Goal: Information Seeking & Learning: Learn about a topic

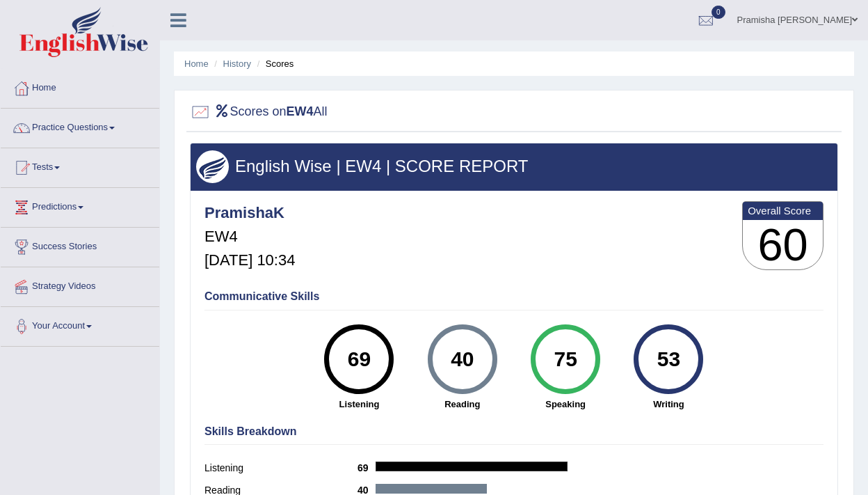
click at [54, 206] on link "Predictions" at bounding box center [80, 205] width 159 height 35
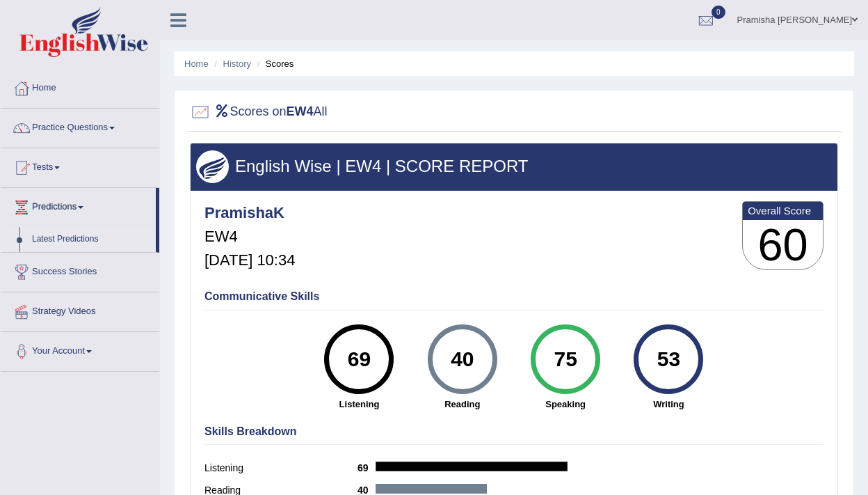
click at [58, 241] on link "Latest Predictions" at bounding box center [91, 239] width 130 height 25
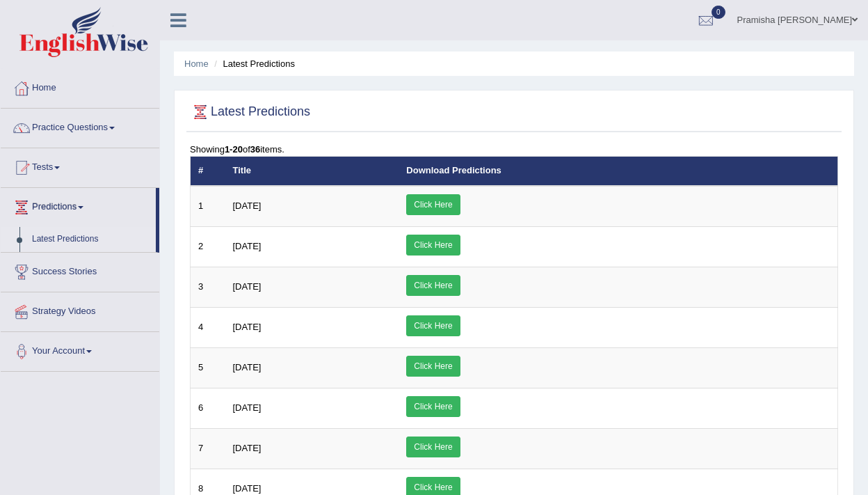
click at [71, 127] on link "Practice Questions" at bounding box center [80, 126] width 159 height 35
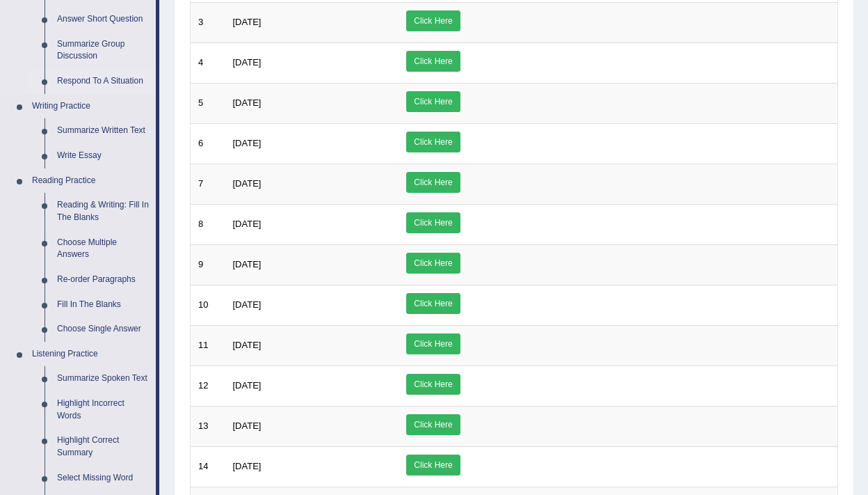
scroll to position [290, 0]
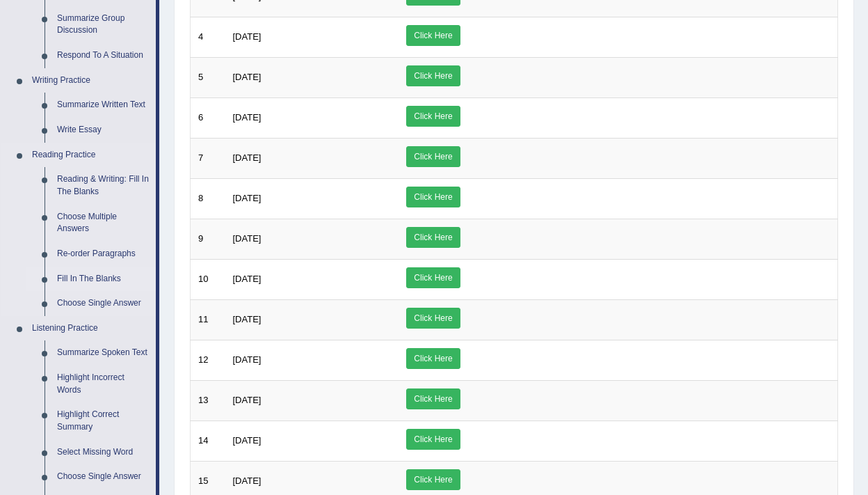
click at [79, 277] on link "Fill In The Blanks" at bounding box center [103, 278] width 105 height 25
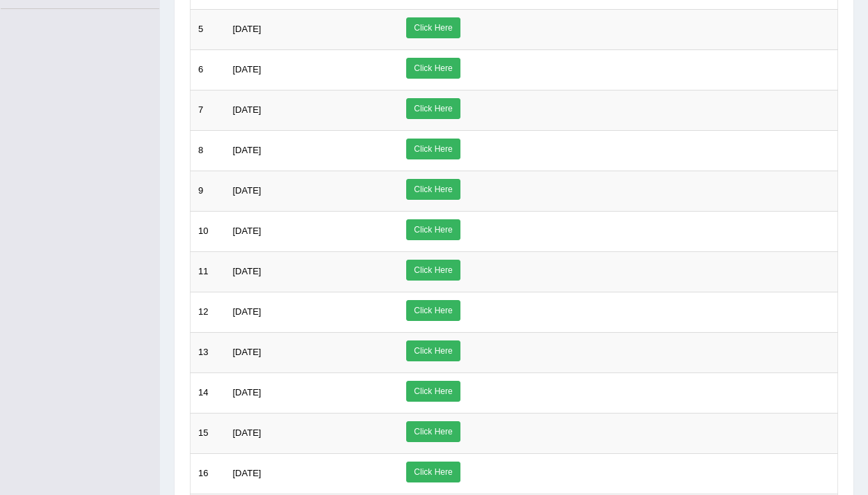
scroll to position [445, 0]
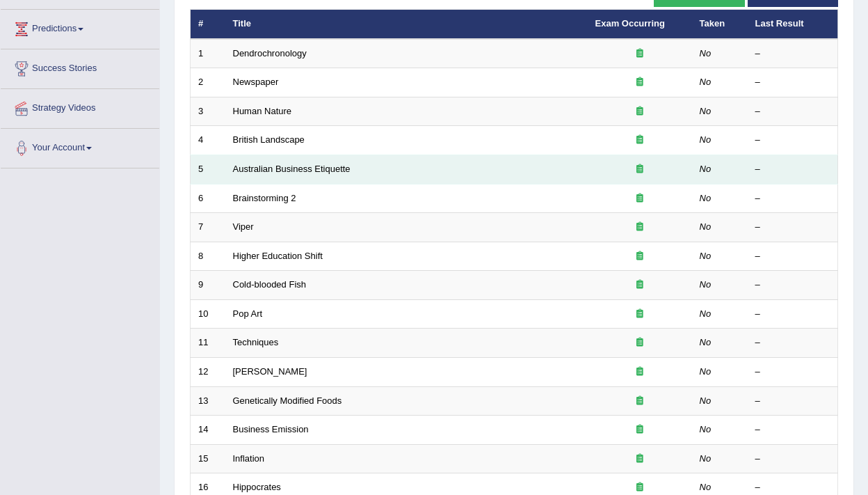
scroll to position [426, 0]
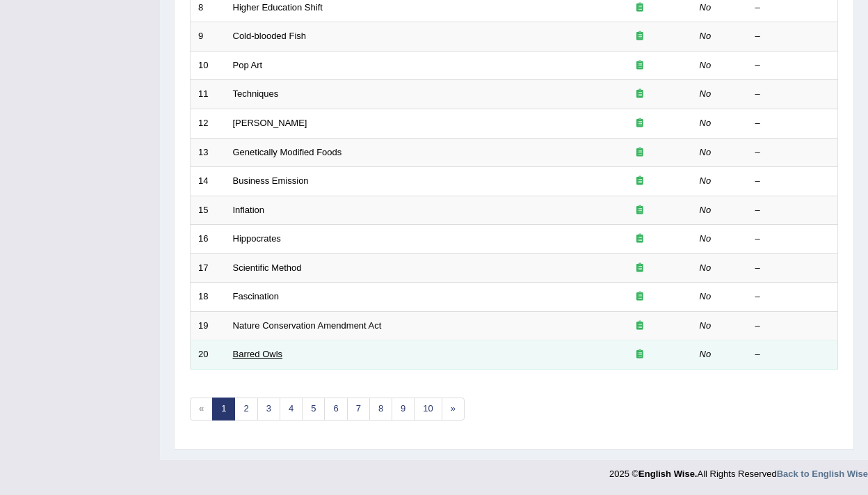
click at [271, 351] on link "Barred Owls" at bounding box center [258, 354] width 50 height 10
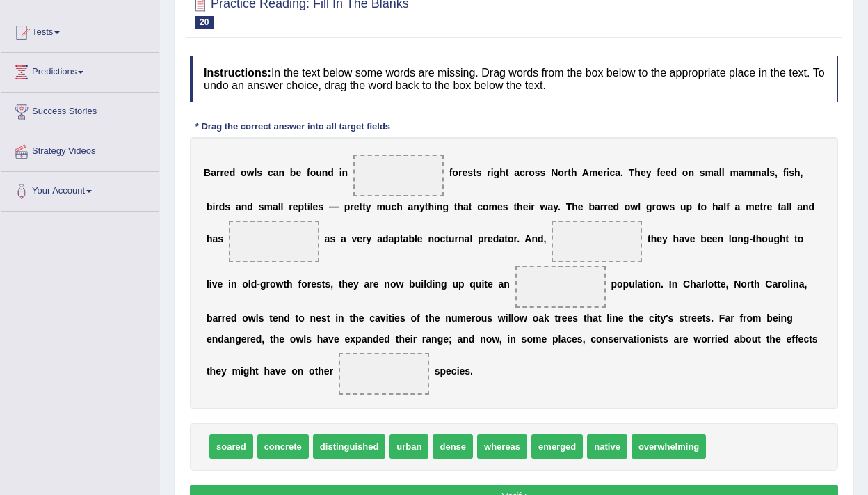
scroll to position [142, 0]
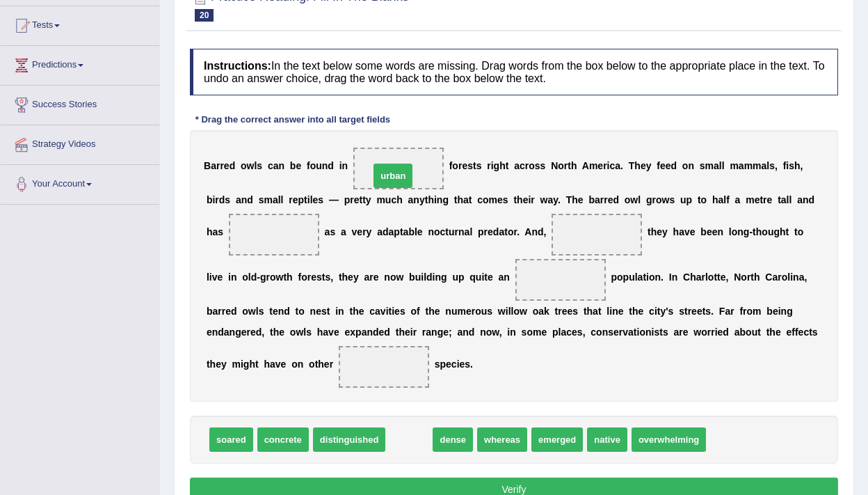
drag, startPoint x: 409, startPoint y: 439, endPoint x: 393, endPoint y: 175, distance: 264.2
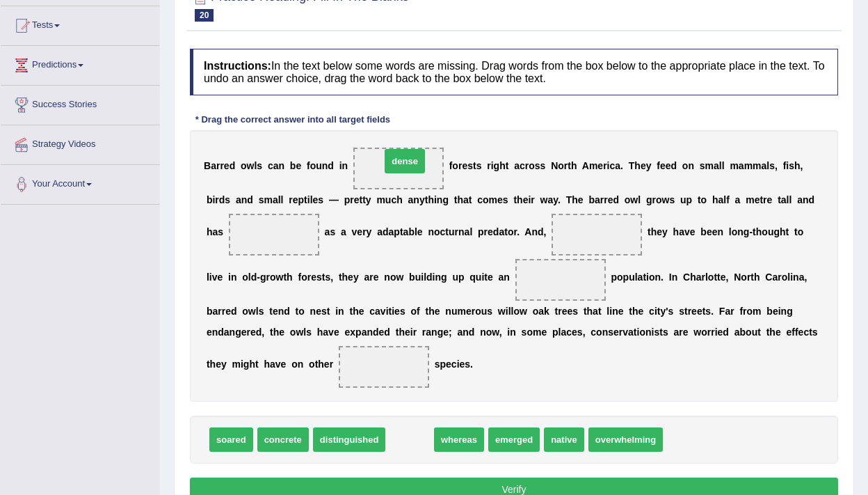
drag, startPoint x: 408, startPoint y: 444, endPoint x: 403, endPoint y: 165, distance: 279.0
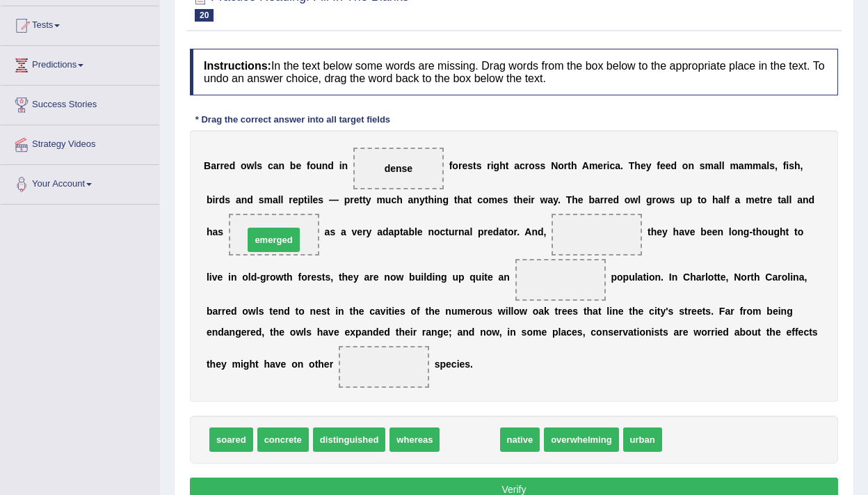
drag, startPoint x: 485, startPoint y: 434, endPoint x: 289, endPoint y: 234, distance: 279.5
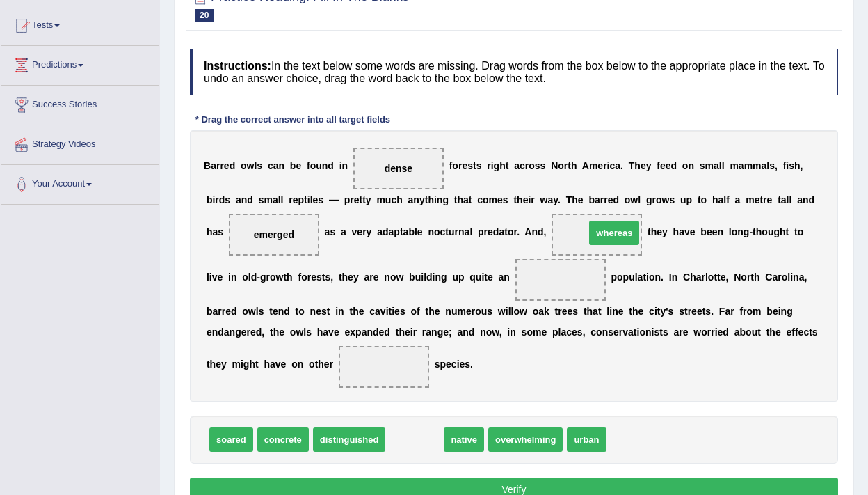
drag, startPoint x: 417, startPoint y: 440, endPoint x: 616, endPoint y: 234, distance: 286.9
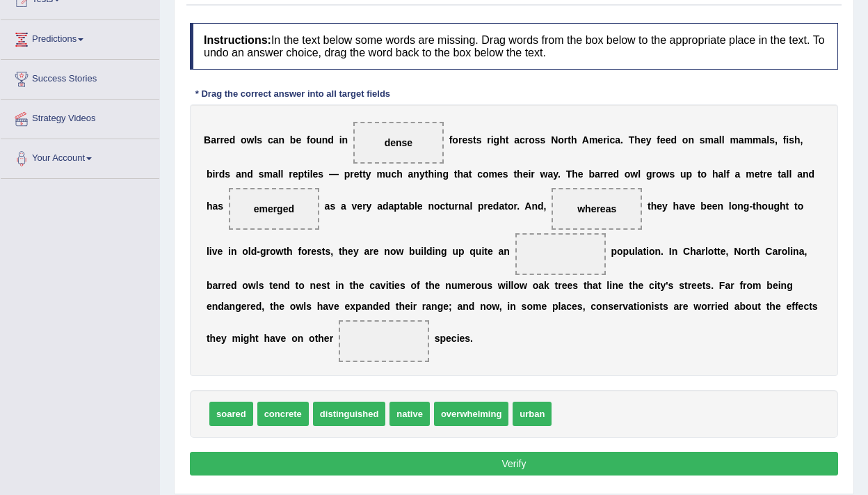
scroll to position [168, 0]
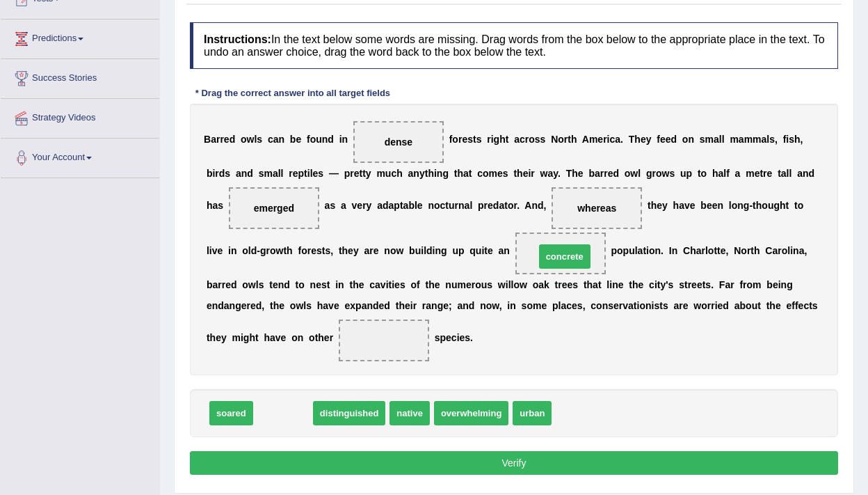
drag, startPoint x: 287, startPoint y: 413, endPoint x: 568, endPoint y: 257, distance: 321.7
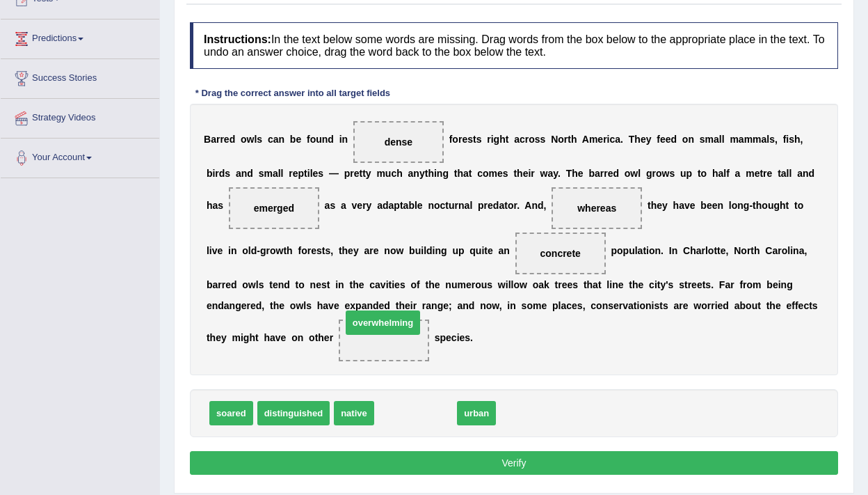
drag, startPoint x: 429, startPoint y: 417, endPoint x: 397, endPoint y: 327, distance: 96.2
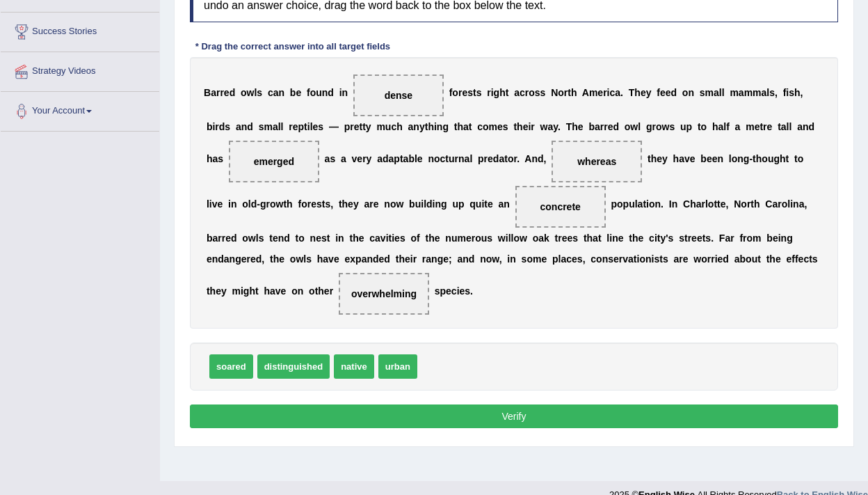
scroll to position [219, 0]
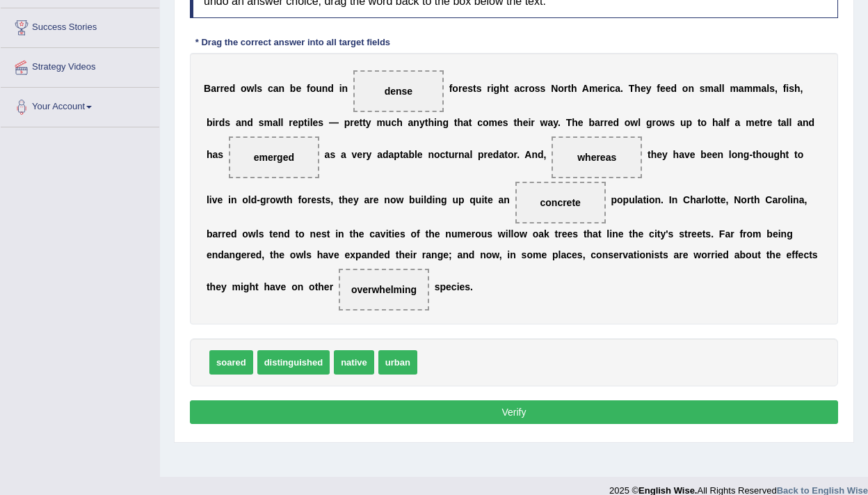
click at [429, 418] on button "Verify" at bounding box center [514, 412] width 648 height 24
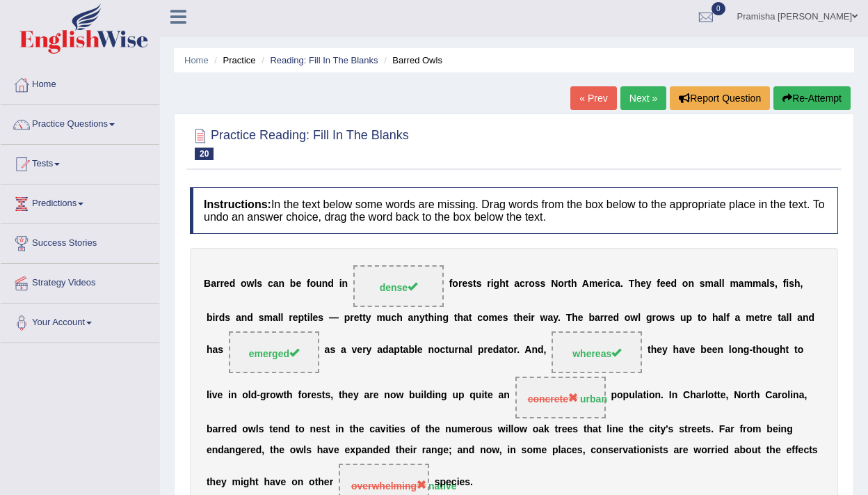
scroll to position [0, 0]
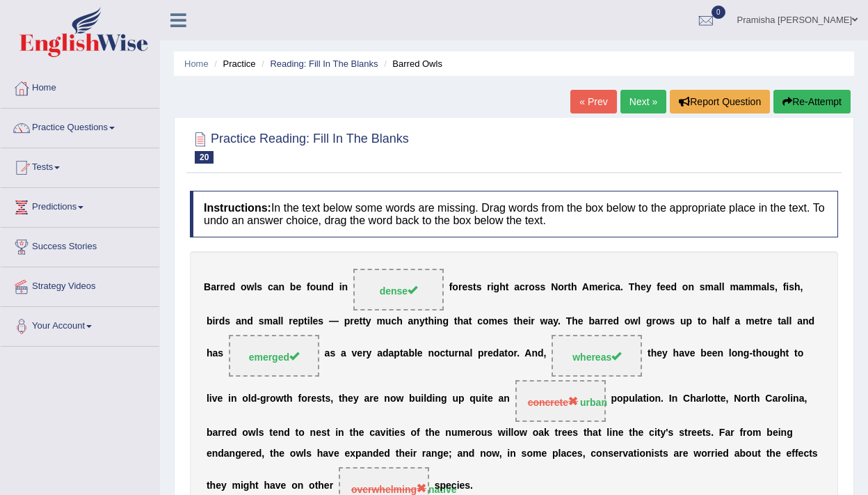
click at [641, 104] on link "Next »" at bounding box center [644, 102] width 46 height 24
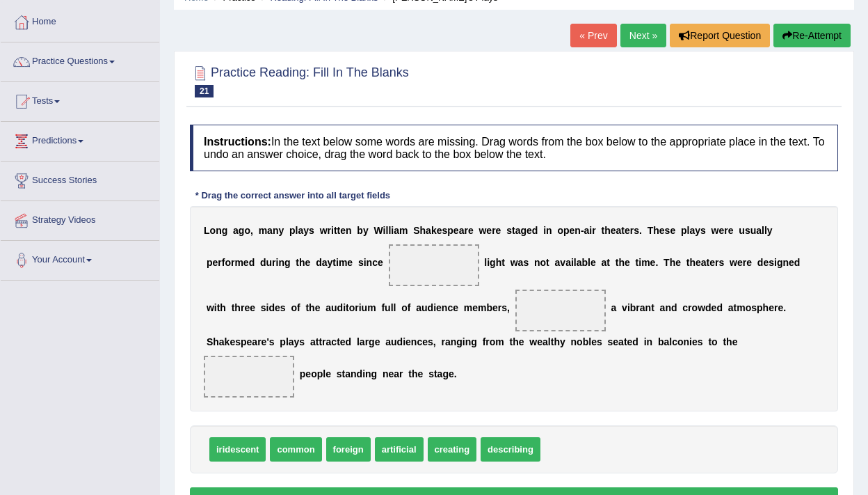
scroll to position [62, 0]
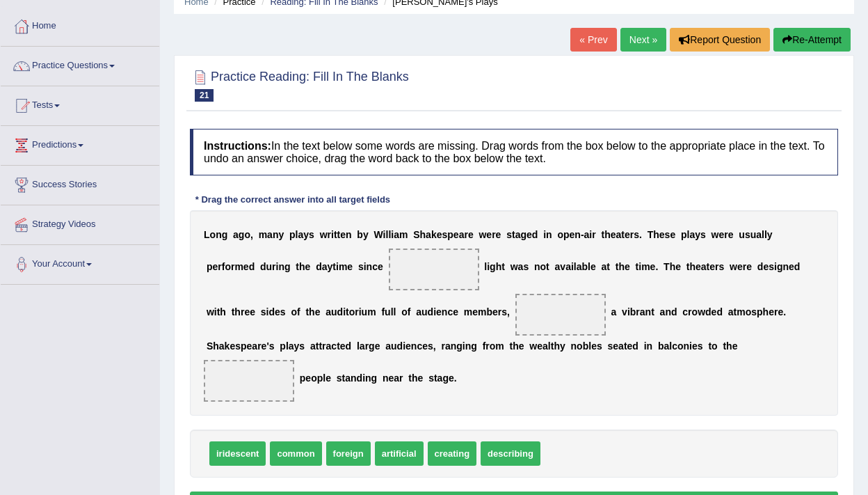
click at [646, 34] on link "Next »" at bounding box center [644, 40] width 46 height 24
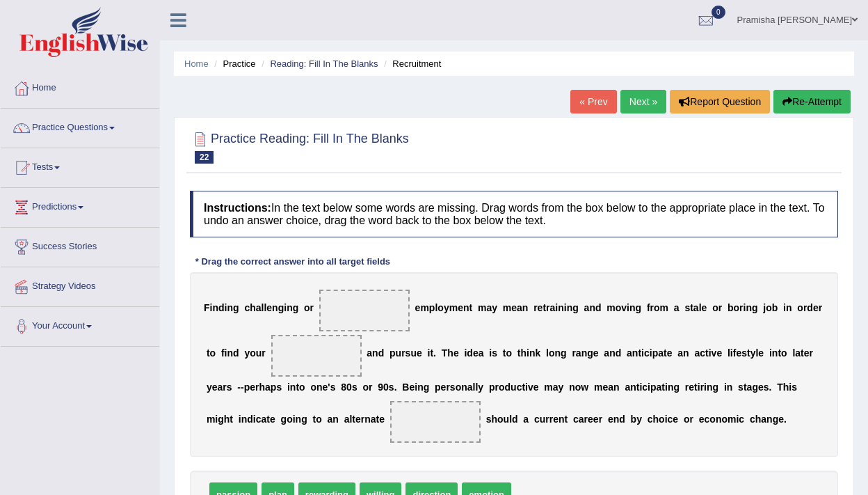
click at [631, 98] on link "Next »" at bounding box center [644, 102] width 46 height 24
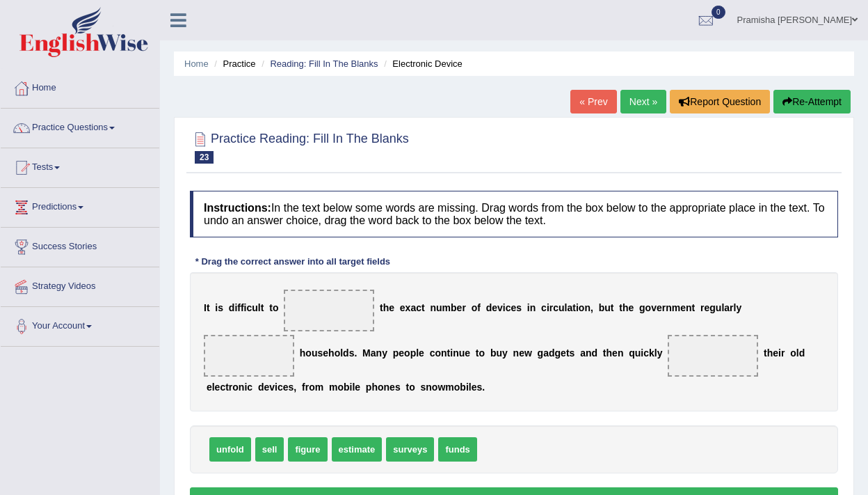
click at [631, 98] on link "Next »" at bounding box center [644, 102] width 46 height 24
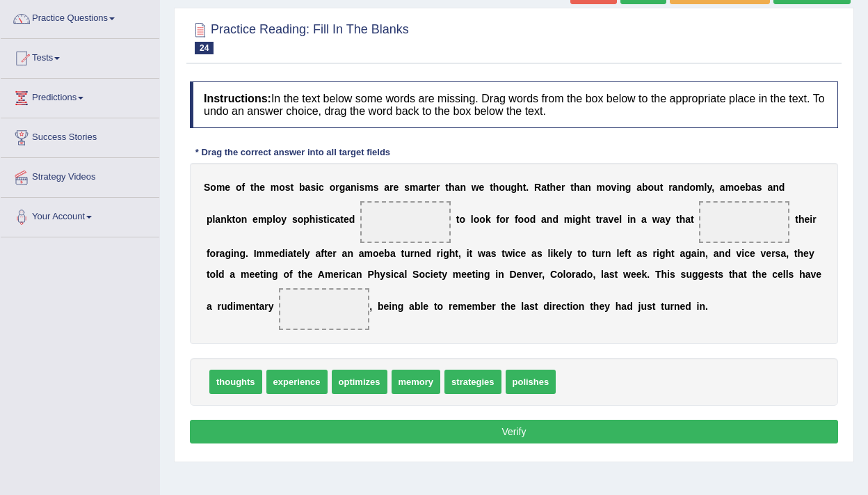
scroll to position [111, 0]
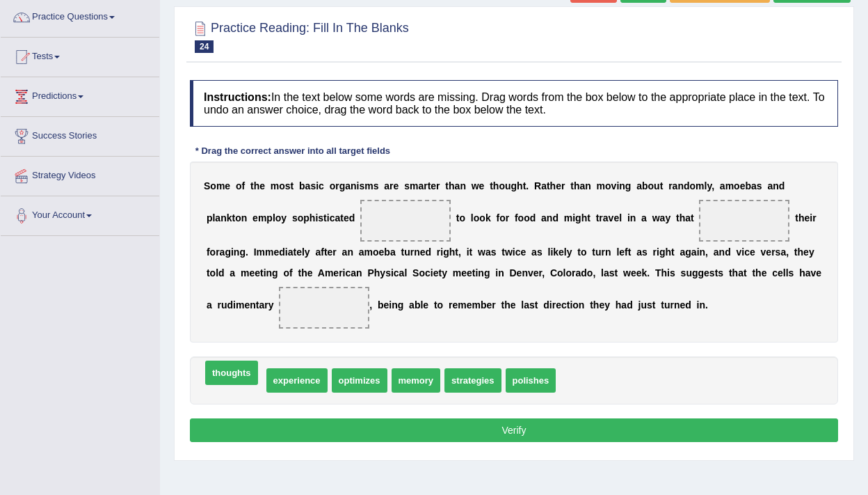
drag, startPoint x: 235, startPoint y: 385, endPoint x: 230, endPoint y: 378, distance: 8.5
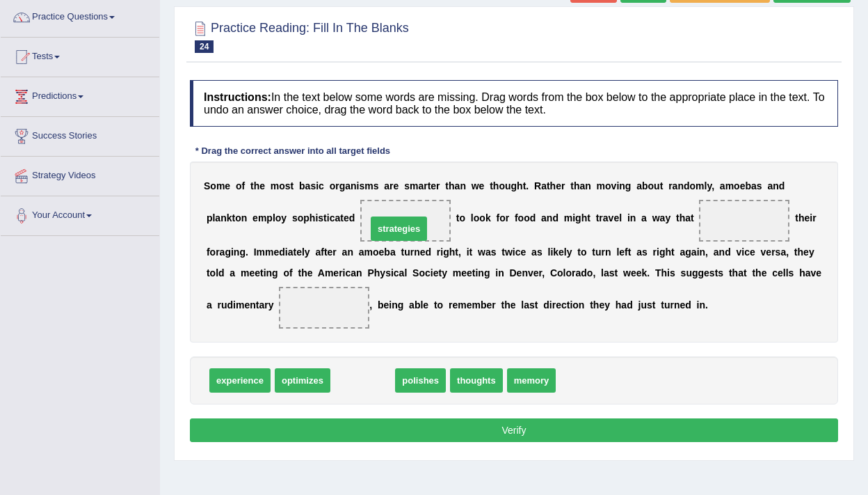
drag, startPoint x: 369, startPoint y: 380, endPoint x: 410, endPoint y: 218, distance: 166.4
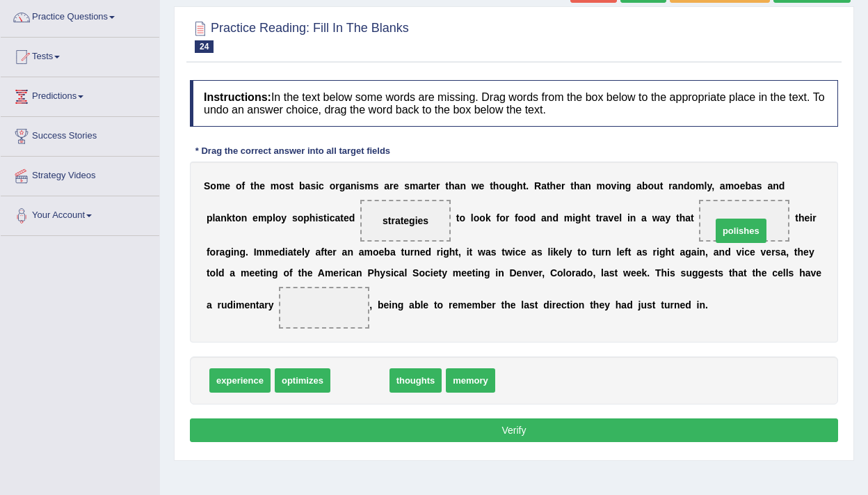
drag, startPoint x: 371, startPoint y: 386, endPoint x: 752, endPoint y: 237, distance: 409.6
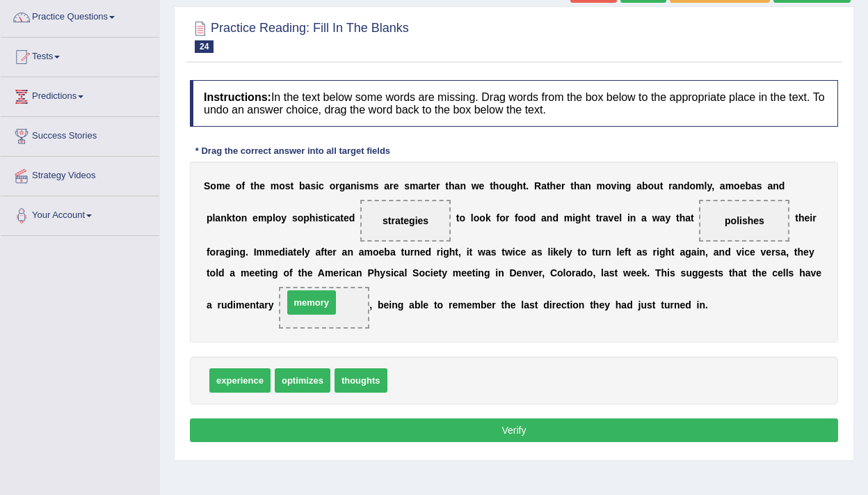
drag, startPoint x: 409, startPoint y: 377, endPoint x: 305, endPoint y: 299, distance: 130.2
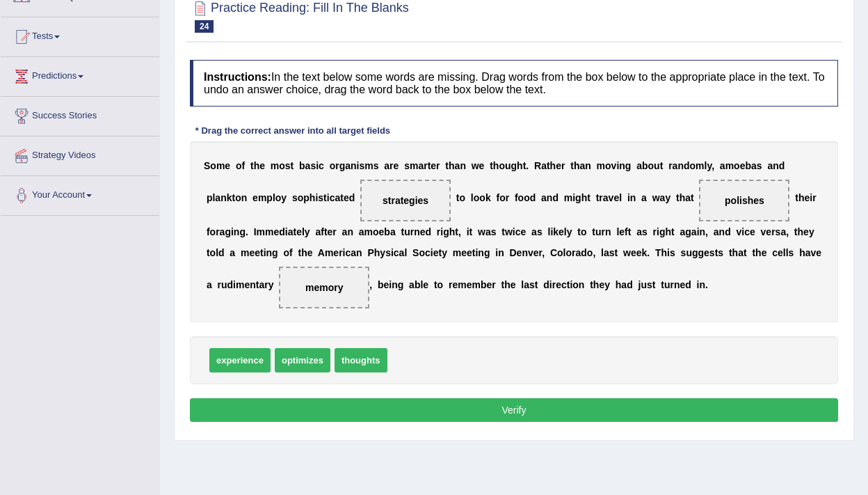
scroll to position [133, 0]
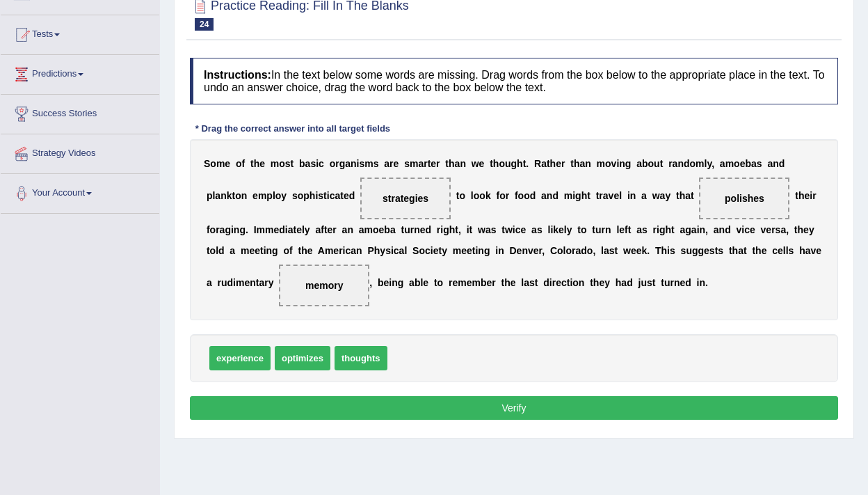
click at [445, 406] on button "Verify" at bounding box center [514, 408] width 648 height 24
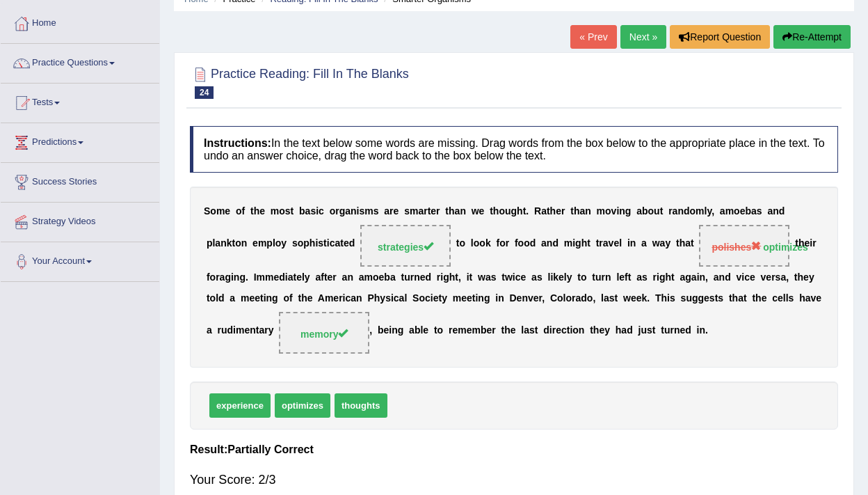
scroll to position [65, 0]
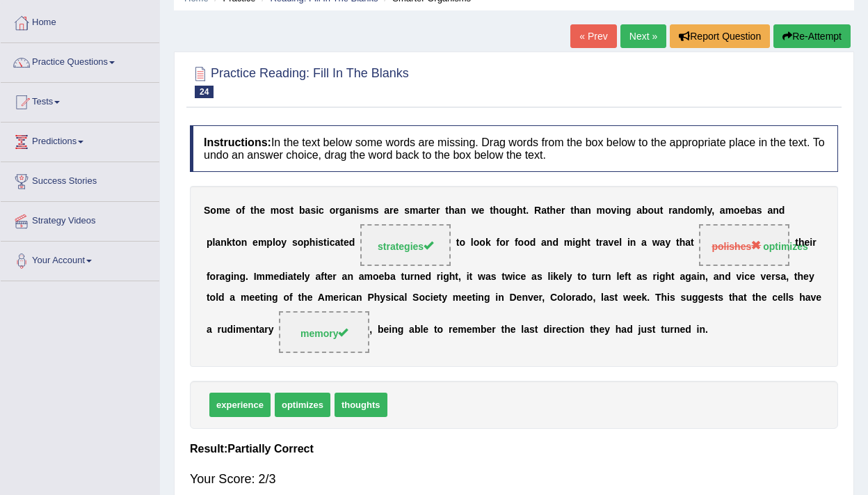
click at [632, 35] on link "Next »" at bounding box center [644, 36] width 46 height 24
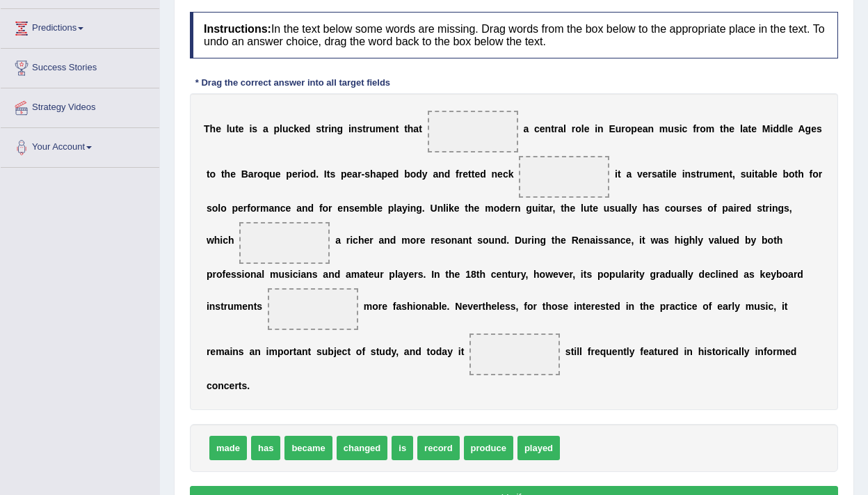
scroll to position [180, 0]
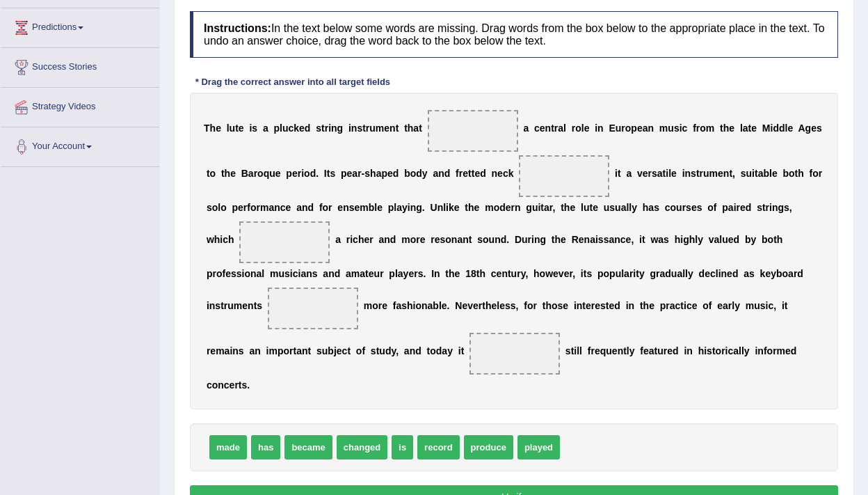
click at [269, 435] on span "has" at bounding box center [265, 447] width 29 height 24
drag, startPoint x: 269, startPoint y: 433, endPoint x: 470, endPoint y: 136, distance: 358.7
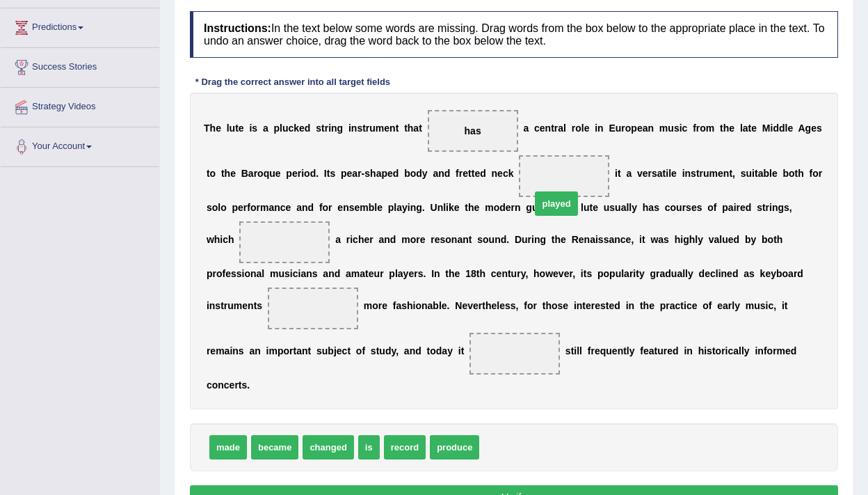
drag, startPoint x: 503, startPoint y: 429, endPoint x: 555, endPoint y: 185, distance: 248.9
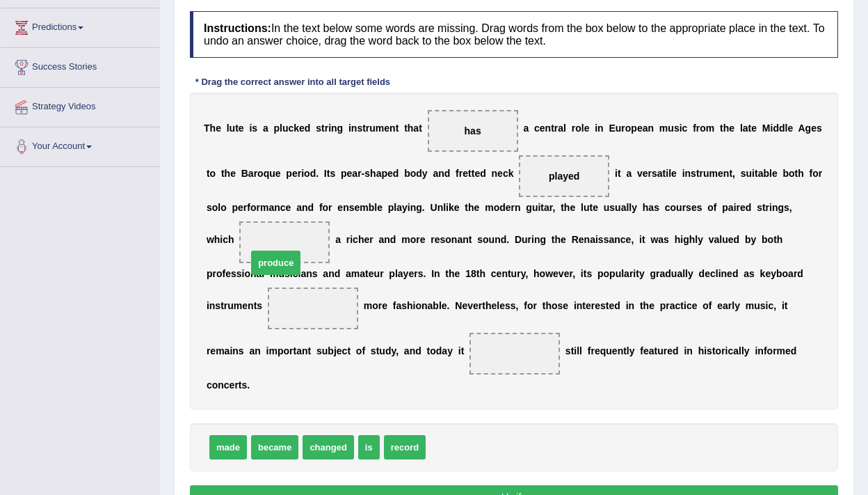
drag, startPoint x: 441, startPoint y: 432, endPoint x: 261, endPoint y: 248, distance: 257.8
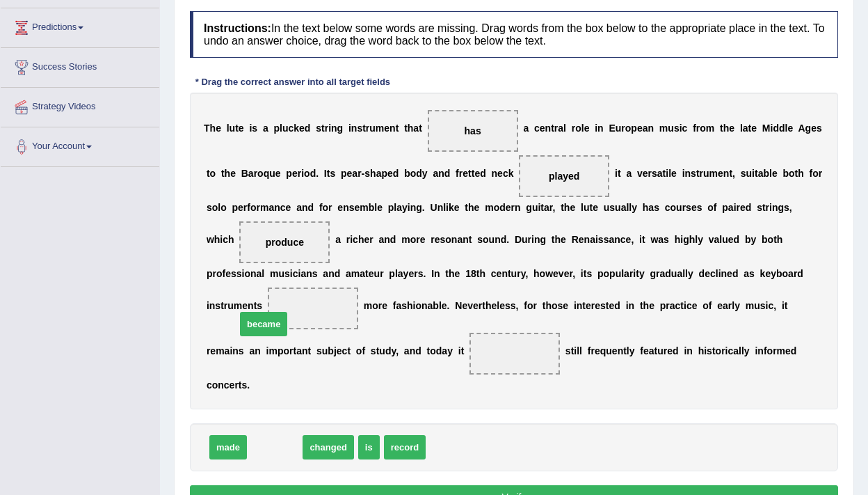
drag, startPoint x: 276, startPoint y: 431, endPoint x: 264, endPoint y: 308, distance: 123.6
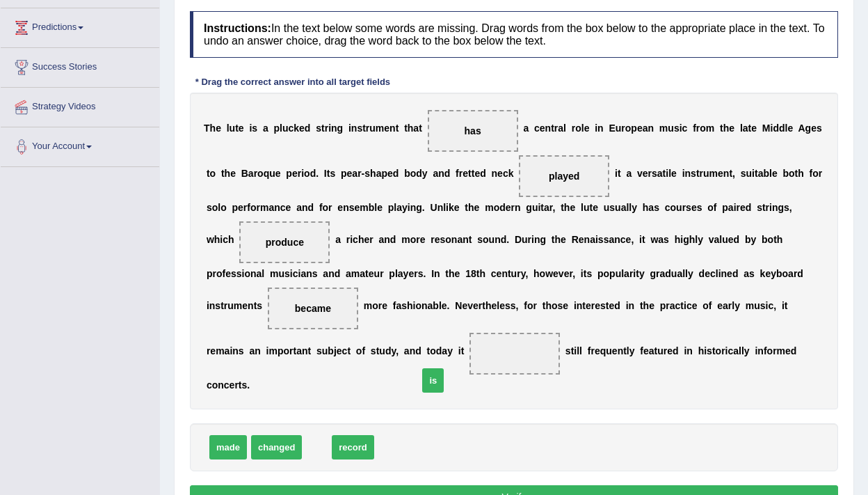
drag, startPoint x: 321, startPoint y: 428, endPoint x: 470, endPoint y: 349, distance: 168.1
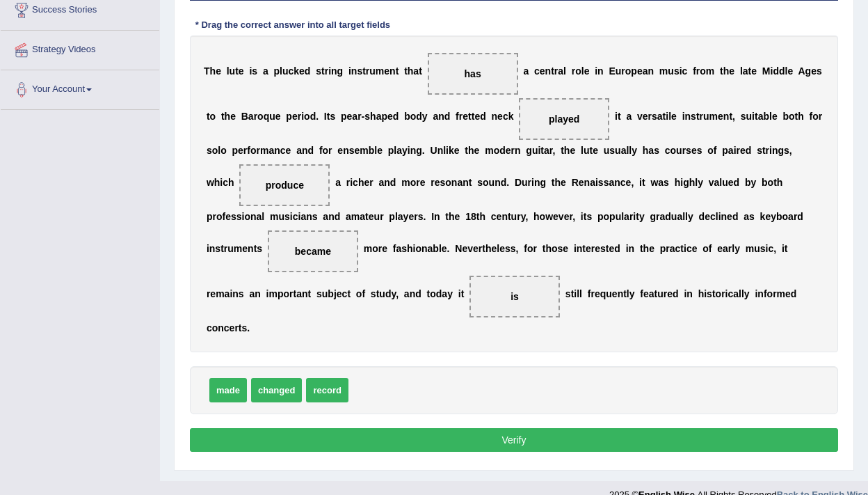
click at [473, 428] on button "Verify" at bounding box center [514, 440] width 648 height 24
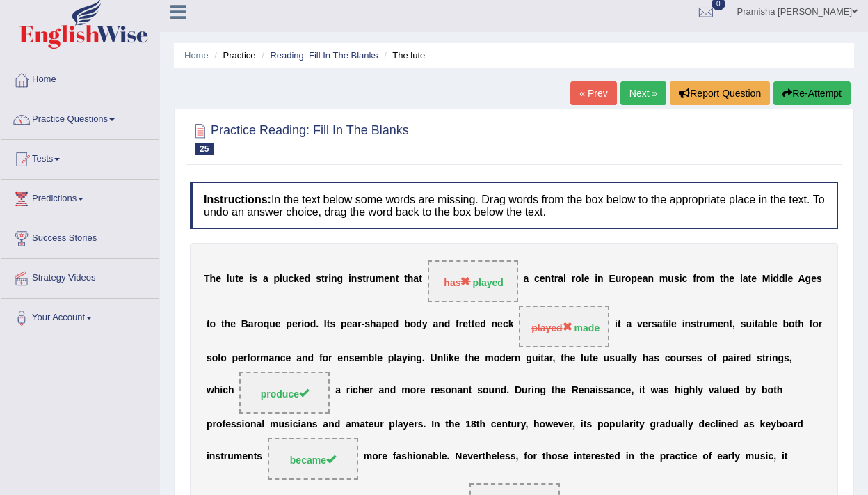
scroll to position [0, 0]
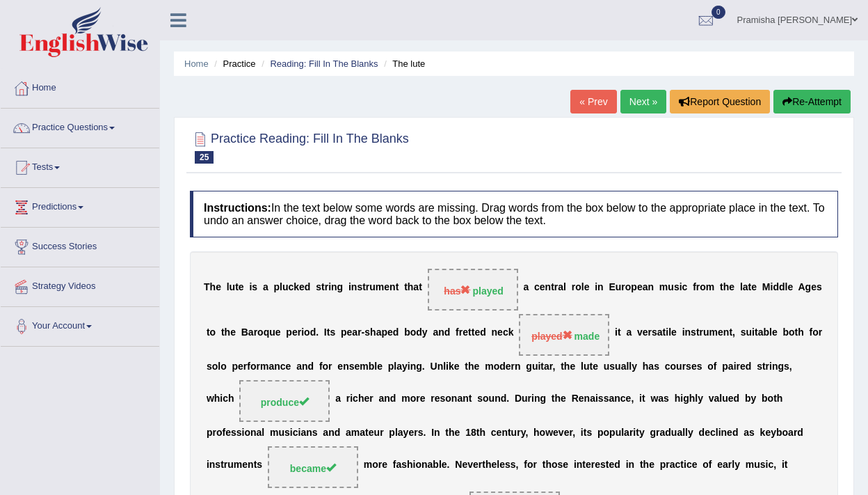
click at [641, 98] on link "Next »" at bounding box center [644, 102] width 46 height 24
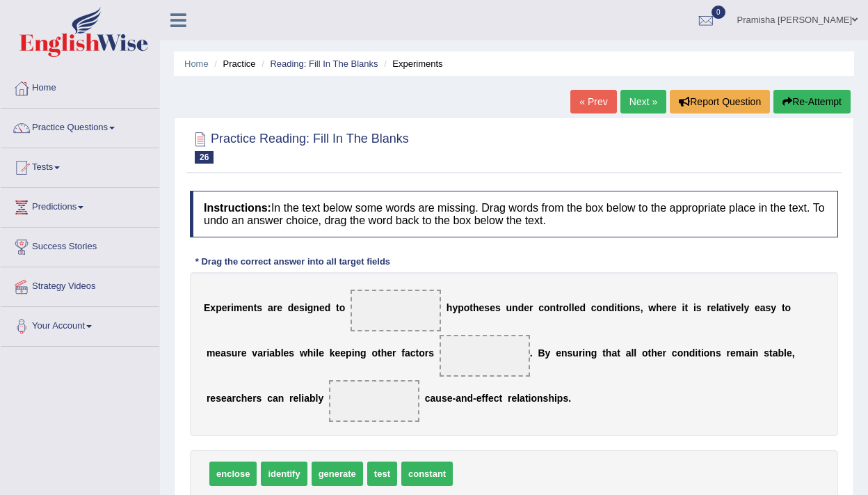
click at [641, 105] on link "Next »" at bounding box center [644, 102] width 46 height 24
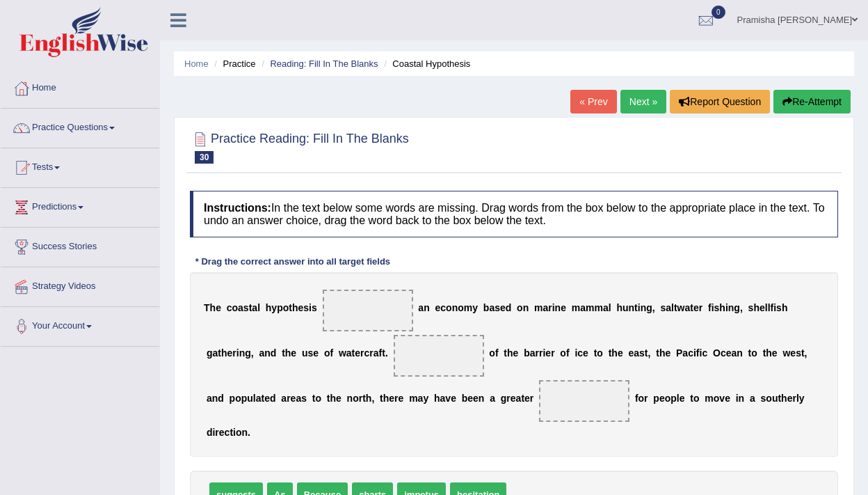
click at [641, 105] on link "Next »" at bounding box center [644, 102] width 46 height 24
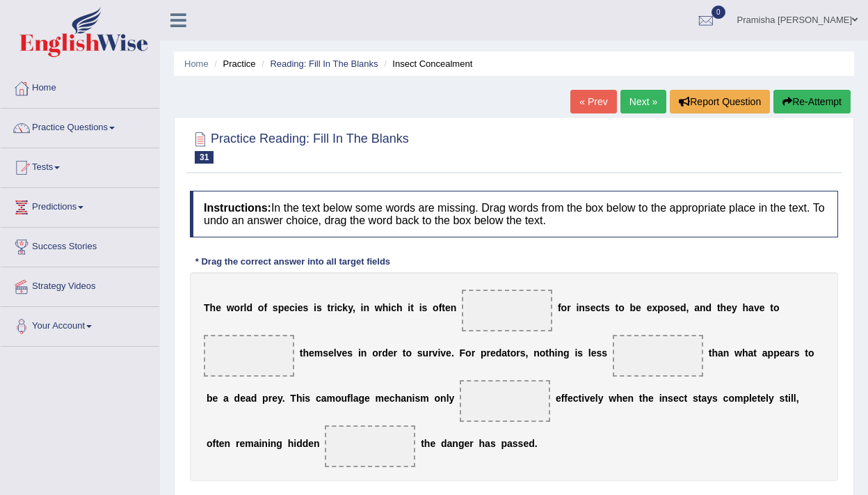
click at [641, 104] on link "Next »" at bounding box center [644, 102] width 46 height 24
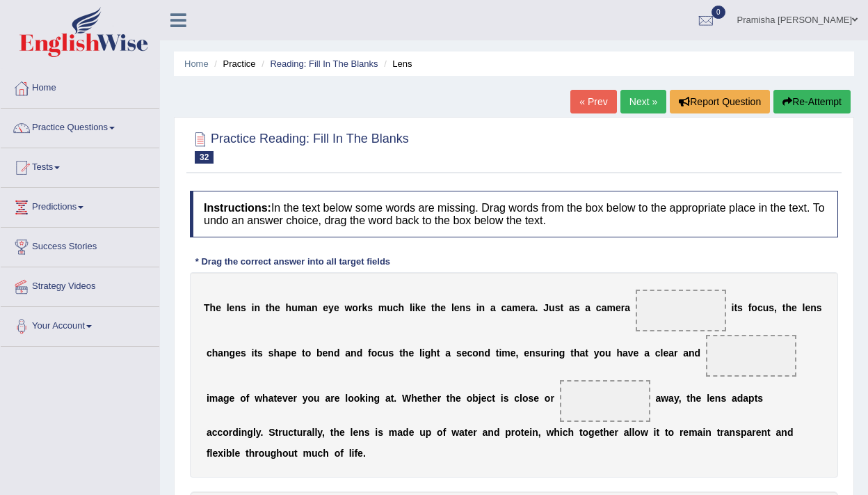
click at [641, 104] on link "Next »" at bounding box center [644, 102] width 46 height 24
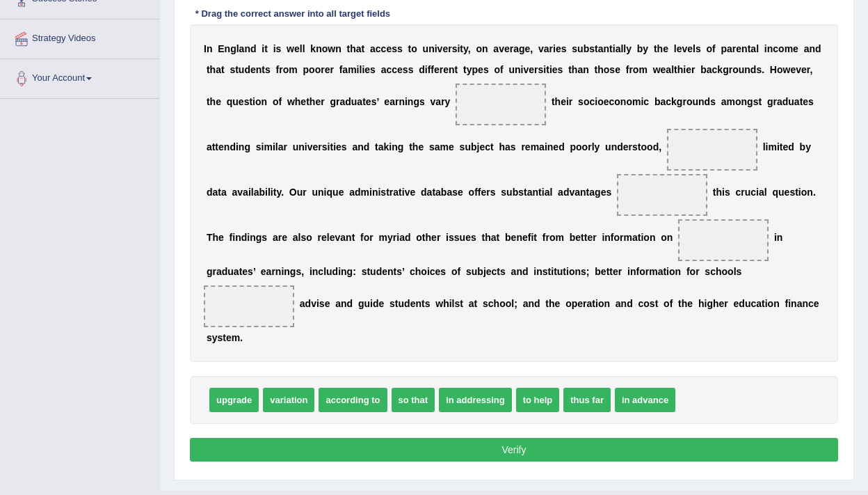
scroll to position [248, 0]
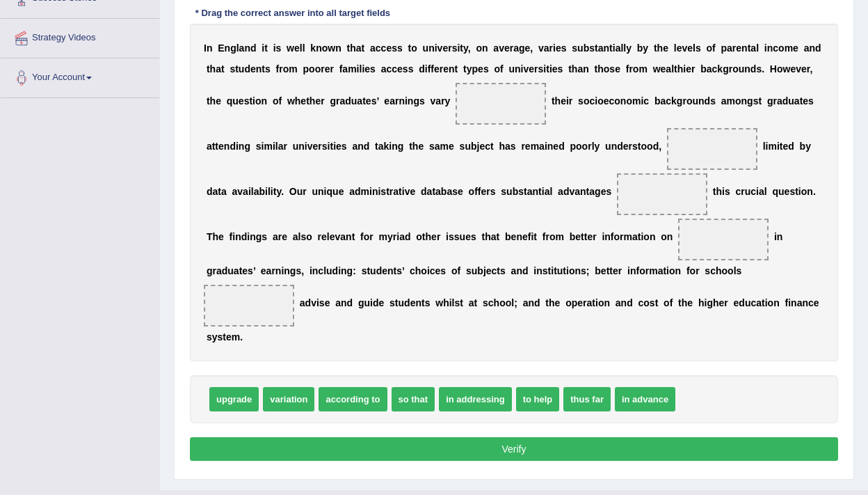
click at [474, 405] on span "in addressing" at bounding box center [475, 399] width 73 height 24
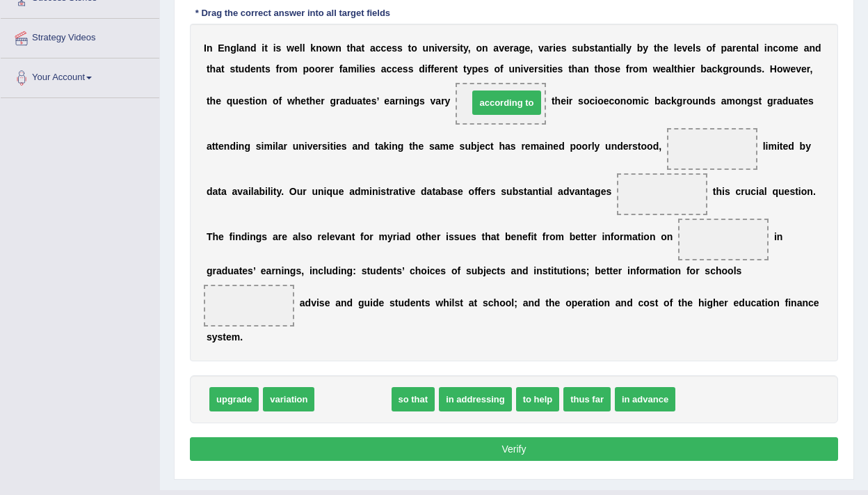
drag, startPoint x: 369, startPoint y: 401, endPoint x: 523, endPoint y: 105, distance: 333.9
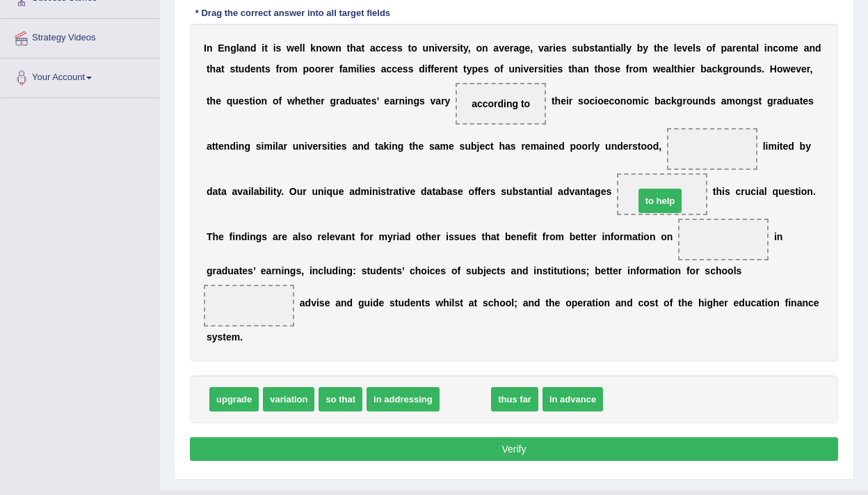
drag, startPoint x: 461, startPoint y: 400, endPoint x: 656, endPoint y: 202, distance: 278.0
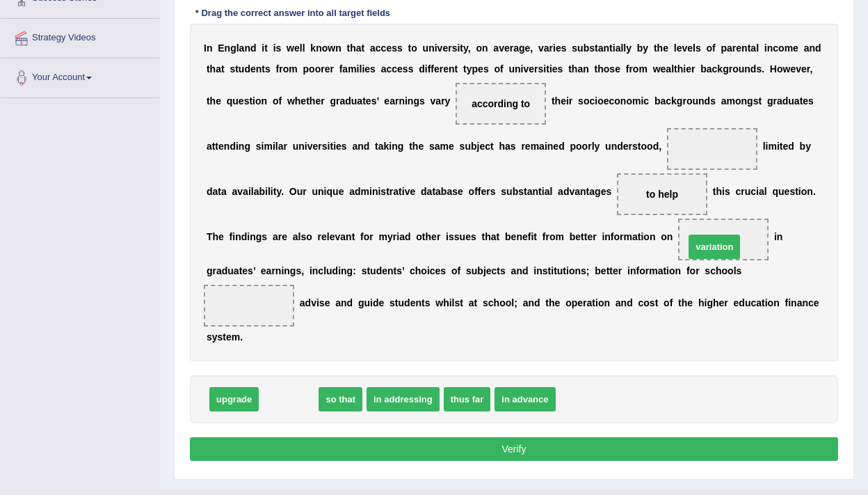
drag, startPoint x: 305, startPoint y: 402, endPoint x: 731, endPoint y: 249, distance: 452.5
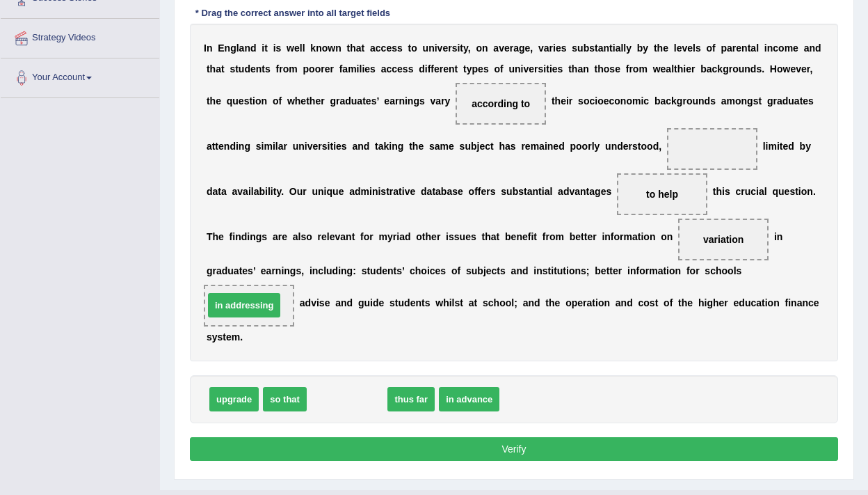
drag, startPoint x: 351, startPoint y: 394, endPoint x: 248, endPoint y: 300, distance: 139.4
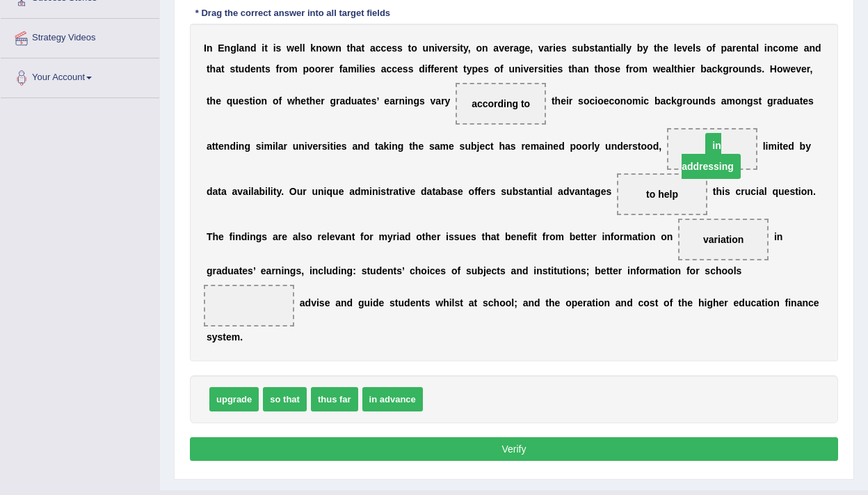
drag, startPoint x: 263, startPoint y: 308, endPoint x: 726, endPoint y: 148, distance: 490.2
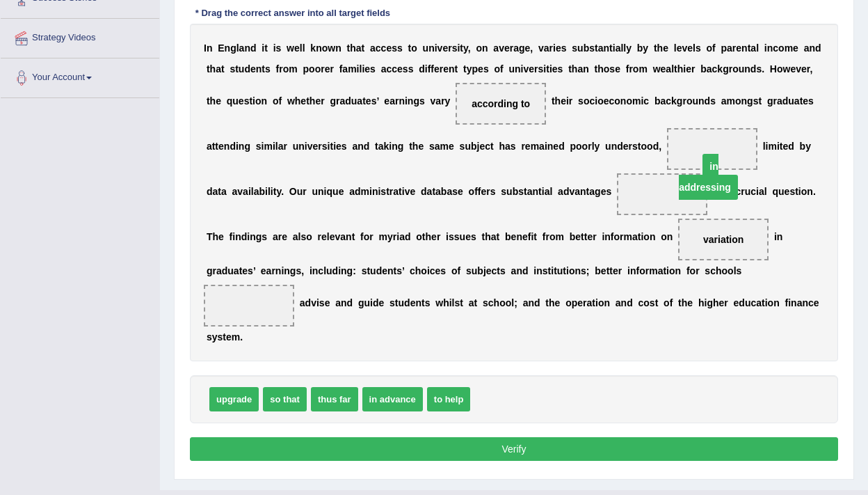
drag, startPoint x: 665, startPoint y: 193, endPoint x: 712, endPoint y: 155, distance: 60.8
drag, startPoint x: 667, startPoint y: 193, endPoint x: 726, endPoint y: 140, distance: 79.9
drag, startPoint x: 640, startPoint y: 199, endPoint x: 708, endPoint y: 139, distance: 90.2
click at [654, 201] on span at bounding box center [662, 194] width 90 height 42
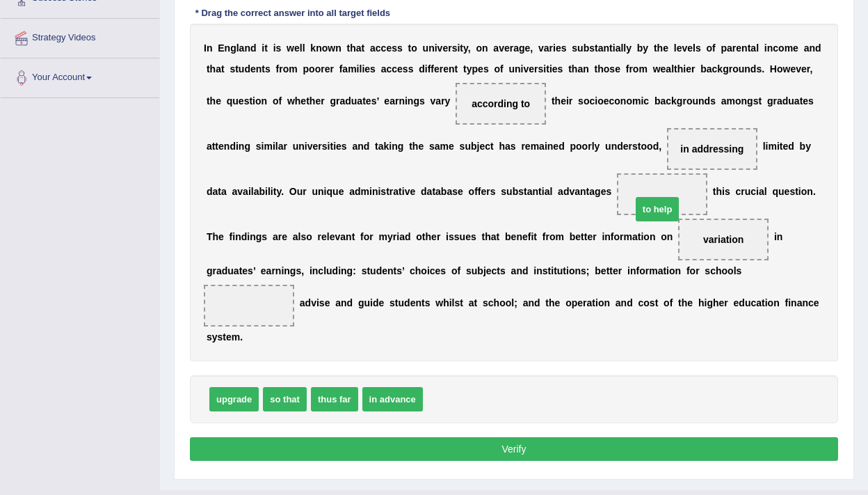
drag, startPoint x: 453, startPoint y: 399, endPoint x: 662, endPoint y: 209, distance: 282.2
drag, startPoint x: 717, startPoint y: 245, endPoint x: 665, endPoint y: 198, distance: 70.4
click at [666, 198] on div "I n E n g l a n d i t i s w e l l k n o w n t h a t a c c e s s t o u n i v e r…" at bounding box center [514, 192] width 648 height 337
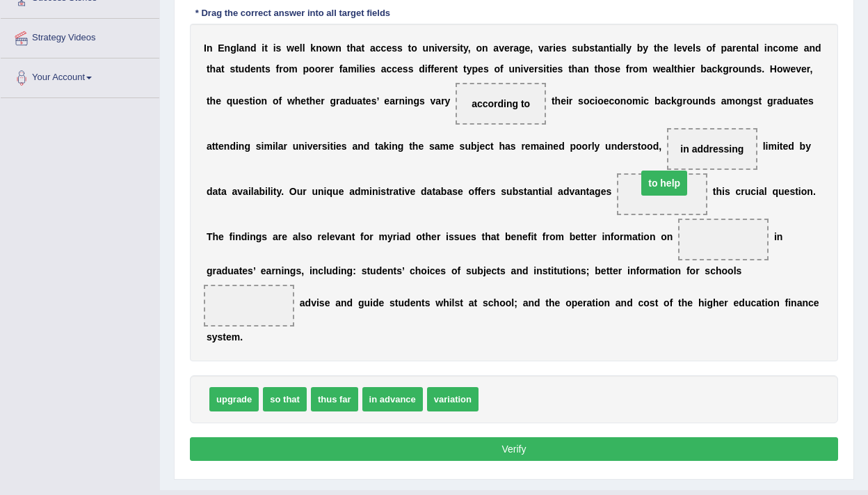
drag, startPoint x: 715, startPoint y: 237, endPoint x: 656, endPoint y: 181, distance: 81.7
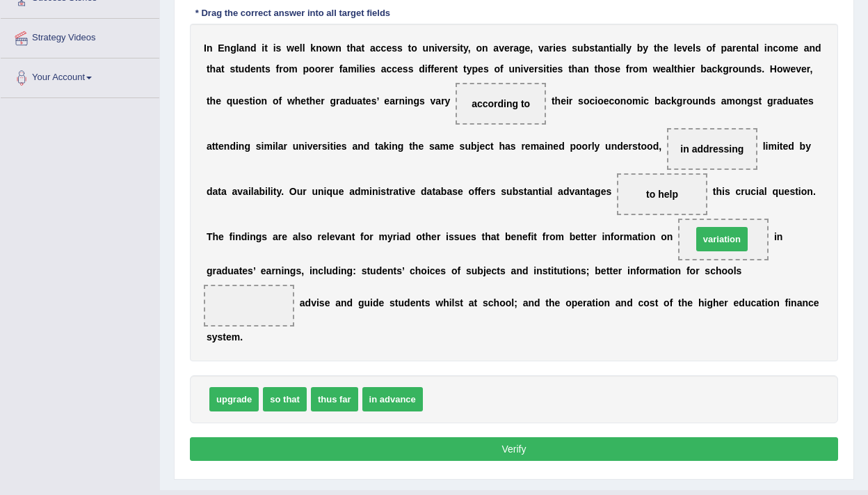
drag, startPoint x: 461, startPoint y: 401, endPoint x: 730, endPoint y: 241, distance: 313.2
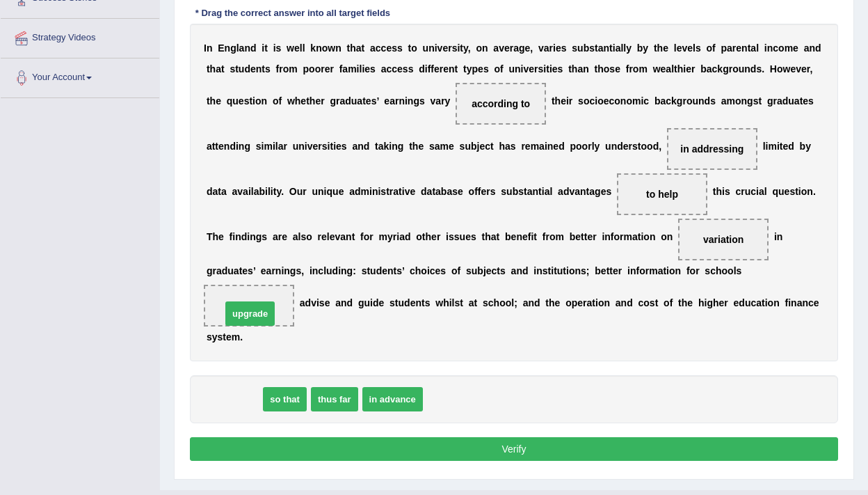
drag, startPoint x: 241, startPoint y: 399, endPoint x: 257, endPoint y: 313, distance: 87.2
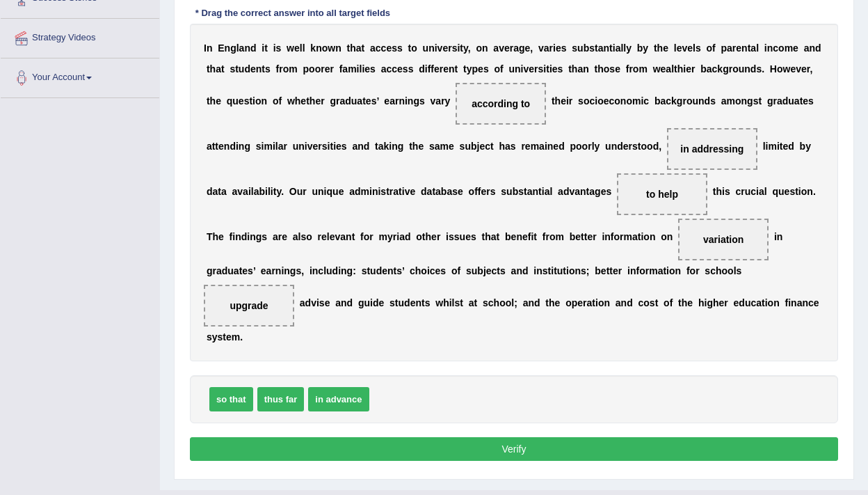
scroll to position [278, 0]
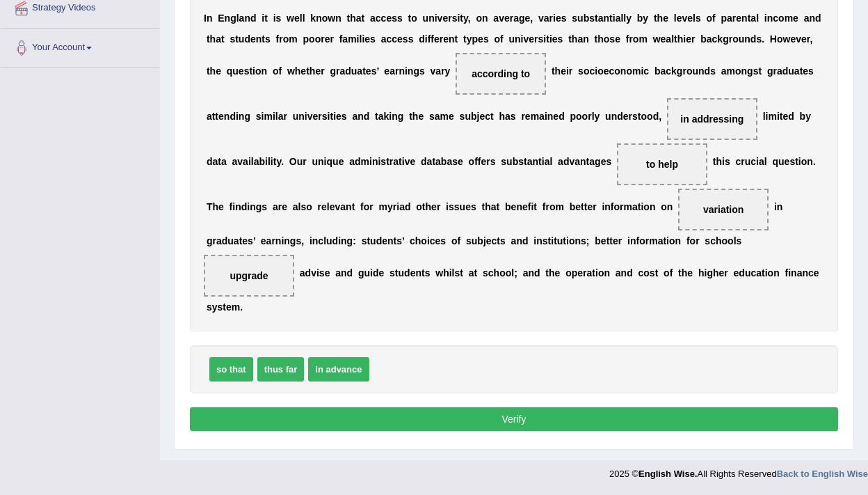
click at [430, 425] on button "Verify" at bounding box center [514, 419] width 648 height 24
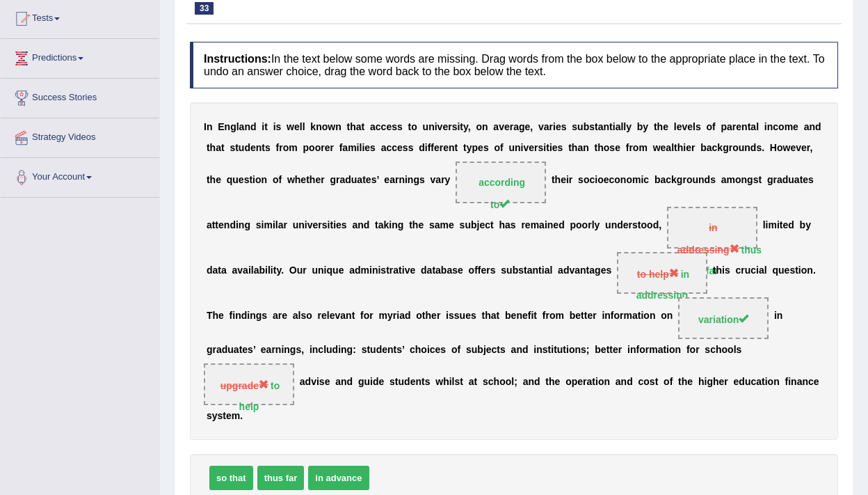
scroll to position [69, 0]
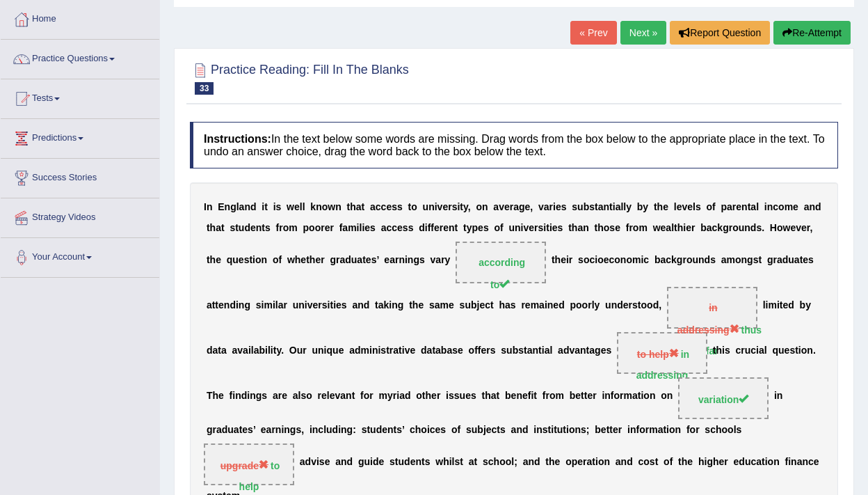
click at [639, 38] on link "Next »" at bounding box center [644, 33] width 46 height 24
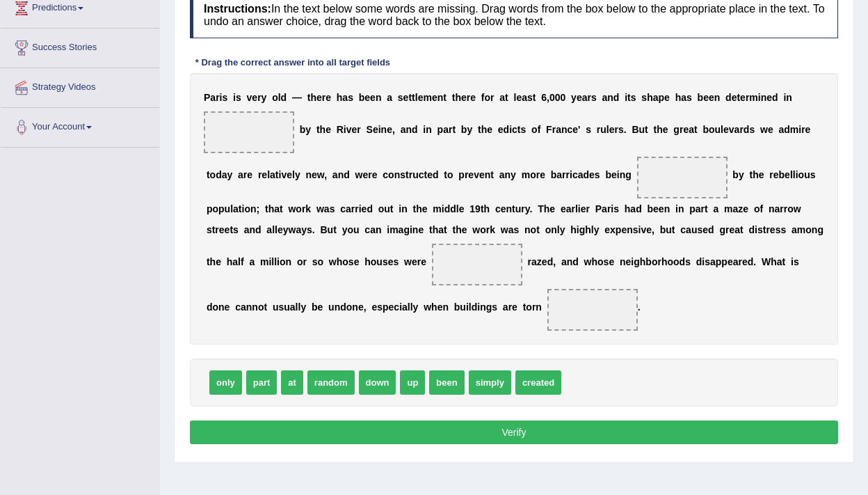
scroll to position [198, 0]
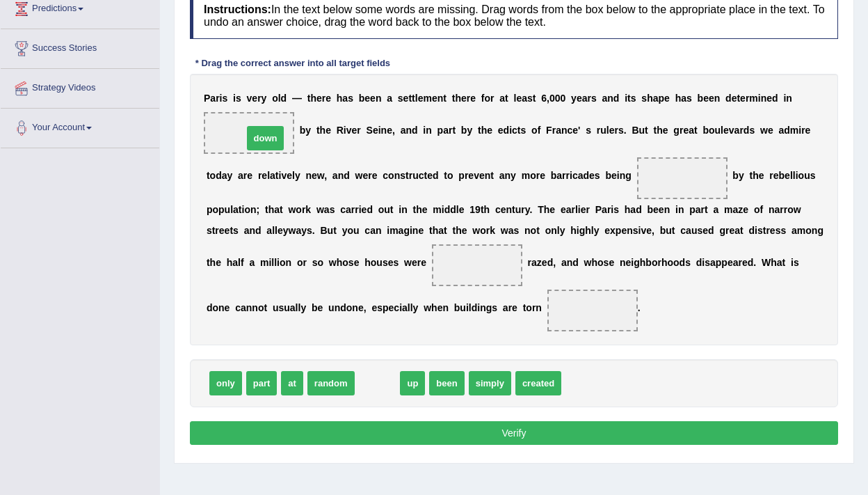
drag, startPoint x: 376, startPoint y: 385, endPoint x: 264, endPoint y: 140, distance: 269.3
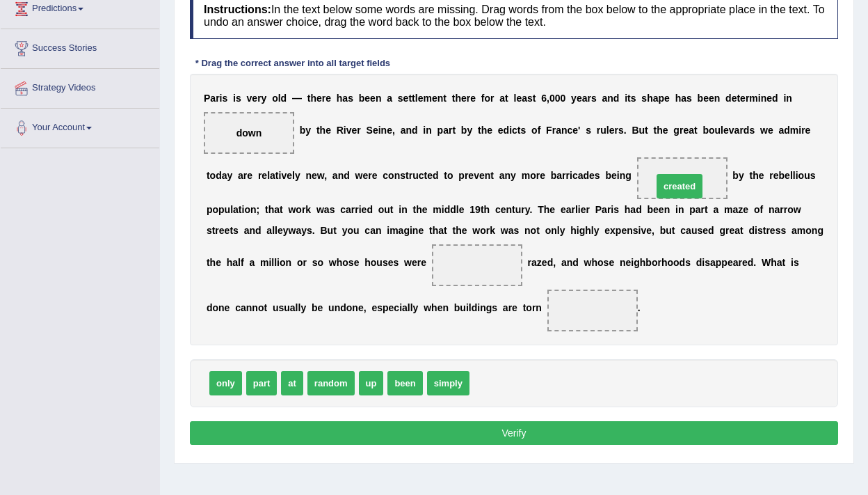
drag, startPoint x: 489, startPoint y: 378, endPoint x: 672, endPoint y: 182, distance: 268.8
drag, startPoint x: 401, startPoint y: 389, endPoint x: 475, endPoint y: 268, distance: 141.8
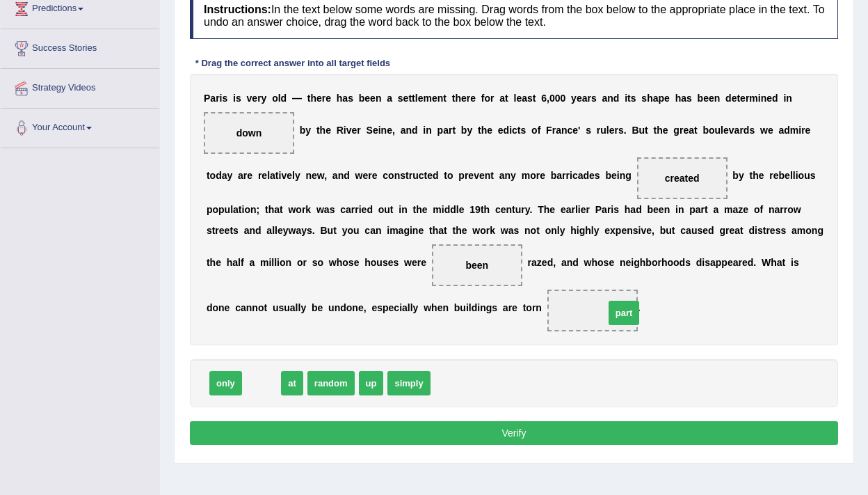
drag, startPoint x: 254, startPoint y: 381, endPoint x: 614, endPoint y: 311, distance: 366.5
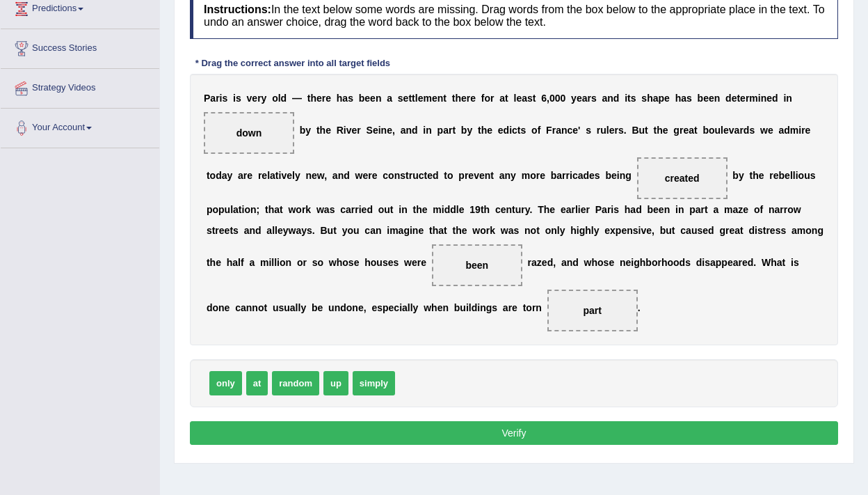
click at [566, 430] on button "Verify" at bounding box center [514, 433] width 648 height 24
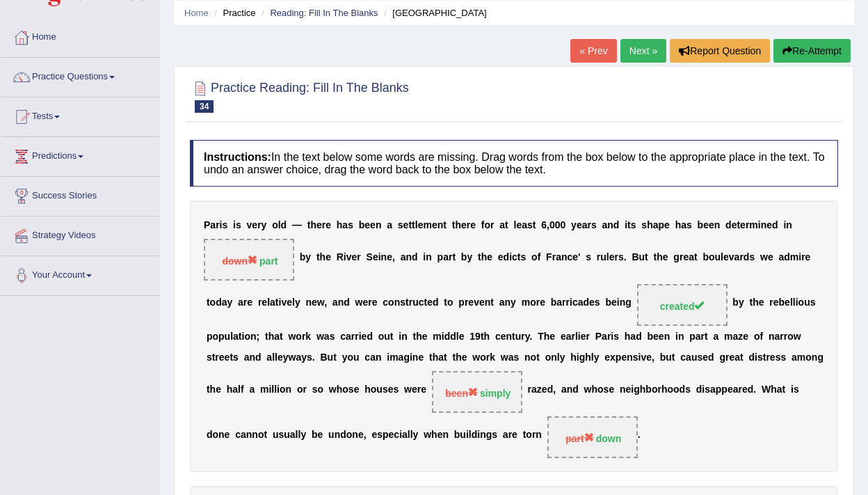
scroll to position [0, 0]
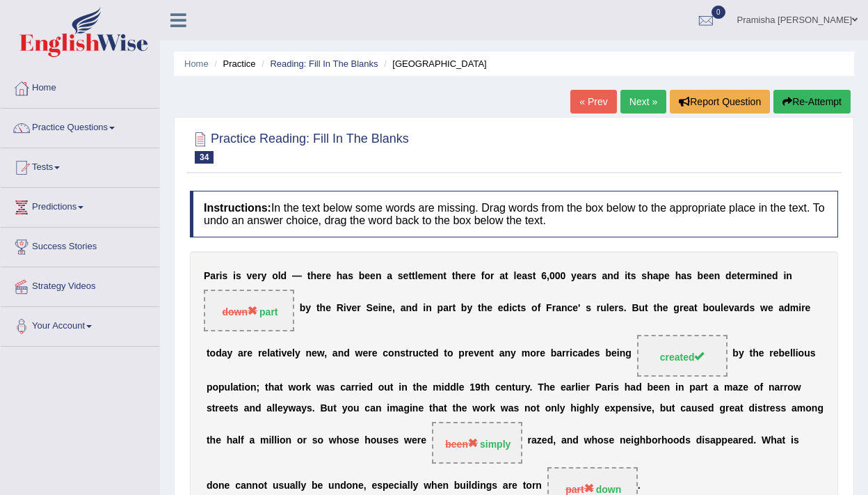
click at [637, 95] on link "Next »" at bounding box center [644, 102] width 46 height 24
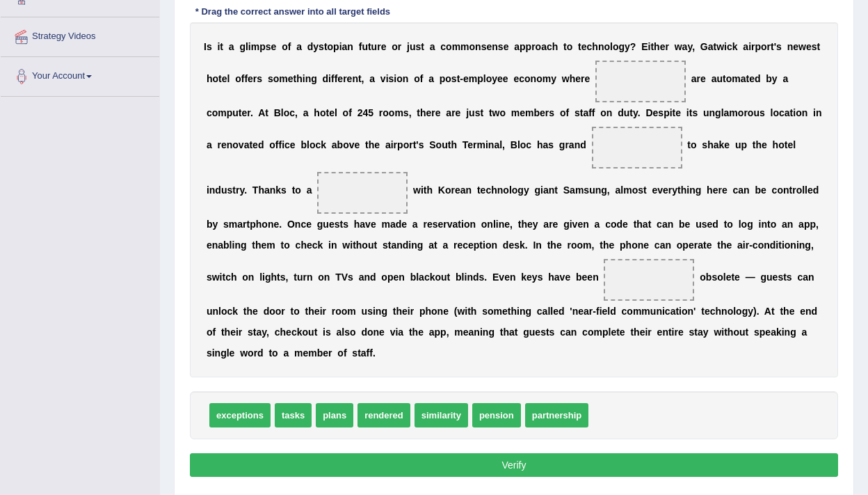
scroll to position [244, 0]
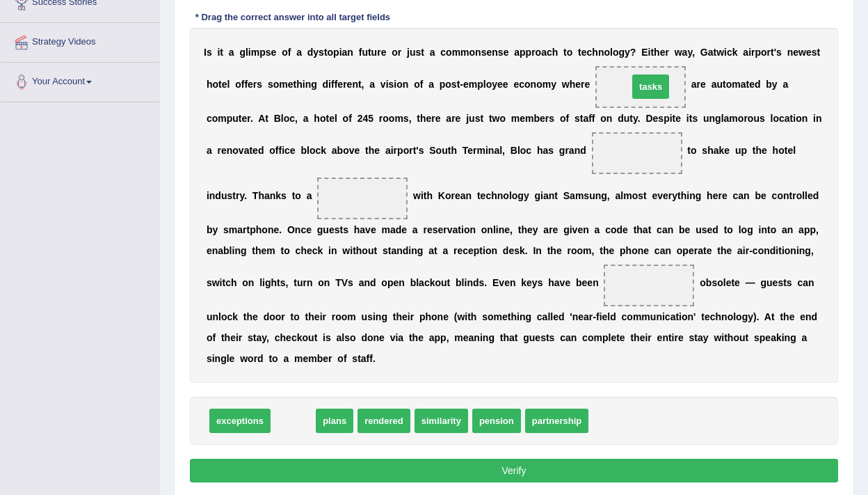
drag, startPoint x: 294, startPoint y: 423, endPoint x: 651, endPoint y: 88, distance: 489.3
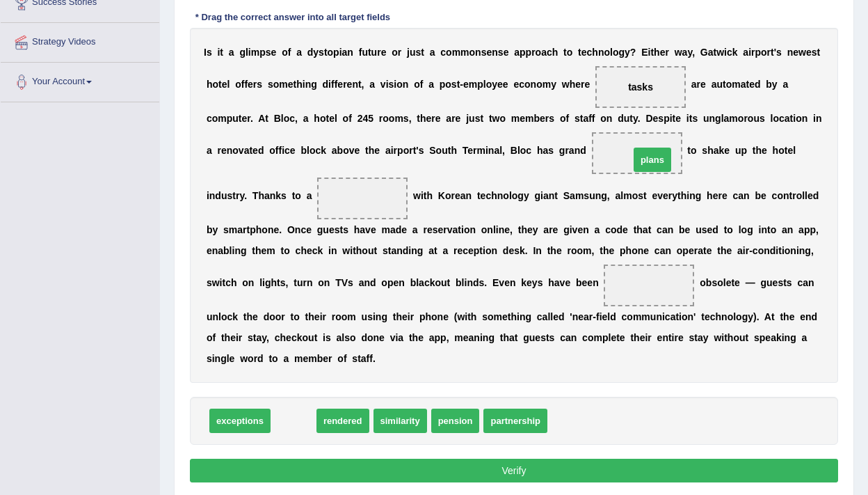
drag, startPoint x: 294, startPoint y: 426, endPoint x: 653, endPoint y: 165, distance: 443.8
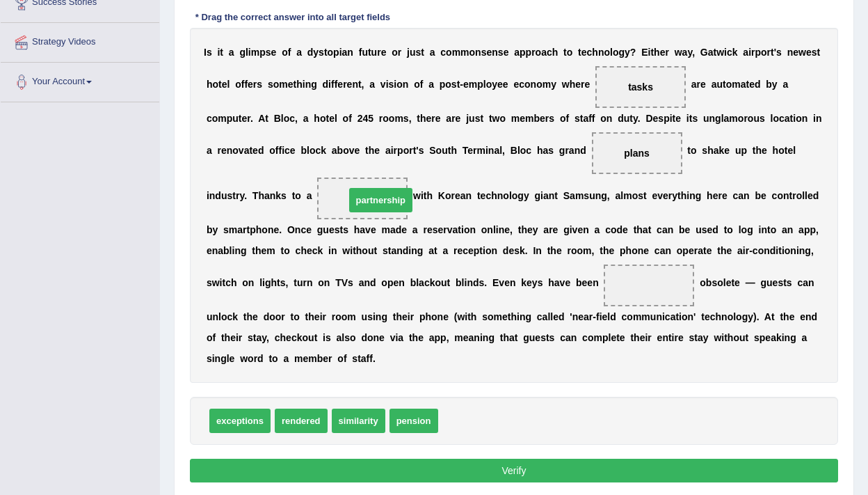
drag, startPoint x: 490, startPoint y: 429, endPoint x: 396, endPoint y: 208, distance: 239.7
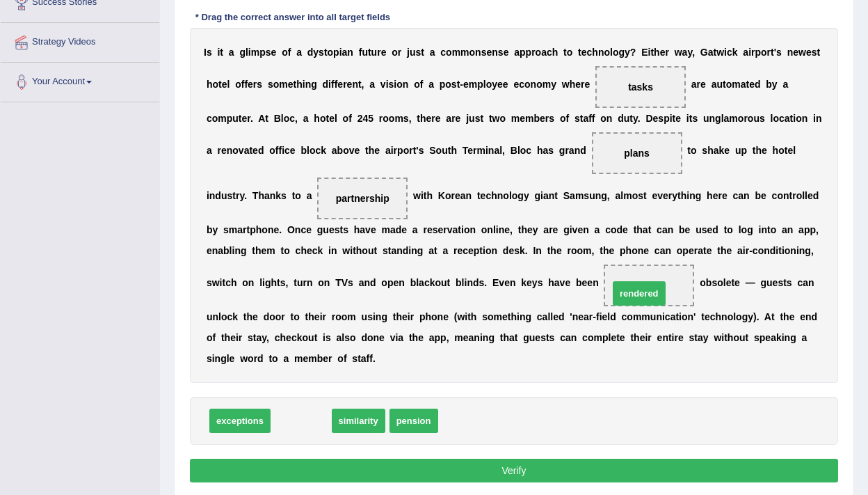
drag, startPoint x: 307, startPoint y: 419, endPoint x: 645, endPoint y: 292, distance: 361.3
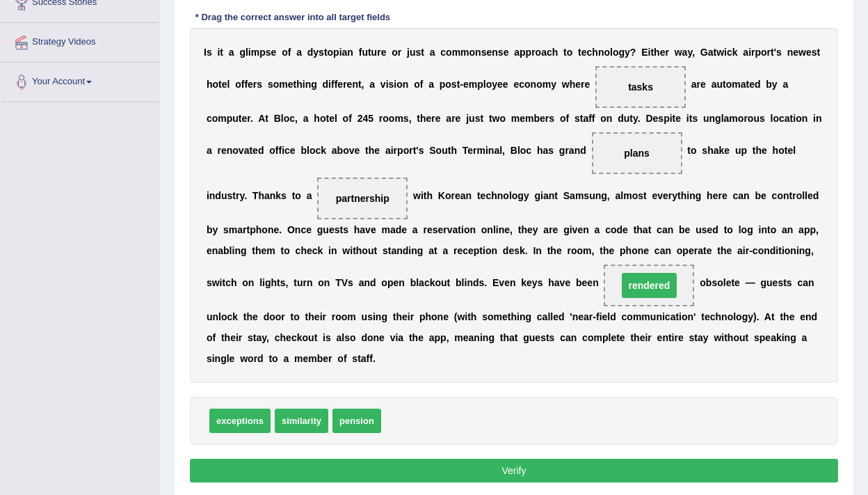
scroll to position [296, 0]
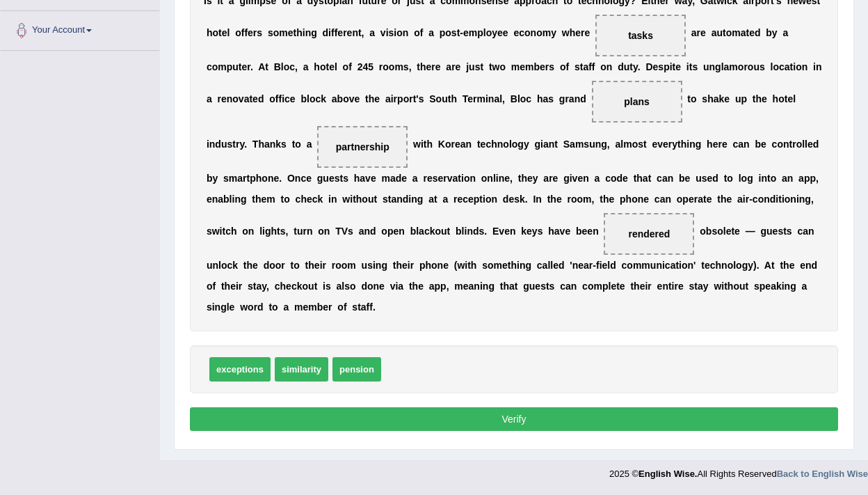
click at [620, 424] on button "Verify" at bounding box center [514, 419] width 648 height 24
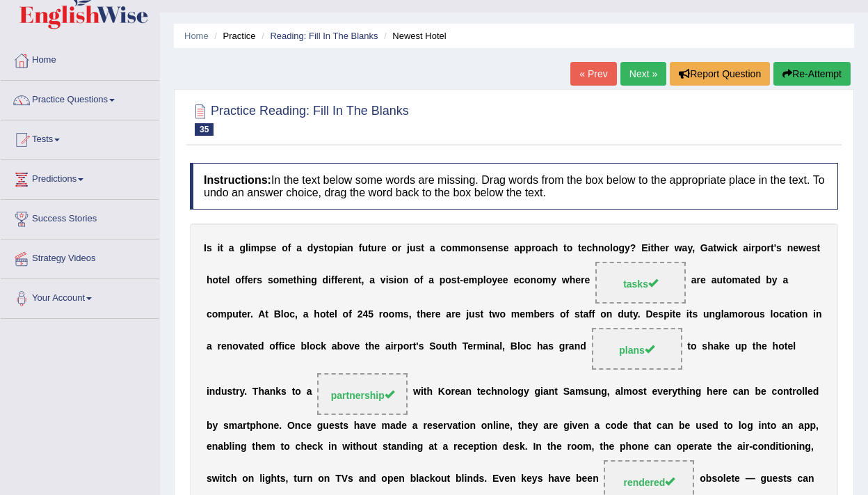
scroll to position [0, 0]
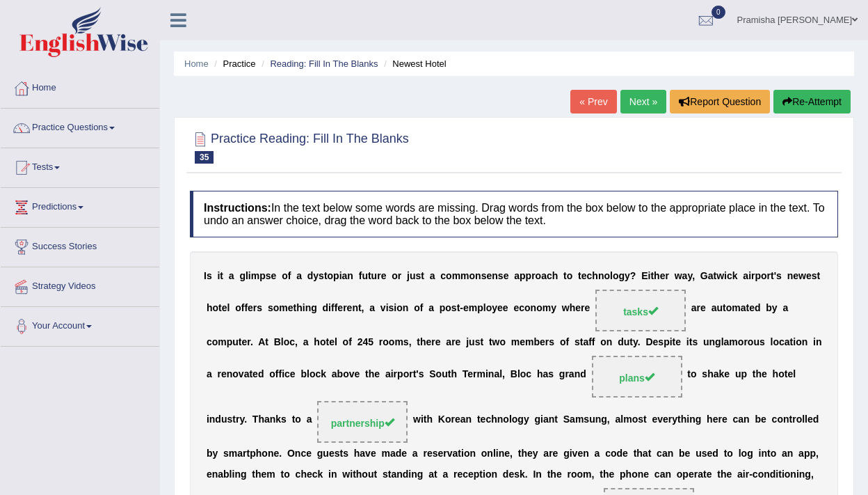
click at [637, 94] on link "Next »" at bounding box center [644, 102] width 46 height 24
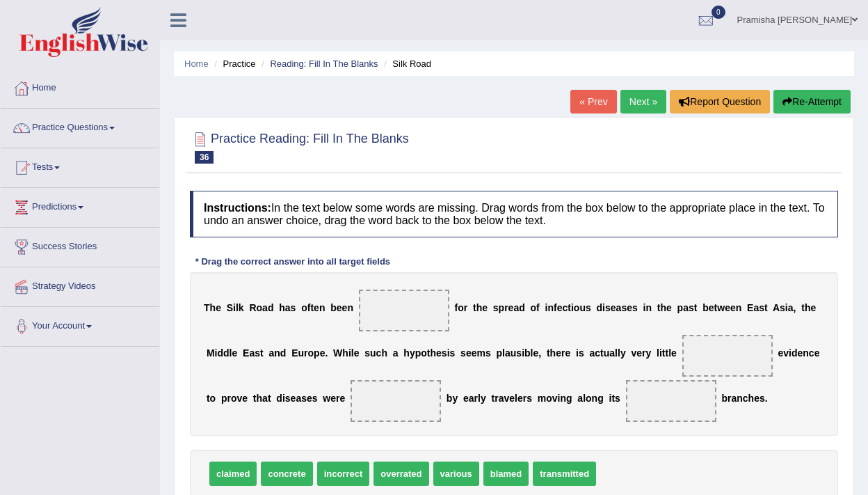
click at [649, 104] on link "Next »" at bounding box center [644, 102] width 46 height 24
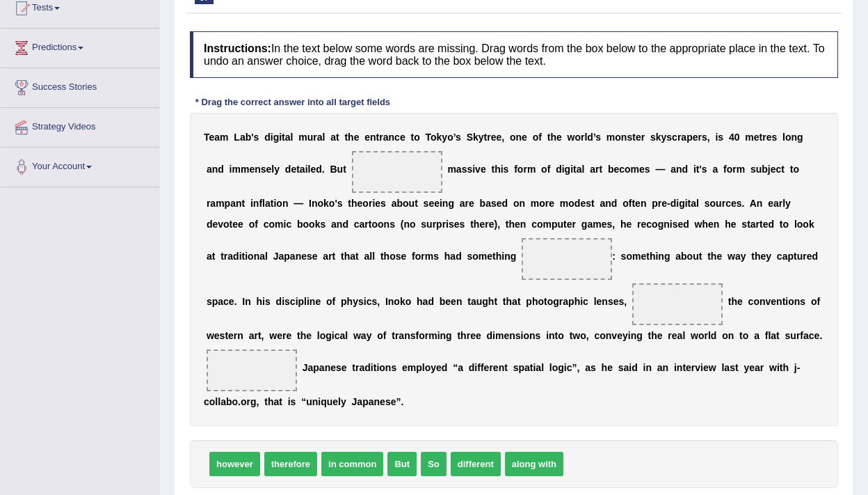
scroll to position [163, 0]
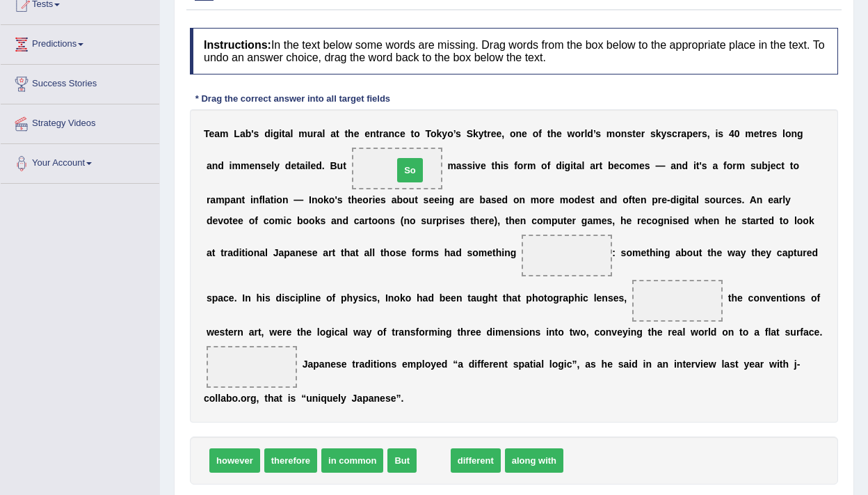
drag, startPoint x: 436, startPoint y: 465, endPoint x: 412, endPoint y: 175, distance: 291.1
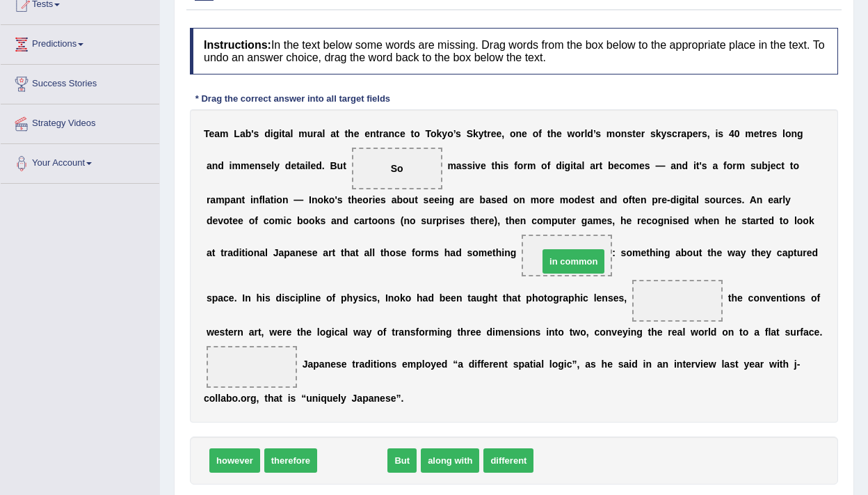
drag, startPoint x: 340, startPoint y: 461, endPoint x: 561, endPoint y: 262, distance: 297.6
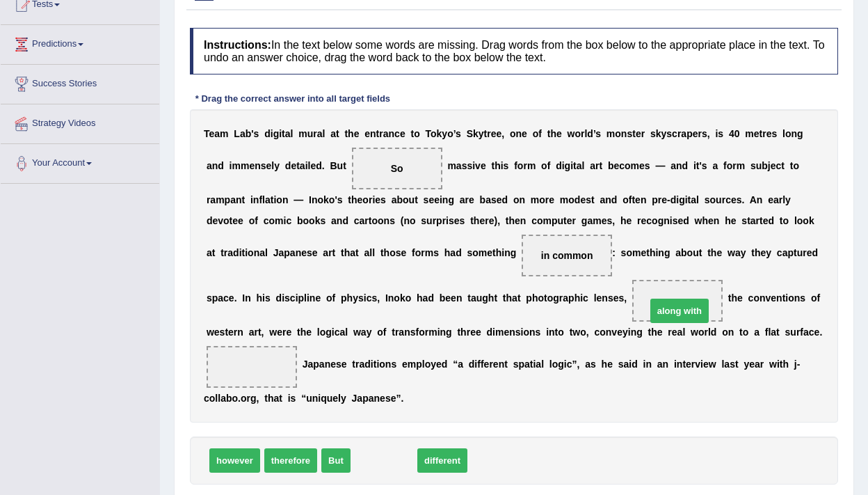
drag, startPoint x: 395, startPoint y: 463, endPoint x: 694, endPoint y: 313, distance: 333.9
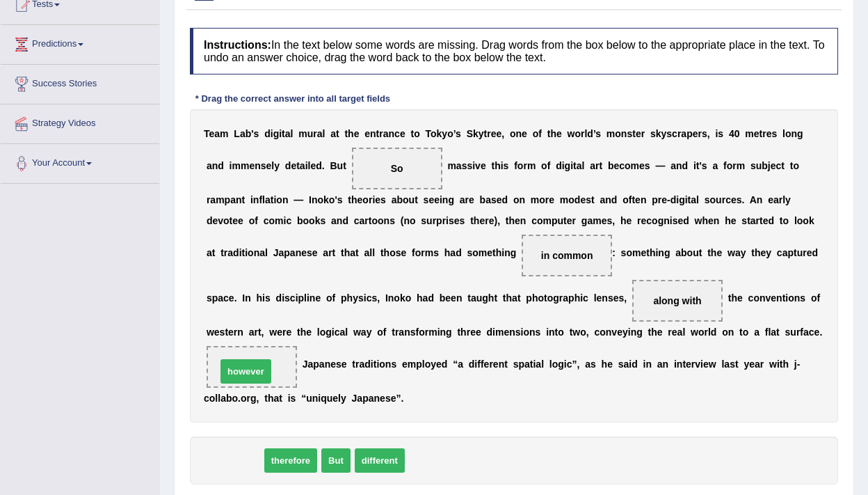
drag, startPoint x: 248, startPoint y: 463, endPoint x: 263, endPoint y: 369, distance: 95.9
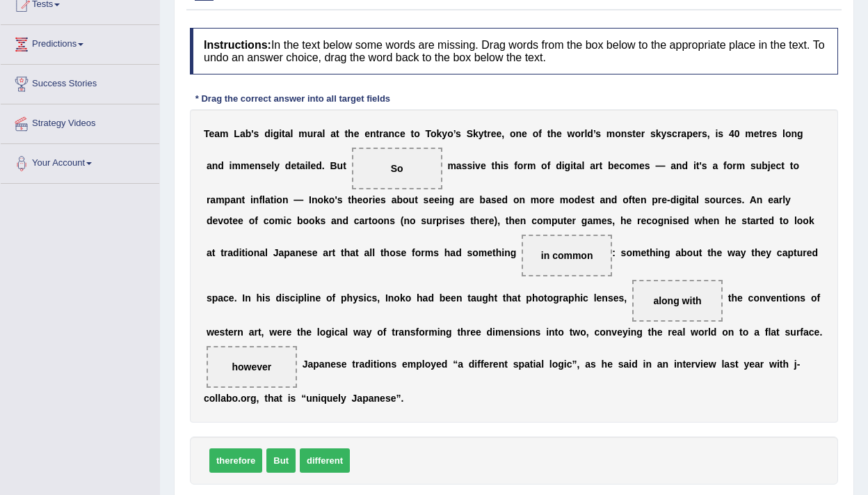
scroll to position [254, 0]
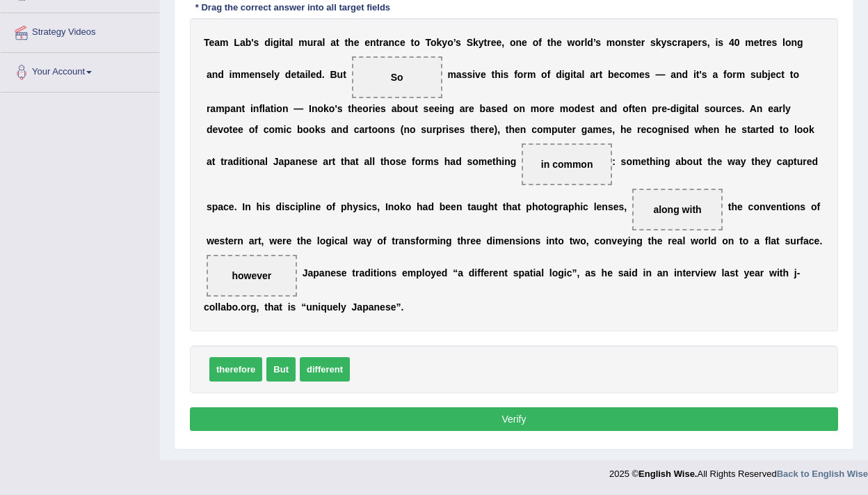
click at [571, 426] on button "Verify" at bounding box center [514, 419] width 648 height 24
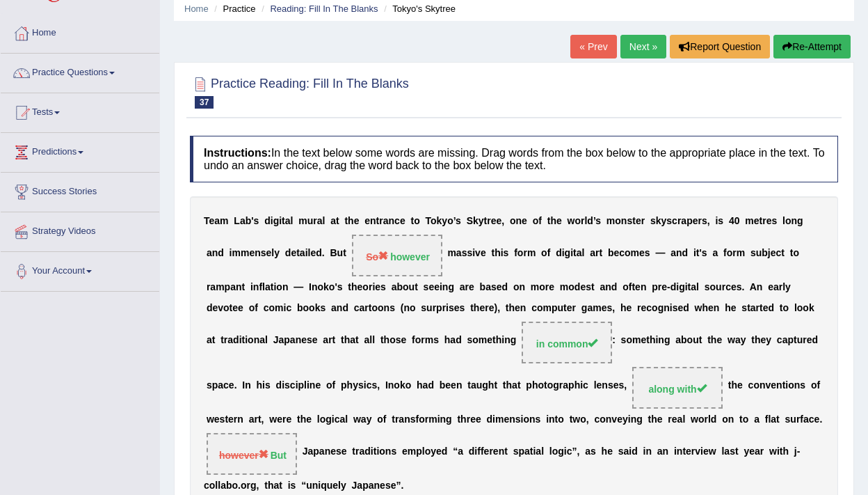
scroll to position [49, 0]
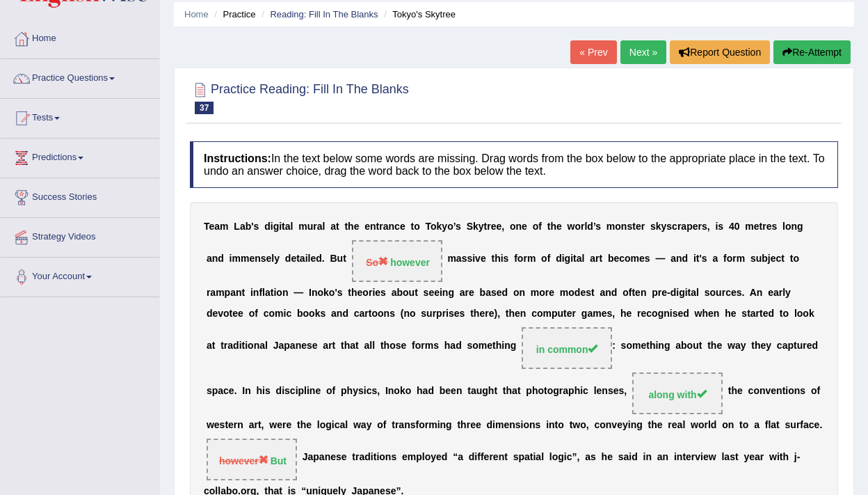
click at [645, 60] on link "Next »" at bounding box center [644, 52] width 46 height 24
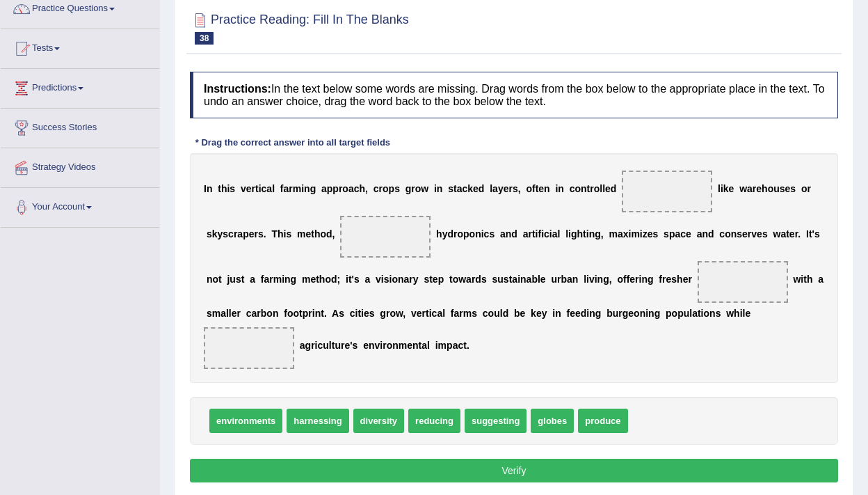
scroll to position [116, 0]
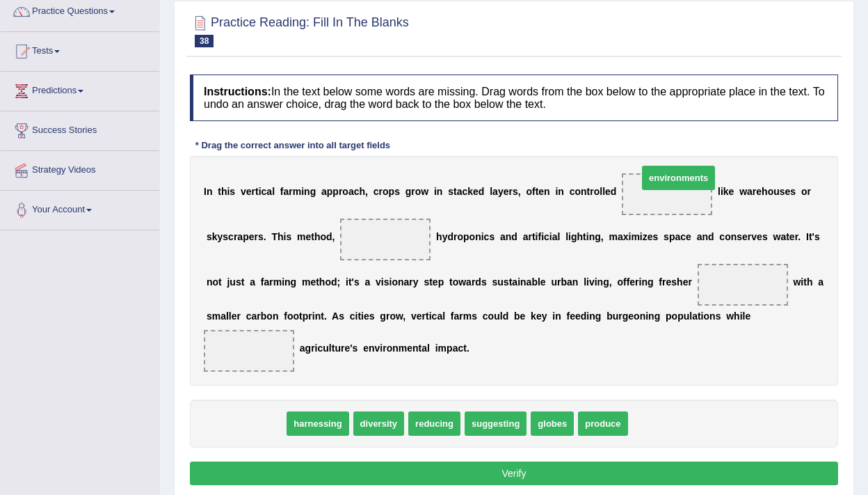
drag, startPoint x: 253, startPoint y: 420, endPoint x: 680, endPoint y: 187, distance: 486.6
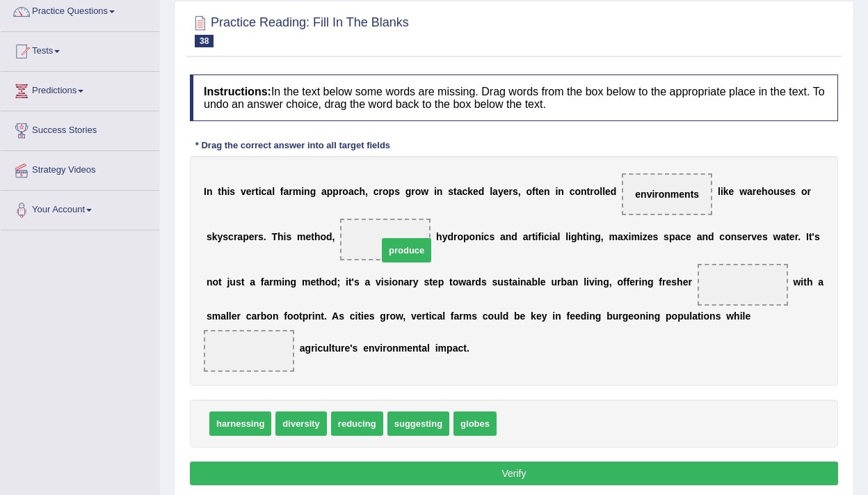
drag, startPoint x: 527, startPoint y: 424, endPoint x: 408, endPoint y: 250, distance: 210.7
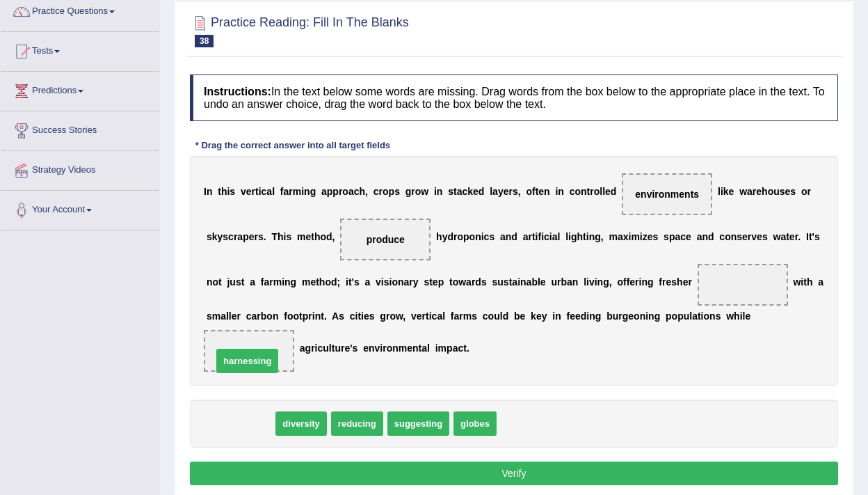
drag, startPoint x: 248, startPoint y: 421, endPoint x: 255, endPoint y: 359, distance: 62.3
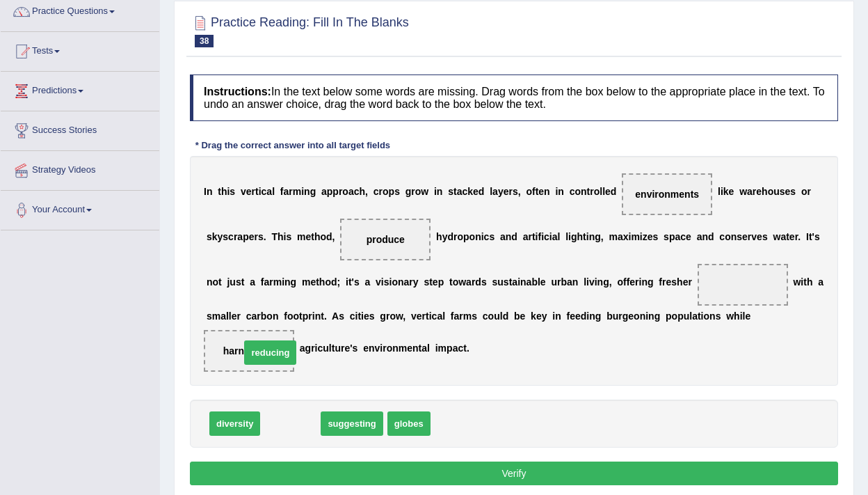
drag, startPoint x: 281, startPoint y: 427, endPoint x: 260, endPoint y: 356, distance: 74.0
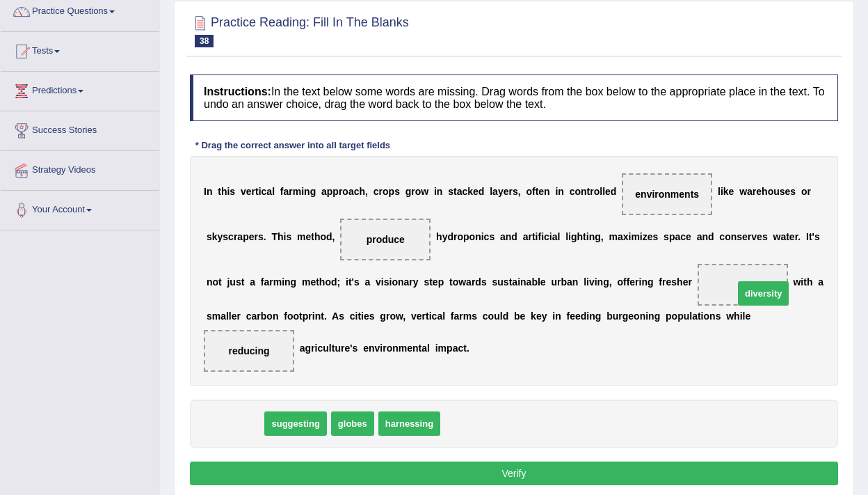
drag, startPoint x: 239, startPoint y: 422, endPoint x: 768, endPoint y: 292, distance: 544.7
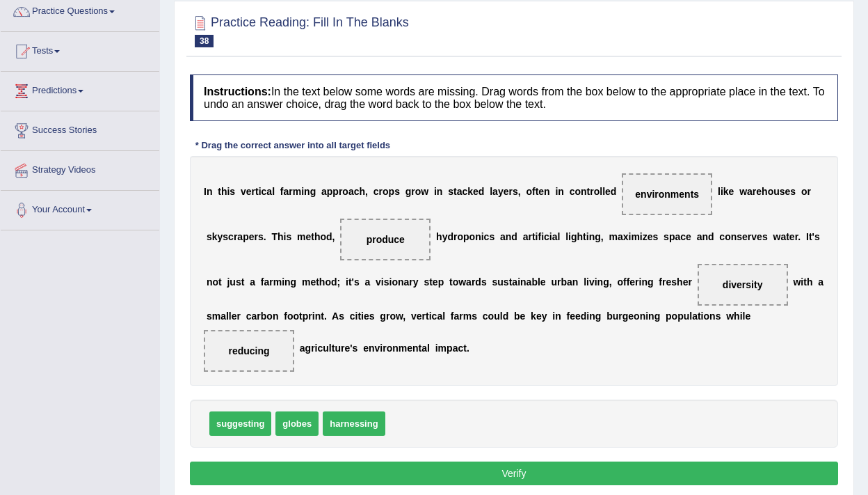
scroll to position [166, 0]
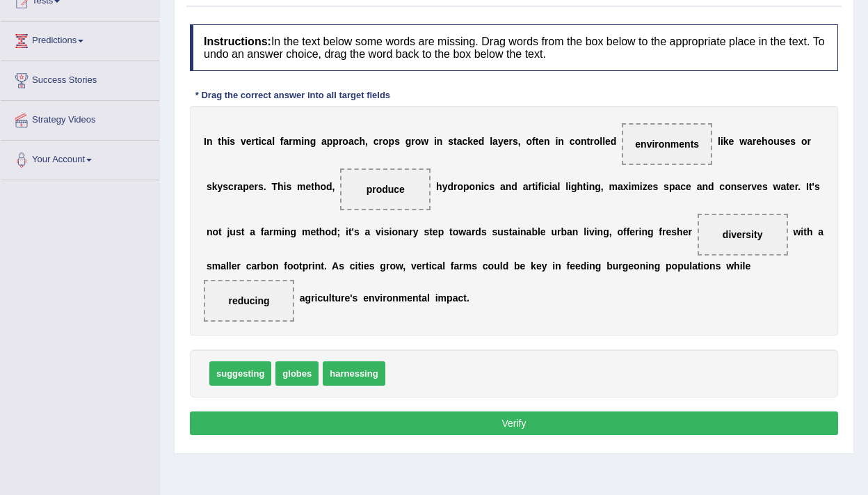
click at [694, 432] on button "Verify" at bounding box center [514, 423] width 648 height 24
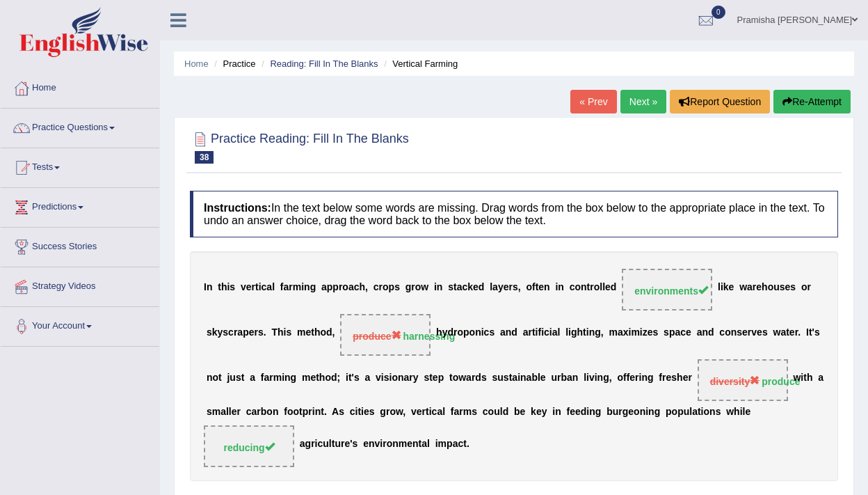
scroll to position [0, 0]
click at [641, 89] on div "Home Practice Reading: Fill In The Blanks Vertical Farming « Prev Next » Report…" at bounding box center [514, 348] width 708 height 696
click at [636, 102] on link "Next »" at bounding box center [644, 102] width 46 height 24
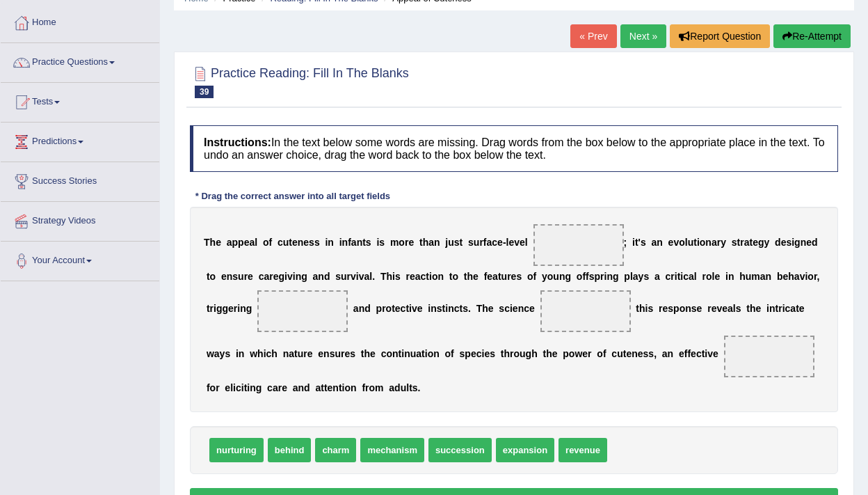
scroll to position [79, 0]
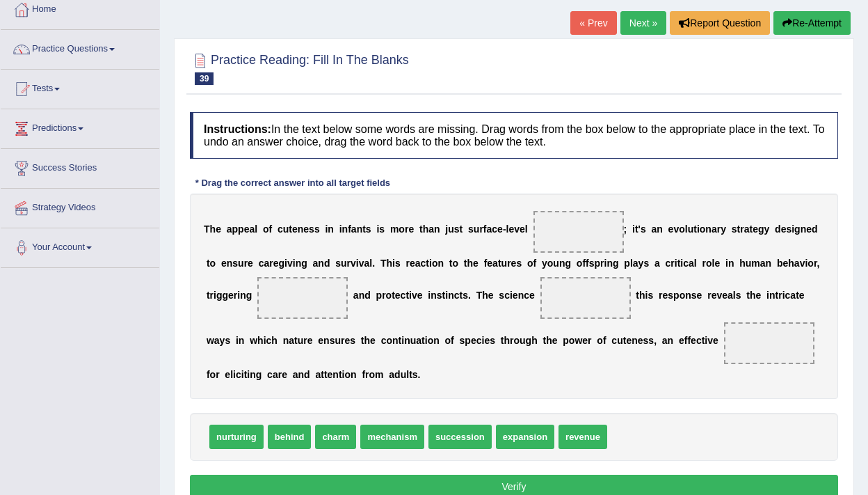
click at [640, 8] on div "Home Practice Reading: Fill In The Blanks Appeal of Cuteness « Prev Next » Repo…" at bounding box center [514, 269] width 708 height 696
click at [640, 11] on link "Next »" at bounding box center [644, 23] width 46 height 24
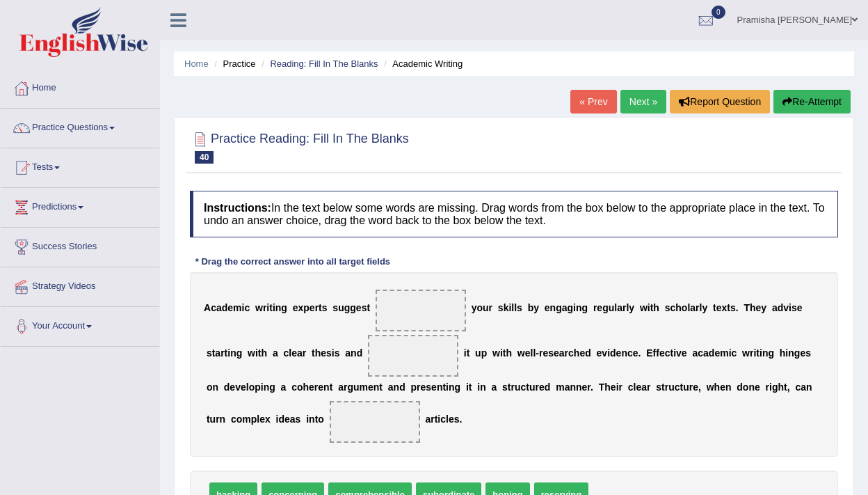
click at [634, 110] on link "Next »" at bounding box center [644, 102] width 46 height 24
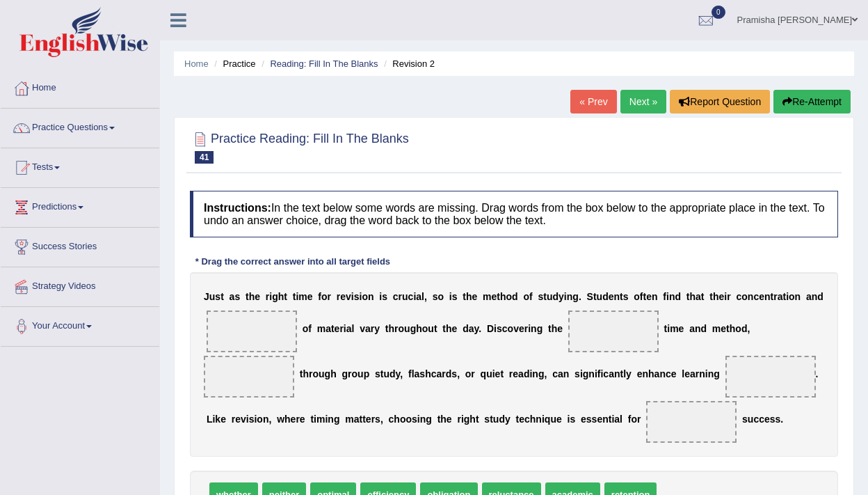
click at [634, 108] on link "Next »" at bounding box center [644, 102] width 46 height 24
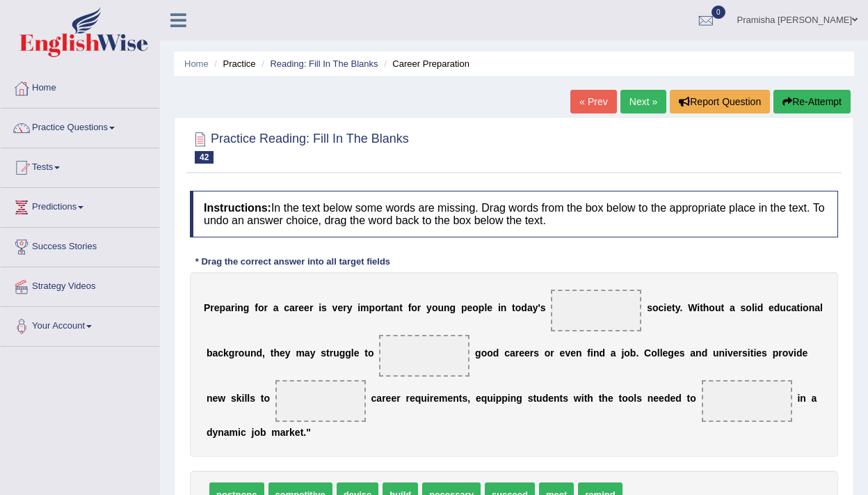
click at [634, 104] on link "Next »" at bounding box center [644, 102] width 46 height 24
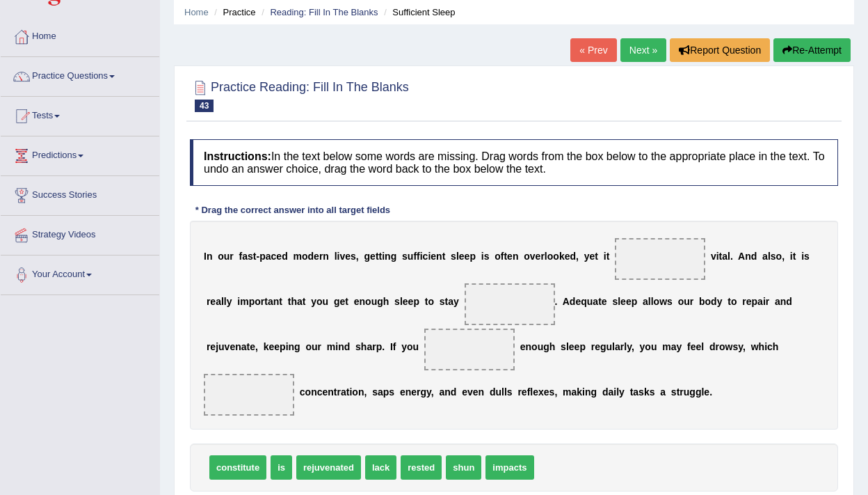
scroll to position [65, 0]
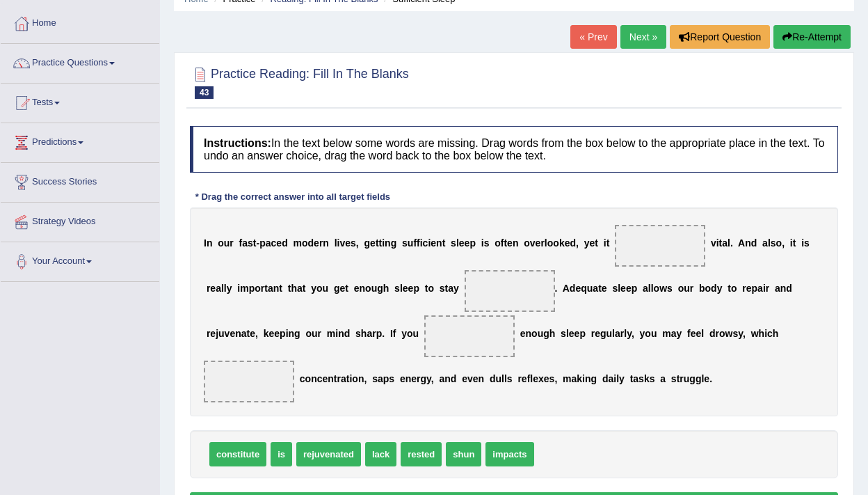
click at [632, 45] on link "Next »" at bounding box center [644, 37] width 46 height 24
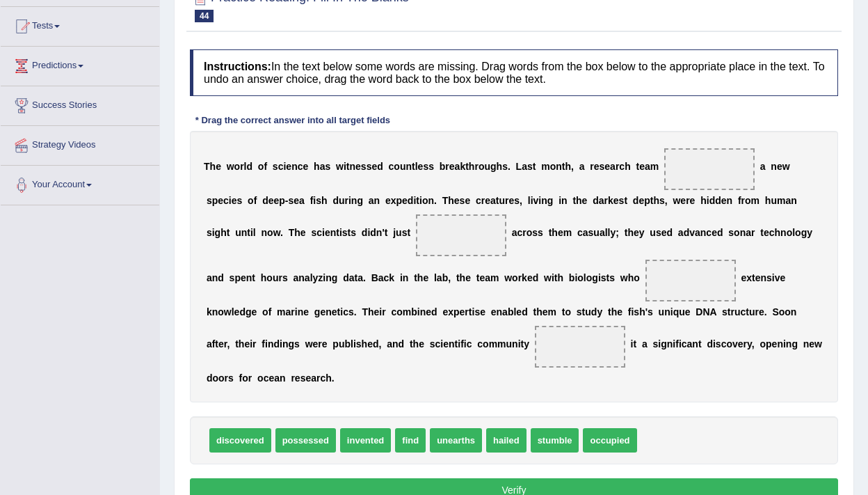
scroll to position [194, 0]
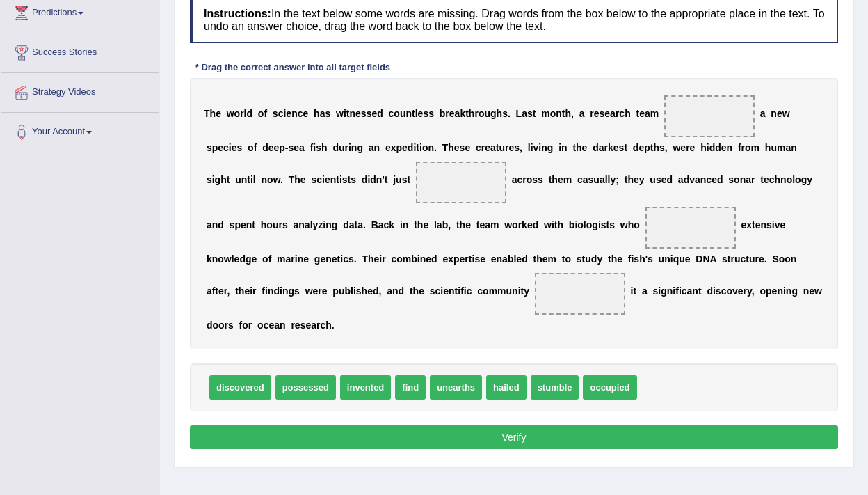
click at [248, 376] on span "discovered" at bounding box center [240, 387] width 62 height 24
drag, startPoint x: 243, startPoint y: 390, endPoint x: 708, endPoint y: 118, distance: 538.5
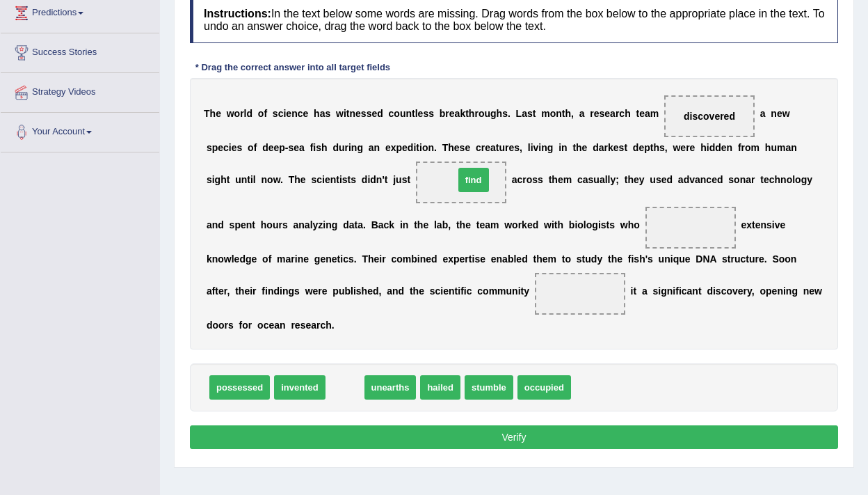
drag, startPoint x: 335, startPoint y: 389, endPoint x: 463, endPoint y: 182, distance: 244.0
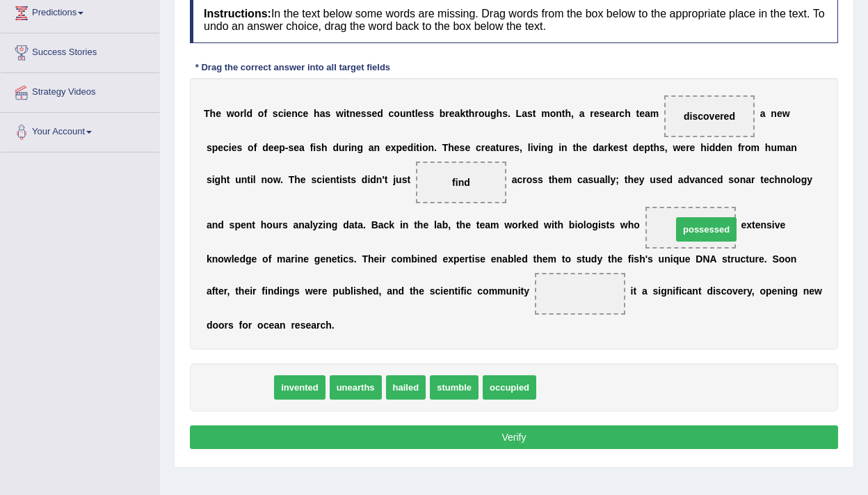
drag, startPoint x: 245, startPoint y: 392, endPoint x: 710, endPoint y: 234, distance: 491.3
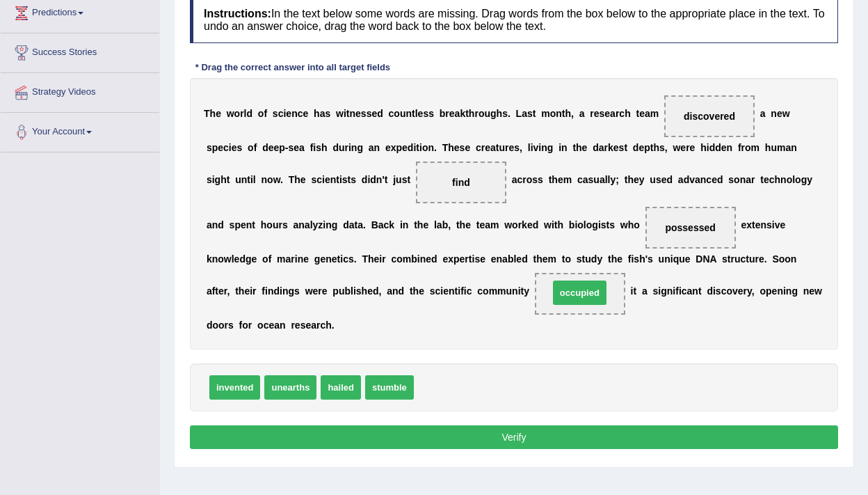
drag, startPoint x: 455, startPoint y: 384, endPoint x: 590, endPoint y: 289, distance: 164.8
drag, startPoint x: 247, startPoint y: 389, endPoint x: 607, endPoint y: 289, distance: 373.4
click at [516, 436] on button "Verify" at bounding box center [514, 437] width 648 height 24
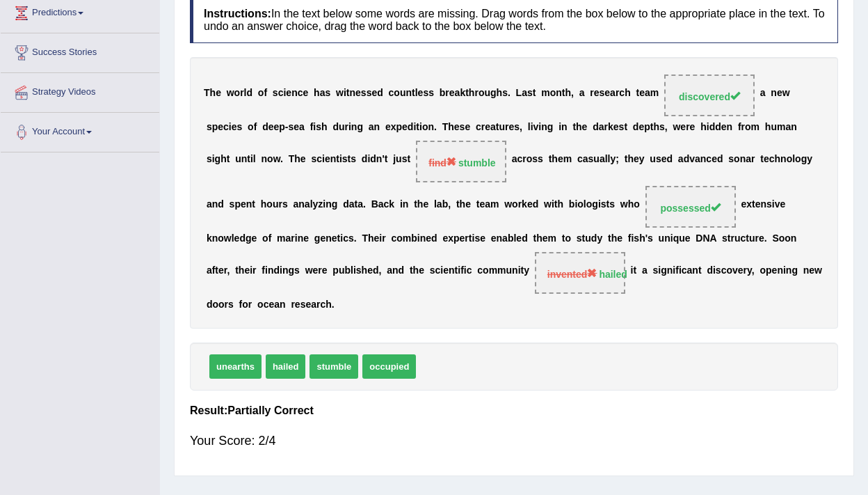
scroll to position [0, 0]
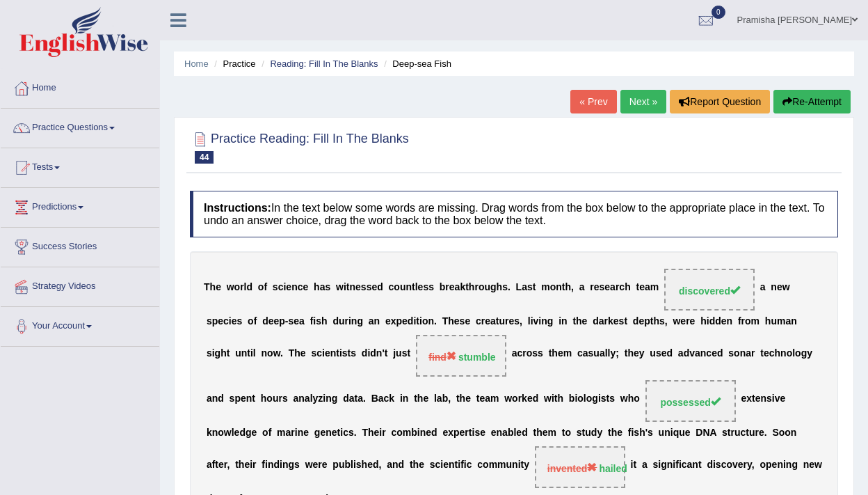
click at [646, 95] on link "Next »" at bounding box center [644, 102] width 46 height 24
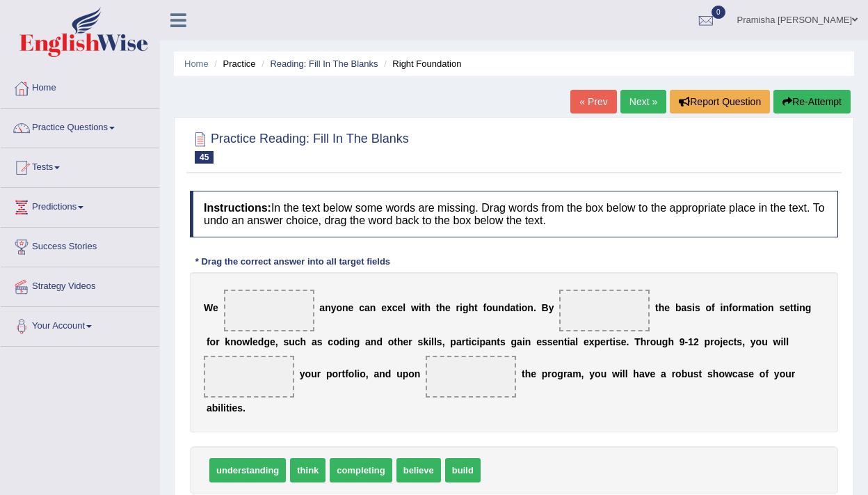
click at [639, 105] on link "Next »" at bounding box center [644, 102] width 46 height 24
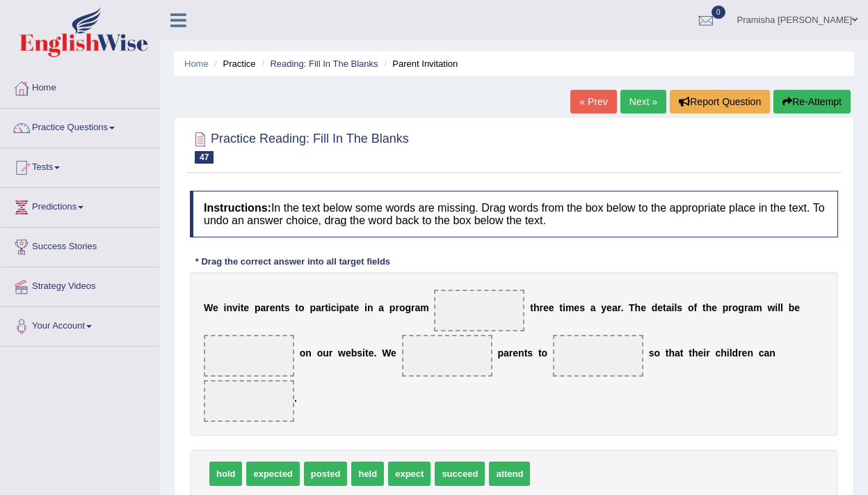
click at [639, 105] on link "Next »" at bounding box center [644, 102] width 46 height 24
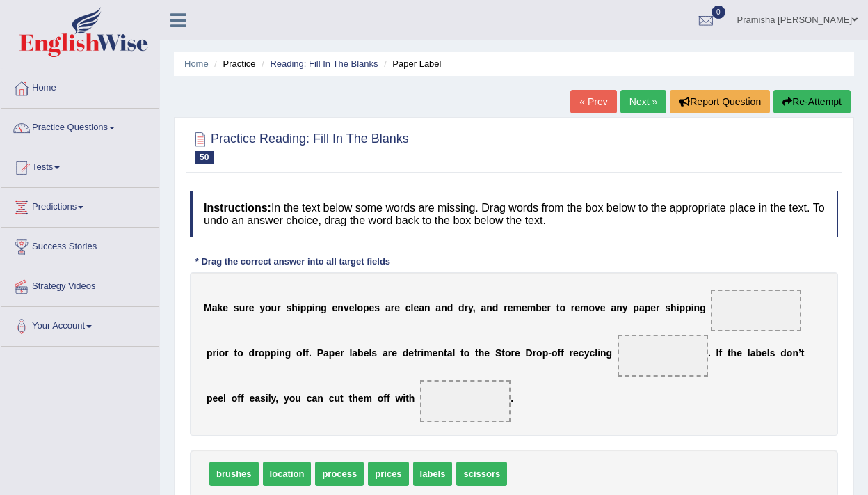
click at [639, 105] on link "Next »" at bounding box center [644, 102] width 46 height 24
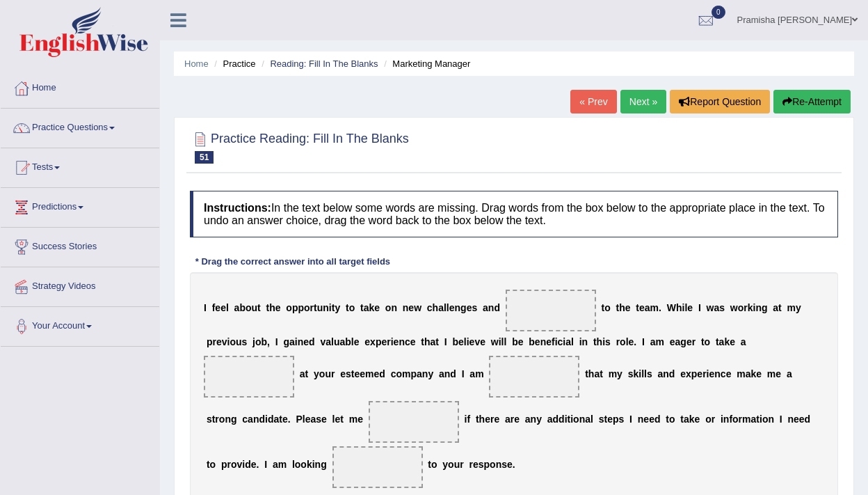
click at [639, 104] on link "Next »" at bounding box center [644, 102] width 46 height 24
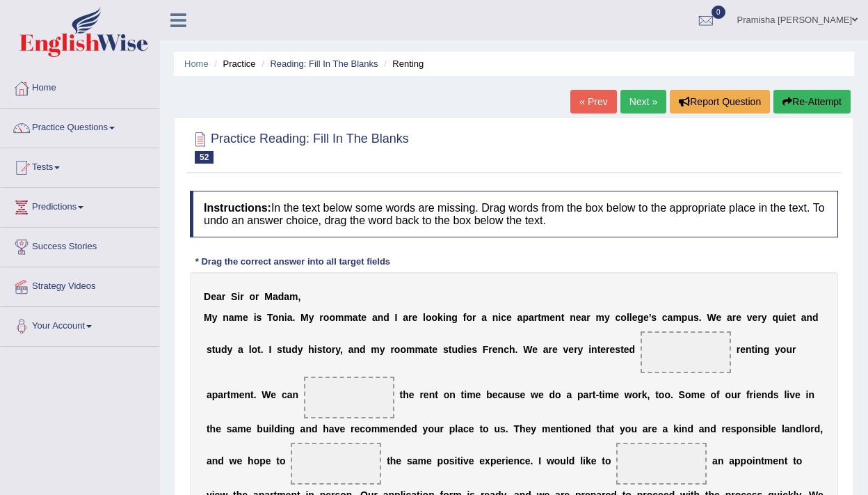
click at [638, 95] on link "Next »" at bounding box center [644, 102] width 46 height 24
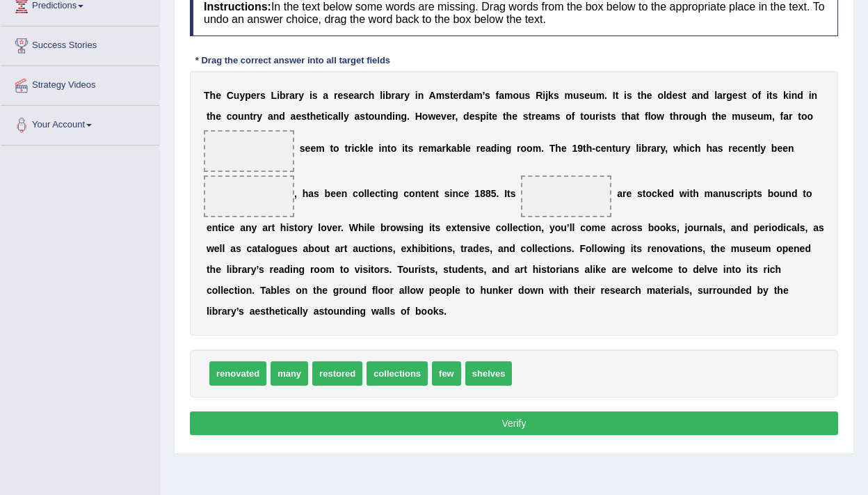
scroll to position [202, 0]
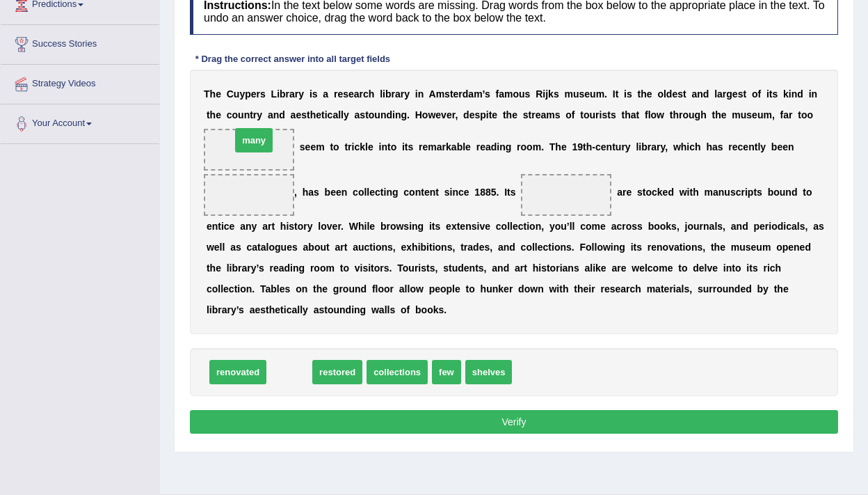
drag, startPoint x: 297, startPoint y: 367, endPoint x: 262, endPoint y: 142, distance: 228.1
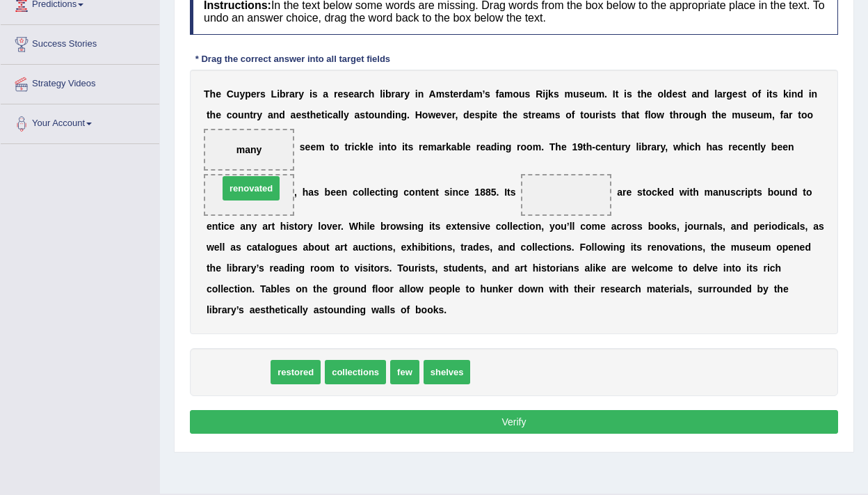
drag, startPoint x: 246, startPoint y: 368, endPoint x: 260, endPoint y: 184, distance: 184.2
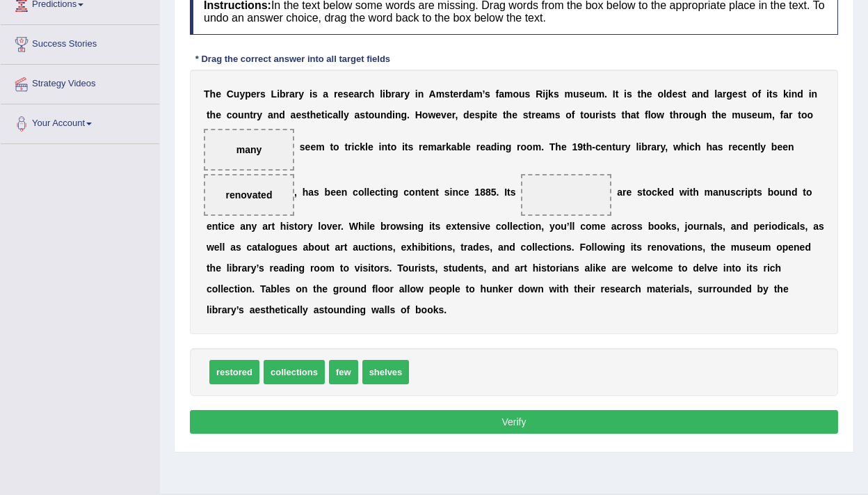
click at [244, 374] on span "restored" at bounding box center [234, 372] width 50 height 24
drag, startPoint x: 296, startPoint y: 367, endPoint x: 567, endPoint y: 186, distance: 326.1
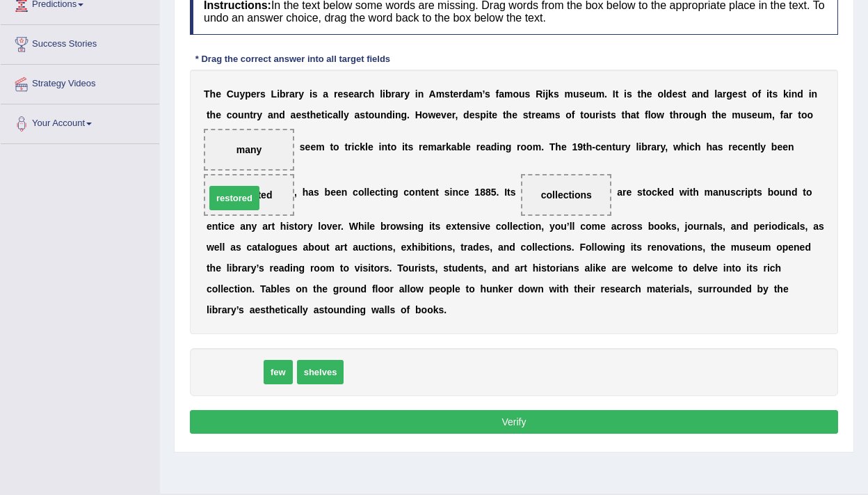
drag, startPoint x: 239, startPoint y: 376, endPoint x: 239, endPoint y: 202, distance: 173.9
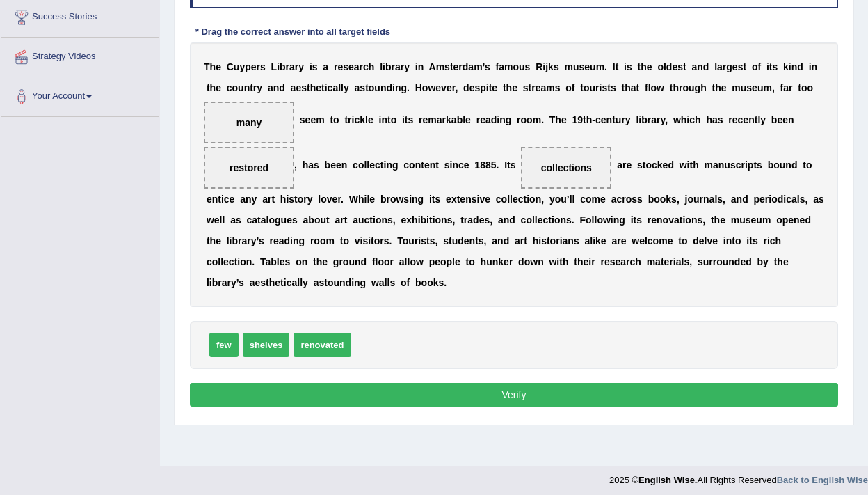
scroll to position [234, 0]
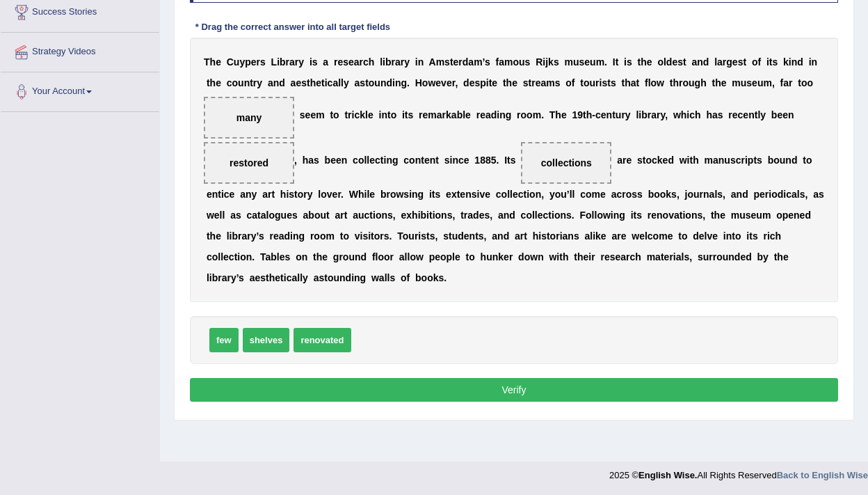
click at [428, 392] on button "Verify" at bounding box center [514, 390] width 648 height 24
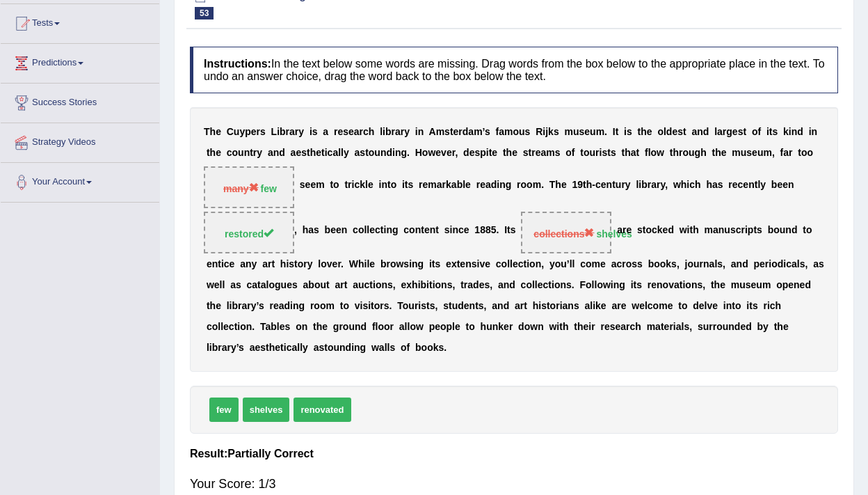
scroll to position [0, 0]
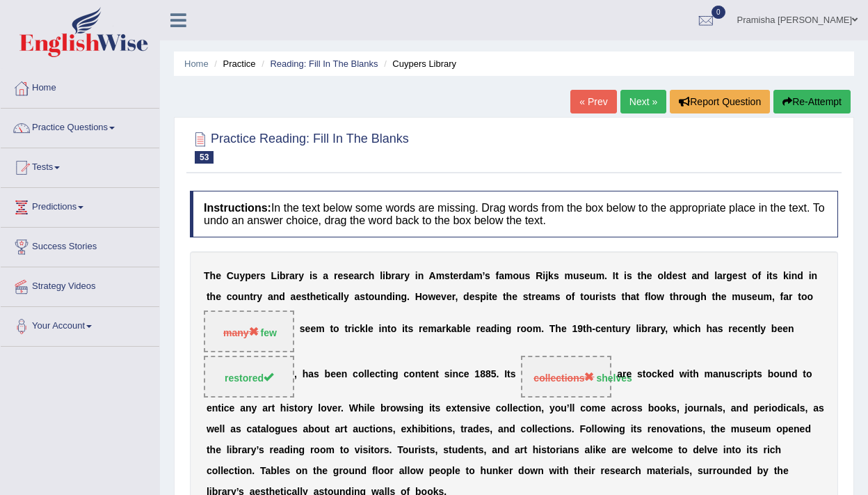
click at [640, 85] on div "Home Practice Reading: Fill In The Blanks Cuypers Library « Prev Next » Report …" at bounding box center [514, 348] width 708 height 696
click at [639, 97] on link "Next »" at bounding box center [644, 102] width 46 height 24
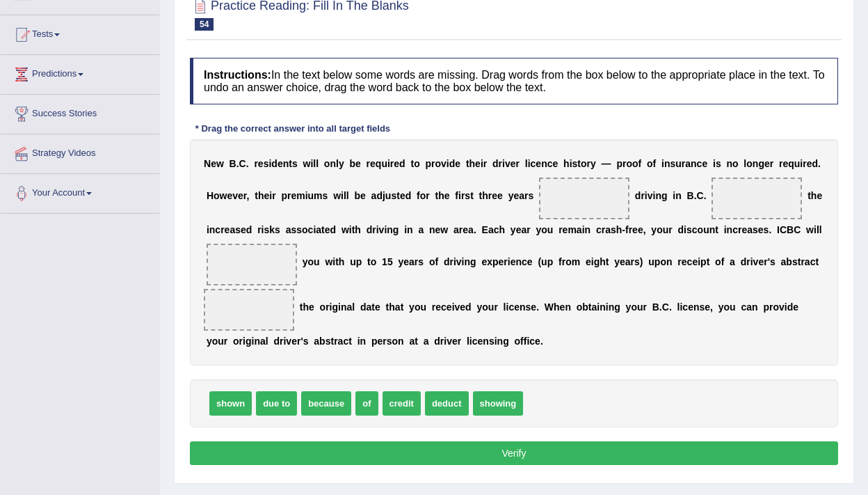
scroll to position [135, 0]
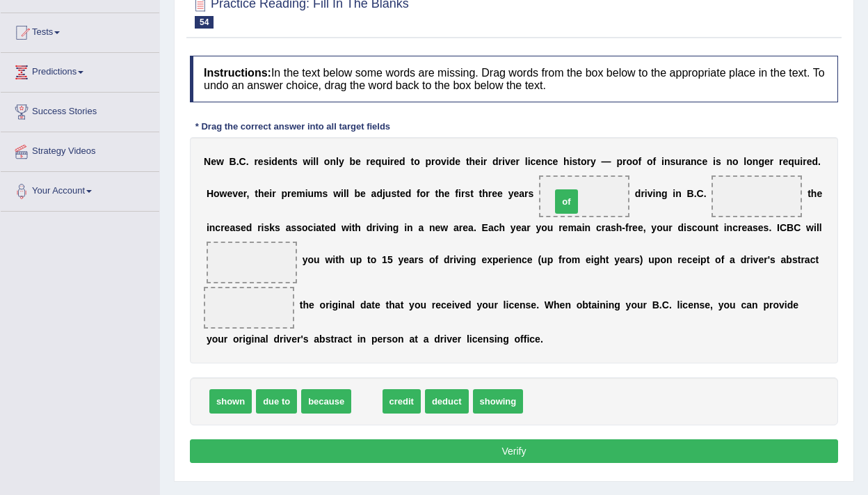
drag, startPoint x: 368, startPoint y: 404, endPoint x: 566, endPoint y: 202, distance: 282.4
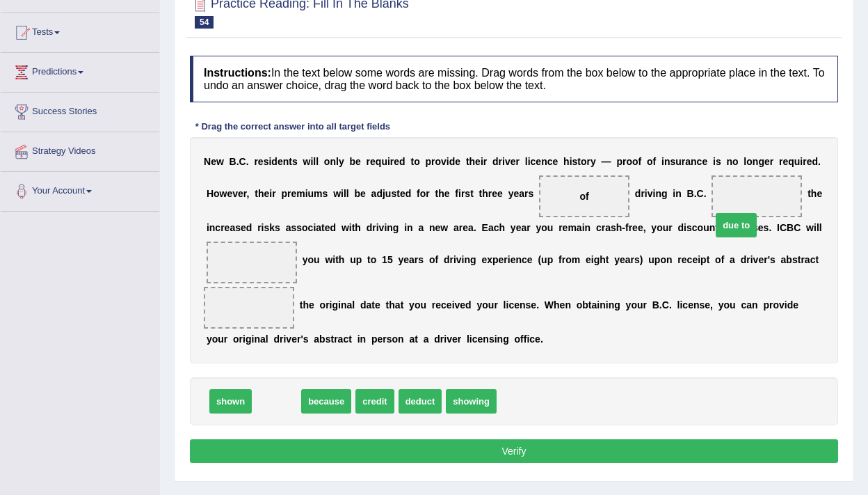
drag, startPoint x: 271, startPoint y: 400, endPoint x: 747, endPoint y: 205, distance: 513.8
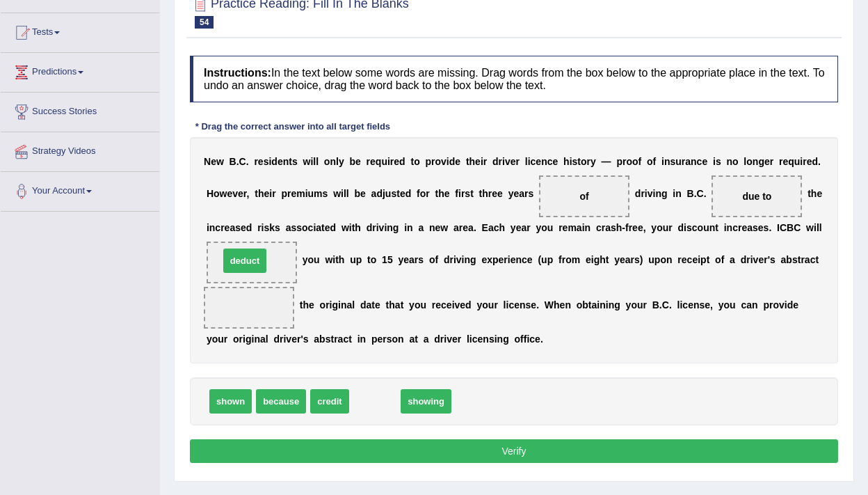
drag, startPoint x: 376, startPoint y: 401, endPoint x: 246, endPoint y: 261, distance: 191.5
drag, startPoint x: 381, startPoint y: 398, endPoint x: 266, endPoint y: 305, distance: 147.4
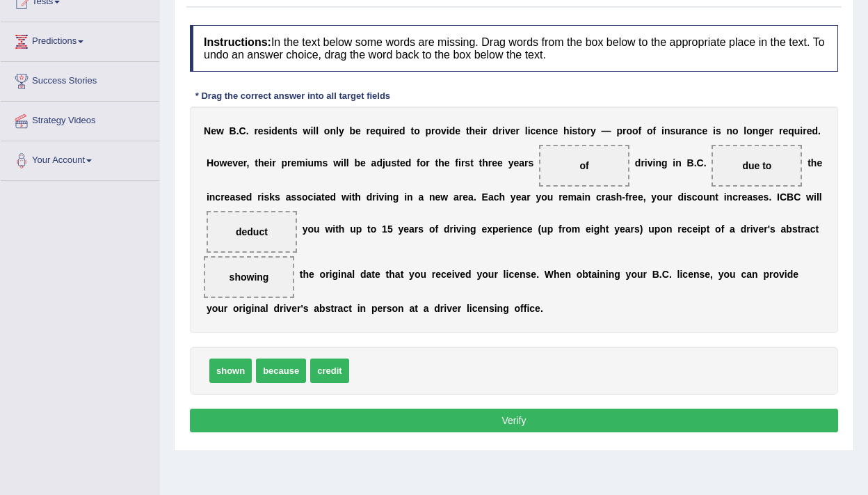
scroll to position [173, 0]
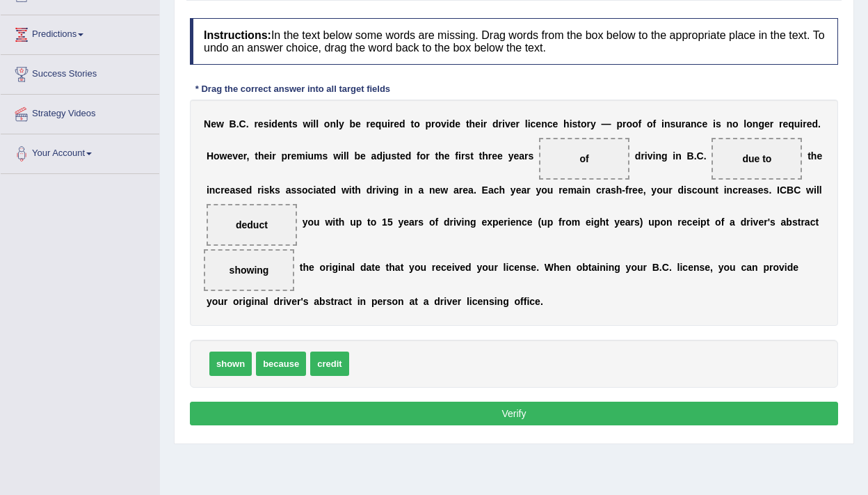
click at [657, 415] on button "Verify" at bounding box center [514, 413] width 648 height 24
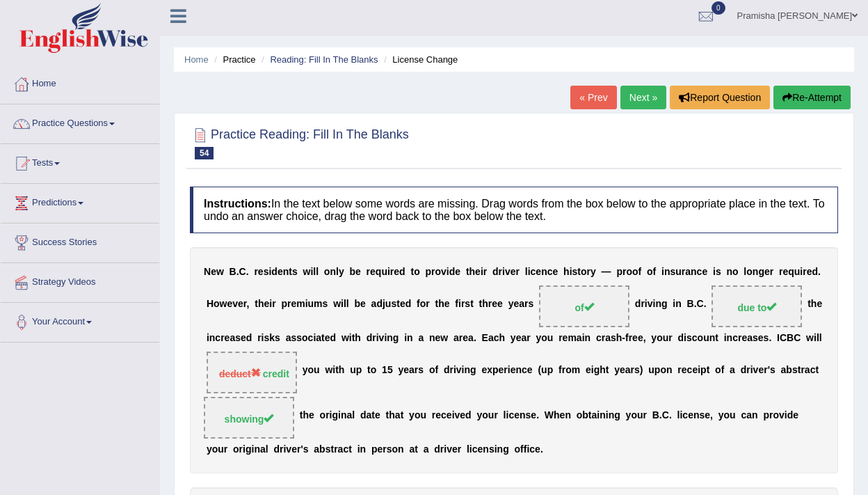
scroll to position [0, 0]
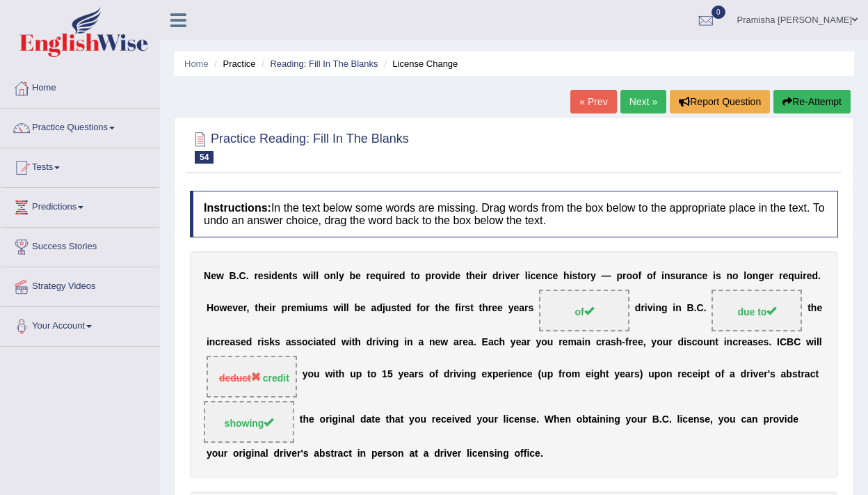
click at [644, 104] on link "Next »" at bounding box center [644, 102] width 46 height 24
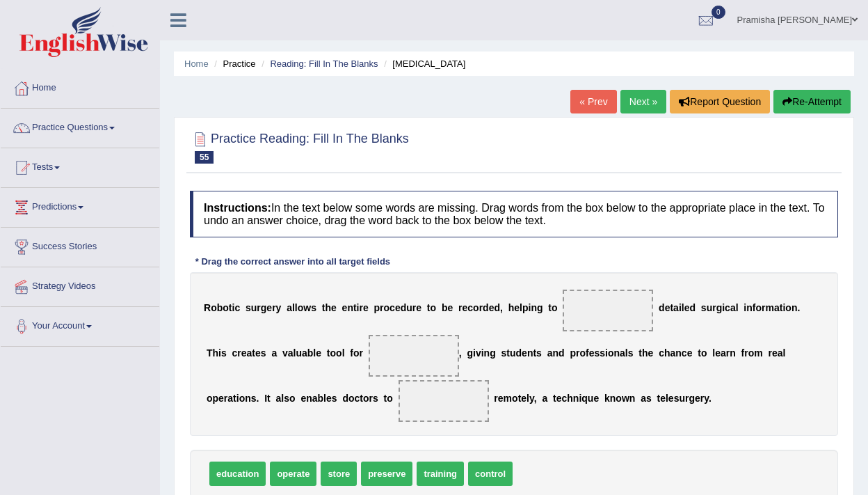
click at [642, 112] on link "Next »" at bounding box center [644, 102] width 46 height 24
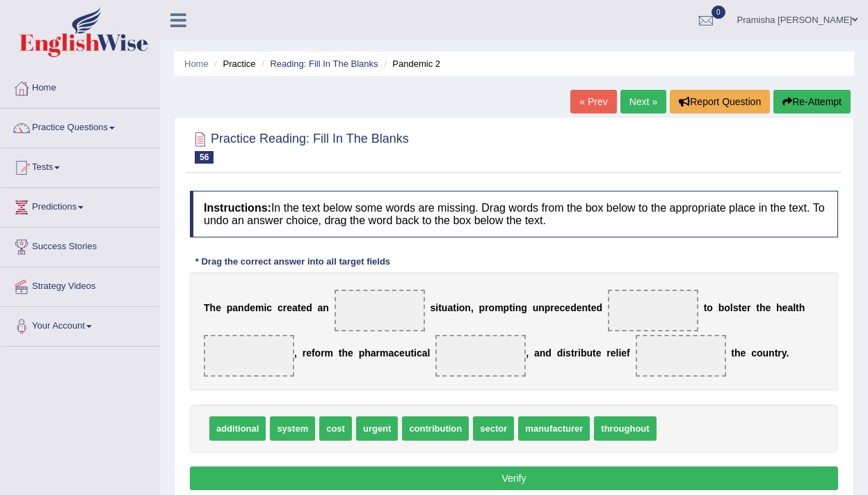
click at [642, 112] on link "Next »" at bounding box center [644, 102] width 46 height 24
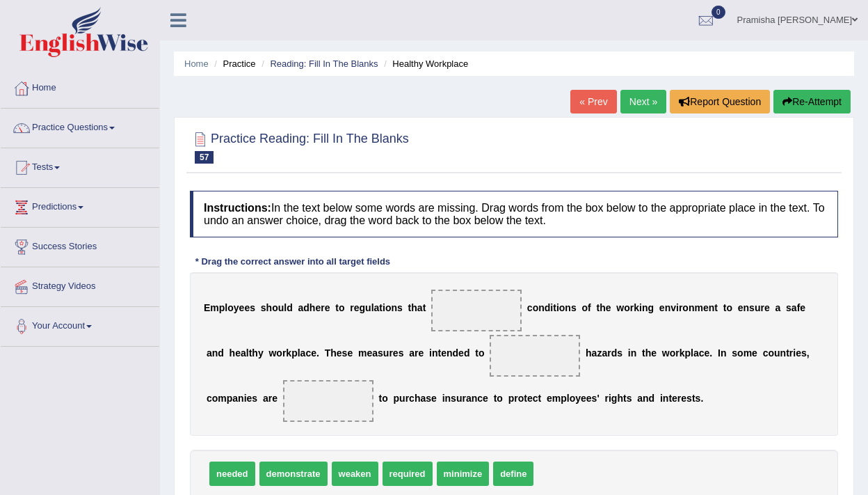
click at [642, 112] on link "Next »" at bounding box center [644, 102] width 46 height 24
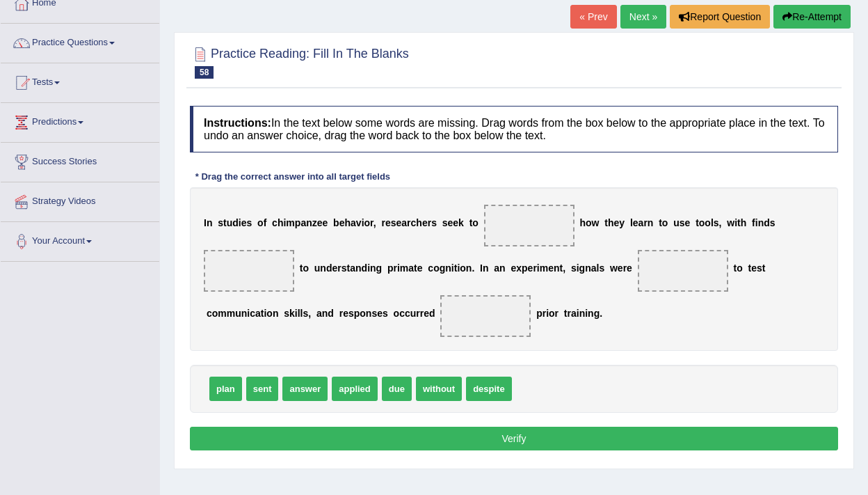
scroll to position [87, 0]
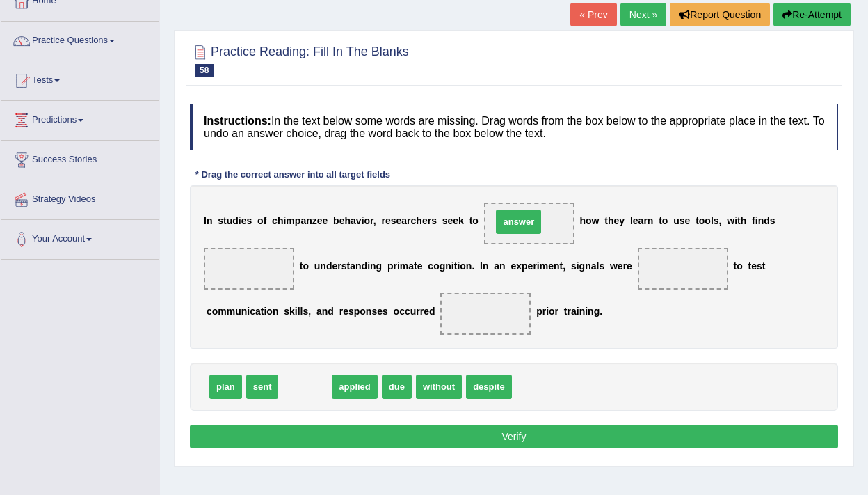
drag, startPoint x: 311, startPoint y: 390, endPoint x: 525, endPoint y: 225, distance: 269.8
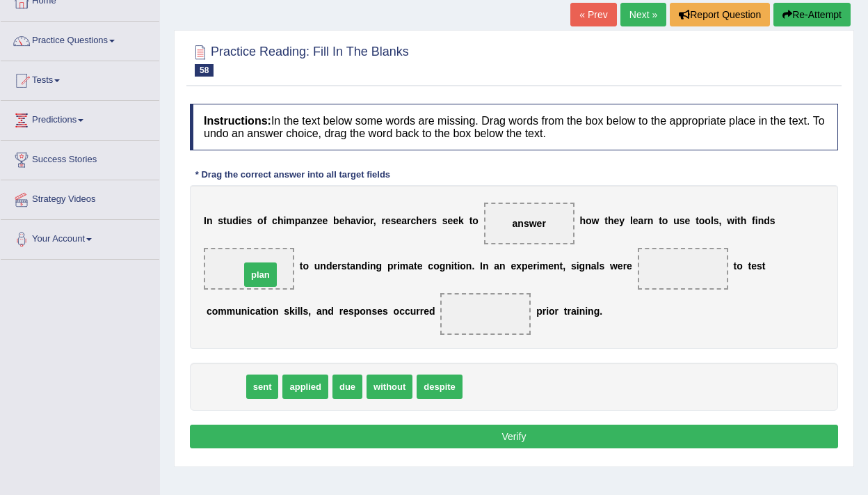
drag, startPoint x: 230, startPoint y: 388, endPoint x: 265, endPoint y: 276, distance: 117.3
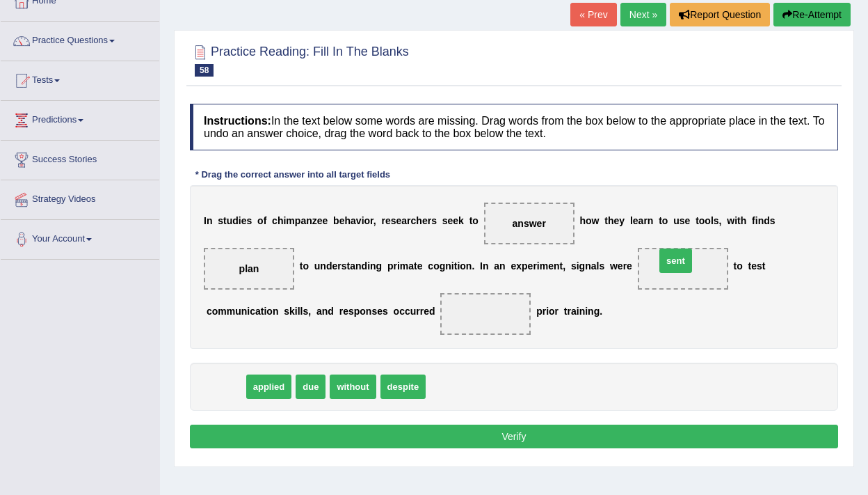
drag, startPoint x: 235, startPoint y: 385, endPoint x: 685, endPoint y: 260, distance: 467.4
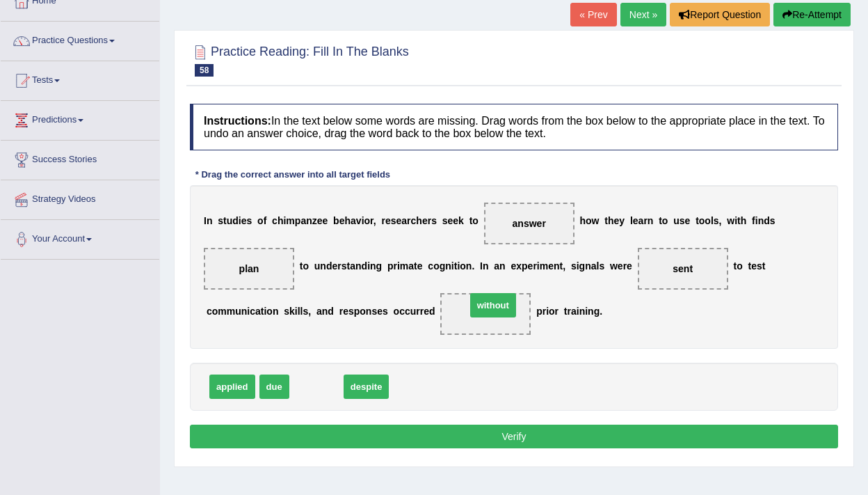
drag, startPoint x: 310, startPoint y: 385, endPoint x: 486, endPoint y: 304, distance: 194.6
click at [536, 431] on button "Verify" at bounding box center [514, 436] width 648 height 24
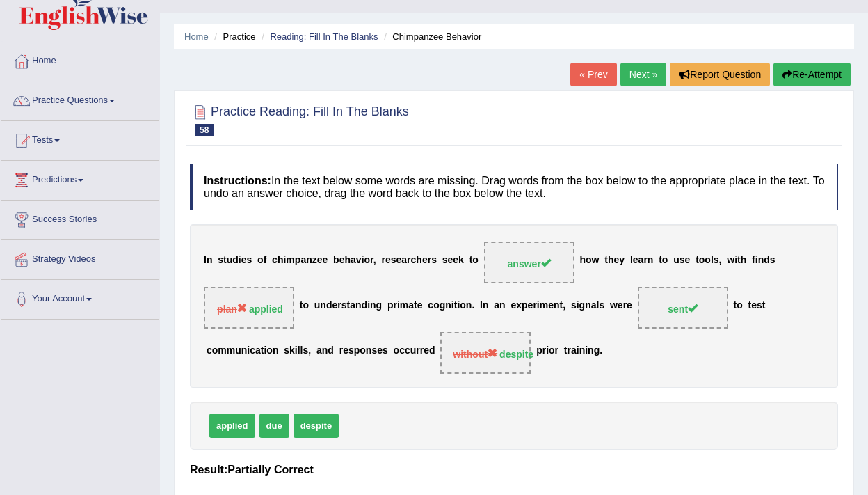
scroll to position [21, 0]
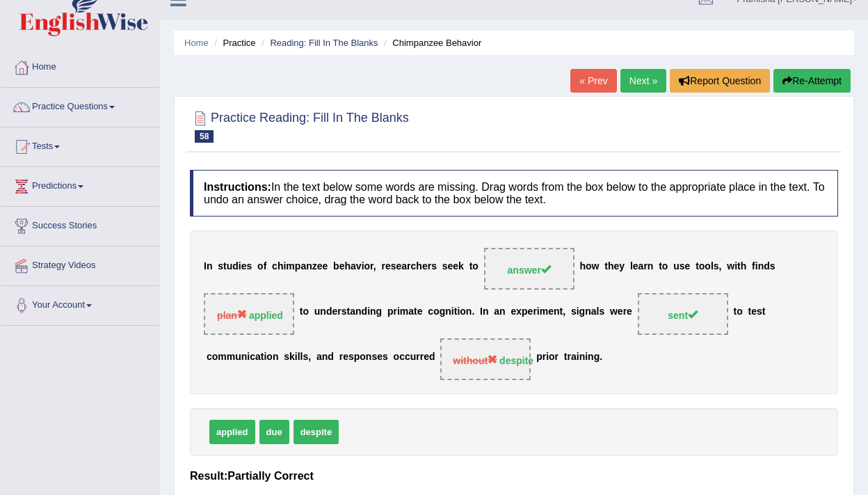
click at [632, 79] on link "Next »" at bounding box center [644, 81] width 46 height 24
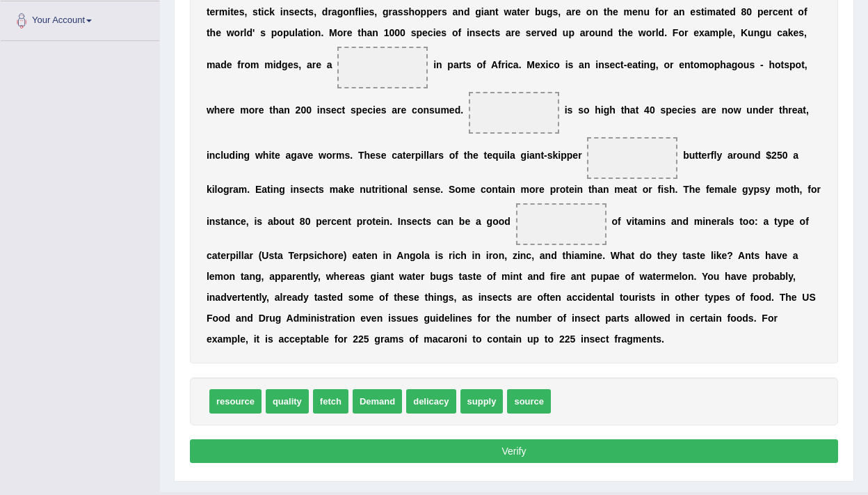
scroll to position [303, 0]
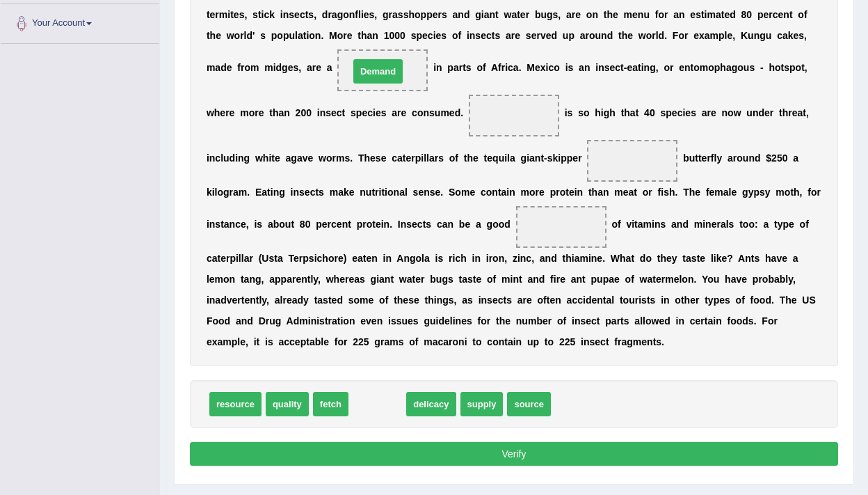
drag, startPoint x: 378, startPoint y: 395, endPoint x: 379, endPoint y: 63, distance: 332.6
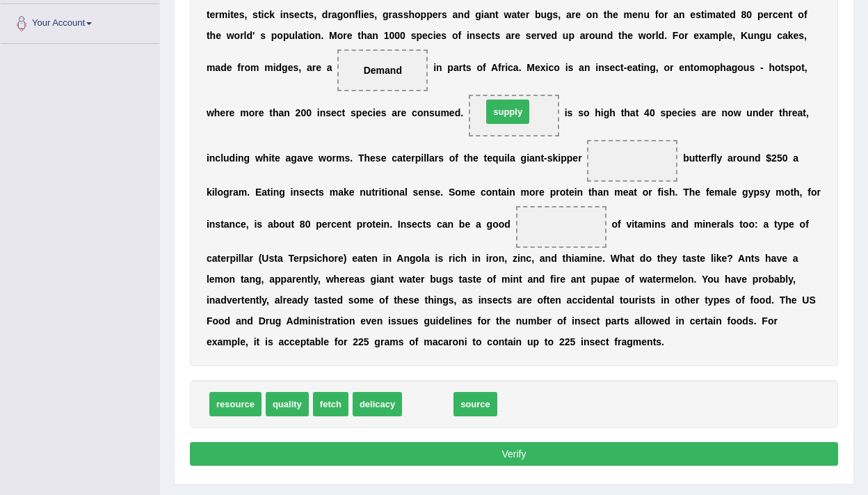
drag, startPoint x: 431, startPoint y: 399, endPoint x: 511, endPoint y: 108, distance: 301.8
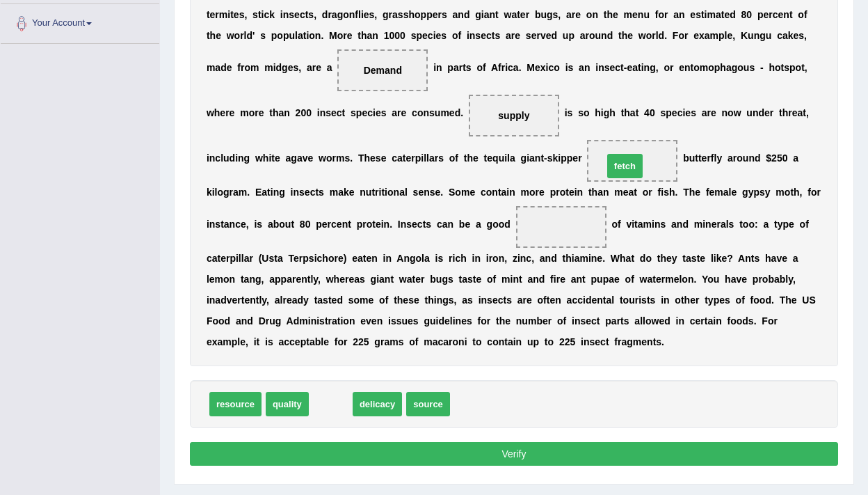
drag, startPoint x: 331, startPoint y: 403, endPoint x: 625, endPoint y: 165, distance: 378.5
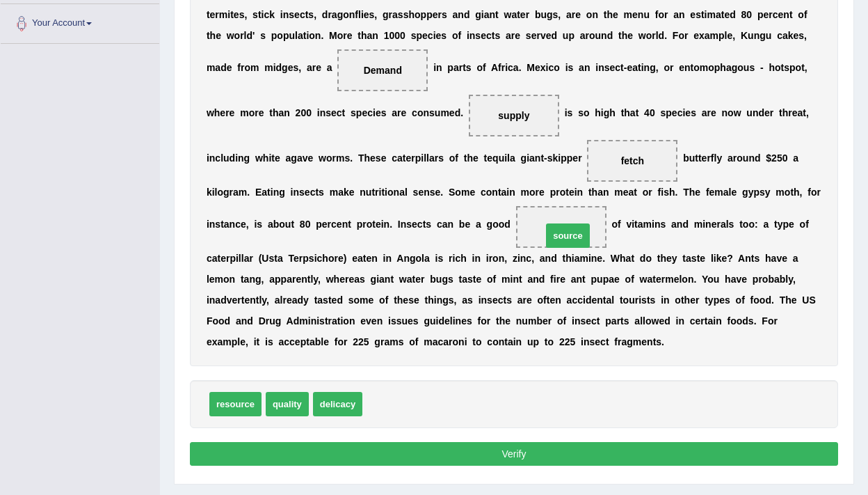
drag, startPoint x: 383, startPoint y: 407, endPoint x: 564, endPoint y: 237, distance: 248.1
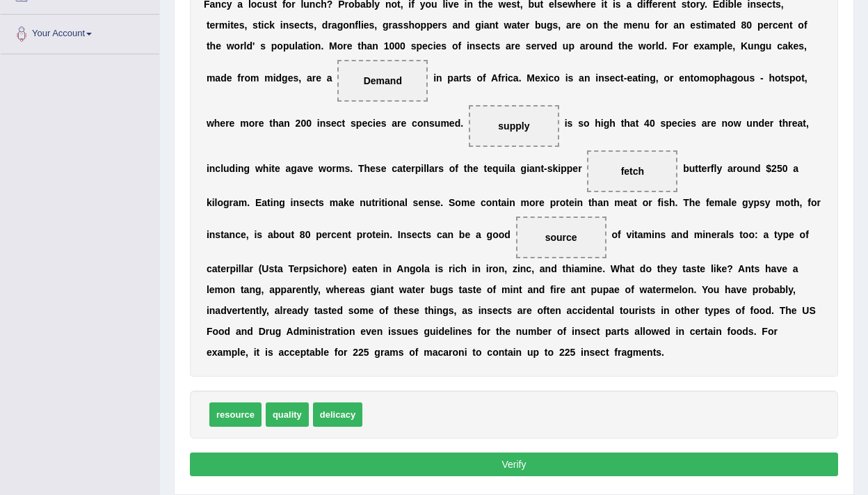
scroll to position [278, 0]
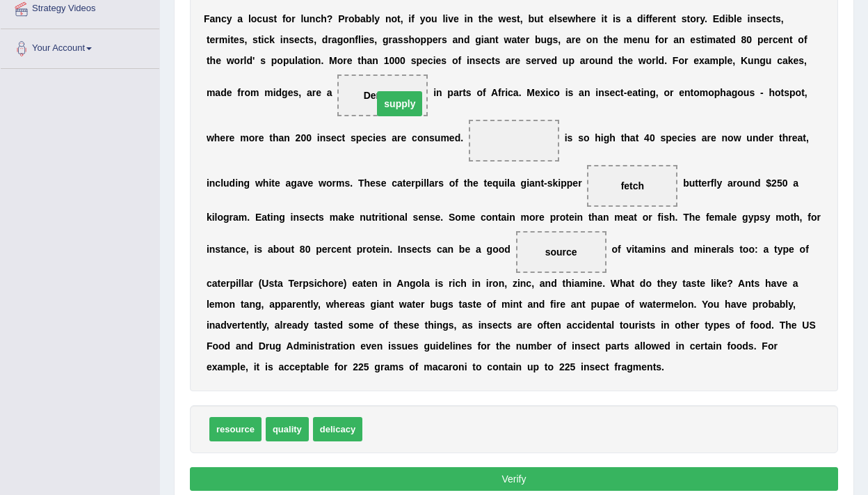
drag, startPoint x: 525, startPoint y: 145, endPoint x: 395, endPoint y: 103, distance: 136.0
drag, startPoint x: 394, startPoint y: 426, endPoint x: 515, endPoint y: 146, distance: 304.5
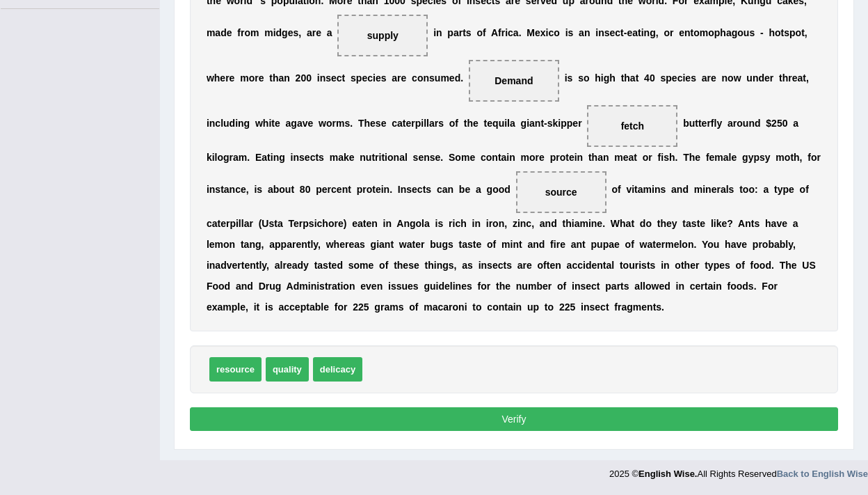
click at [440, 418] on button "Verify" at bounding box center [514, 419] width 648 height 24
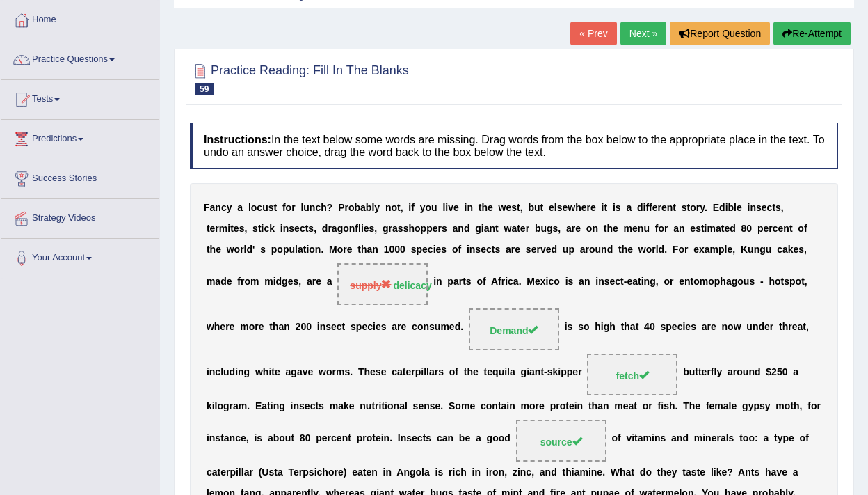
scroll to position [33, 0]
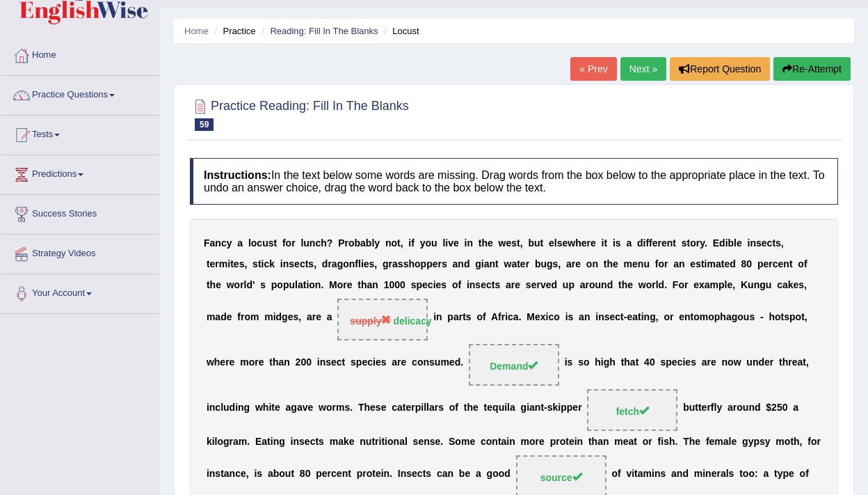
click at [634, 75] on link "Next »" at bounding box center [644, 69] width 46 height 24
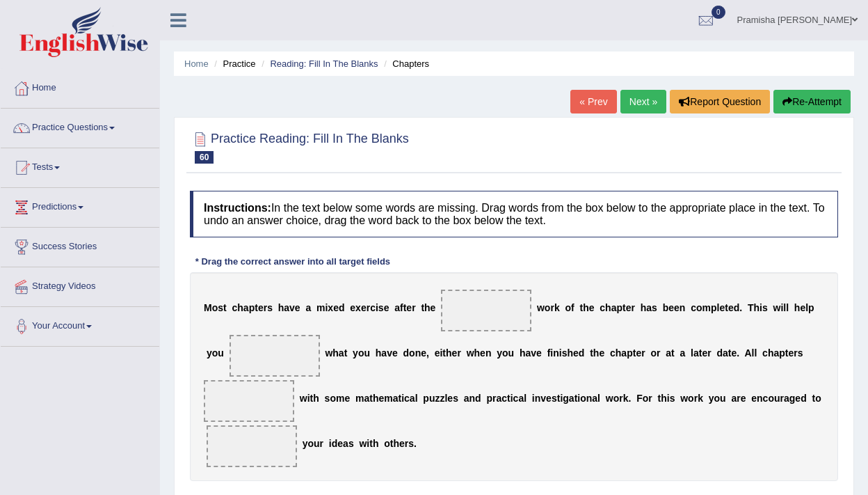
click at [639, 108] on link "Next »" at bounding box center [644, 102] width 46 height 24
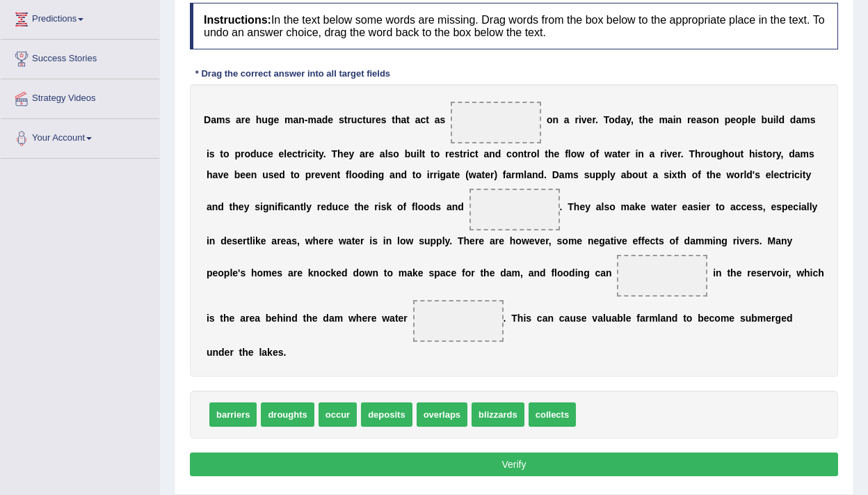
scroll to position [186, 0]
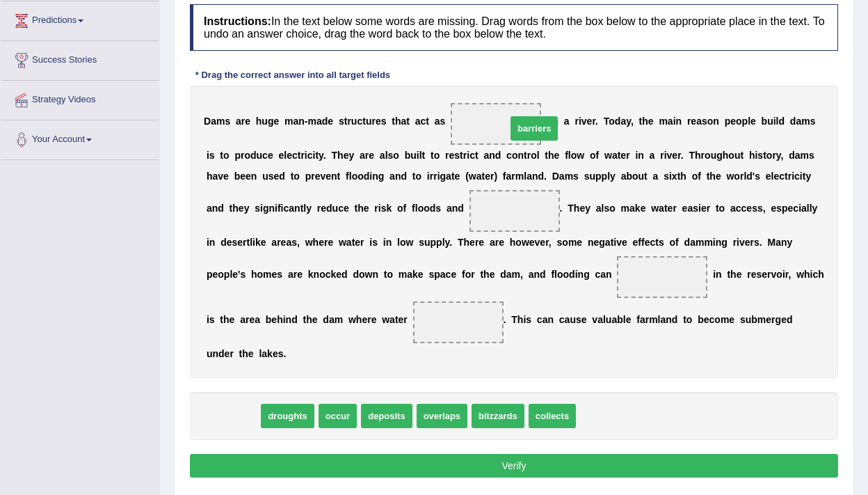
drag, startPoint x: 242, startPoint y: 415, endPoint x: 534, endPoint y: 125, distance: 410.8
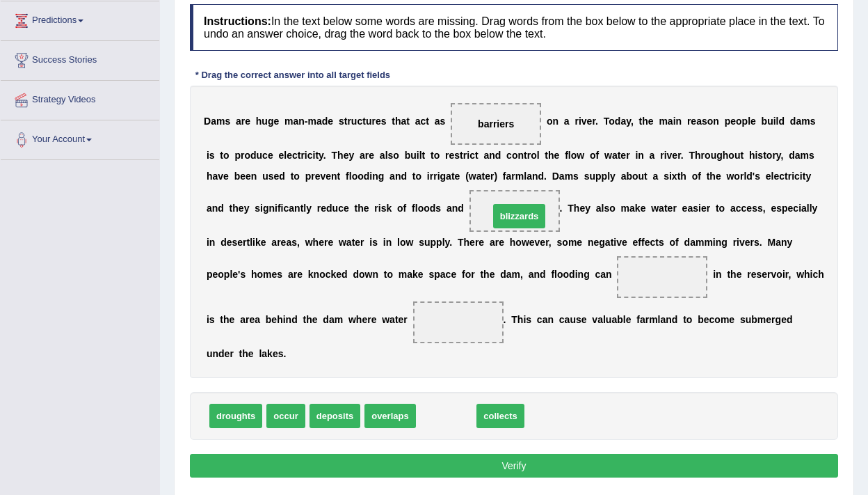
drag, startPoint x: 439, startPoint y: 419, endPoint x: 512, endPoint y: 219, distance: 212.6
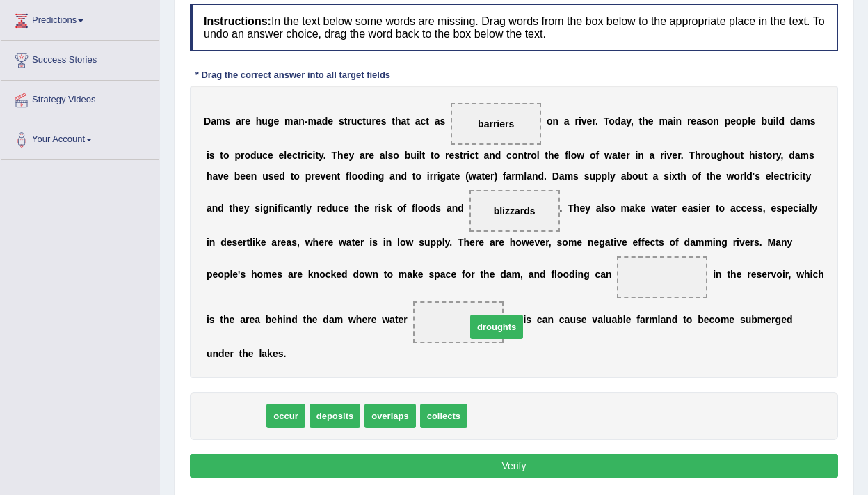
drag, startPoint x: 247, startPoint y: 415, endPoint x: 507, endPoint y: 325, distance: 274.8
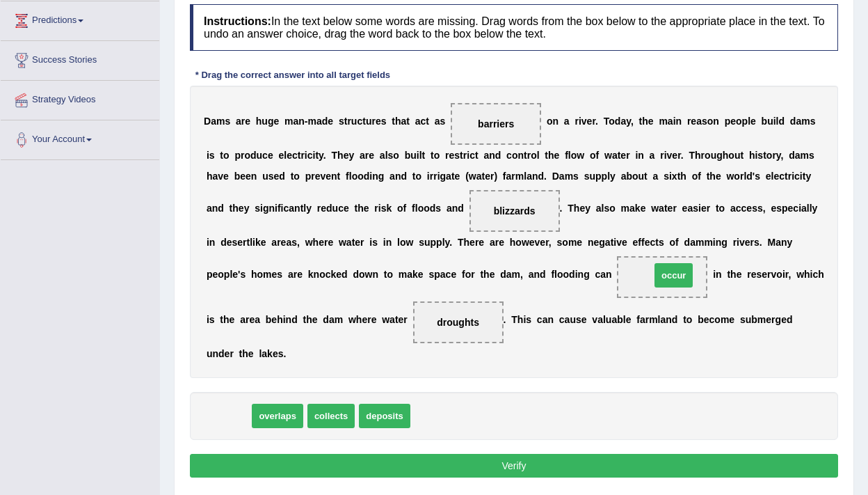
drag, startPoint x: 232, startPoint y: 417, endPoint x: 678, endPoint y: 277, distance: 466.9
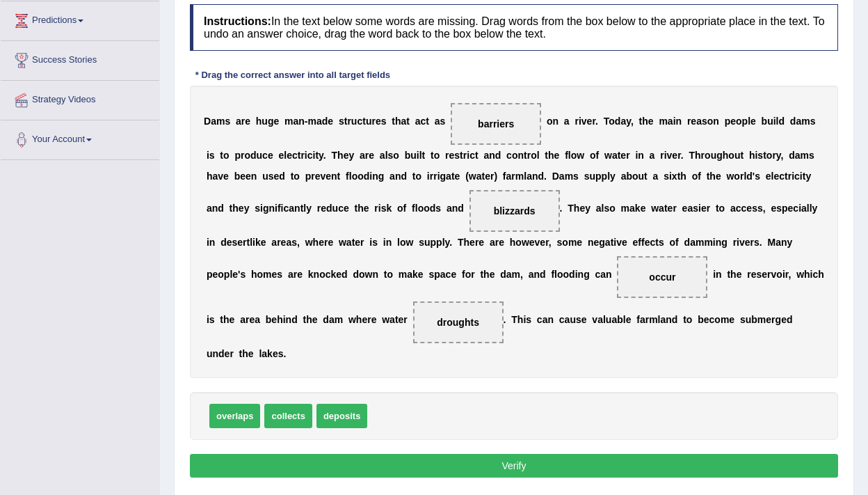
click at [546, 468] on button "Verify" at bounding box center [514, 466] width 648 height 24
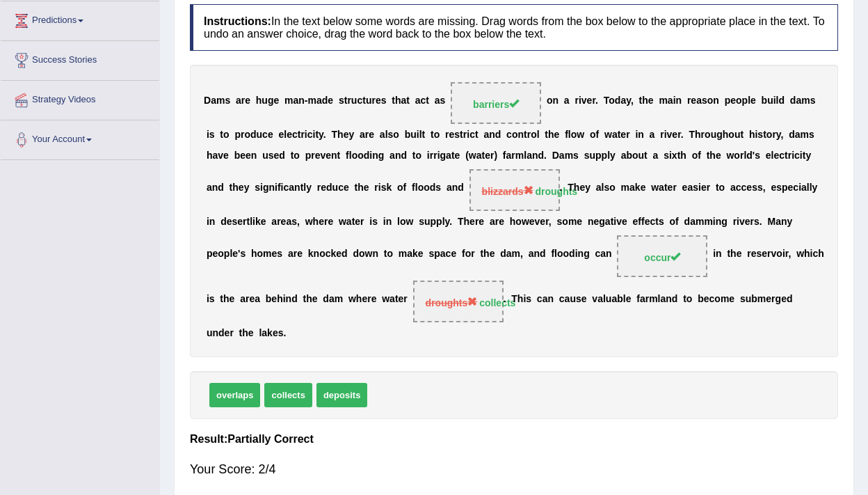
scroll to position [0, 0]
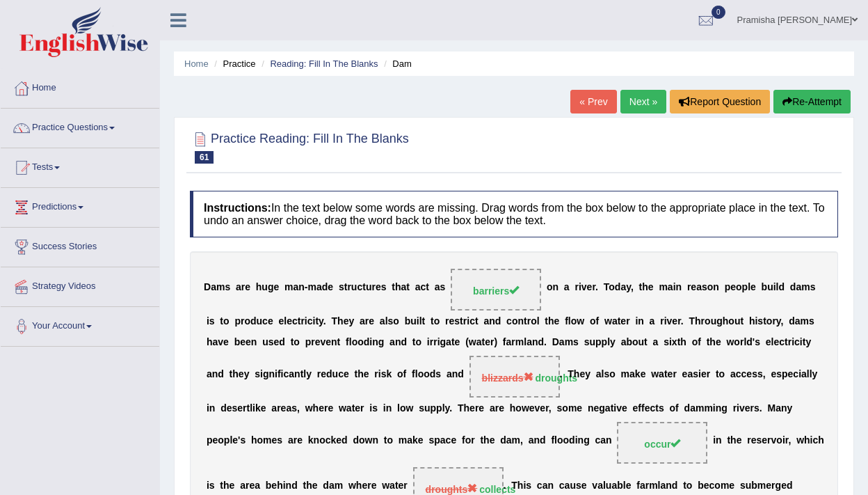
click at [644, 99] on link "Next »" at bounding box center [644, 102] width 46 height 24
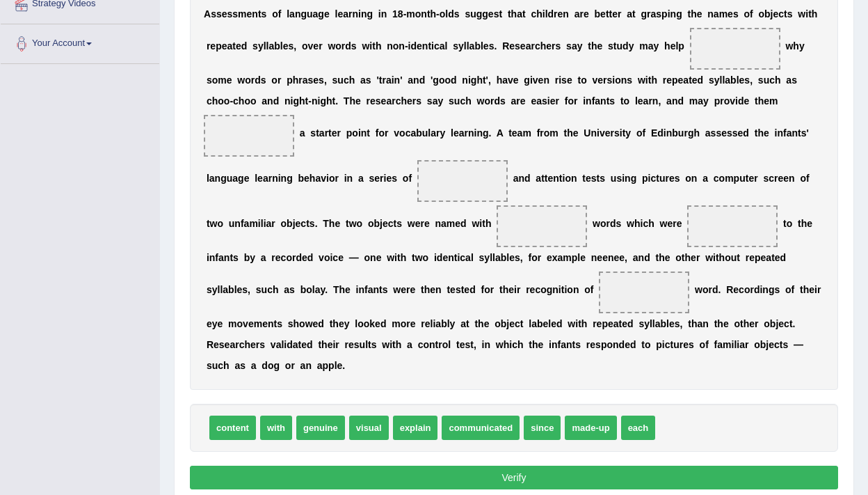
scroll to position [284, 0]
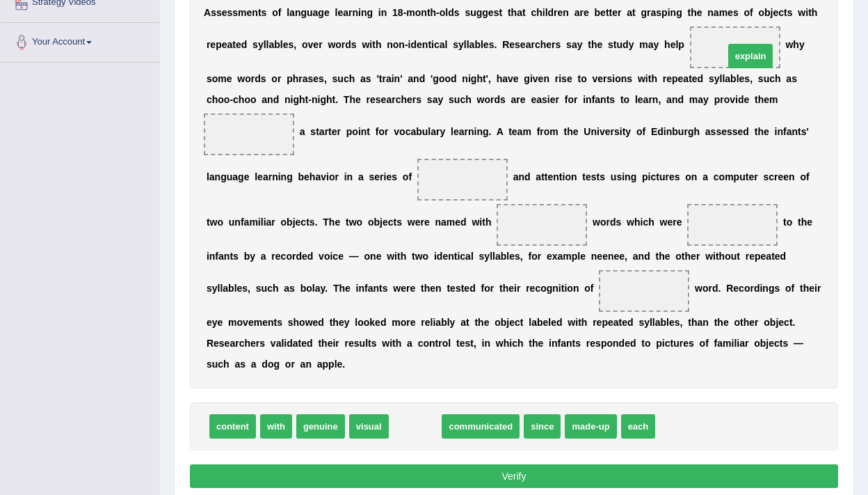
drag, startPoint x: 415, startPoint y: 434, endPoint x: 748, endPoint y: 63, distance: 499.1
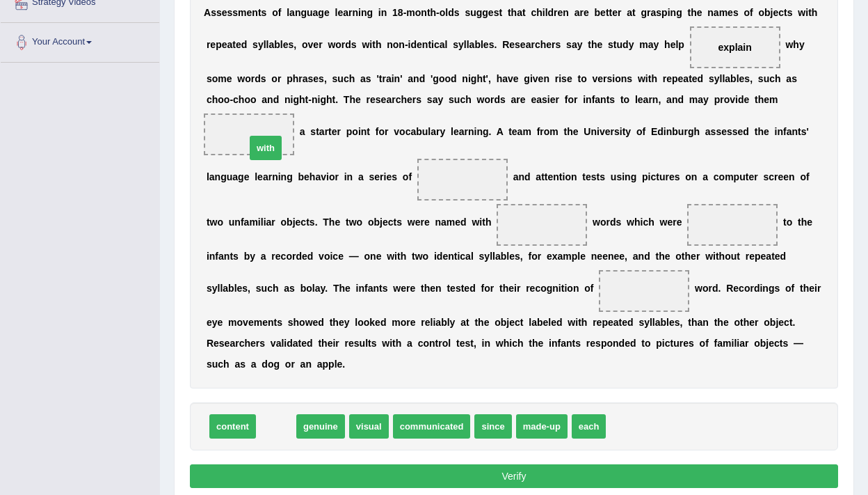
drag, startPoint x: 271, startPoint y: 425, endPoint x: 260, endPoint y: 147, distance: 278.5
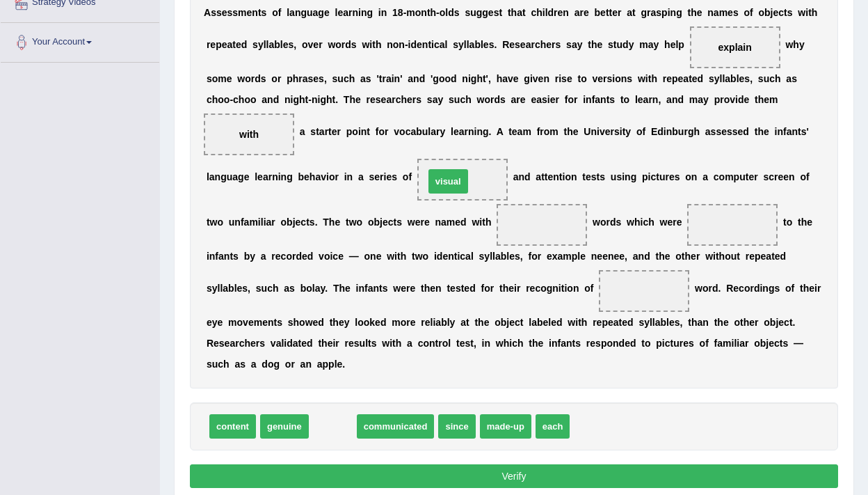
drag, startPoint x: 334, startPoint y: 433, endPoint x: 449, endPoint y: 188, distance: 270.8
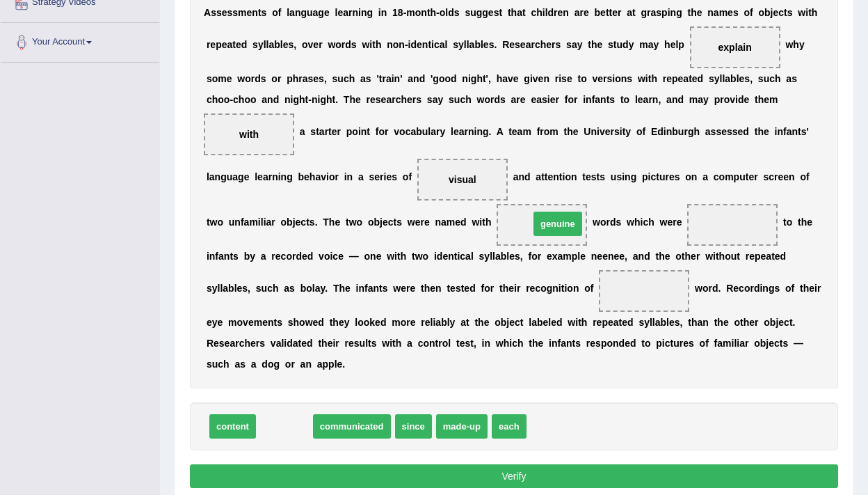
drag, startPoint x: 276, startPoint y: 429, endPoint x: 549, endPoint y: 226, distance: 340.2
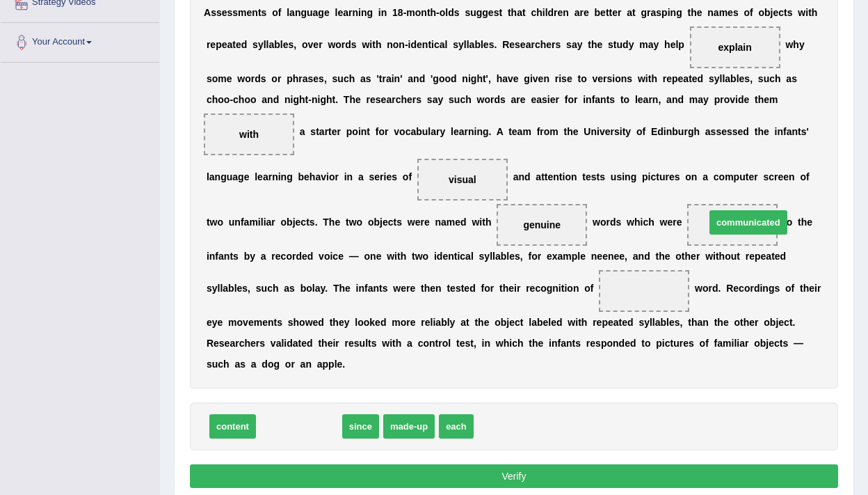
drag, startPoint x: 321, startPoint y: 424, endPoint x: 763, endPoint y: 223, distance: 486.3
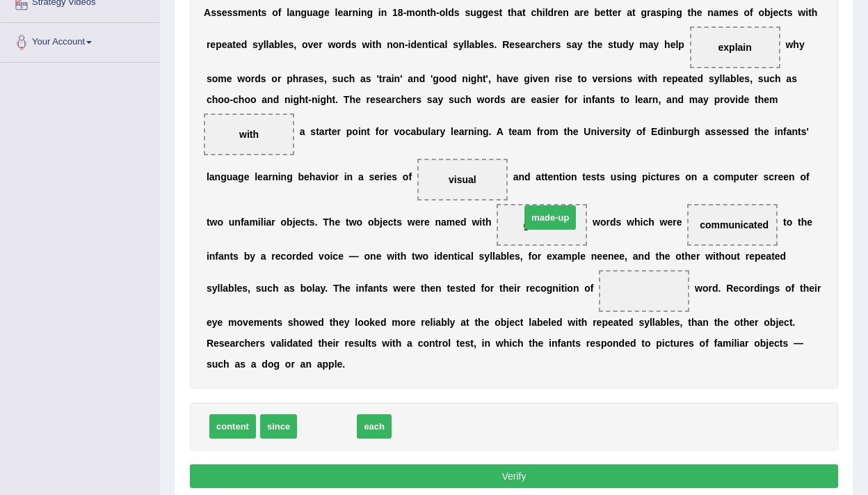
drag, startPoint x: 334, startPoint y: 433, endPoint x: 557, endPoint y: 225, distance: 305.7
drag, startPoint x: 322, startPoint y: 433, endPoint x: 668, endPoint y: 301, distance: 370.2
click at [577, 474] on button "Verify" at bounding box center [514, 476] width 648 height 24
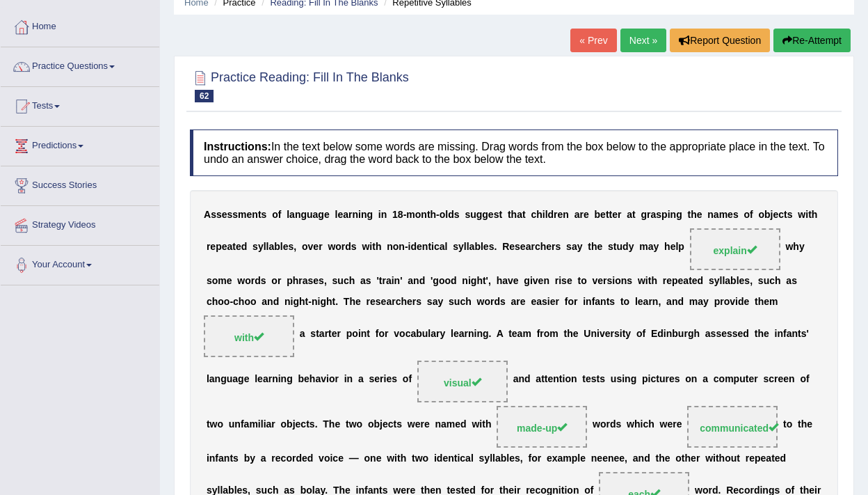
scroll to position [34, 0]
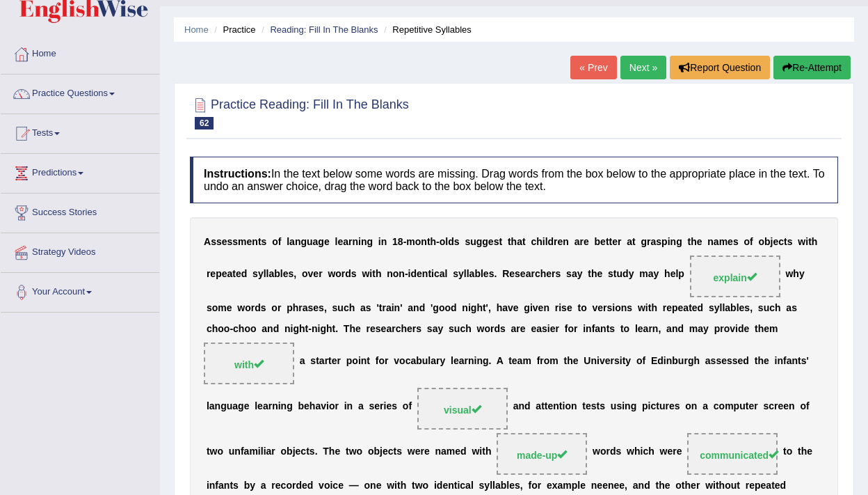
click at [644, 70] on link "Next »" at bounding box center [644, 68] width 46 height 24
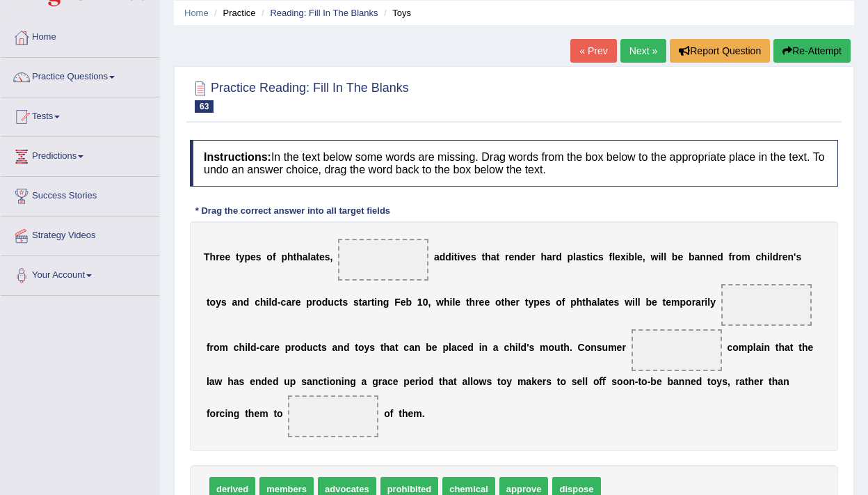
scroll to position [52, 0]
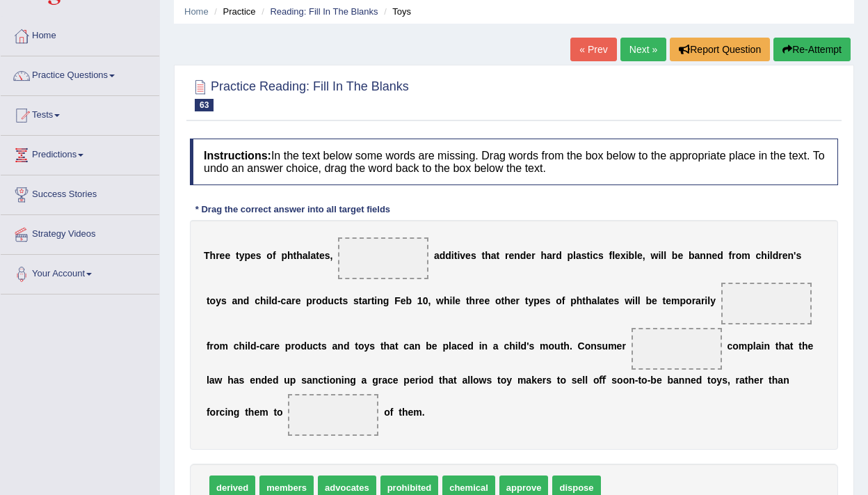
click at [631, 49] on link "Next »" at bounding box center [644, 50] width 46 height 24
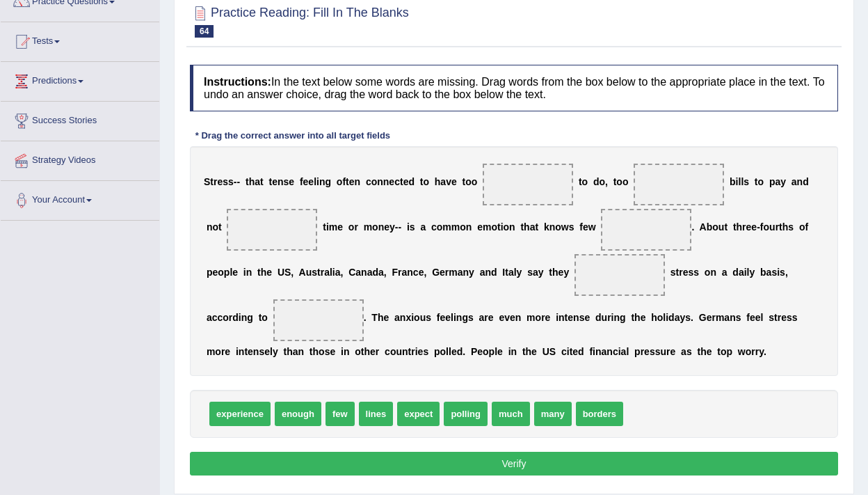
scroll to position [131, 0]
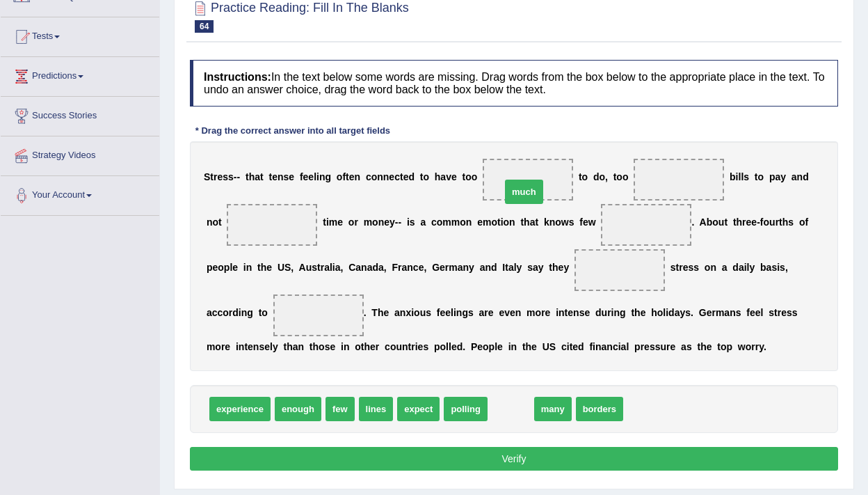
drag, startPoint x: 504, startPoint y: 410, endPoint x: 518, endPoint y: 194, distance: 216.8
drag, startPoint x: 511, startPoint y: 408, endPoint x: 681, endPoint y: 179, distance: 285.5
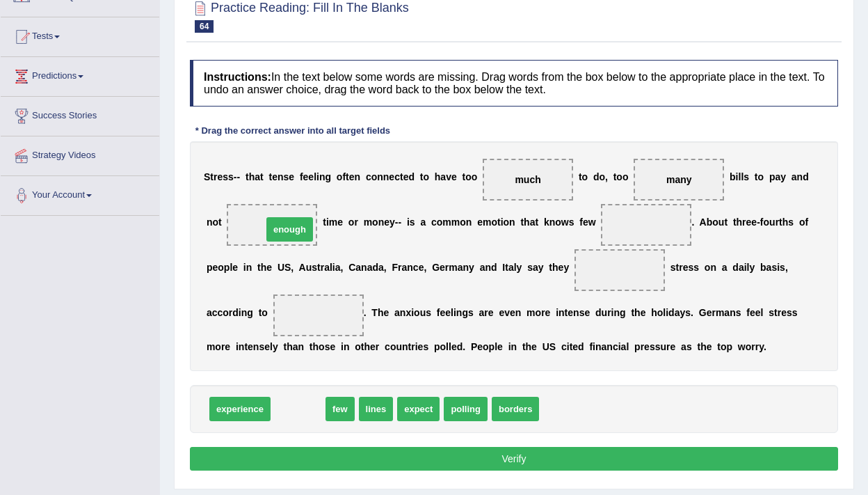
drag, startPoint x: 291, startPoint y: 408, endPoint x: 282, endPoint y: 229, distance: 179.7
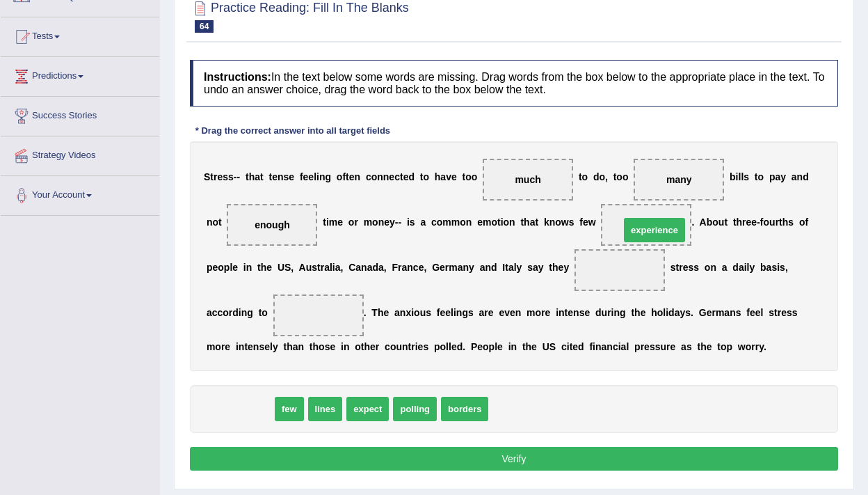
drag, startPoint x: 248, startPoint y: 410, endPoint x: 665, endPoint y: 230, distance: 454.0
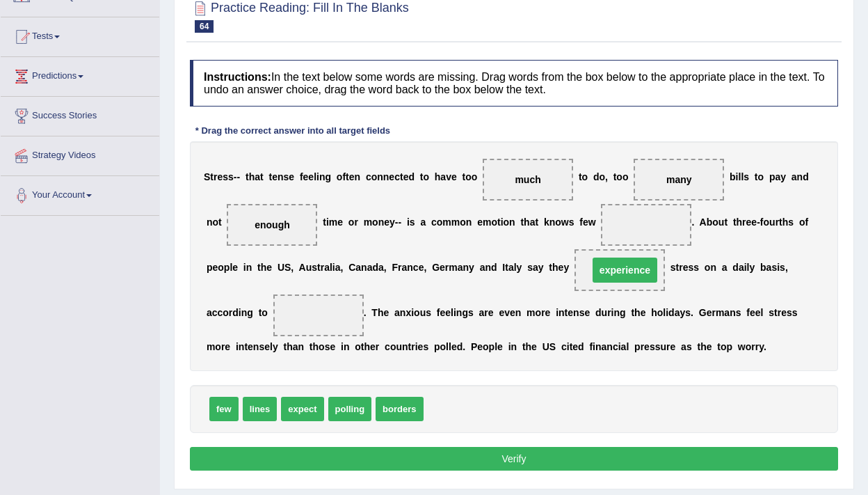
drag, startPoint x: 646, startPoint y: 228, endPoint x: 625, endPoint y: 273, distance: 50.1
drag, startPoint x: 250, startPoint y: 413, endPoint x: 644, endPoint y: 233, distance: 433.1
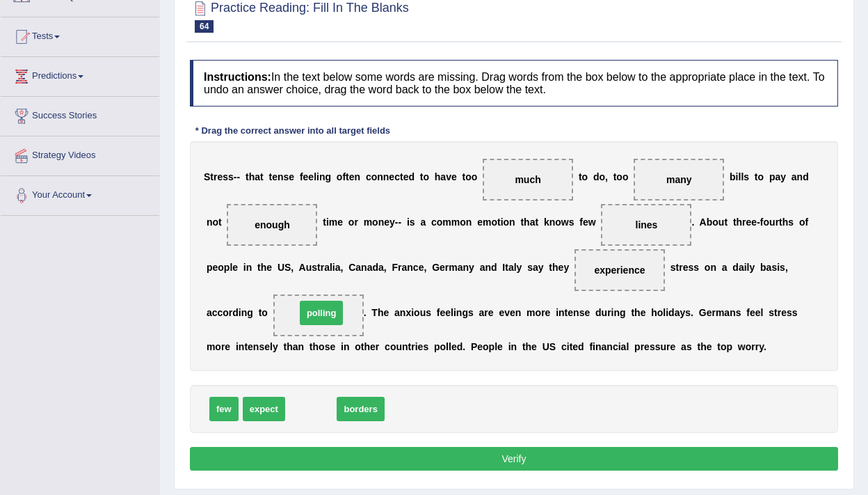
drag, startPoint x: 308, startPoint y: 413, endPoint x: 319, endPoint y: 317, distance: 96.6
click at [376, 461] on button "Verify" at bounding box center [514, 459] width 648 height 24
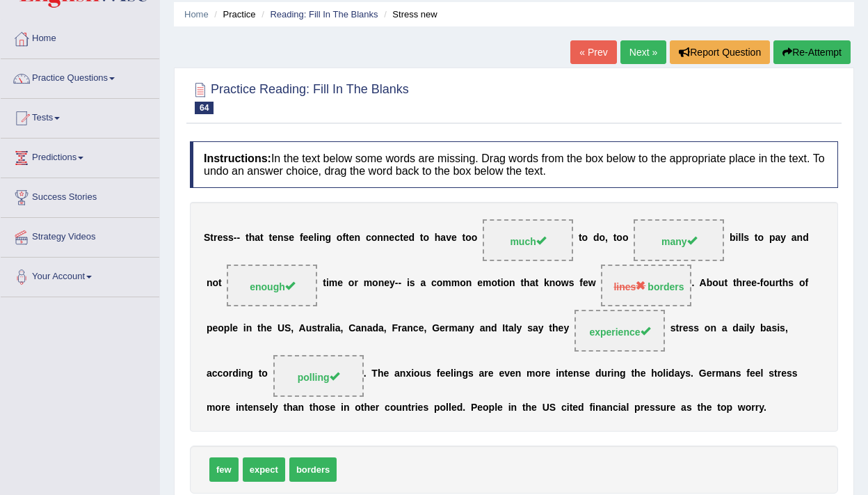
scroll to position [40, 0]
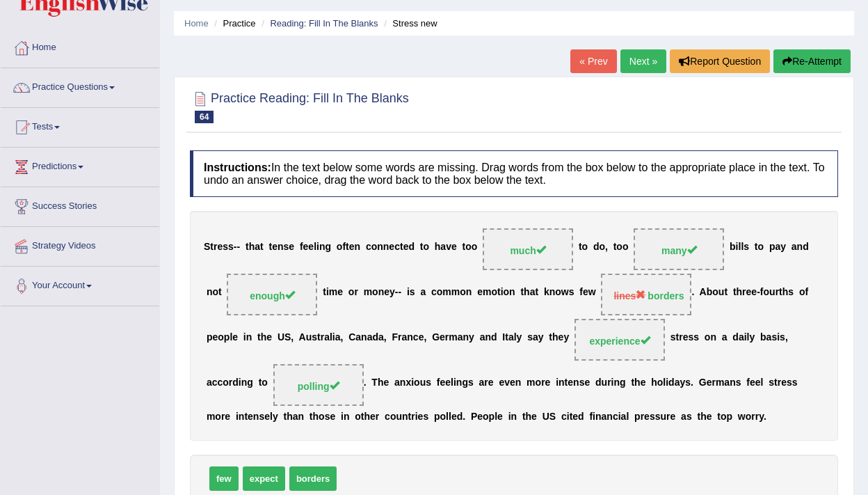
click at [641, 60] on link "Next »" at bounding box center [644, 61] width 46 height 24
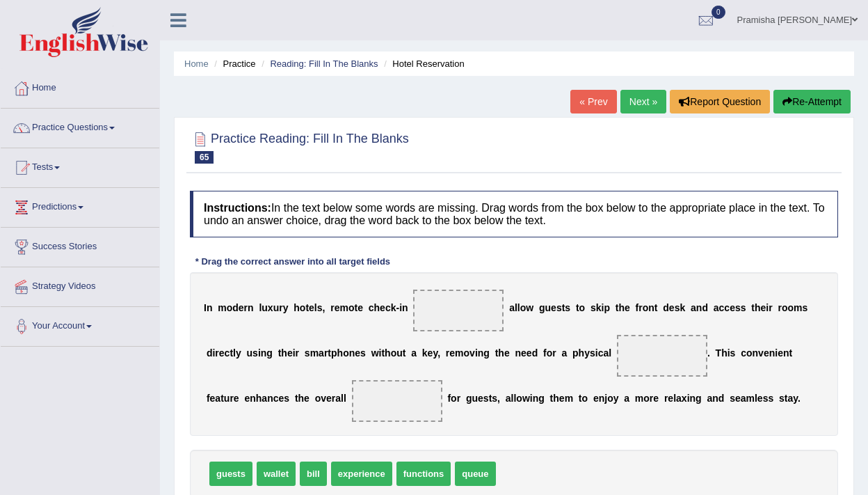
click at [636, 109] on link "Next »" at bounding box center [644, 102] width 46 height 24
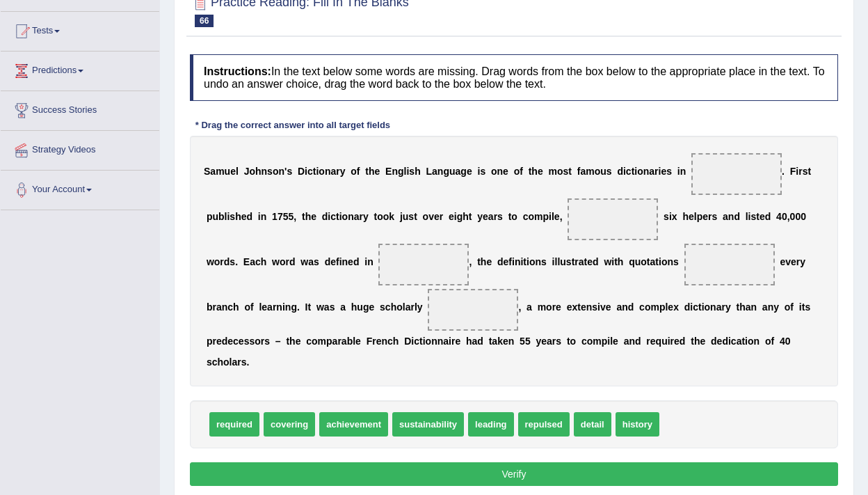
scroll to position [150, 0]
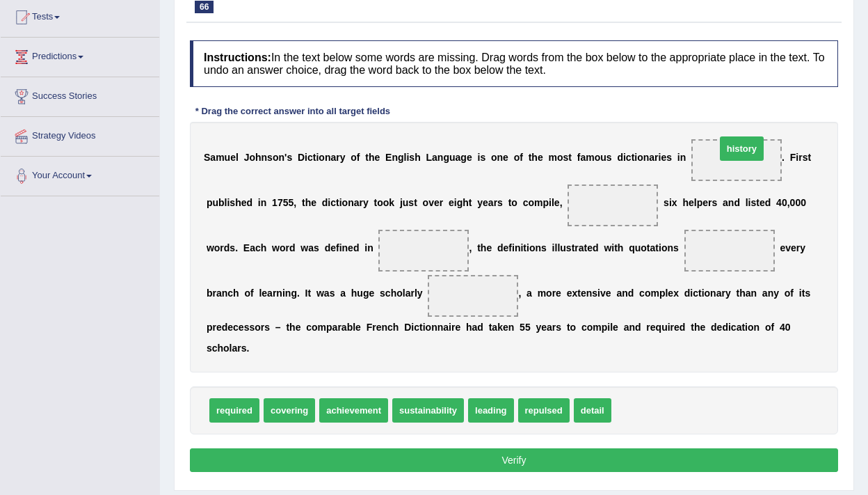
drag, startPoint x: 630, startPoint y: 412, endPoint x: 733, endPoint y: 157, distance: 274.7
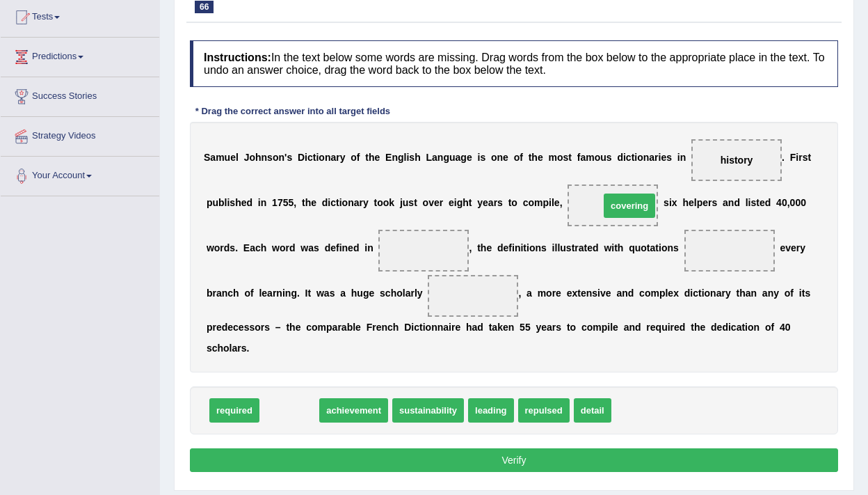
drag, startPoint x: 297, startPoint y: 413, endPoint x: 637, endPoint y: 208, distance: 397.0
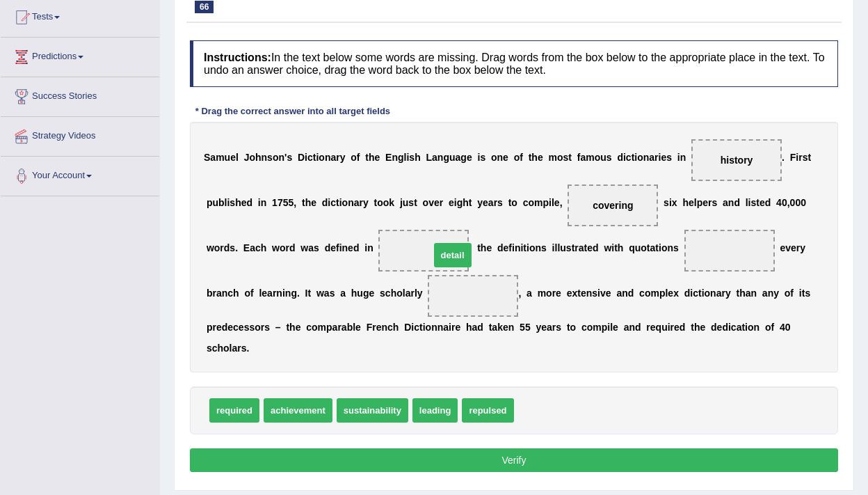
drag, startPoint x: 534, startPoint y: 408, endPoint x: 448, endPoint y: 251, distance: 178.4
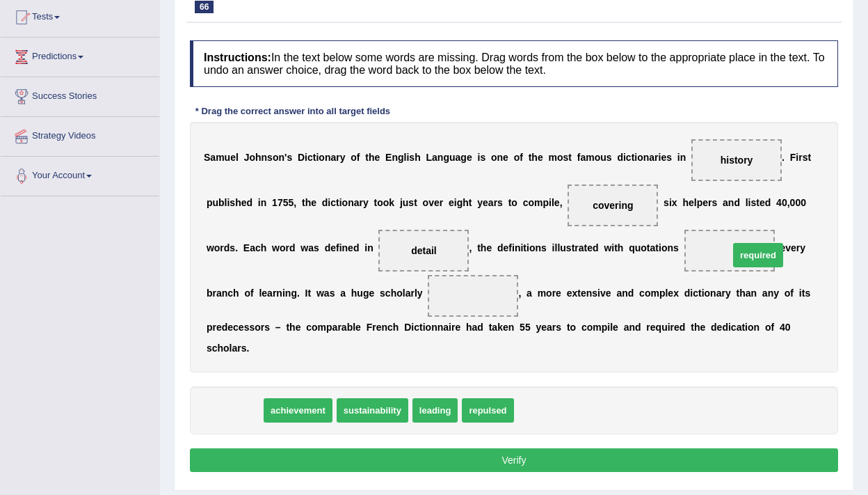
drag, startPoint x: 240, startPoint y: 408, endPoint x: 763, endPoint y: 252, distance: 545.5
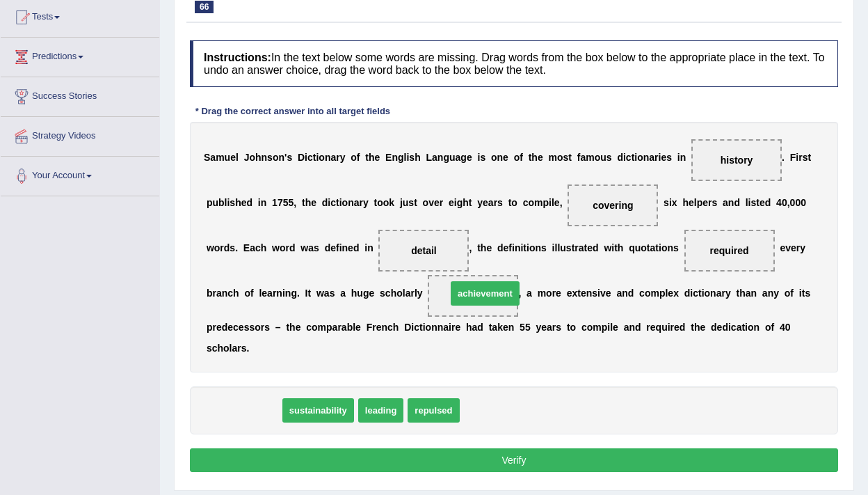
drag, startPoint x: 248, startPoint y: 419, endPoint x: 490, endPoint y: 302, distance: 268.2
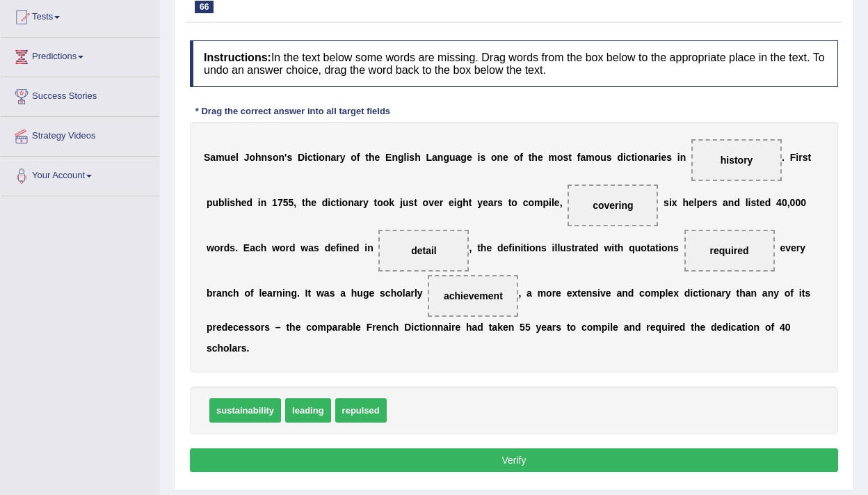
click at [521, 458] on button "Verify" at bounding box center [514, 460] width 648 height 24
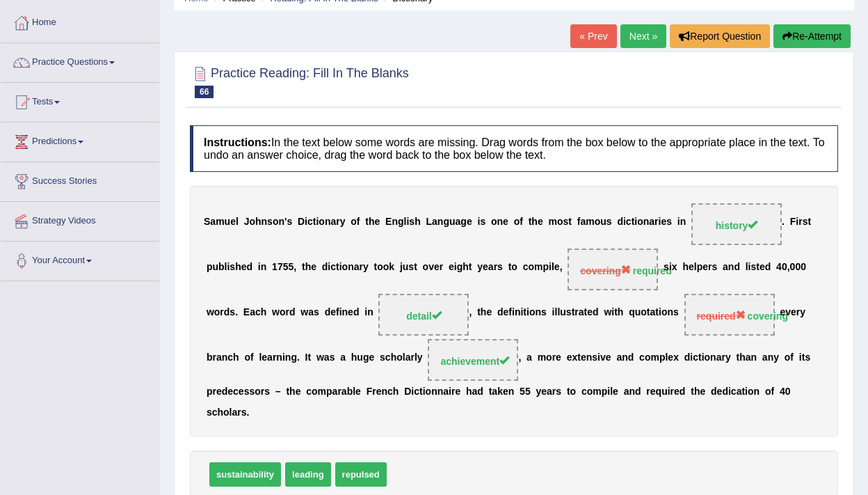
scroll to position [58, 0]
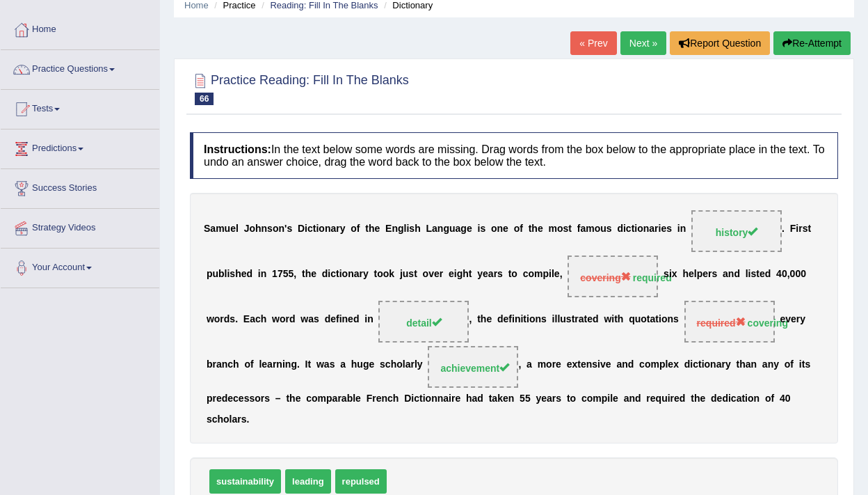
click at [639, 26] on div "Home Practice Reading: Fill In The Blanks Dictionary « Prev Next » Report Quest…" at bounding box center [514, 290] width 708 height 696
click at [639, 33] on link "Next »" at bounding box center [644, 43] width 46 height 24
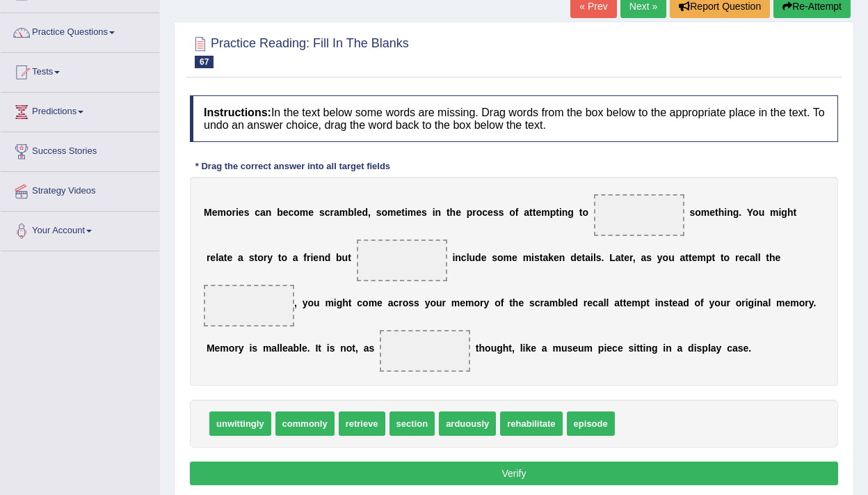
scroll to position [104, 0]
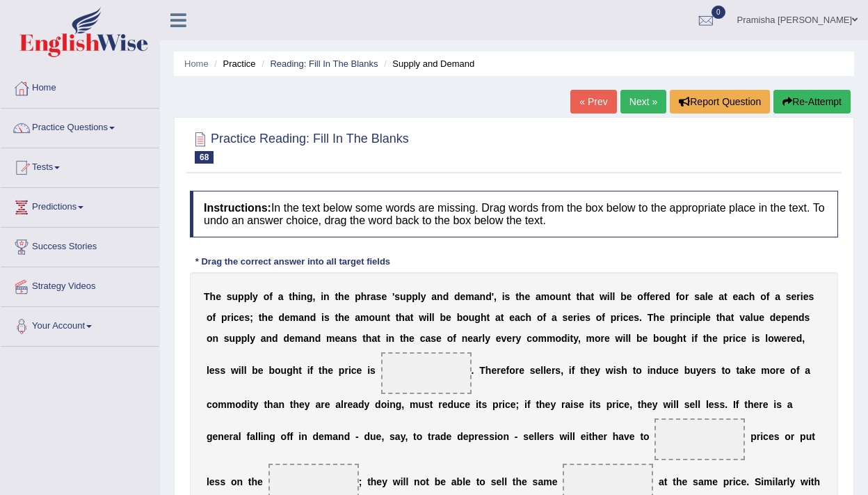
scroll to position [180, 0]
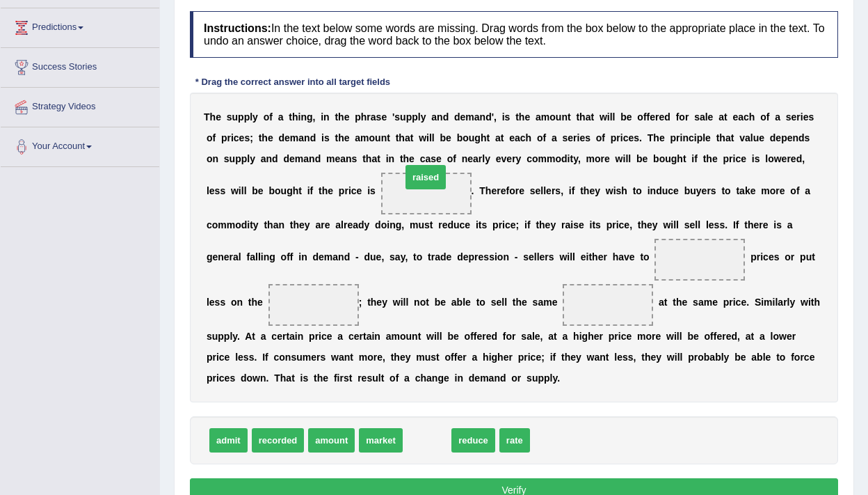
drag, startPoint x: 431, startPoint y: 440, endPoint x: 429, endPoint y: 188, distance: 252.6
drag, startPoint x: 432, startPoint y: 442, endPoint x: 693, endPoint y: 265, distance: 315.1
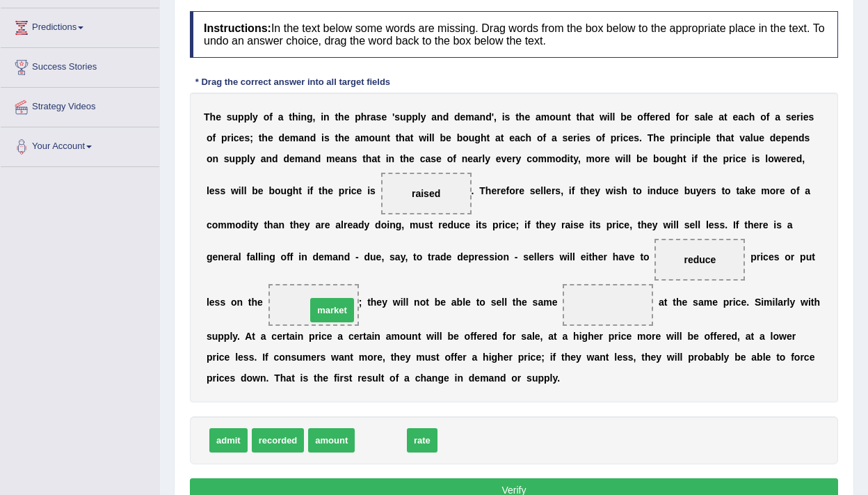
drag, startPoint x: 391, startPoint y: 444, endPoint x: 342, endPoint y: 314, distance: 138.9
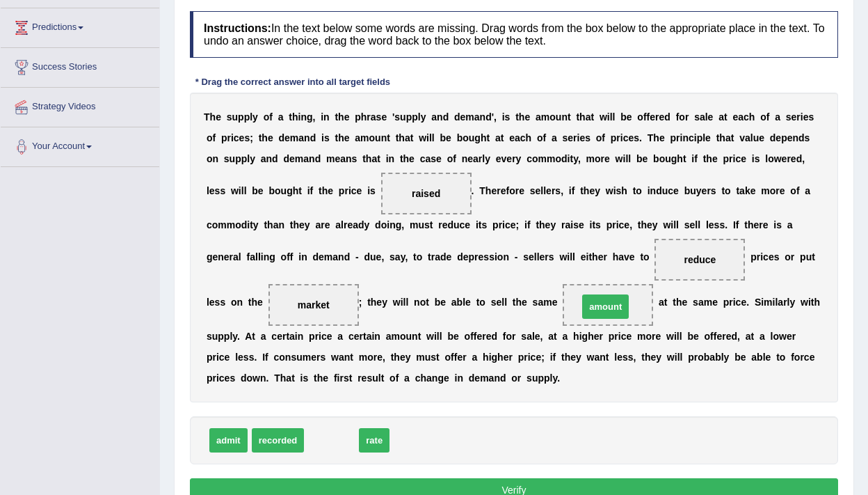
drag, startPoint x: 340, startPoint y: 440, endPoint x: 619, endPoint y: 304, distance: 310.5
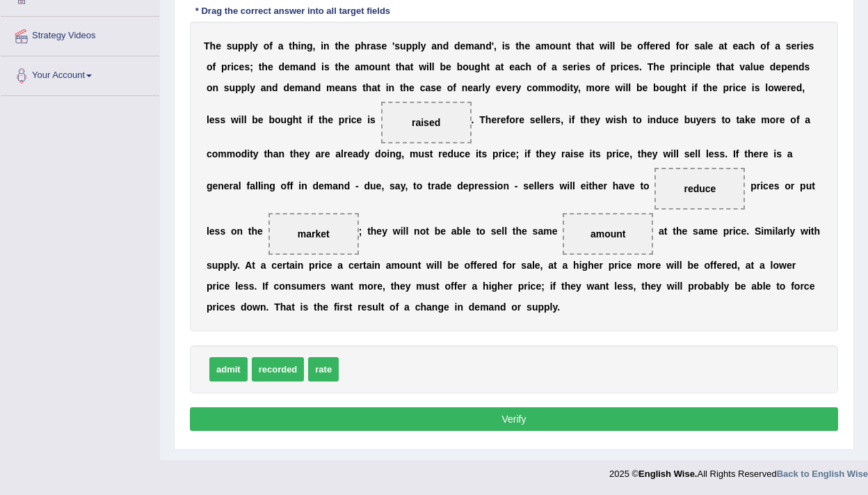
click at [593, 421] on button "Verify" at bounding box center [514, 419] width 648 height 24
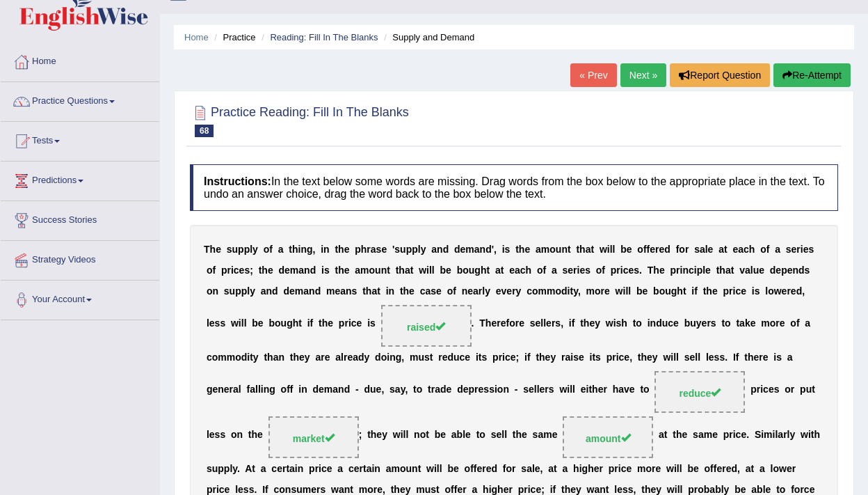
scroll to position [0, 0]
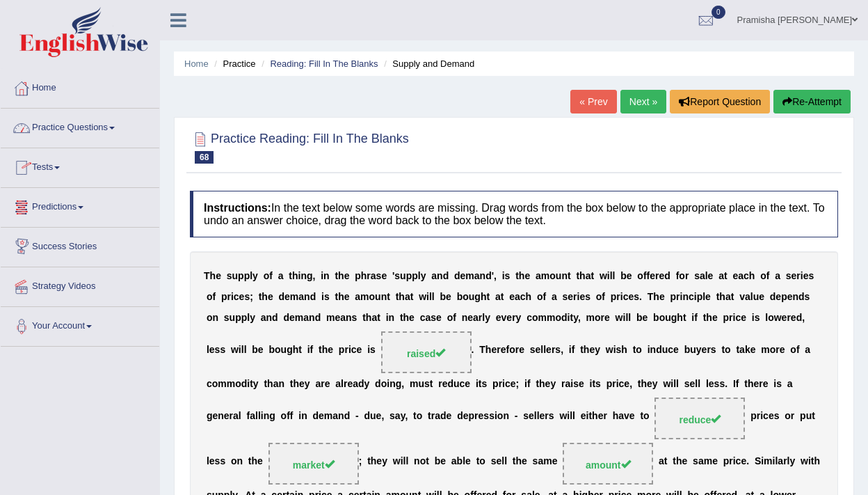
click at [86, 131] on link "Practice Questions" at bounding box center [80, 126] width 159 height 35
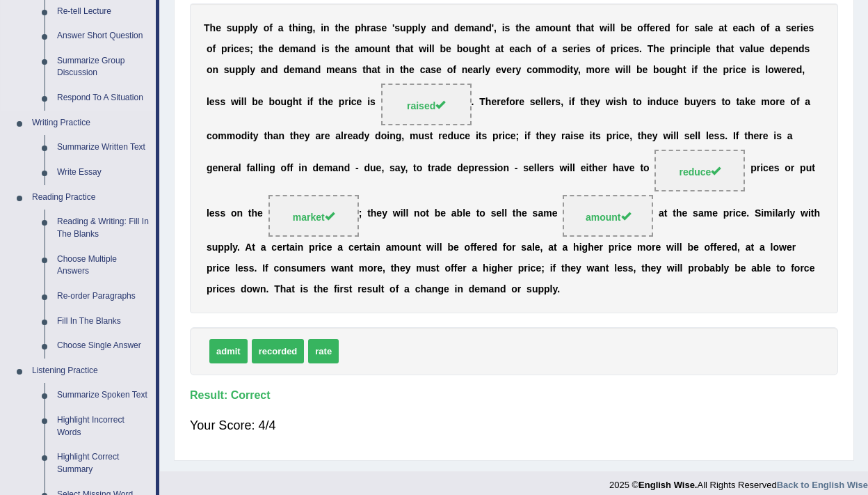
scroll to position [287, 0]
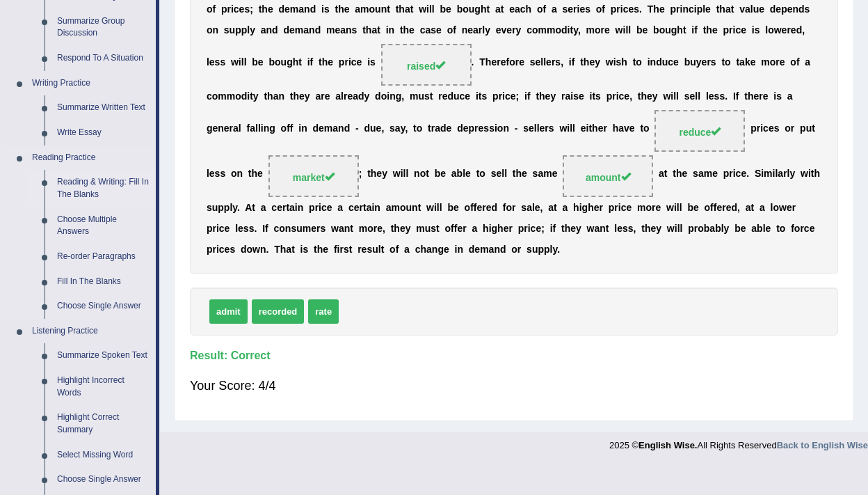
click at [100, 185] on link "Reading & Writing: Fill In The Blanks" at bounding box center [103, 188] width 105 height 37
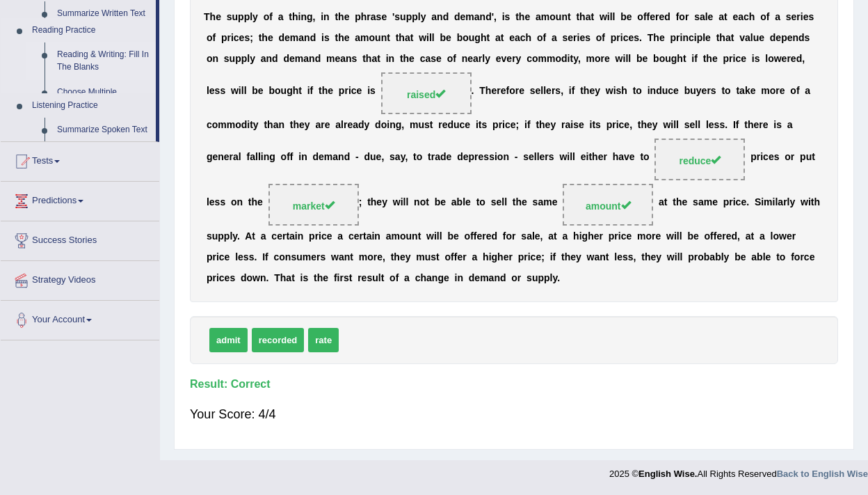
scroll to position [259, 0]
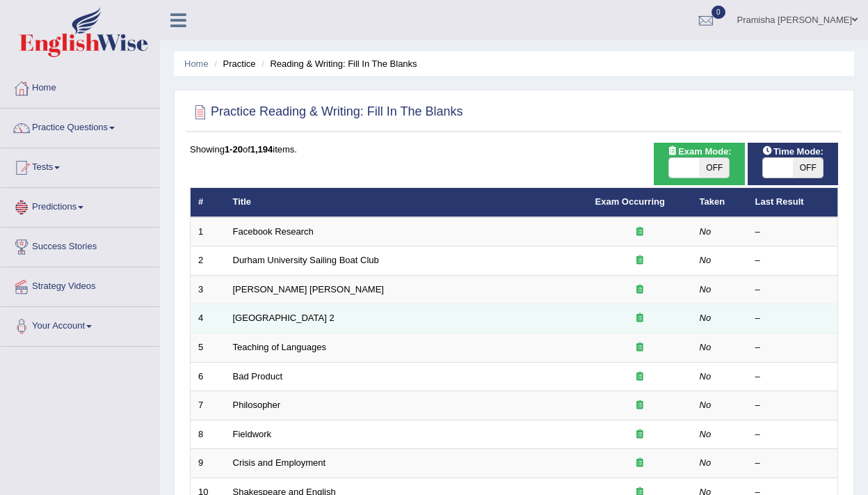
scroll to position [426, 0]
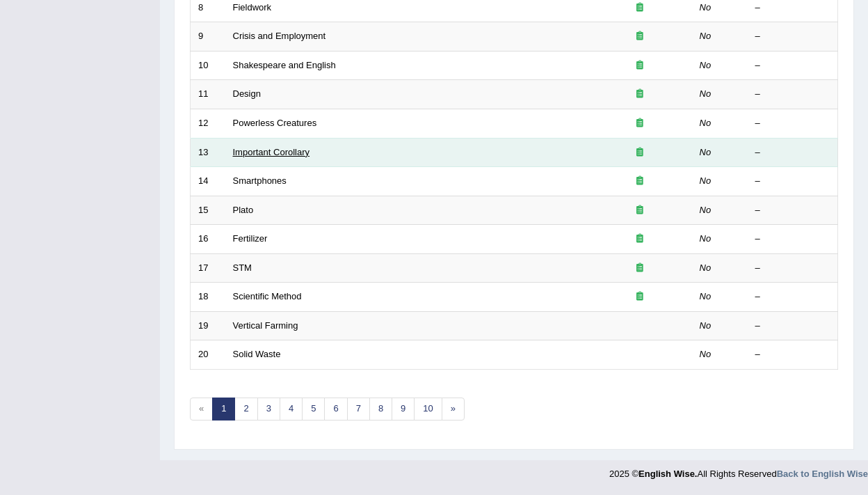
click at [280, 150] on link "Important Corollary" at bounding box center [271, 152] width 77 height 10
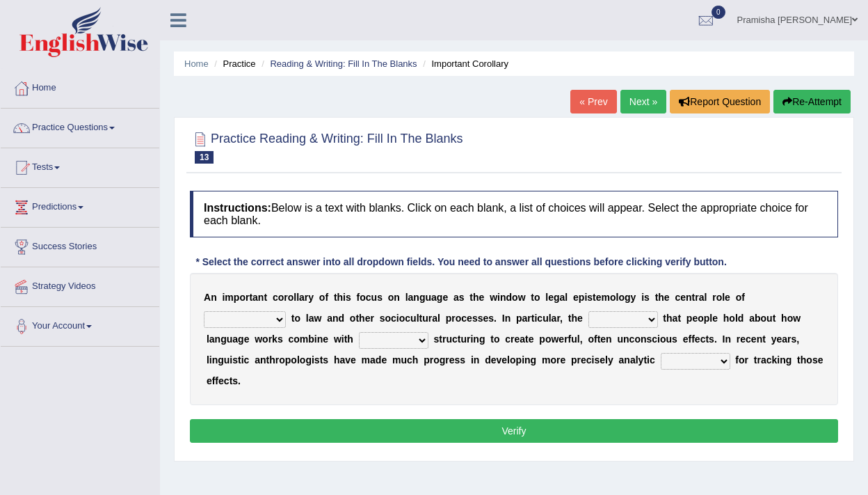
click at [283, 317] on select "discourse epoch dialect acquaintance" at bounding box center [245, 319] width 82 height 17
select select "discourse"
click at [204, 311] on select "discourse epoch dialect acquaintance" at bounding box center [245, 319] width 82 height 17
click at [625, 318] on select "deviation besmirch consent ideas" at bounding box center [624, 319] width 70 height 17
click at [636, 317] on select "deviation besmirch consent ideas" at bounding box center [624, 319] width 70 height 17
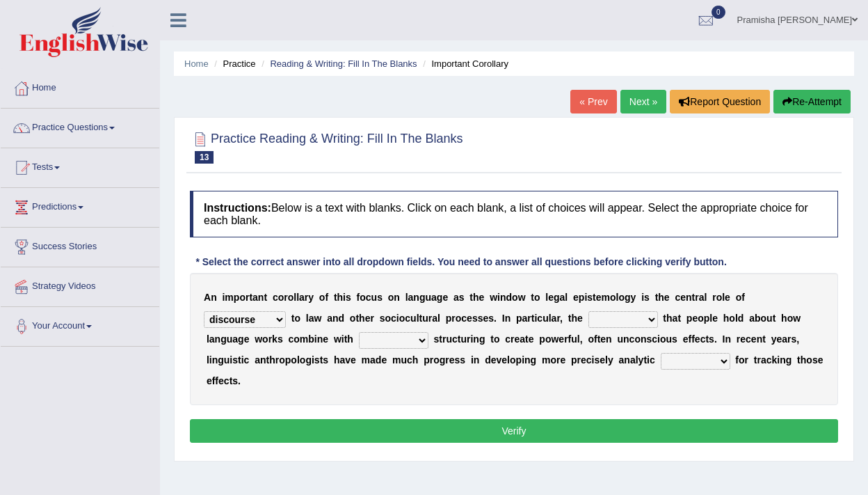
select select "consent"
click at [589, 311] on select "deviation besmirch consent ideas" at bounding box center [624, 319] width 70 height 17
click at [388, 340] on select "mandatory linguistic legitimate customary" at bounding box center [394, 340] width 70 height 17
click at [359, 332] on select "mandatory linguistic legitimate customary" at bounding box center [394, 340] width 70 height 17
click at [414, 344] on select "mandatory linguistic legitimate customary" at bounding box center [394, 340] width 70 height 17
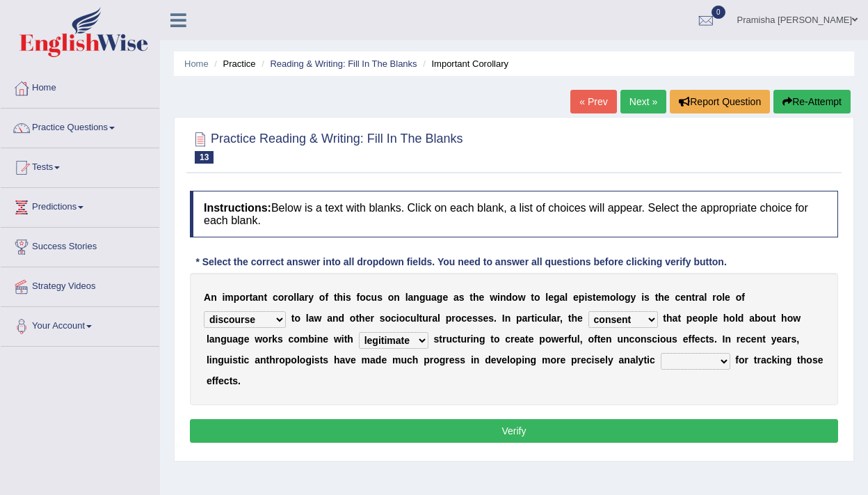
select select "linguistic"
click at [359, 332] on select "mandatory linguistic legitimate customary" at bounding box center [394, 340] width 70 height 17
click at [682, 364] on select "tools appetite albums stroke" at bounding box center [696, 361] width 70 height 17
select select "tools"
click at [661, 353] on select "tools appetite albums stroke" at bounding box center [696, 361] width 70 height 17
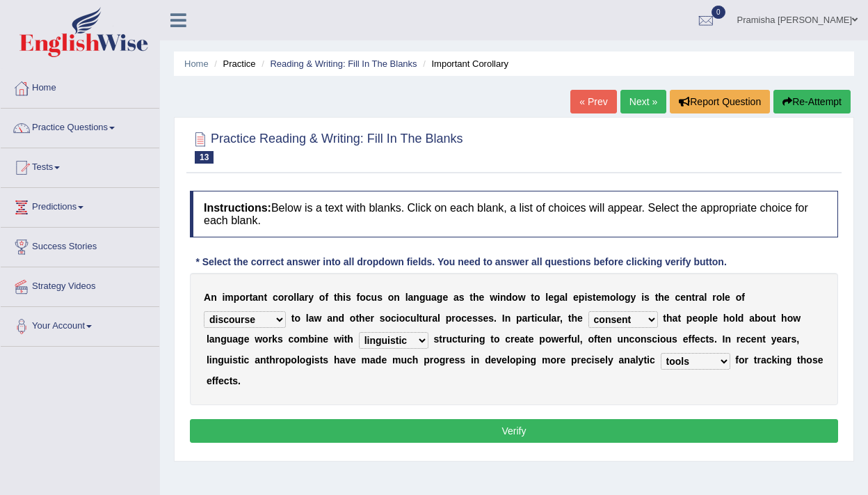
click at [280, 319] on select "discourse epoch dialect acquaintance" at bounding box center [245, 319] width 82 height 17
click at [362, 435] on button "Verify" at bounding box center [514, 431] width 648 height 24
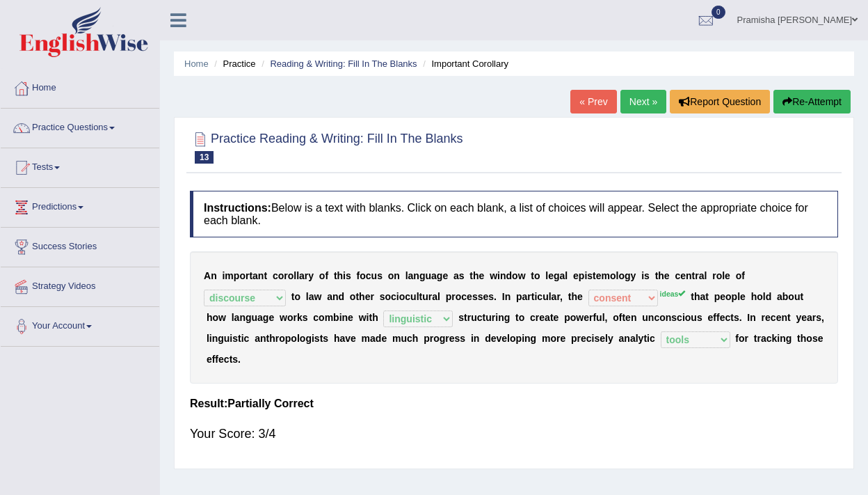
click at [659, 296] on div "A n i m p o r t a n t c o r o l l a r y o f t h i s f o c u s o n l a n g u a g…" at bounding box center [514, 317] width 648 height 132
click at [639, 103] on link "Next »" at bounding box center [644, 102] width 46 height 24
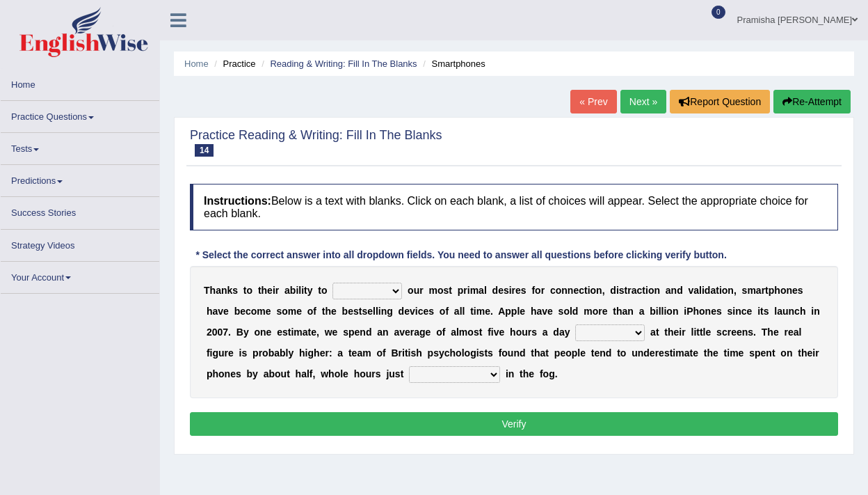
drag, startPoint x: 0, startPoint y: 0, endPoint x: 639, endPoint y: 103, distance: 646.9
click at [639, 103] on link "Next »" at bounding box center [644, 102] width 46 height 24
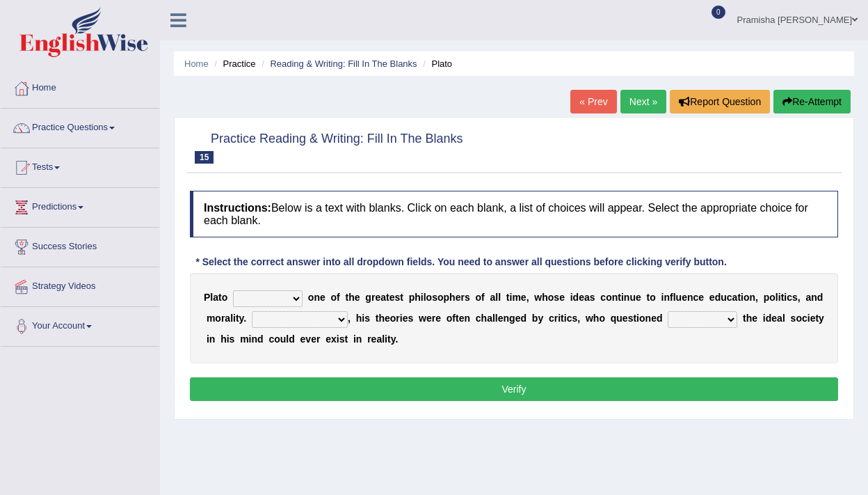
click at [639, 103] on link "Next »" at bounding box center [644, 102] width 46 height 24
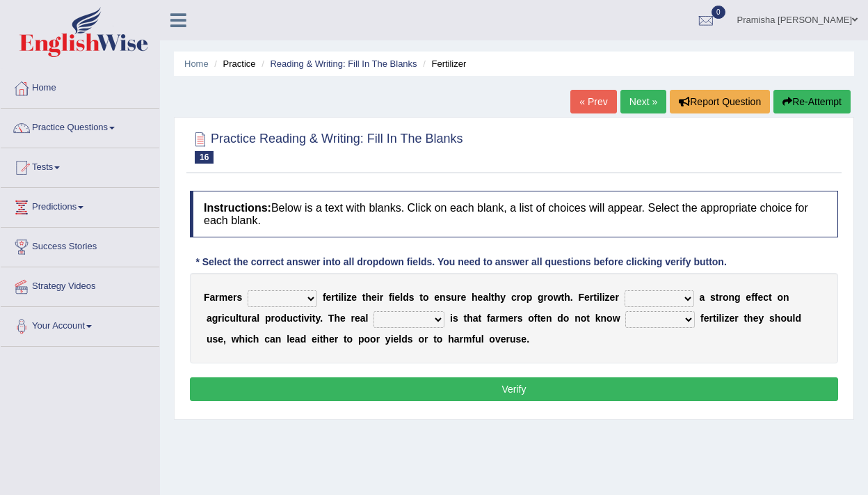
click at [639, 102] on link "Next »" at bounding box center [644, 102] width 46 height 24
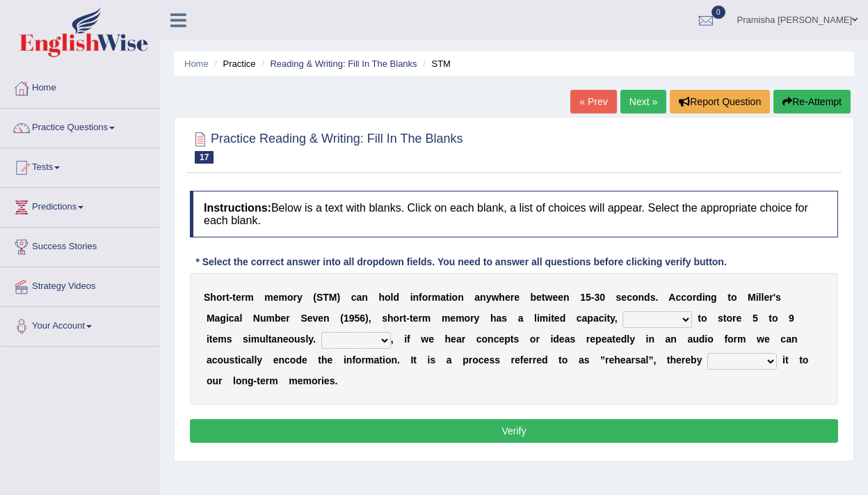
click at [639, 102] on link "Next »" at bounding box center [644, 102] width 46 height 24
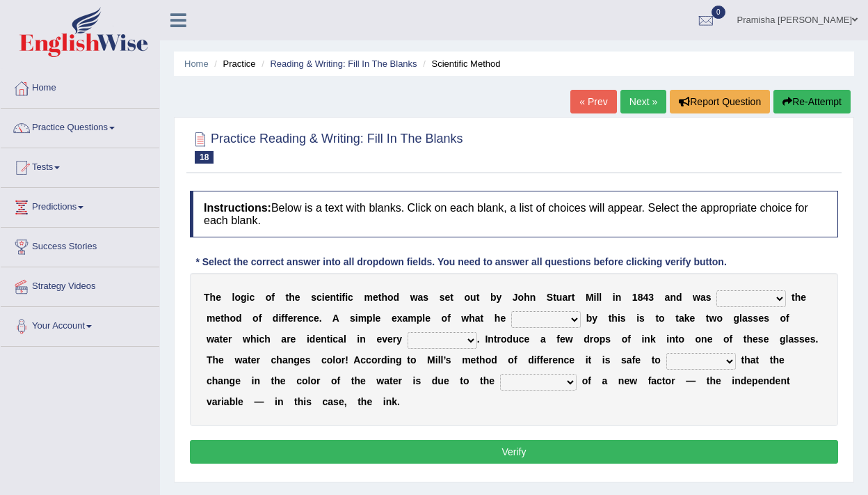
click at [765, 297] on select "pointed claimed demanded named" at bounding box center [752, 298] width 70 height 17
click at [717, 290] on select "pointed claimed demanded named" at bounding box center [752, 298] width 70 height 17
click at [747, 298] on select "pointed claimed demanded named" at bounding box center [752, 298] width 70 height 17
select select "pointed"
click at [717, 290] on select "pointed claimed demanded named" at bounding box center [752, 298] width 70 height 17
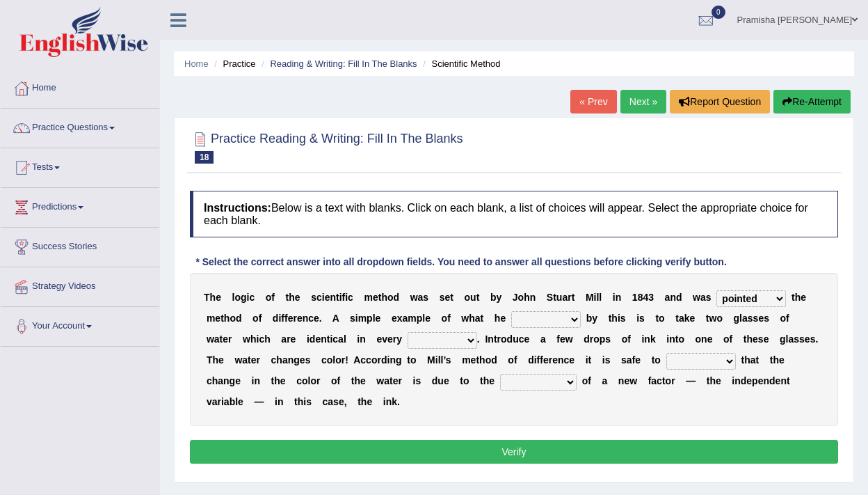
click at [564, 319] on select "capped charged found meant" at bounding box center [546, 319] width 70 height 17
select select "found"
click at [512, 311] on select "capped charged found meant" at bounding box center [546, 319] width 70 height 17
click at [449, 335] on select "thought identity measure respect" at bounding box center [443, 340] width 70 height 17
select select "measure"
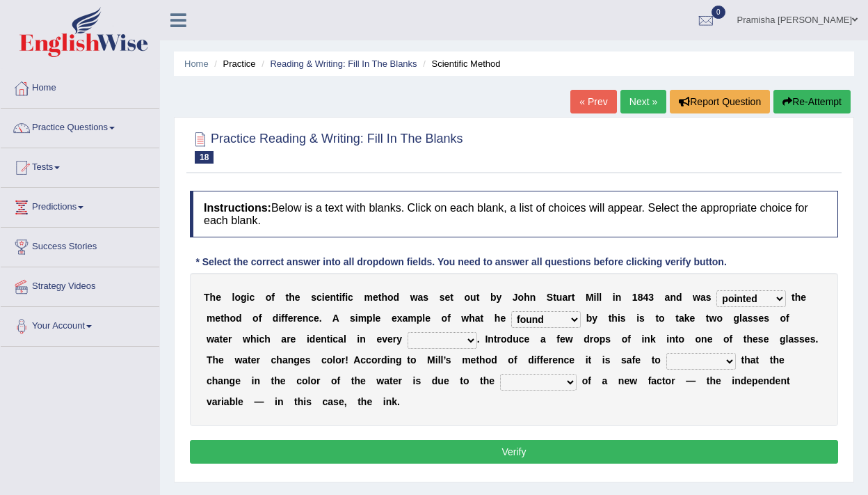
click at [408, 332] on select "thought identity measure respect" at bounding box center [443, 340] width 70 height 17
click at [697, 360] on select "assume discuss prefer acclaim" at bounding box center [702, 361] width 70 height 17
select select "acclaim"
click at [667, 353] on select "assume discuss prefer acclaim" at bounding box center [702, 361] width 70 height 17
click at [529, 381] on select "introduction magnitude preparation purification" at bounding box center [538, 382] width 77 height 17
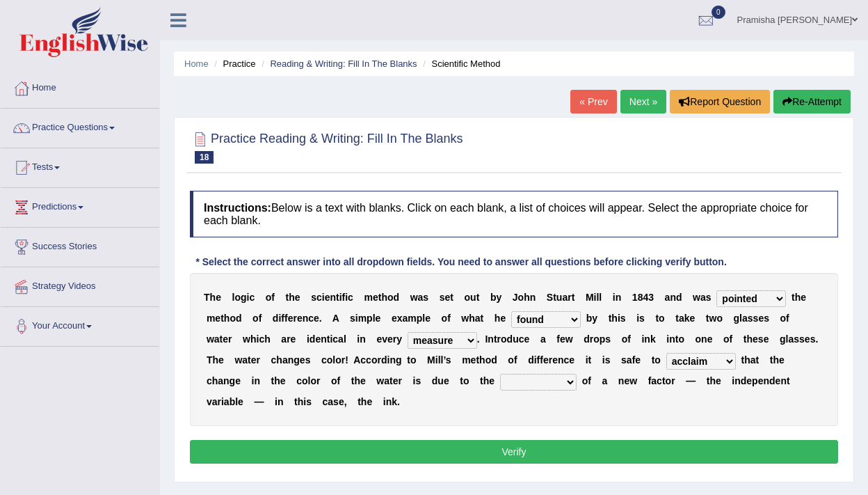
select select "purification"
click at [501, 374] on select "introduction magnitude preparation purification" at bounding box center [538, 382] width 77 height 17
click at [755, 294] on select "pointed claimed demanded named" at bounding box center [752, 298] width 70 height 17
select select "claimed"
click at [717, 290] on select "pointed claimed demanded named" at bounding box center [752, 298] width 70 height 17
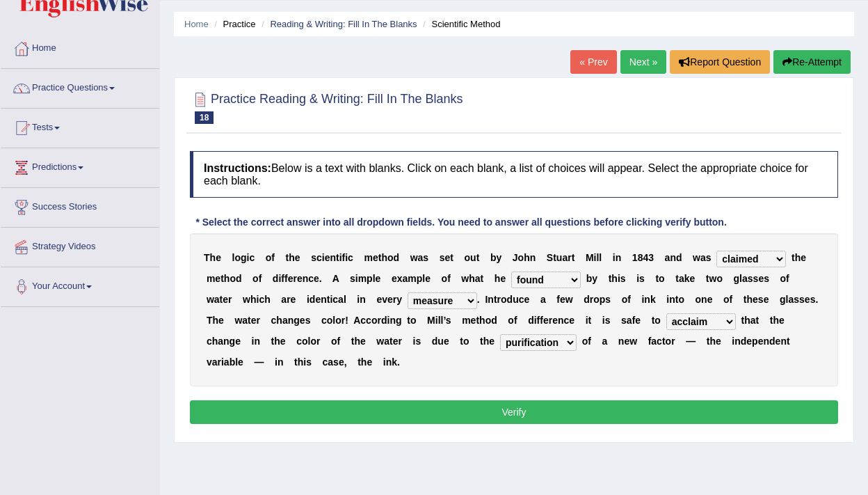
scroll to position [41, 0]
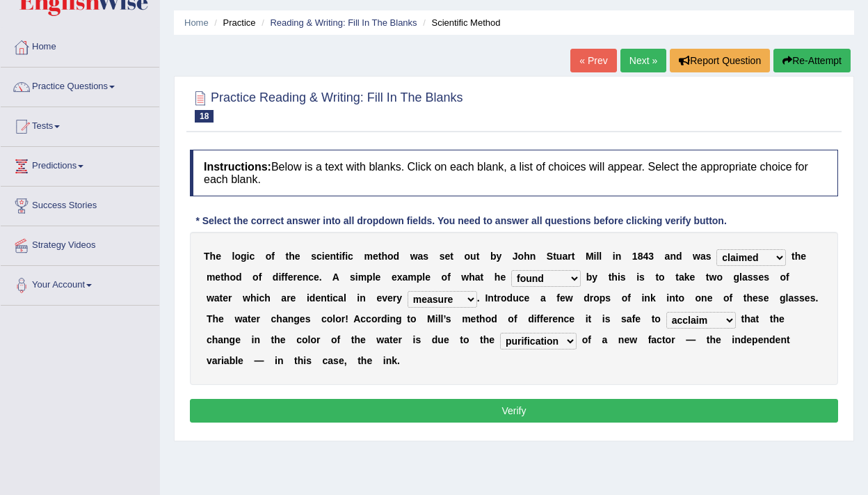
click at [655, 404] on button "Verify" at bounding box center [514, 411] width 648 height 24
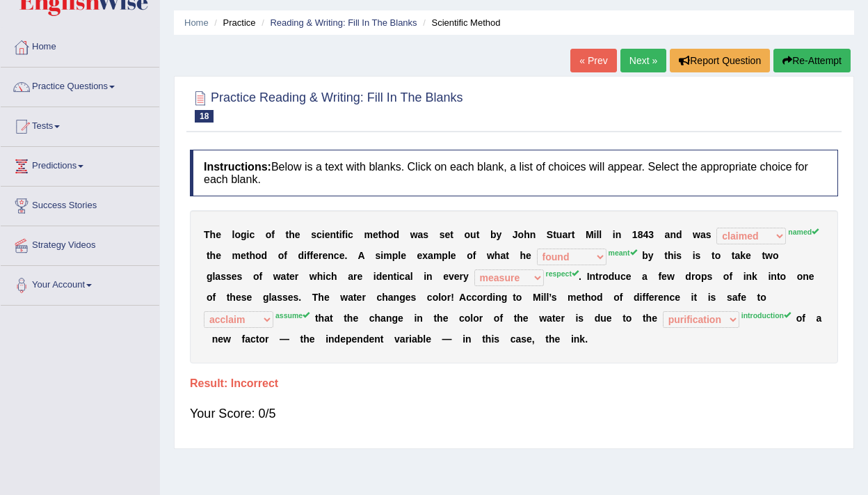
click at [641, 56] on link "Next »" at bounding box center [644, 61] width 46 height 24
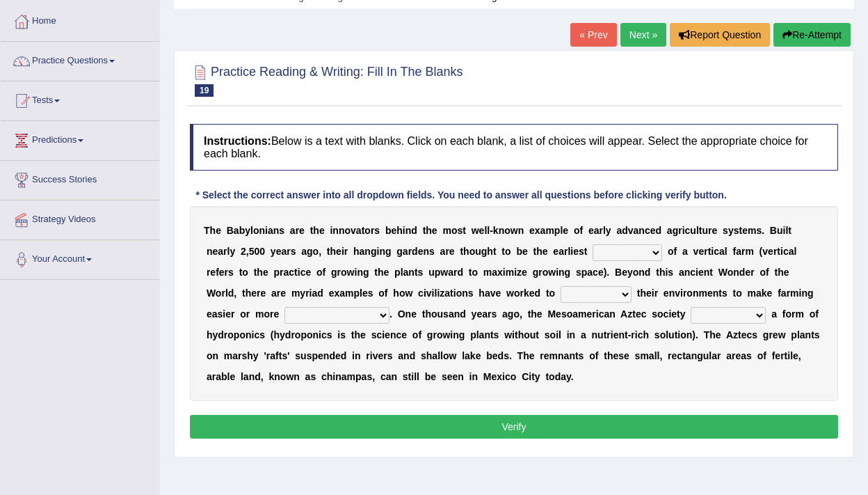
scroll to position [70, 0]
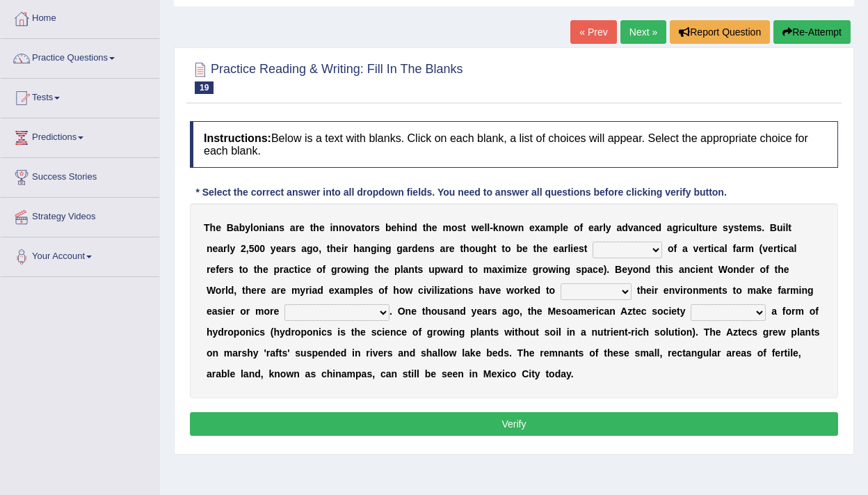
click at [604, 251] on select "prototype failure discredit protocol" at bounding box center [628, 249] width 70 height 17
click at [561, 289] on select "manipulate escape respect disarrange" at bounding box center [596, 291] width 71 height 17
select select "manipulate"
click at [561, 283] on select "manipulate escape respect disarrange" at bounding box center [596, 291] width 71 height 17
click at [333, 312] on select "productive constructive connective counterproductive" at bounding box center [337, 312] width 105 height 17
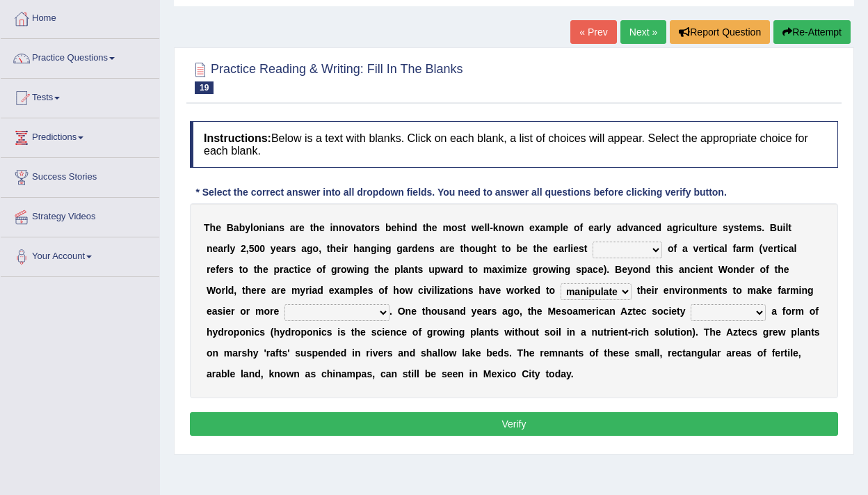
click at [333, 311] on select "productive constructive connective counterproductive" at bounding box center [337, 312] width 105 height 17
select select "constructive"
click at [285, 304] on select "productive constructive connective counterproductive" at bounding box center [337, 312] width 105 height 17
click at [561, 292] on select "manipulate escape respect disarrange" at bounding box center [596, 291] width 71 height 17
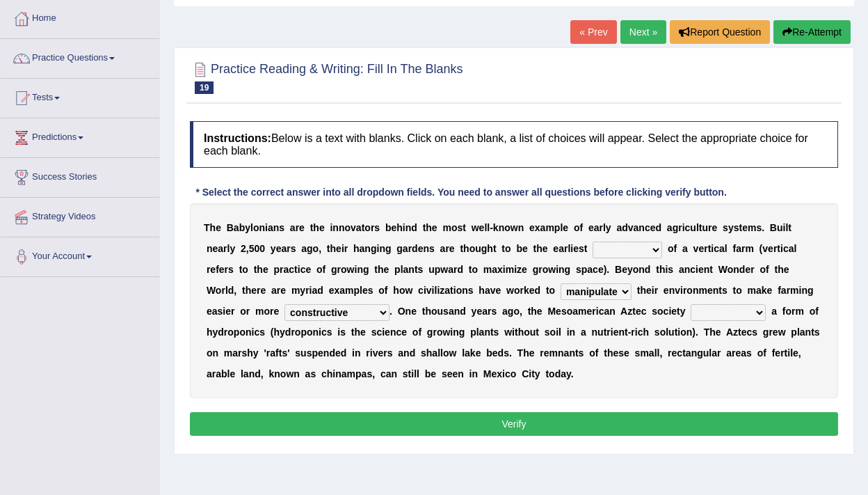
select select "respect"
click at [561, 283] on select "manipulate escape respect disarrange" at bounding box center [596, 291] width 71 height 17
click at [691, 312] on select "domineered volunteered pioneered engineered" at bounding box center [728, 312] width 75 height 17
click at [691, 304] on select "domineered volunteered pioneered engineered" at bounding box center [728, 312] width 75 height 17
click at [703, 311] on select "domineered volunteered pioneered engineered" at bounding box center [728, 312] width 75 height 17
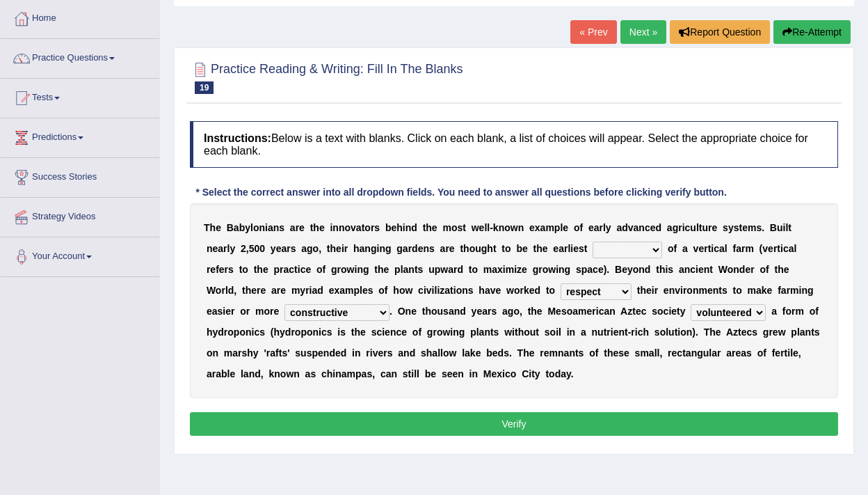
select select "pioneered"
click at [691, 304] on select "domineered volunteered pioneered engineered" at bounding box center [728, 312] width 75 height 17
click at [704, 319] on select "domineered volunteered pioneered engineered" at bounding box center [728, 312] width 75 height 17
click at [593, 253] on select "prototype failure discredit protocol" at bounding box center [628, 249] width 70 height 17
select select "protocol"
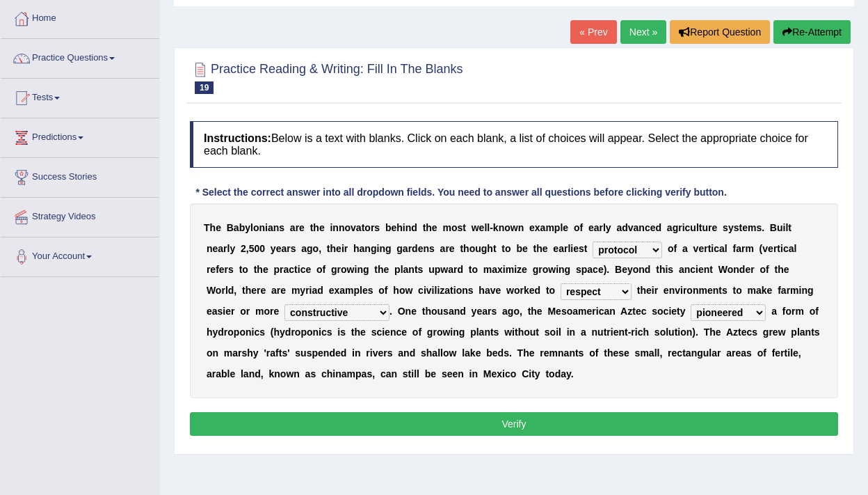
click at [593, 241] on select "prototype failure discredit protocol" at bounding box center [628, 249] width 70 height 17
click at [561, 292] on select "manipulate escape respect disarrange" at bounding box center [596, 291] width 71 height 17
click at [573, 421] on button "Verify" at bounding box center [514, 424] width 648 height 24
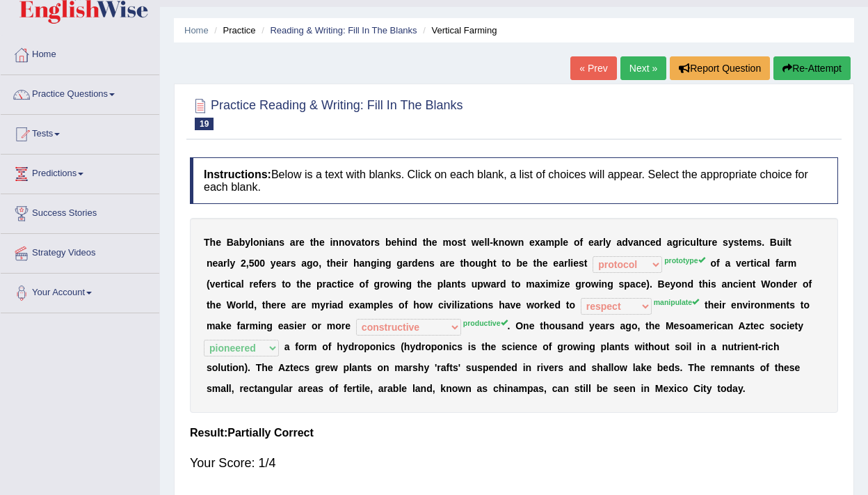
scroll to position [26, 0]
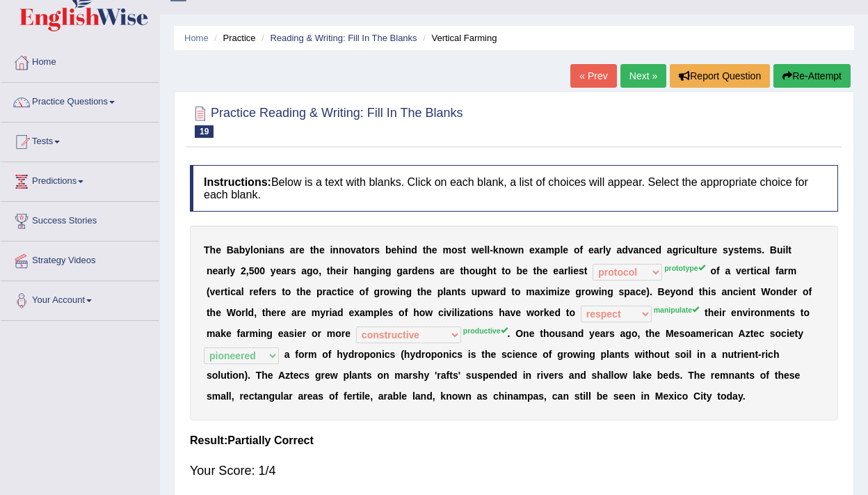
click at [642, 72] on link "Next »" at bounding box center [644, 76] width 46 height 24
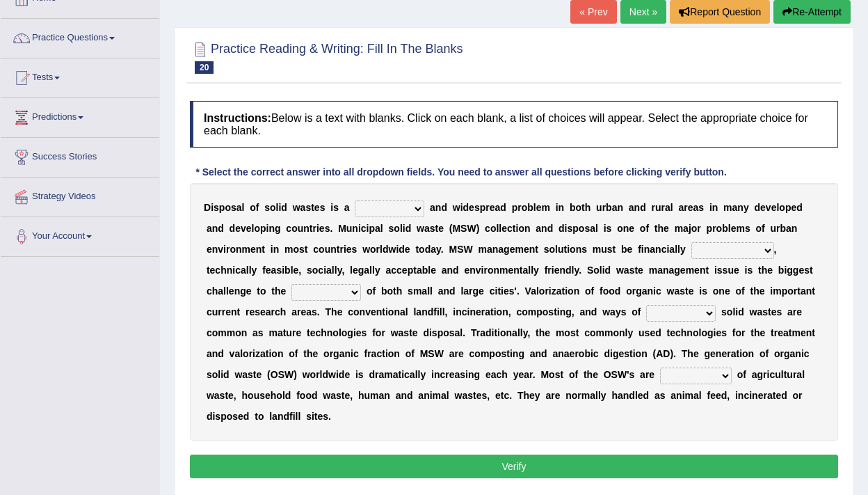
scroll to position [97, 0]
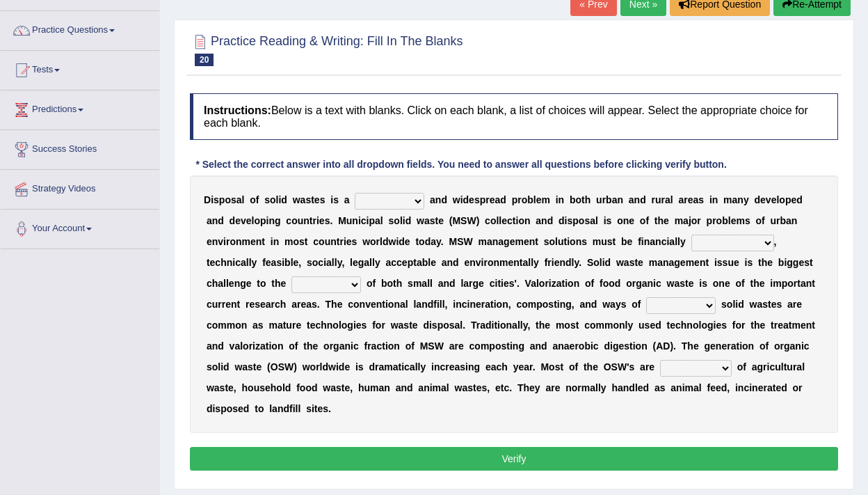
click at [414, 200] on select "slanting stinging stalling shafting" at bounding box center [390, 201] width 70 height 17
click at [355, 193] on select "slanting stinging stalling shafting" at bounding box center [390, 201] width 70 height 17
click at [421, 200] on select "slanting stinging stalling shafting" at bounding box center [390, 201] width 70 height 17
select select "slanting"
click at [355, 193] on select "slanting stinging stalling shafting" at bounding box center [390, 201] width 70 height 17
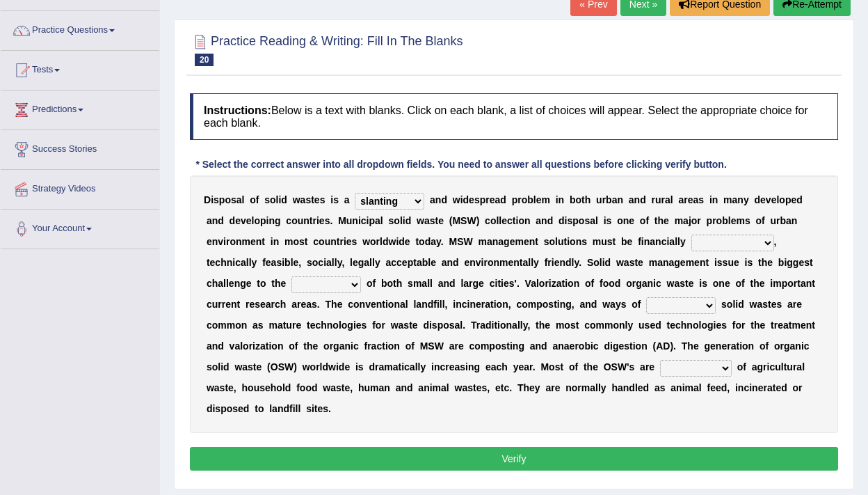
click at [718, 246] on select "unattainable sustainable objectionable treasonable" at bounding box center [733, 242] width 83 height 17
select select "sustainable"
click at [692, 234] on select "unattainable sustainable objectionable treasonable" at bounding box center [733, 242] width 83 height 17
click at [717, 245] on select "unattainable sustainable objectionable treasonable" at bounding box center [733, 242] width 83 height 17
click at [356, 285] on select "plants culture authorities history" at bounding box center [327, 284] width 70 height 17
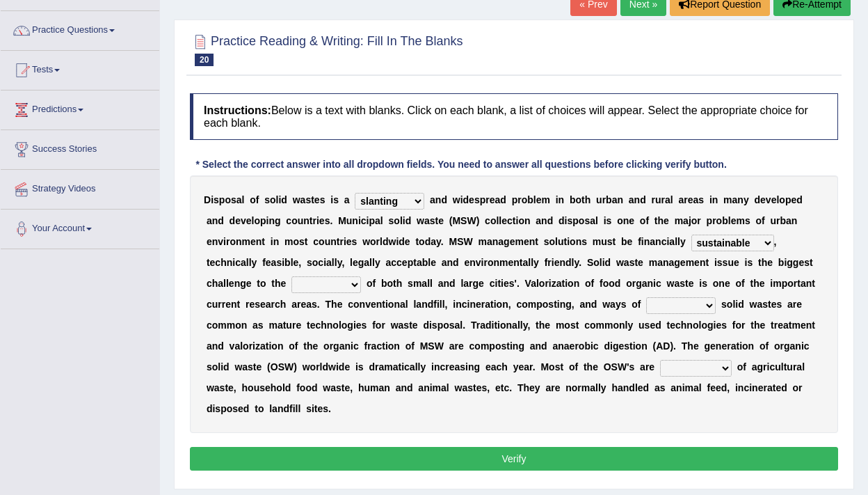
select select "authorities"
click at [292, 276] on select "plants culture authorities history" at bounding box center [327, 284] width 70 height 17
click at [352, 273] on div "D i s p o s a l o f s o l i d w a s t e s i s a slanting stinging stalling shaf…" at bounding box center [514, 303] width 648 height 257
click at [685, 303] on select "reserving preserving deserving handling" at bounding box center [681, 305] width 70 height 17
select select "handling"
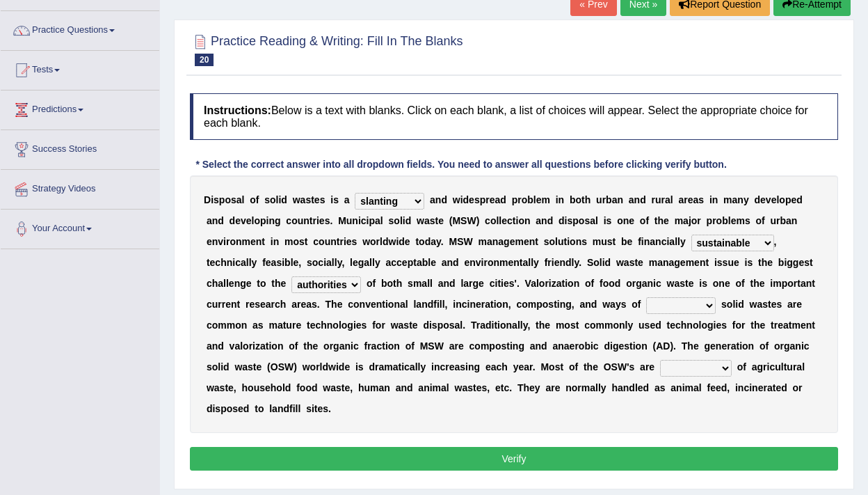
click at [646, 297] on select "reserving preserving deserving handling" at bounding box center [681, 305] width 70 height 17
click at [702, 368] on select "composed disposed composing disposing" at bounding box center [696, 368] width 72 height 17
select select "composed"
click at [660, 360] on select "composed disposed composing disposing" at bounding box center [696, 368] width 72 height 17
click at [436, 454] on button "Verify" at bounding box center [514, 459] width 648 height 24
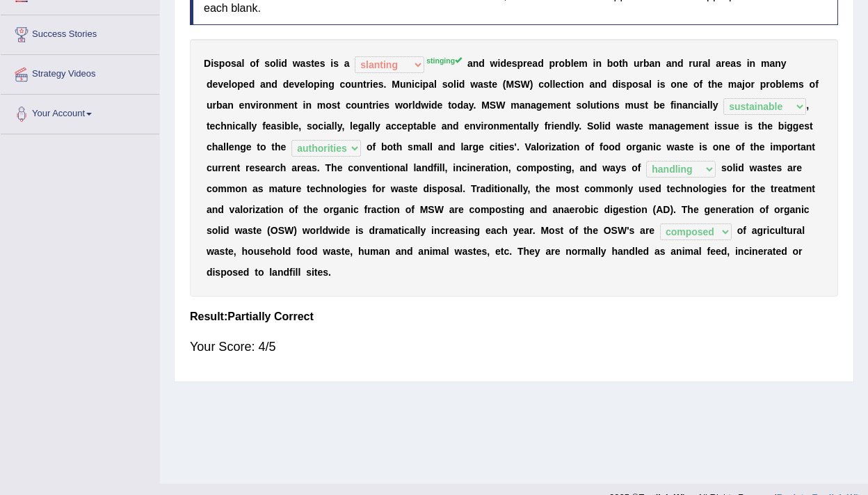
scroll to position [0, 0]
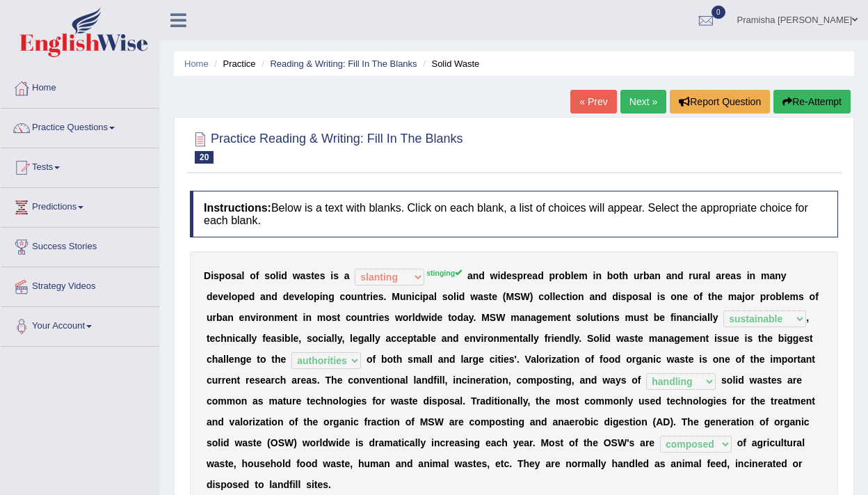
click at [641, 104] on link "Next »" at bounding box center [644, 102] width 46 height 24
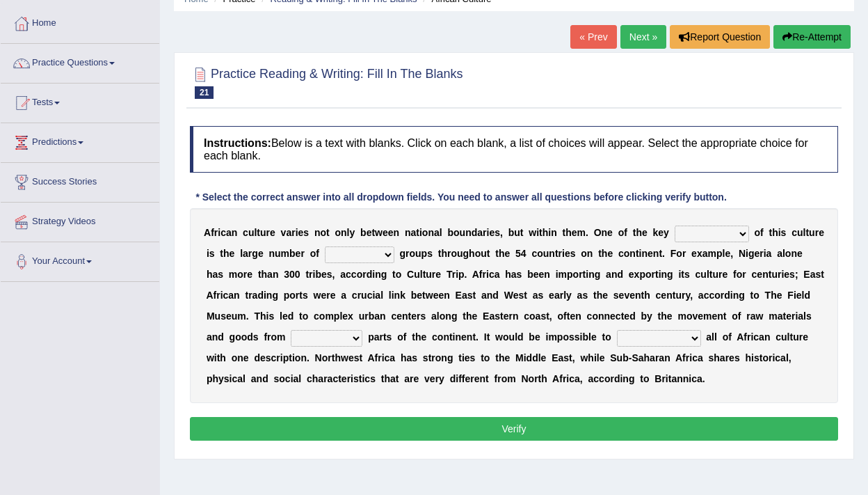
scroll to position [66, 0]
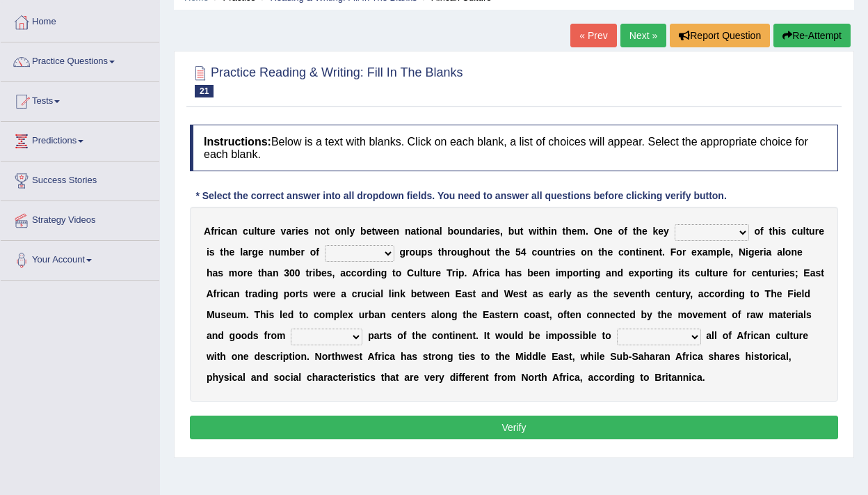
click at [644, 34] on link "Next »" at bounding box center [644, 36] width 46 height 24
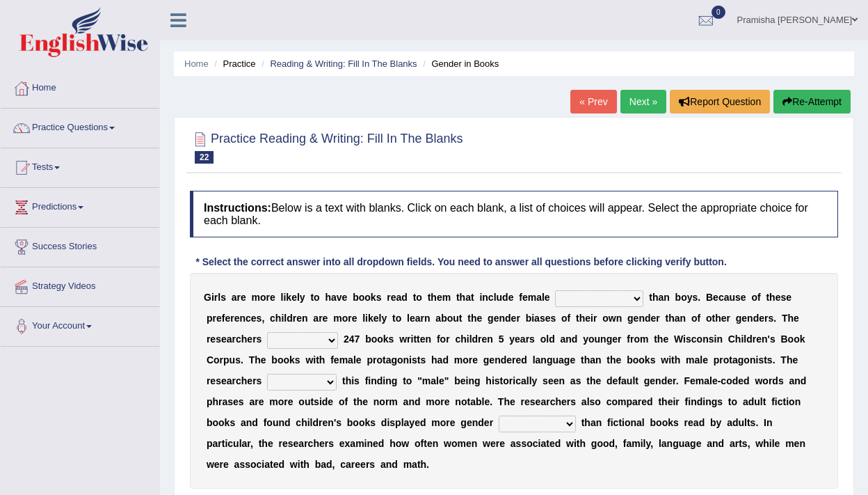
scroll to position [44, 0]
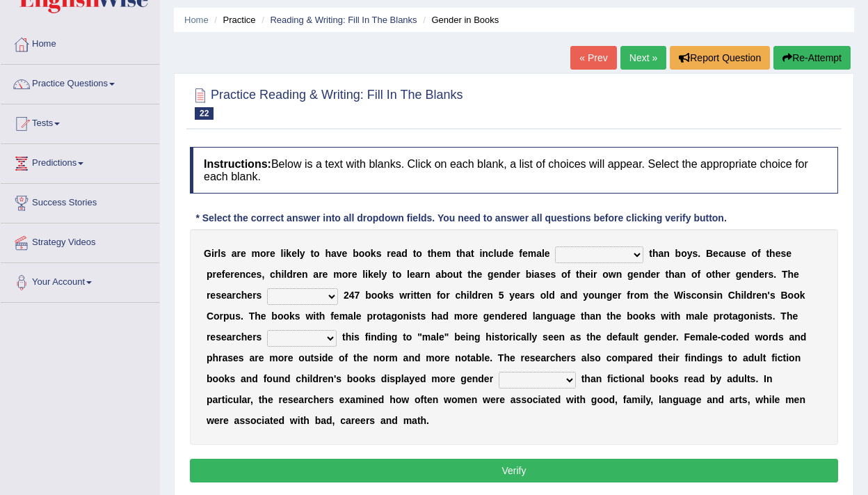
click at [642, 68] on link "Next »" at bounding box center [644, 58] width 46 height 24
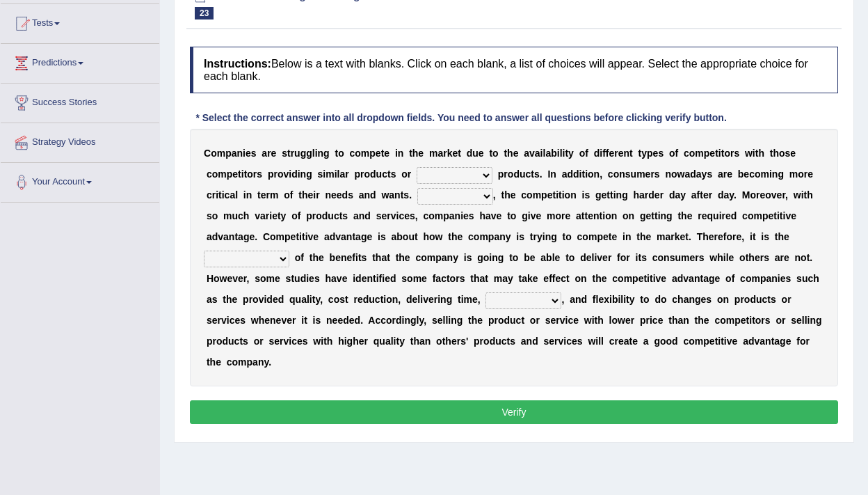
scroll to position [143, 0]
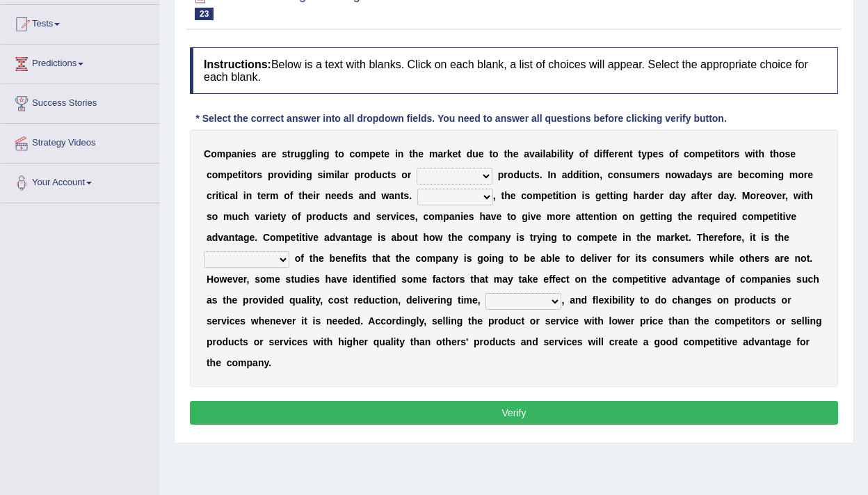
click at [447, 177] on select "constitution restitution substitution institution" at bounding box center [455, 176] width 76 height 17
click at [466, 171] on select "constitution restitution substitution institution" at bounding box center [455, 176] width 76 height 17
select select "substitution"
click at [417, 168] on select "constitution restitution substitution institution" at bounding box center [455, 176] width 76 height 17
click at [472, 193] on select "However Instead Additionally Therefore" at bounding box center [455, 197] width 76 height 17
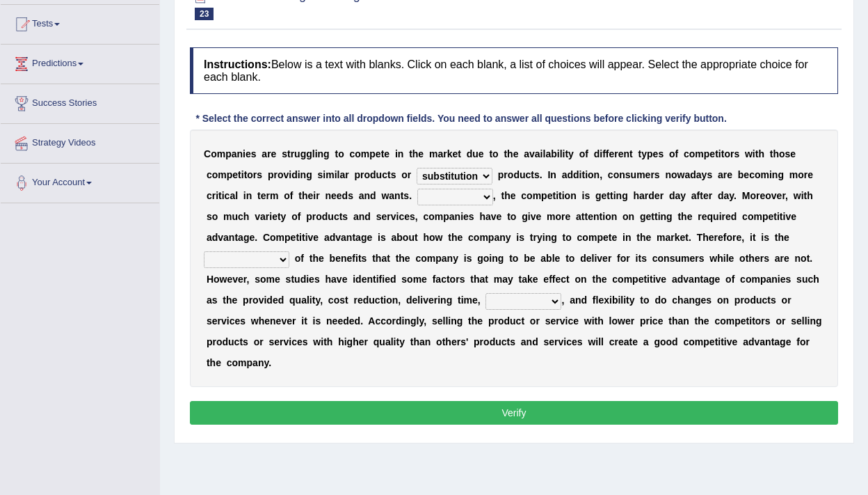
select select "Therefore"
click at [417, 189] on select "However Instead Additionally Therefore" at bounding box center [455, 197] width 76 height 17
click at [285, 260] on select "dissemination ordination determination incarnation" at bounding box center [247, 259] width 86 height 17
click at [204, 251] on select "dissemination ordination determination incarnation" at bounding box center [247, 259] width 86 height 17
click at [283, 263] on select "dissemination ordination determination incarnation" at bounding box center [247, 259] width 86 height 17
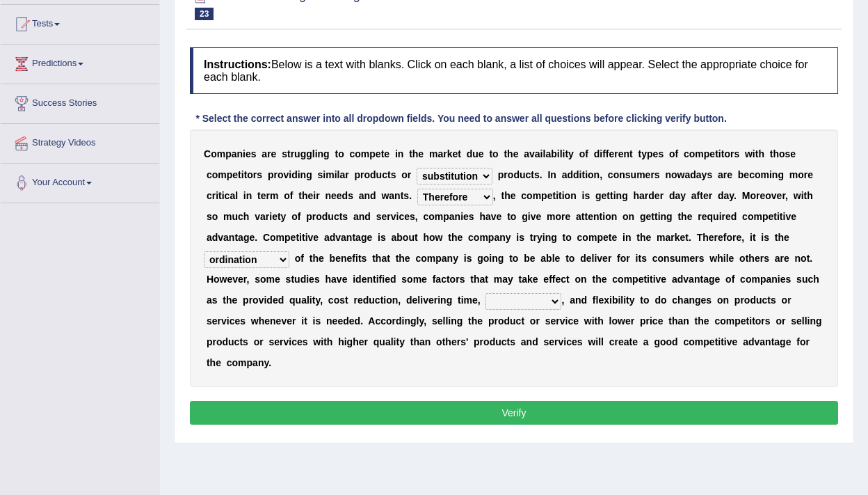
click at [204, 251] on select "dissemination ordination determination incarnation" at bounding box center [247, 259] width 86 height 17
click at [281, 257] on select "dissemination ordination determination incarnation" at bounding box center [247, 259] width 86 height 17
select select "determination"
click at [204, 251] on select "dissemination ordination determination incarnation" at bounding box center [247, 259] width 86 height 17
click at [507, 301] on select "captivation aggregation deprivation innovation" at bounding box center [524, 301] width 76 height 17
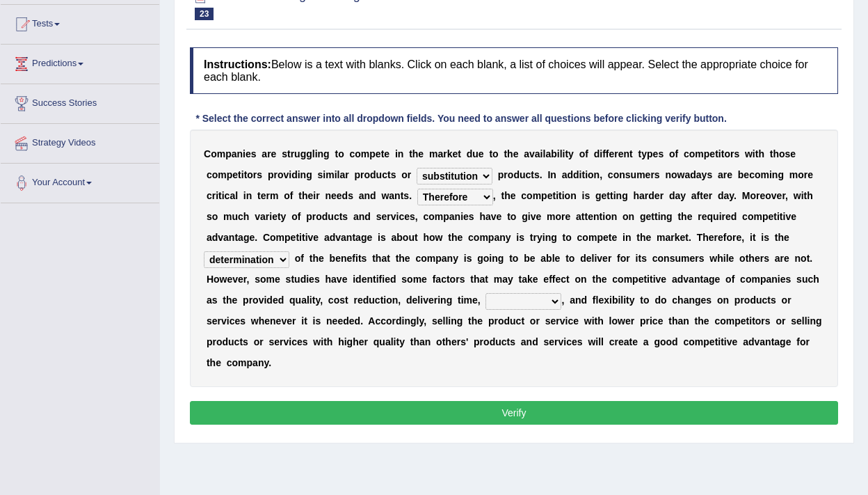
click at [486, 293] on select "captivation aggregation deprivation innovation" at bounding box center [524, 301] width 76 height 17
click at [548, 302] on select "captivation aggregation deprivation innovation" at bounding box center [524, 301] width 76 height 17
select select "innovation"
click at [486, 293] on select "captivation aggregation deprivation innovation" at bounding box center [524, 301] width 76 height 17
click at [356, 422] on button "Verify" at bounding box center [514, 413] width 648 height 24
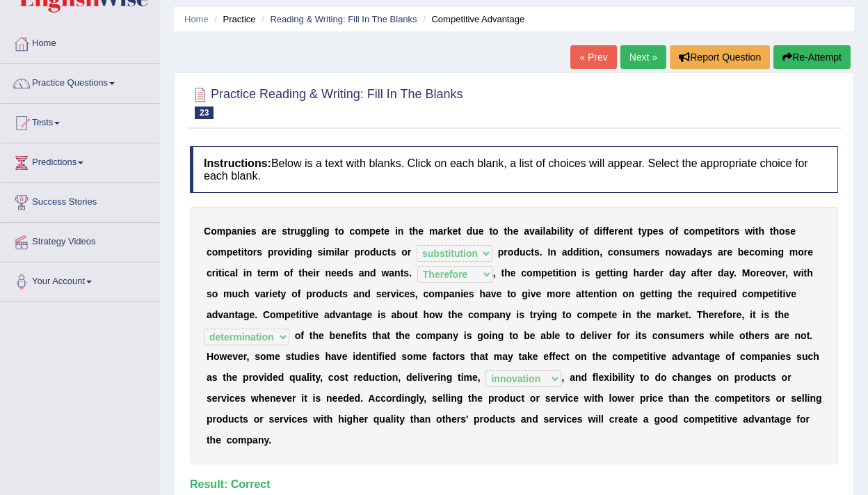
scroll to position [0, 0]
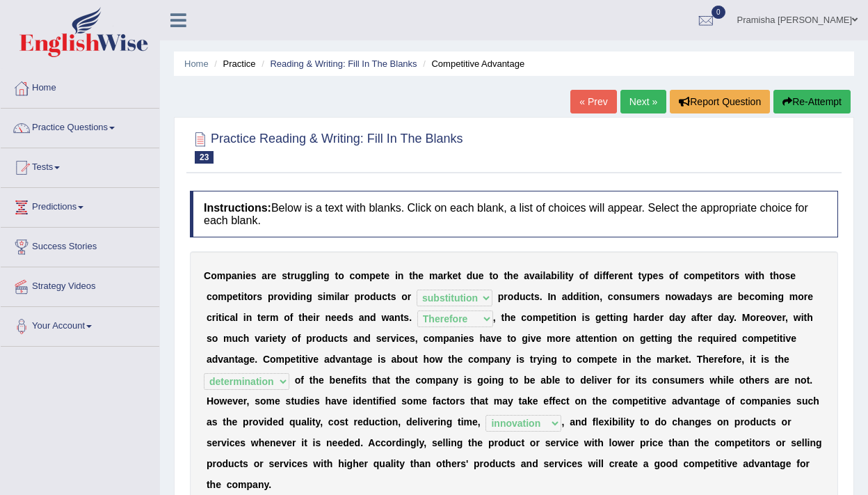
click at [633, 106] on link "Next »" at bounding box center [644, 102] width 46 height 24
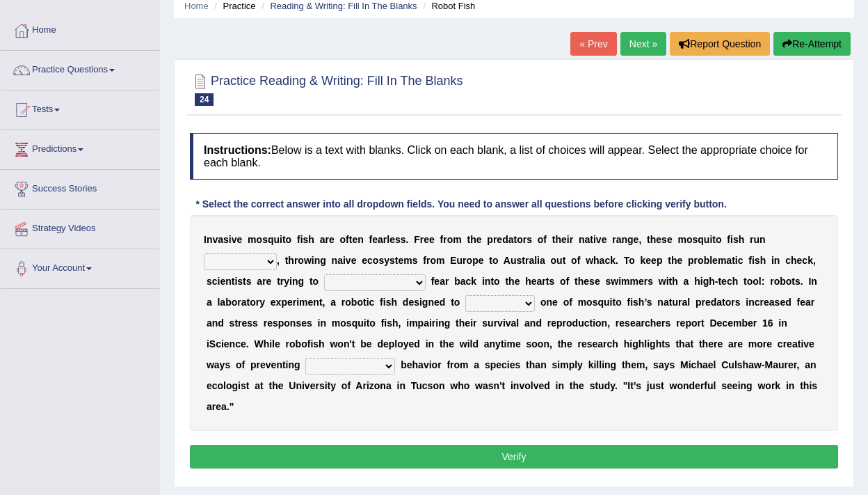
scroll to position [79, 0]
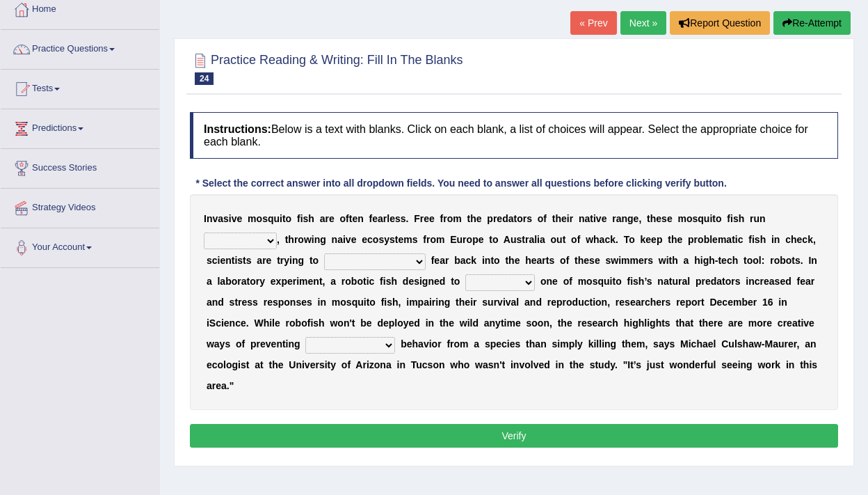
click at [271, 240] on select "occupant flippant rampant concordant" at bounding box center [240, 240] width 73 height 17
select select "rampant"
click at [204, 232] on select "occupant flippant rampant concordant" at bounding box center [240, 240] width 73 height 17
click at [376, 257] on select "accept spike strike [PERSON_NAME]" at bounding box center [375, 261] width 102 height 17
select select "strike"
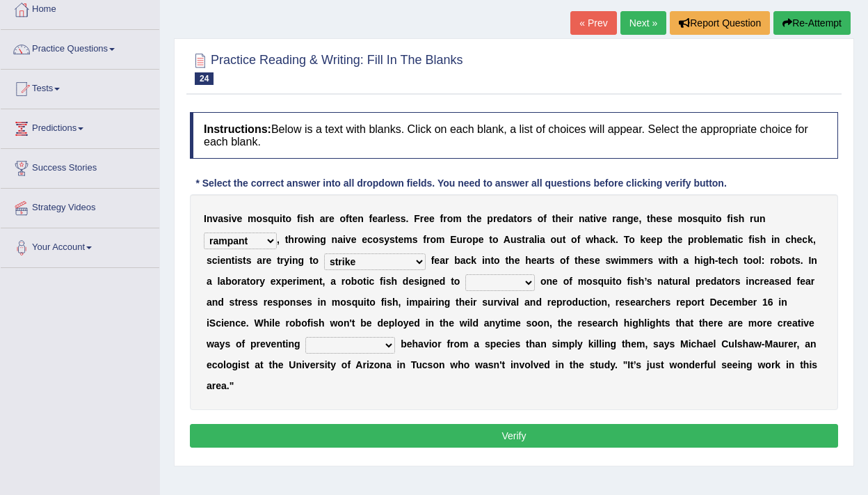
click at [324, 253] on select "accept spike strike [PERSON_NAME]" at bounding box center [375, 261] width 102 height 17
click at [516, 283] on select "bequest mimic battle conquest" at bounding box center [500, 282] width 70 height 17
select select "battle"
click at [465, 274] on select "bequest mimic battle conquest" at bounding box center [500, 282] width 70 height 17
click at [376, 346] on select "unprivileged unprecedented uncharted unwanted" at bounding box center [350, 345] width 90 height 17
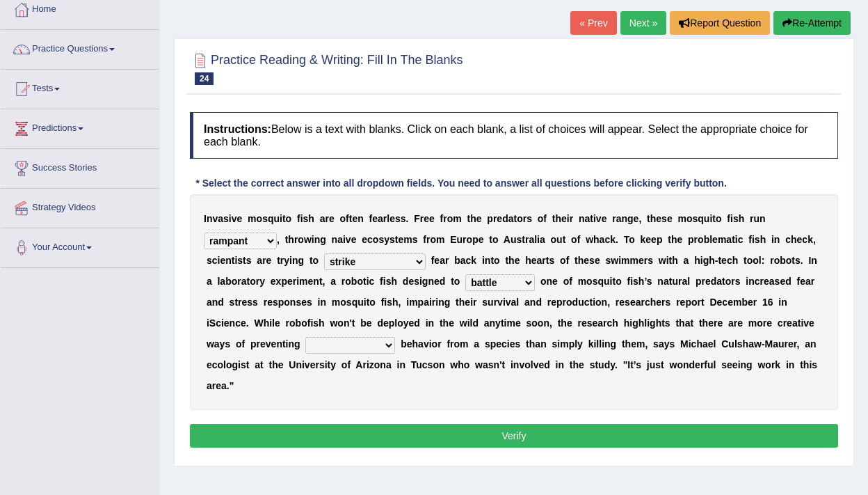
select select "unwanted"
click at [305, 337] on select "unprivileged unprecedented uncharted unwanted" at bounding box center [350, 345] width 90 height 17
click at [270, 243] on select "occupant flippant rampant concordant" at bounding box center [240, 240] width 73 height 17
select select "flippant"
click at [204, 232] on select "occupant flippant rampant concordant" at bounding box center [240, 240] width 73 height 17
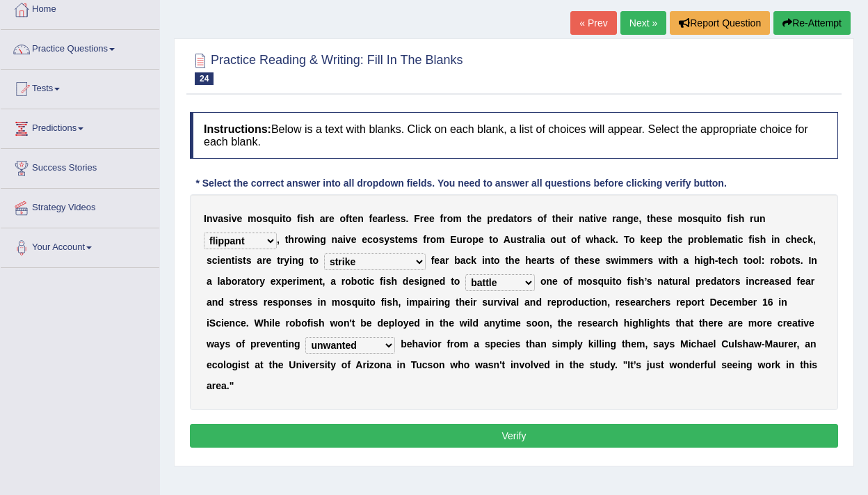
click at [375, 260] on select "accept spike strike drake" at bounding box center [375, 261] width 102 height 17
select select "spike"
click at [324, 253] on select "accept spike strike drake" at bounding box center [375, 261] width 102 height 17
click at [392, 438] on button "Verify" at bounding box center [514, 436] width 648 height 24
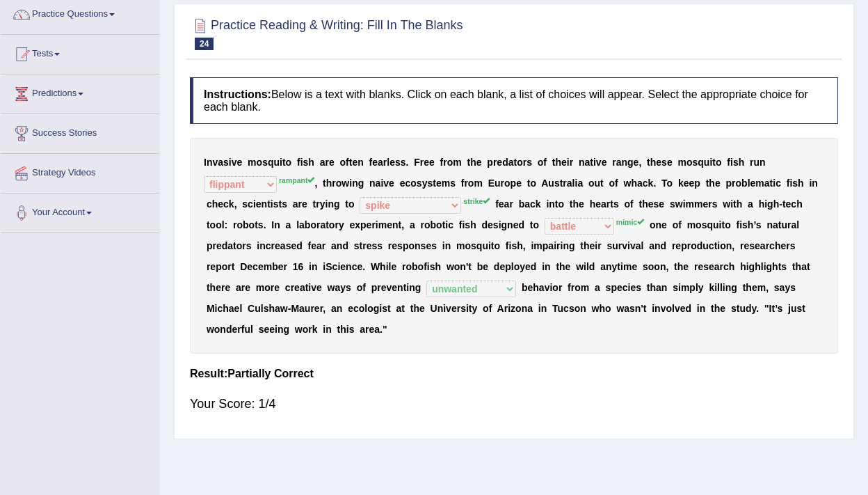
scroll to position [0, 0]
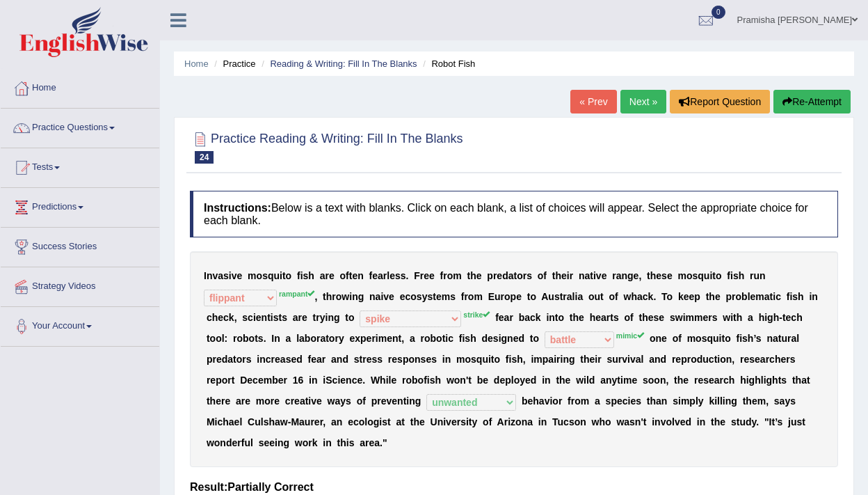
click at [631, 94] on link "Next »" at bounding box center [644, 102] width 46 height 24
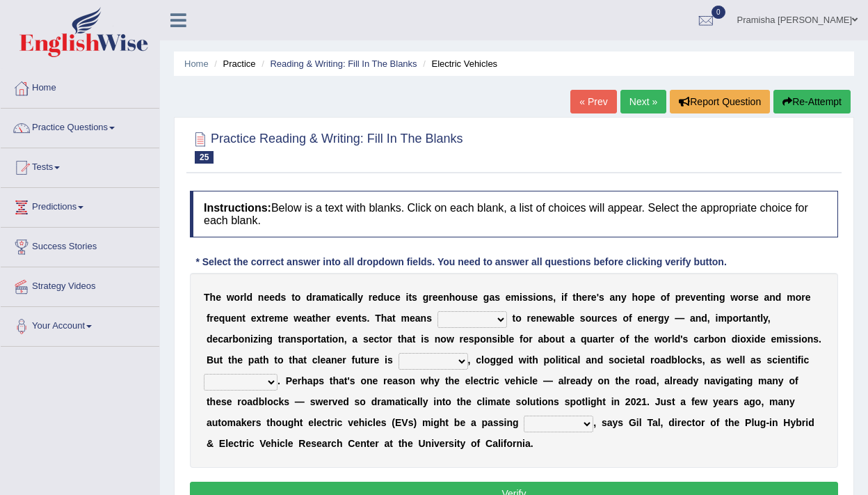
click at [498, 321] on select "grafting drafting crafting shifting" at bounding box center [473, 319] width 70 height 17
select select "drafting"
click at [438, 311] on select "grafting drafting crafting shifting" at bounding box center [473, 319] width 70 height 17
click at [438, 365] on select "daunting daunted daunt dauntless" at bounding box center [434, 361] width 70 height 17
click at [399, 353] on select "daunting daunted daunt dauntless" at bounding box center [434, 361] width 70 height 17
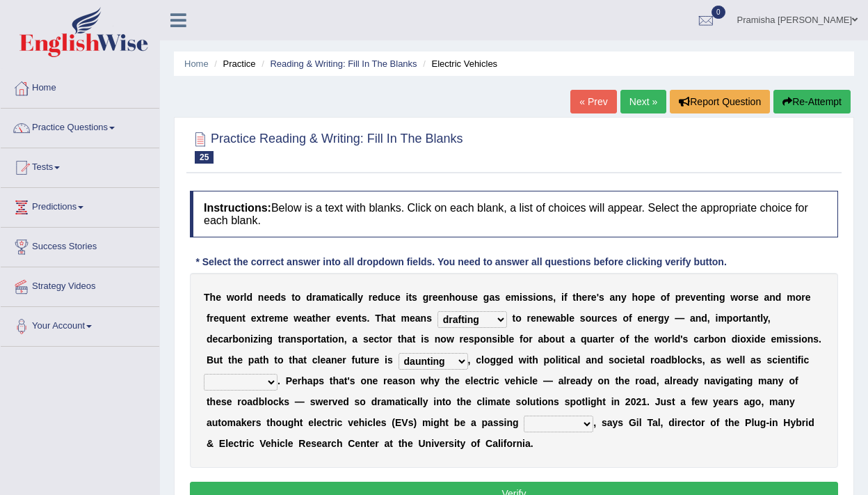
click at [436, 365] on select "daunting daunted daunt dauntless" at bounding box center [434, 361] width 70 height 17
click at [399, 353] on select "daunting daunted daunt dauntless" at bounding box center [434, 361] width 70 height 17
click at [459, 365] on select "daunting daunted daunt dauntless" at bounding box center [434, 361] width 70 height 17
select select "daunted"
click at [399, 353] on select "daunting daunted daunt dauntless" at bounding box center [434, 361] width 70 height 17
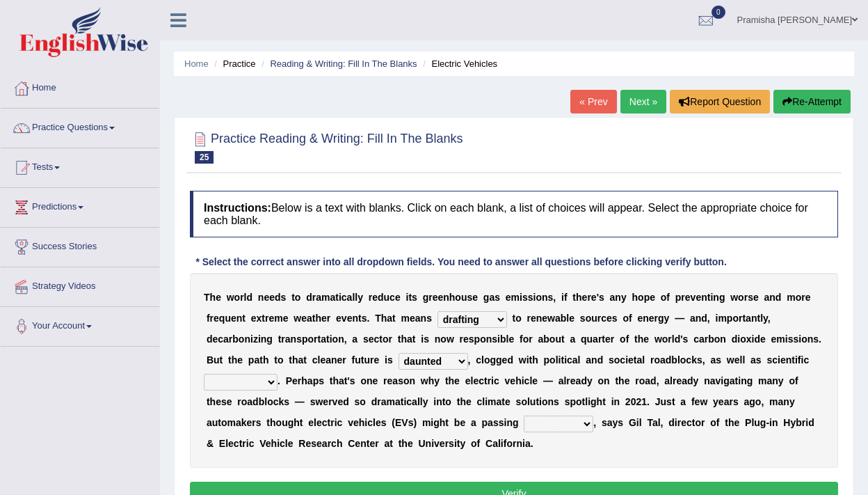
click at [268, 388] on select "spectacles obstacles tentacles receptacles" at bounding box center [241, 382] width 74 height 17
select select "obstacles"
click at [204, 374] on select "spectacles obstacles tentacles receptacles" at bounding box center [241, 382] width 74 height 17
click at [564, 426] on select "fad gad tad lad" at bounding box center [559, 423] width 70 height 17
select select "gad"
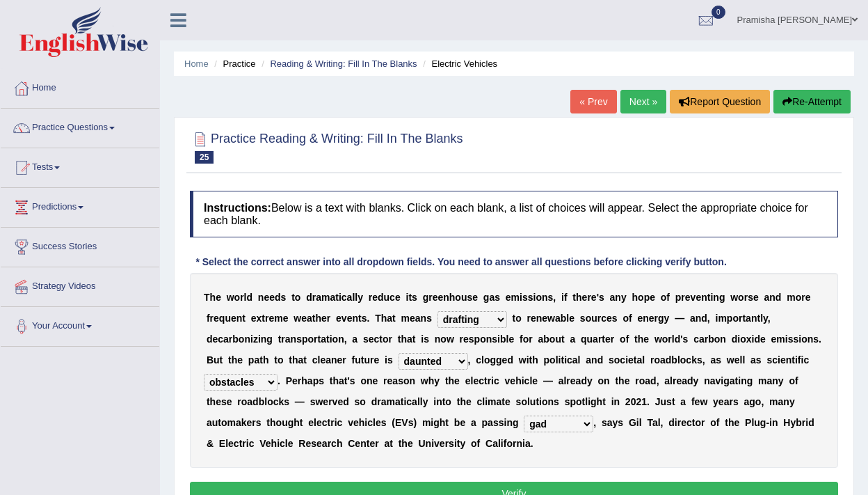
click at [524, 415] on select "fad gad tad lad" at bounding box center [559, 423] width 70 height 17
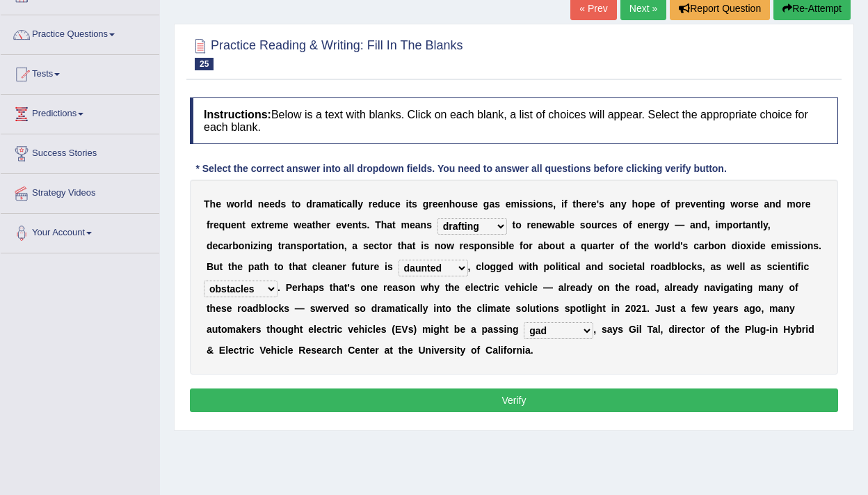
scroll to position [94, 0]
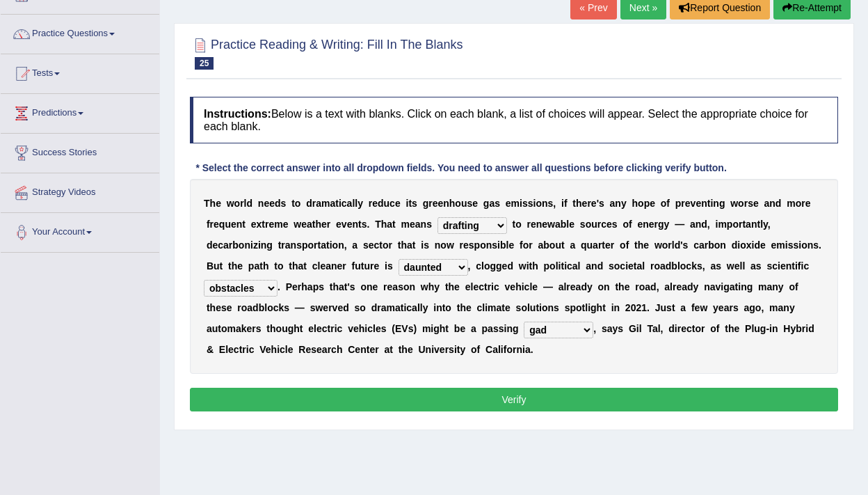
click at [614, 387] on div "Instructions: Below is a text with blanks. Click on each blank, a list of choic…" at bounding box center [513, 256] width 655 height 333
click at [608, 400] on button "Verify" at bounding box center [514, 400] width 648 height 24
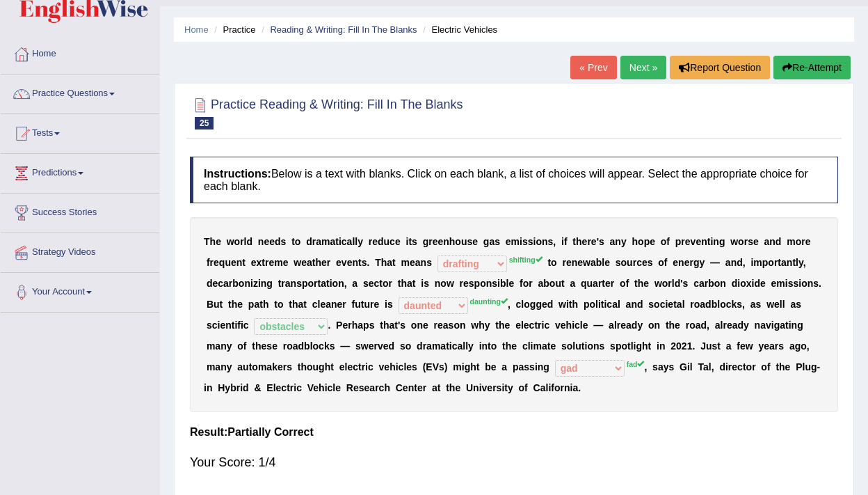
scroll to position [33, 0]
click at [628, 61] on link "Next »" at bounding box center [644, 68] width 46 height 24
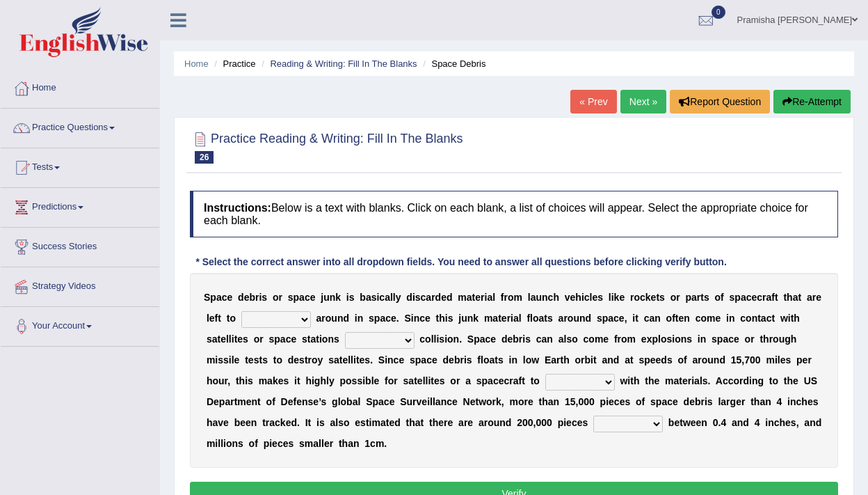
click at [295, 320] on select "twist center roam loll" at bounding box center [276, 319] width 70 height 17
select select "roam"
click at [241, 311] on select "twist center roam loll" at bounding box center [276, 319] width 70 height 17
click at [398, 345] on select "risks risk risked risking" at bounding box center [380, 340] width 70 height 17
select select "risking"
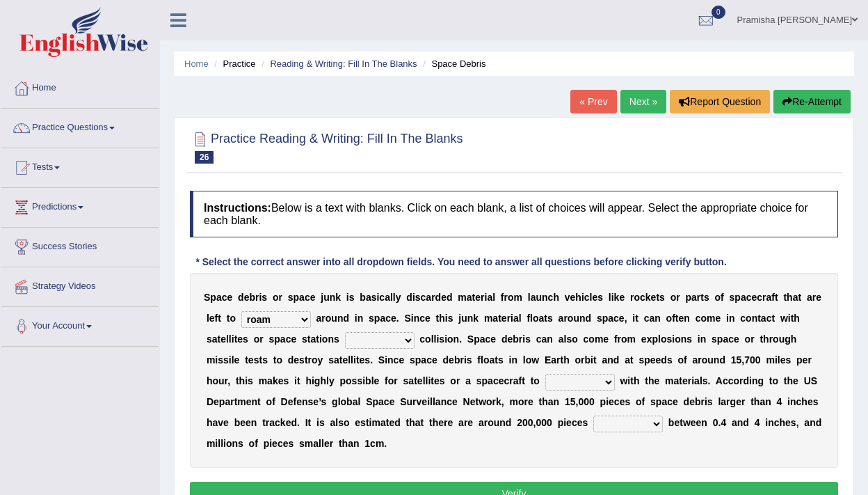
click at [345, 332] on select "risks risk risked risking" at bounding box center [380, 340] width 70 height 17
click at [596, 381] on select "collect collate collide collocate" at bounding box center [580, 382] width 70 height 17
click at [545, 374] on select "collect collate collide collocate" at bounding box center [580, 382] width 70 height 17
click at [600, 378] on select "collect collate collide collocate" at bounding box center [580, 382] width 70 height 17
select select "collide"
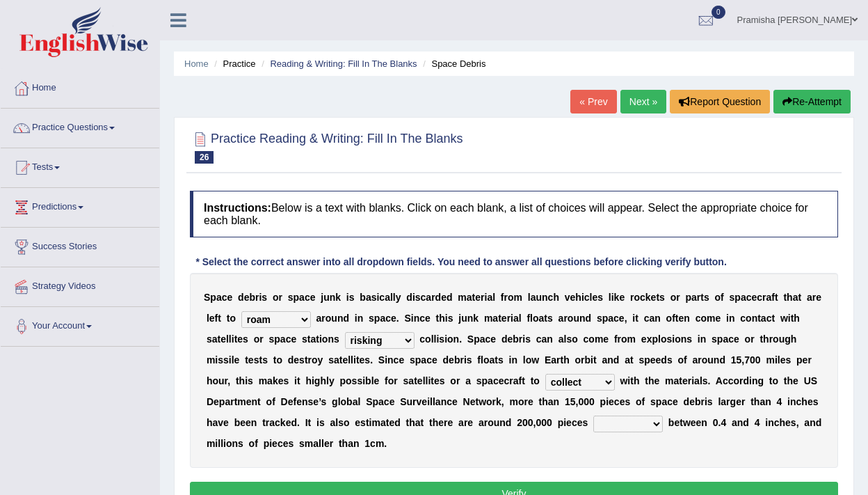
click at [545, 374] on select "collect collate collide collocate" at bounding box center [580, 382] width 70 height 17
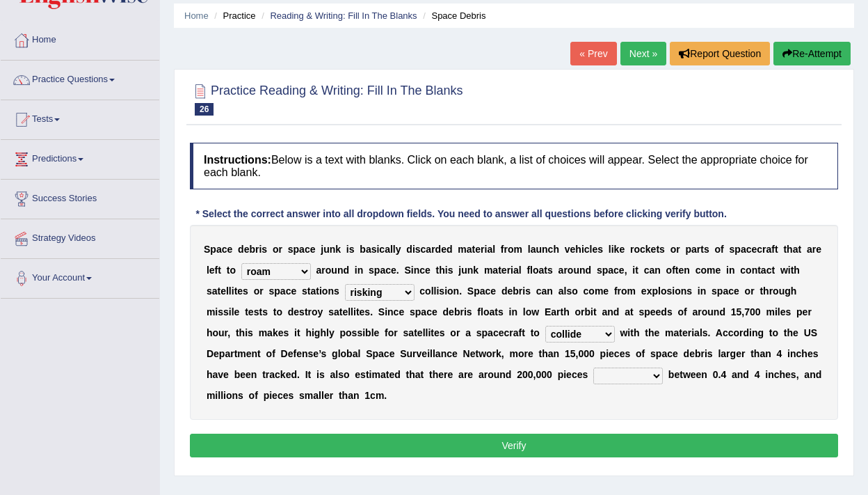
scroll to position [51, 0]
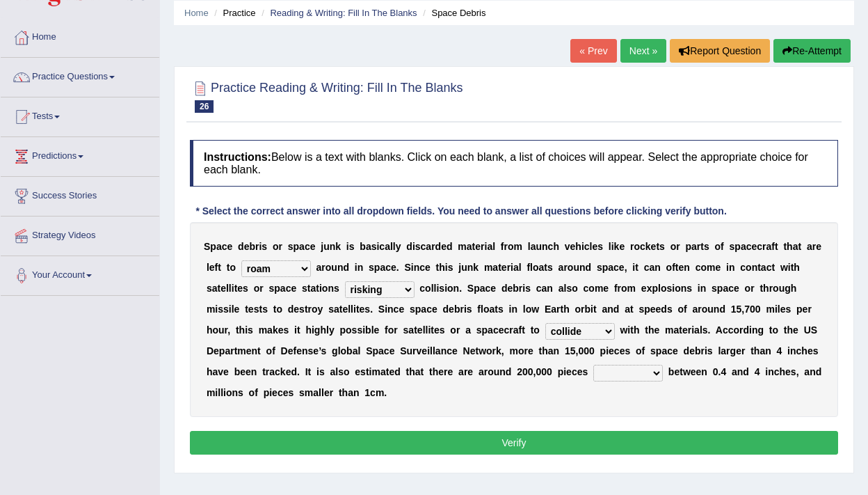
click at [641, 371] on select "sized sizing size sizes" at bounding box center [628, 373] width 70 height 17
click at [595, 365] on select "sized sizing size sizes" at bounding box center [628, 373] width 70 height 17
click at [641, 367] on select "sized sizing size sizes" at bounding box center [628, 373] width 70 height 17
click at [595, 365] on select "sized sizing size sizes" at bounding box center [628, 373] width 70 height 17
click at [647, 374] on select "sized sizing size sizes" at bounding box center [628, 373] width 70 height 17
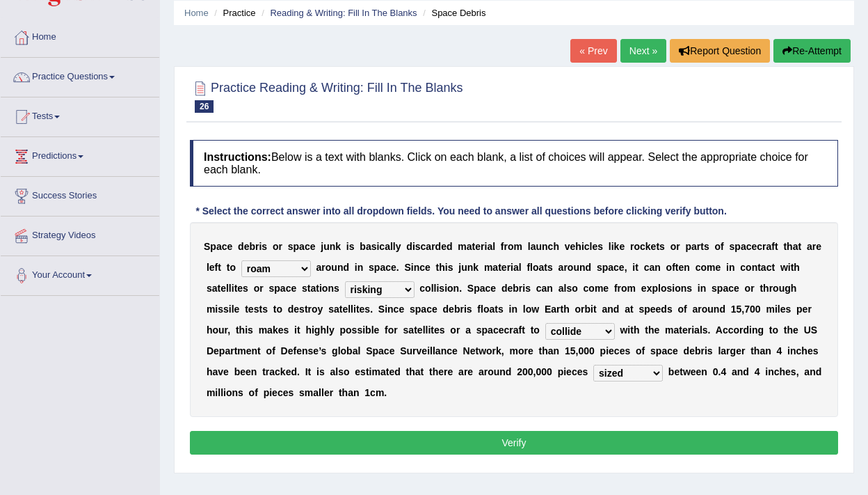
click at [595, 365] on select "sized sizing size sizes" at bounding box center [628, 373] width 70 height 17
click at [632, 372] on select "sized sizing size sizes" at bounding box center [628, 373] width 70 height 17
select select "size"
click at [595, 365] on select "sized sizing size sizes" at bounding box center [628, 373] width 70 height 17
click at [589, 442] on button "Verify" at bounding box center [514, 443] width 648 height 24
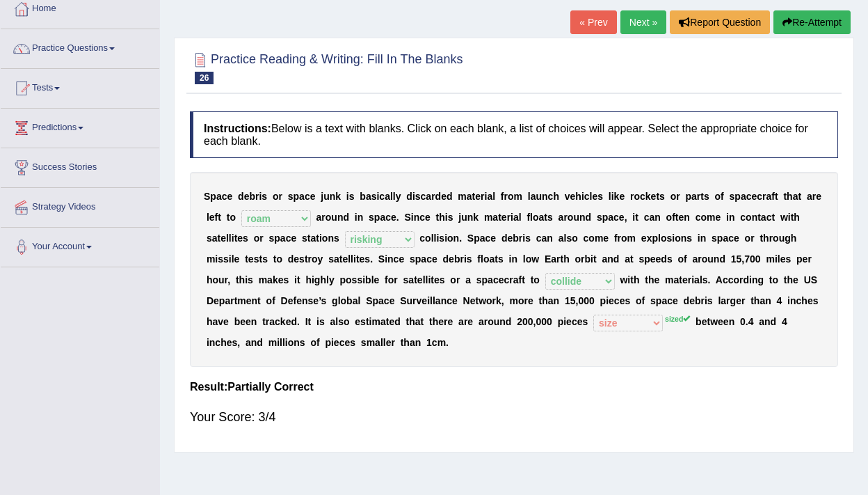
scroll to position [78, 0]
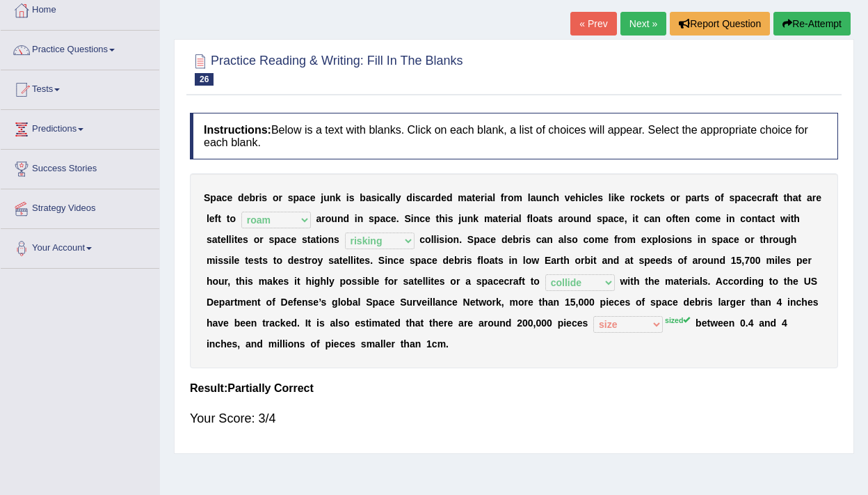
click at [644, 26] on link "Next »" at bounding box center [644, 24] width 46 height 24
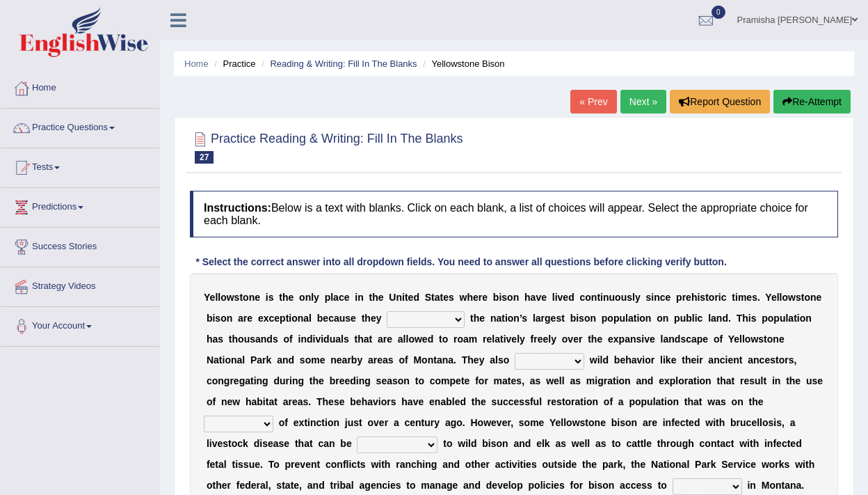
scroll to position [11, 0]
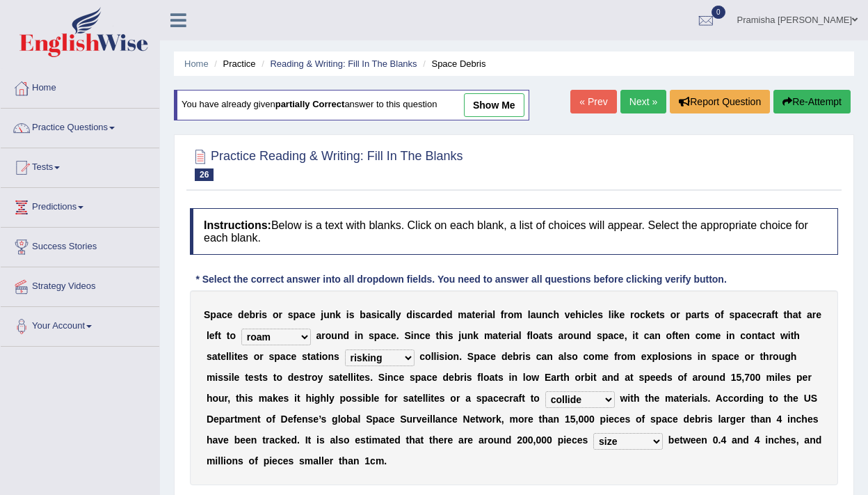
select select "roam"
select select "risking"
select select "collide"
select select "size"
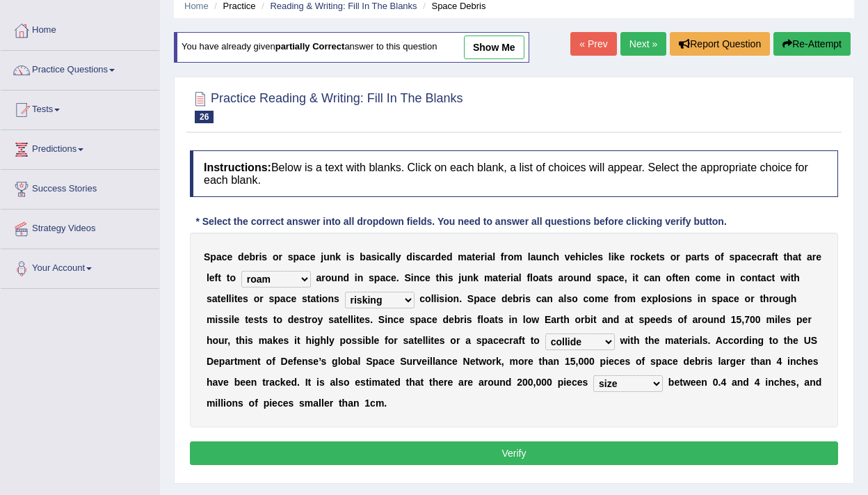
scroll to position [57, 0]
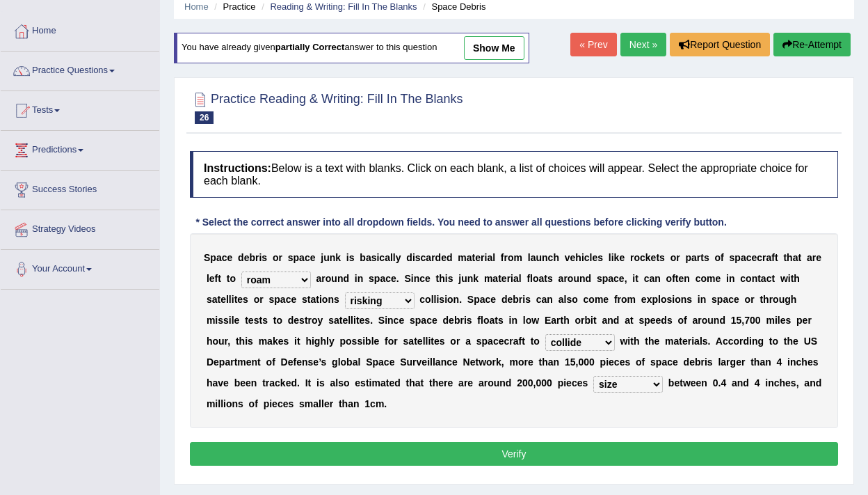
click at [595, 33] on link "« Prev" at bounding box center [594, 45] width 46 height 24
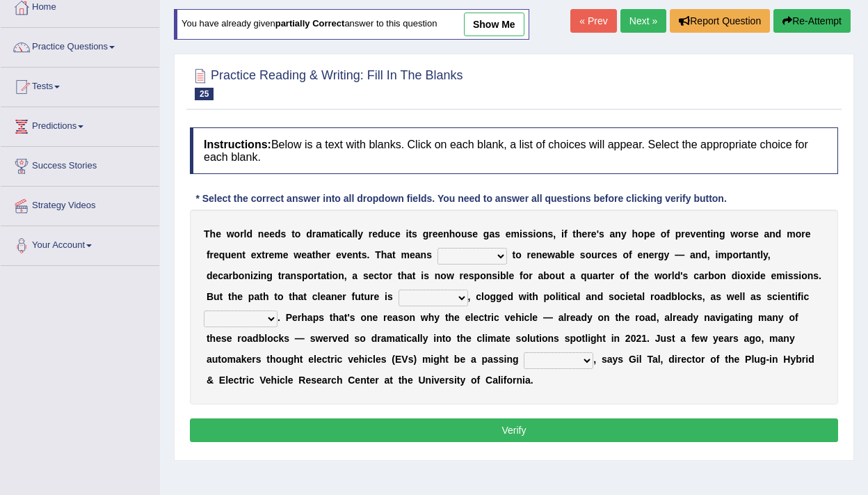
scroll to position [75, 0]
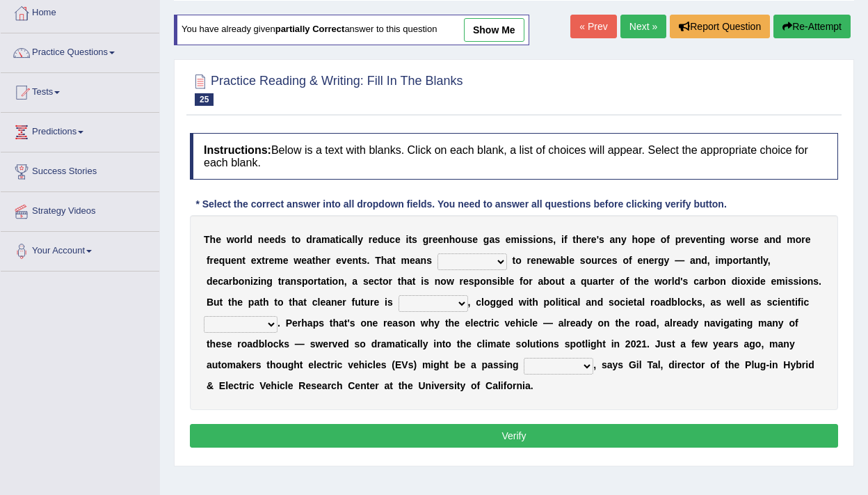
click at [637, 35] on link "Next »" at bounding box center [644, 27] width 46 height 24
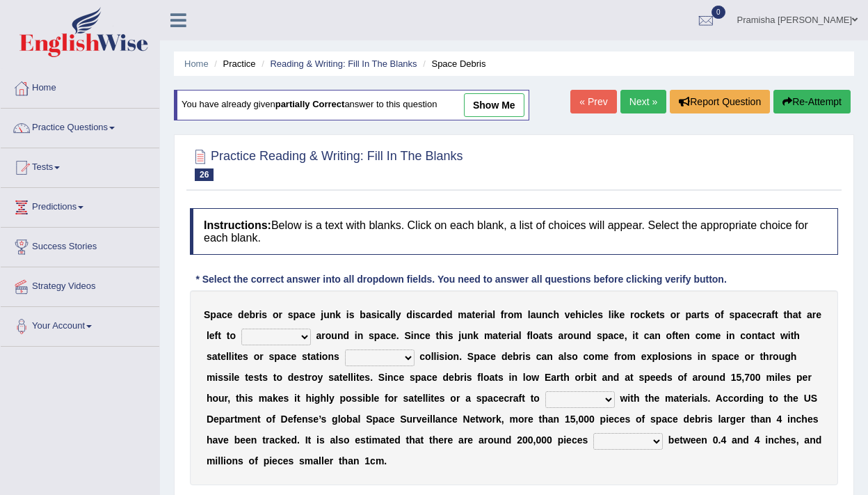
click at [637, 35] on ul "Pramisha [PERSON_NAME] Toggle navigation Username: PramishaK Access Type: Onlin…" at bounding box center [620, 20] width 496 height 40
click at [630, 99] on link "Next »" at bounding box center [644, 102] width 46 height 24
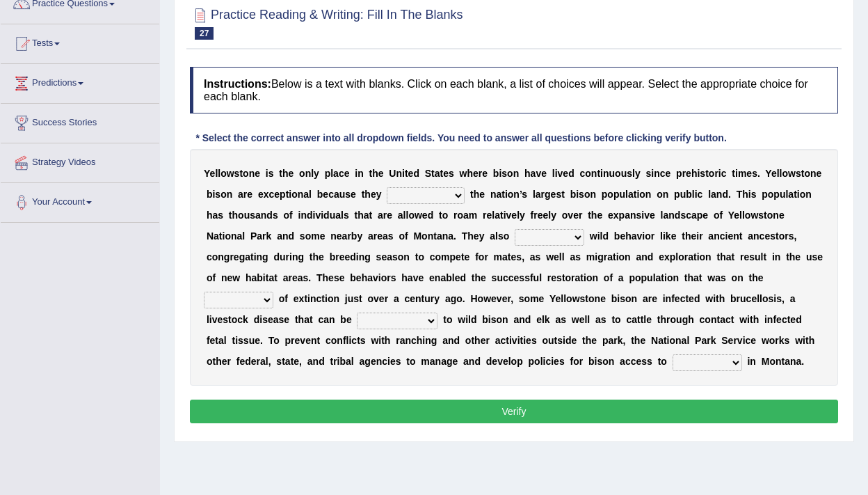
scroll to position [130, 0]
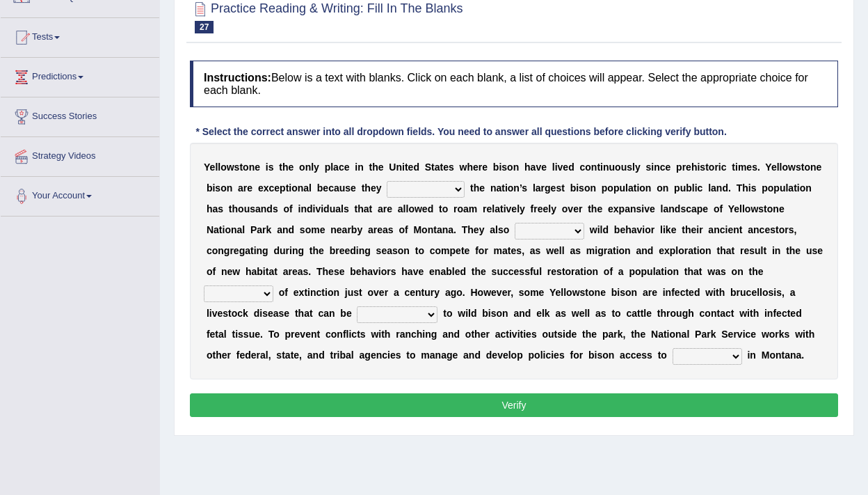
click at [439, 186] on select "congregate comprise consist compromise" at bounding box center [426, 189] width 78 height 17
select select "consist"
click at [387, 181] on select "congregate comprise consist compromise" at bounding box center [426, 189] width 78 height 17
click at [568, 229] on select "exhibit disregard resist encourage" at bounding box center [550, 231] width 70 height 17
select select "exhibit"
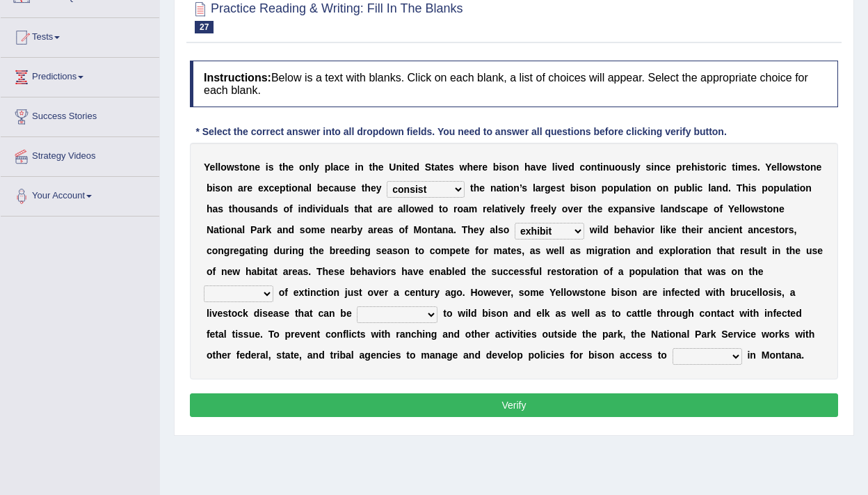
click at [516, 223] on select "exhibit disregard resist encourage" at bounding box center [550, 231] width 70 height 17
click at [269, 289] on select "brine brink danger brindle" at bounding box center [239, 293] width 70 height 17
select select "danger"
click at [204, 285] on select "brine brink danger brindle" at bounding box center [239, 293] width 70 height 17
click at [423, 312] on select "transplanted transported transgressed transmitted" at bounding box center [397, 314] width 81 height 17
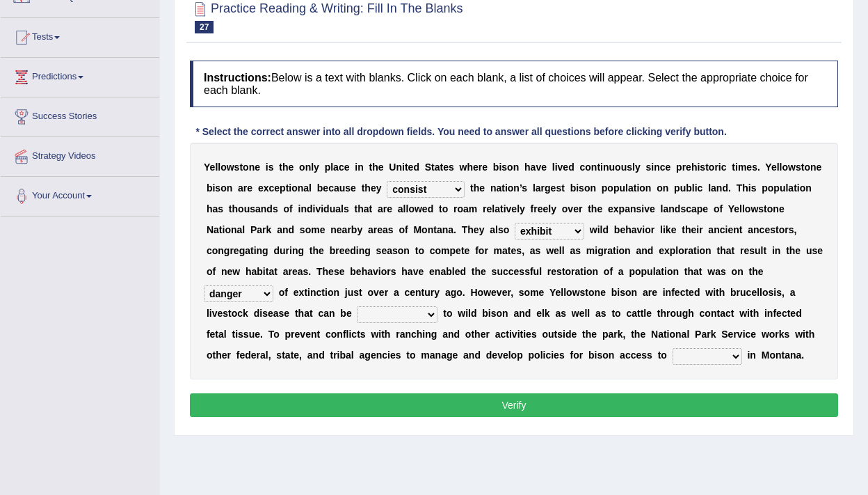
select select "transmitted"
click at [358, 306] on select "transplanted transported transgressed transmitted" at bounding box center [397, 314] width 81 height 17
click at [718, 360] on select "habitat habitat habitant food" at bounding box center [708, 356] width 70 height 17
select select "habitat"
click at [673, 348] on select "habitat habitat habitant food" at bounding box center [708, 356] width 70 height 17
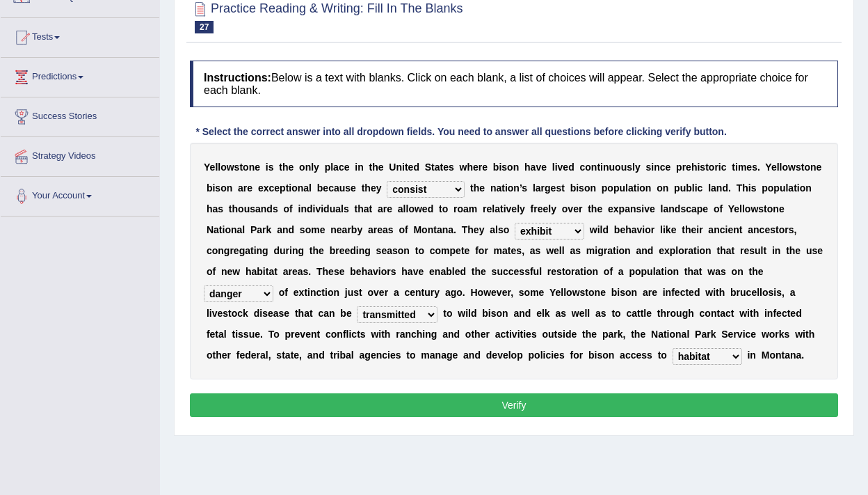
click at [580, 401] on button "Verify" at bounding box center [514, 405] width 648 height 24
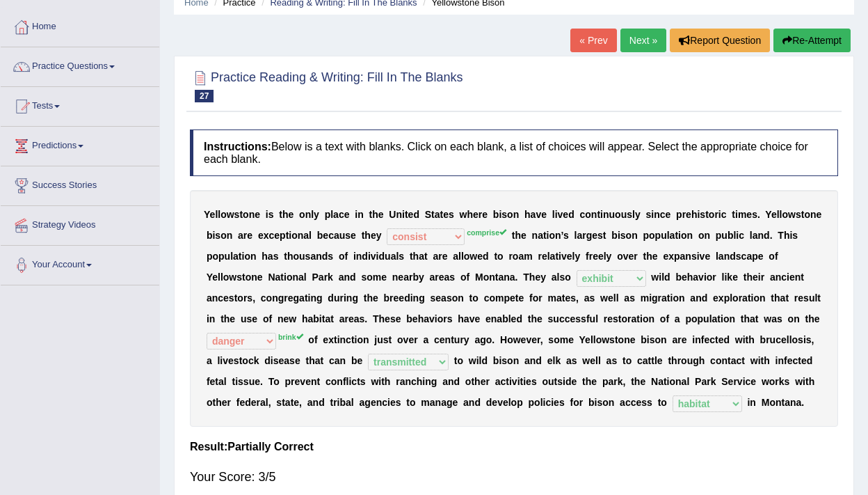
scroll to position [51, 0]
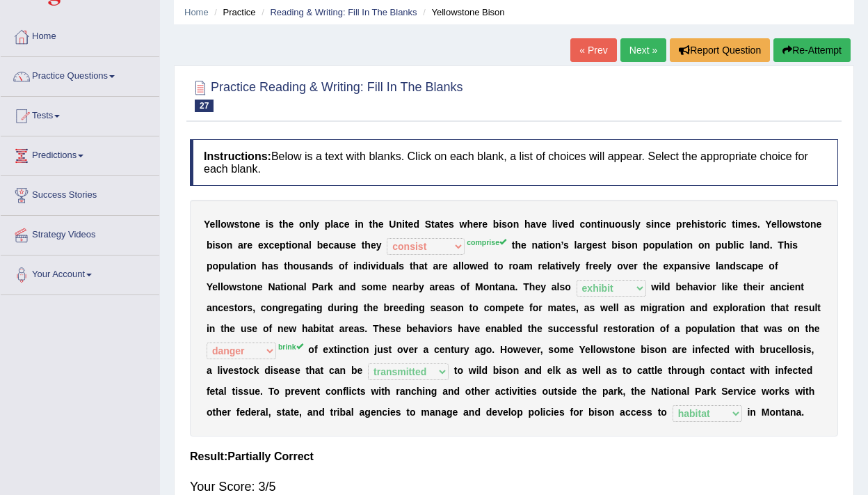
click at [643, 48] on link "Next »" at bounding box center [644, 50] width 46 height 24
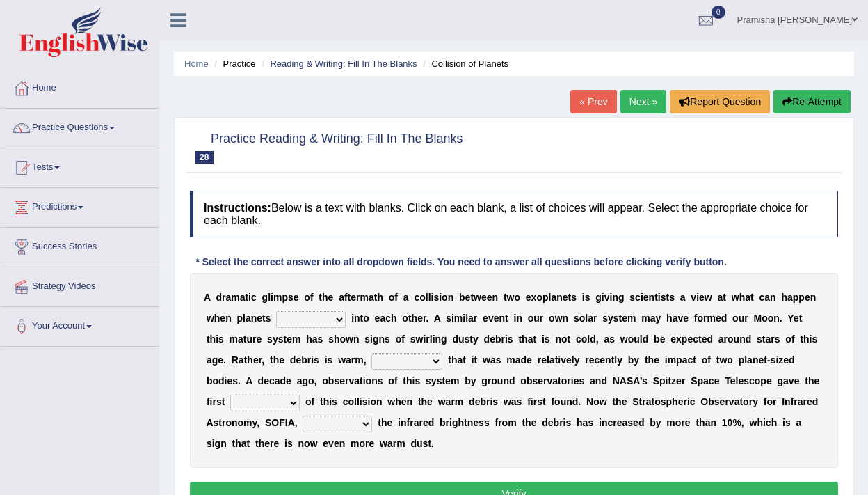
click at [639, 103] on link "Next »" at bounding box center [644, 102] width 46 height 24
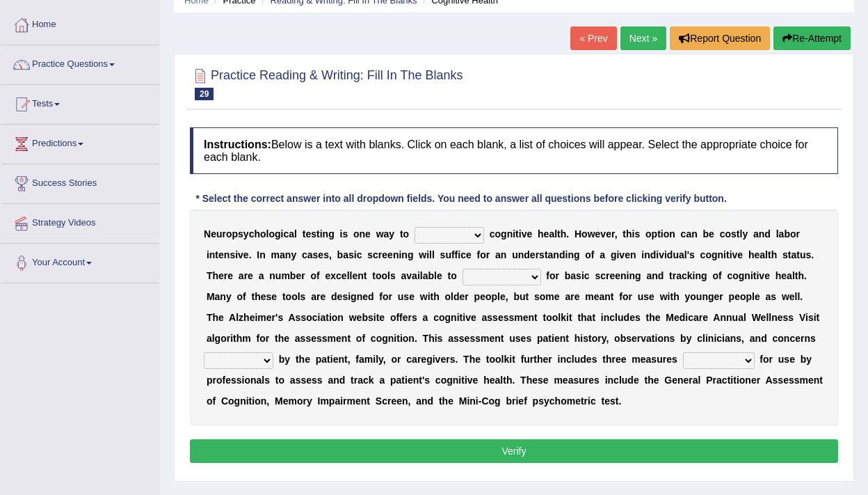
scroll to position [63, 0]
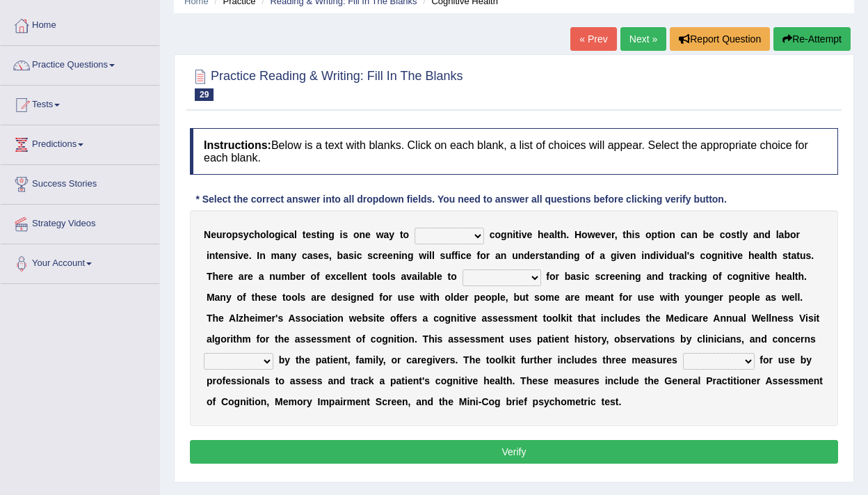
click at [465, 242] on select "obsess assess possess access" at bounding box center [450, 236] width 70 height 17
select select "assess"
click at [415, 228] on select "obsess assess possess access" at bounding box center [450, 236] width 70 height 17
click at [505, 278] on select "stationers practitioners petitioners questioners" at bounding box center [502, 277] width 79 height 17
select select "practitioners"
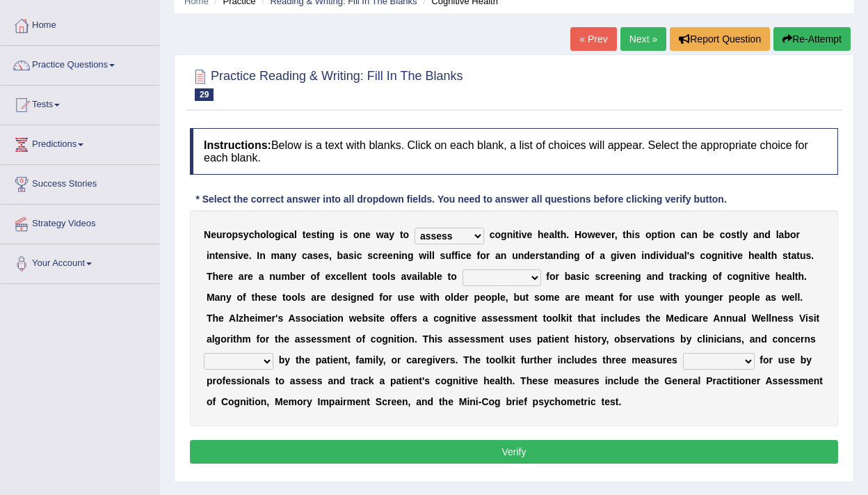
click at [463, 269] on select "stationers practitioners petitioners questioners" at bounding box center [502, 277] width 79 height 17
click at [269, 363] on select "raised rising arising praised" at bounding box center [239, 361] width 70 height 17
select select "raised"
click at [204, 353] on select "raised rising arising praised" at bounding box center [239, 361] width 70 height 17
click at [732, 361] on select "validated intimidated dilapidated antedated" at bounding box center [719, 361] width 72 height 17
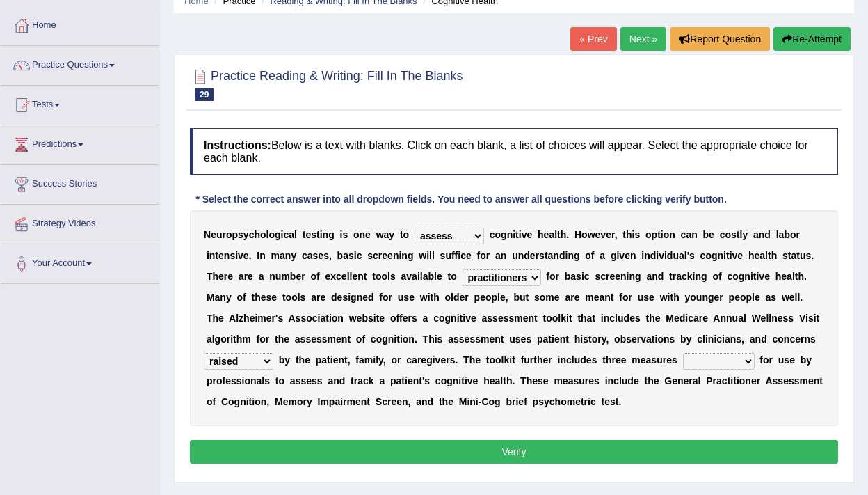
select select "validated"
click at [683, 353] on select "validated intimidated dilapidated antedated" at bounding box center [719, 361] width 72 height 17
click at [716, 356] on select "validated intimidated dilapidated antedated" at bounding box center [719, 361] width 72 height 17
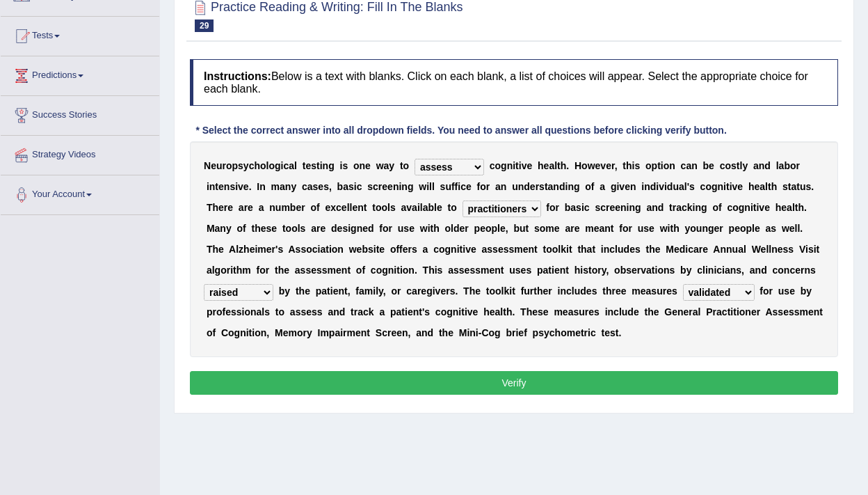
scroll to position [133, 0]
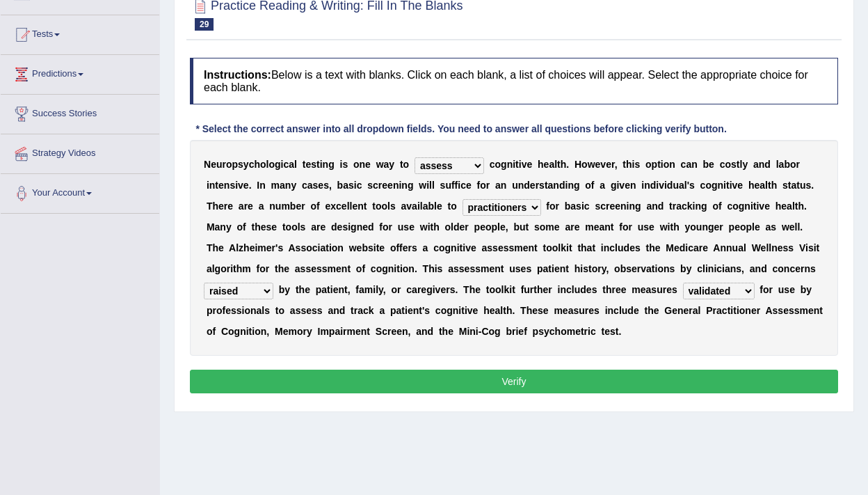
click at [644, 385] on button "Verify" at bounding box center [514, 381] width 648 height 24
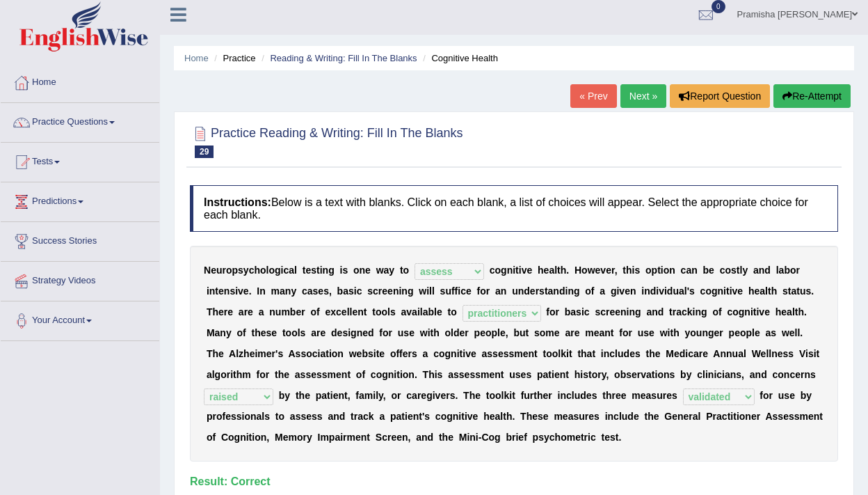
scroll to position [0, 0]
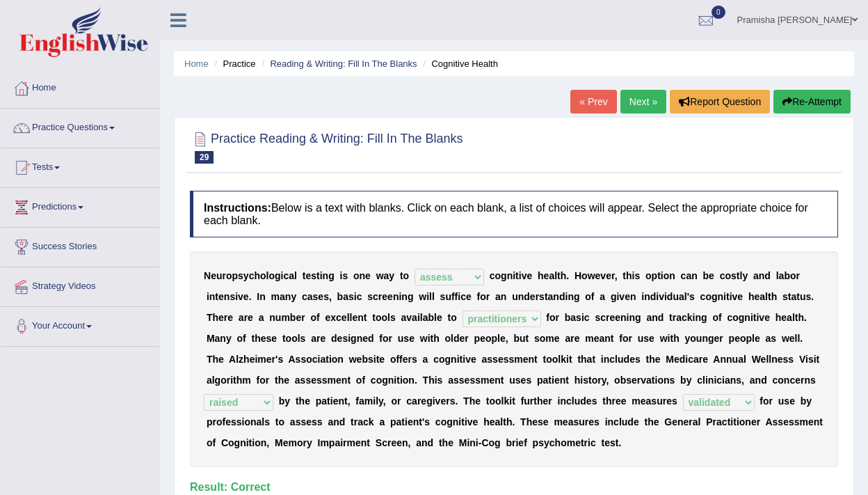
click at [653, 102] on link "Next »" at bounding box center [644, 102] width 46 height 24
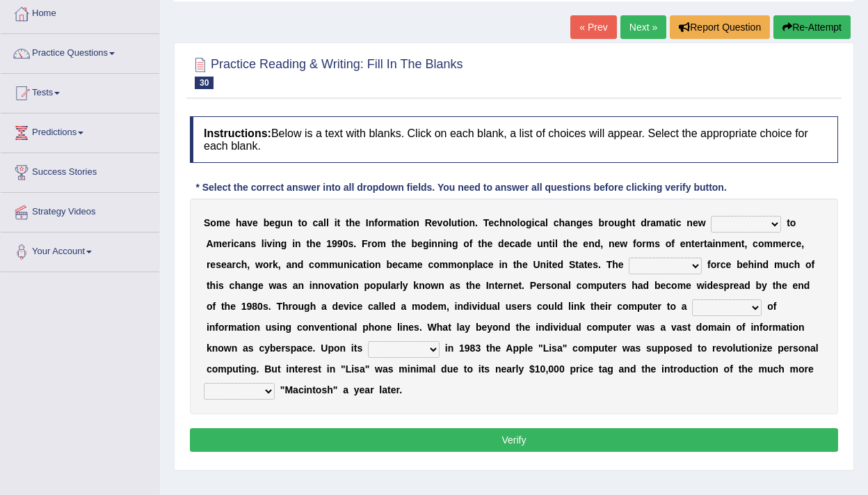
scroll to position [84, 0]
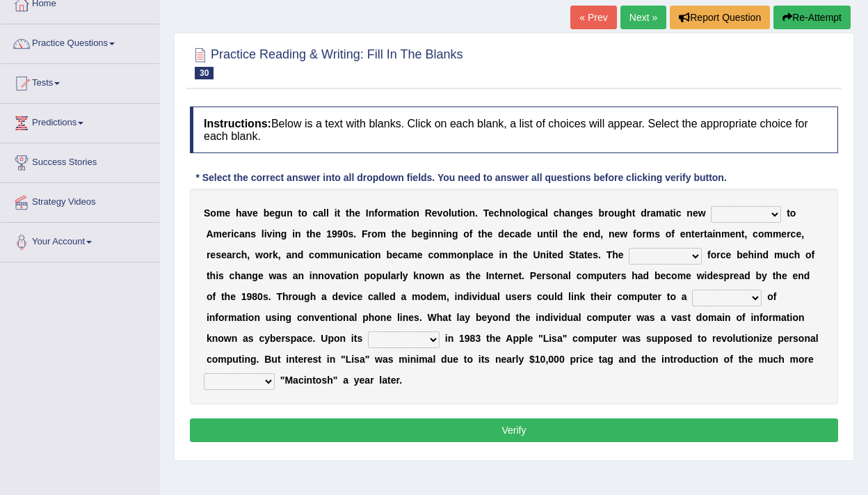
click at [751, 216] on select "challenges puzzles options confusion" at bounding box center [746, 214] width 70 height 17
select select "options"
click at [711, 206] on select "challenges puzzles options confusion" at bounding box center [746, 214] width 70 height 17
click at [689, 254] on select "unremitting uninspiring driving insinuating" at bounding box center [665, 256] width 73 height 17
select select "driving"
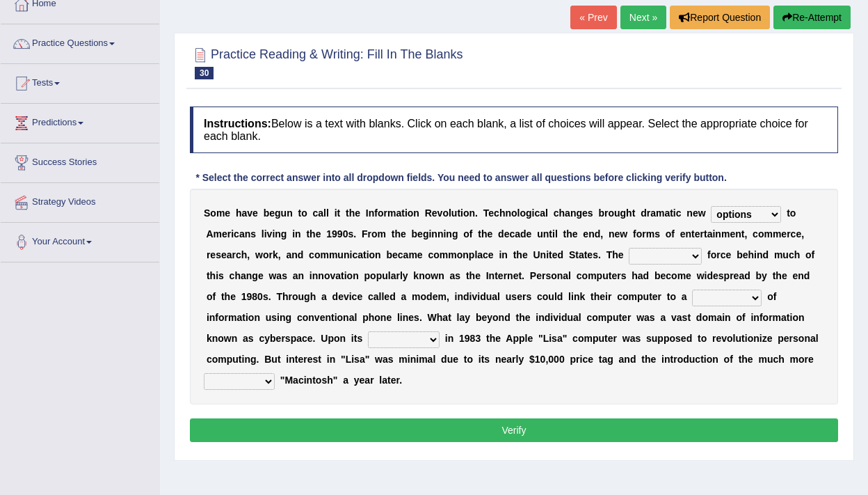
click at [631, 248] on select "unremitting uninspiring driving insinuating" at bounding box center [665, 256] width 73 height 17
click at [722, 296] on select "magnitude bulk wealth volume" at bounding box center [727, 297] width 70 height 17
select select "magnitude"
click at [692, 289] on select "magnitude bulk wealth volume" at bounding box center [727, 297] width 70 height 17
click at [438, 332] on select "relief release publication emission" at bounding box center [404, 339] width 72 height 17
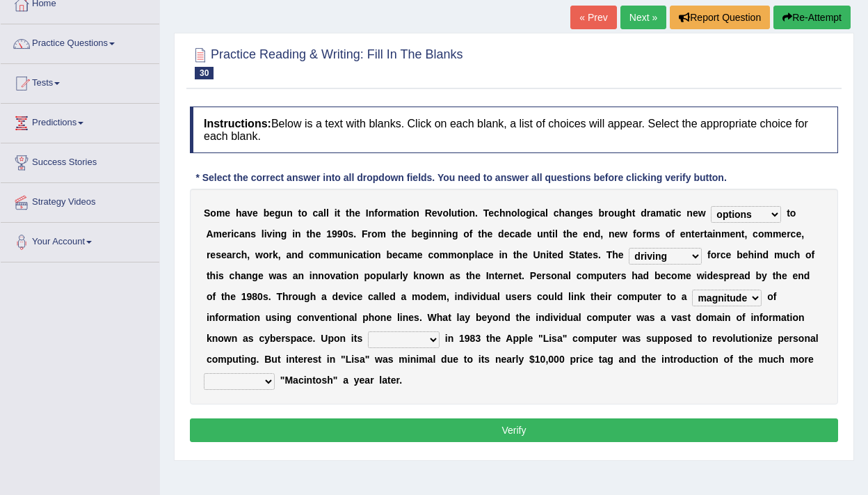
select select "release"
click at [368, 331] on select "relief release publication emission" at bounding box center [404, 339] width 72 height 17
click at [268, 381] on select "convenient affordable advanced formidable" at bounding box center [239, 381] width 71 height 17
select select "advanced"
click at [204, 373] on select "convenient affordable advanced formidable" at bounding box center [239, 381] width 71 height 17
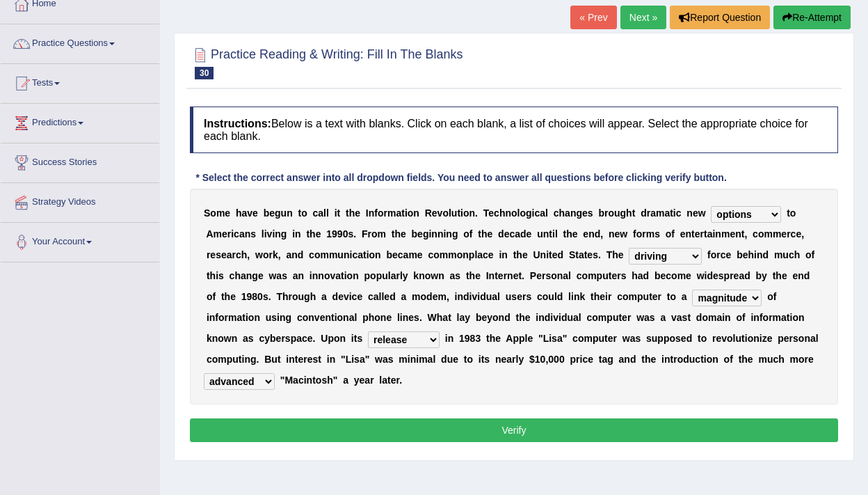
click at [724, 302] on select "magnitude bulk wealth volume" at bounding box center [727, 297] width 70 height 17
click at [619, 419] on button "Verify" at bounding box center [514, 430] width 648 height 24
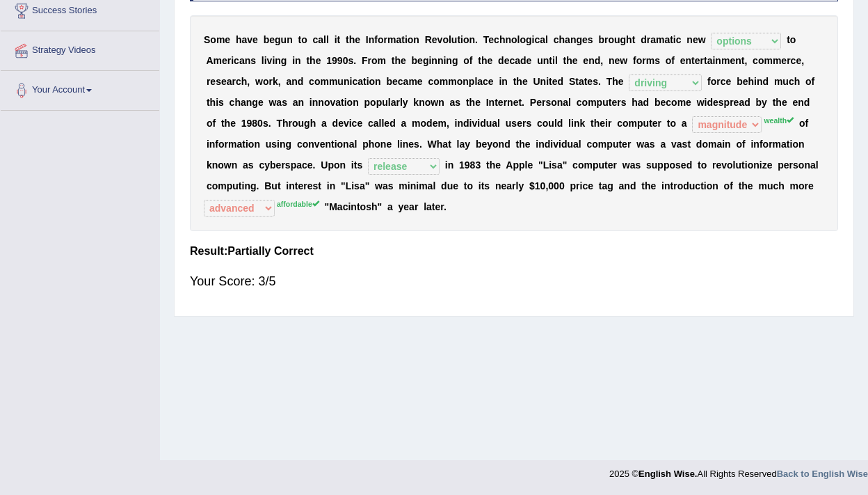
scroll to position [0, 0]
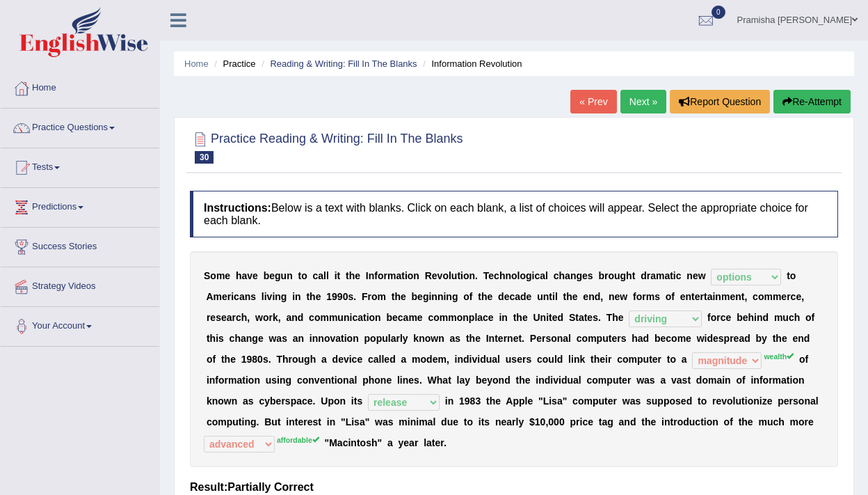
click at [637, 104] on link "Next »" at bounding box center [644, 102] width 46 height 24
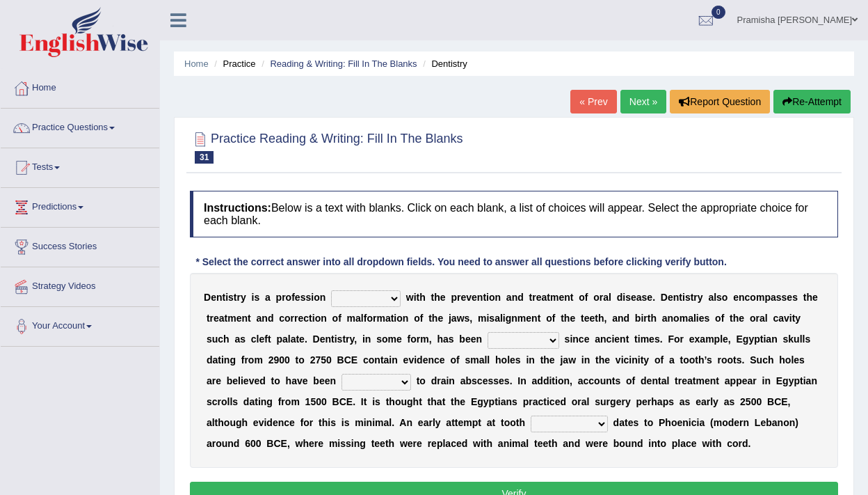
click at [638, 104] on link "Next »" at bounding box center [644, 102] width 46 height 24
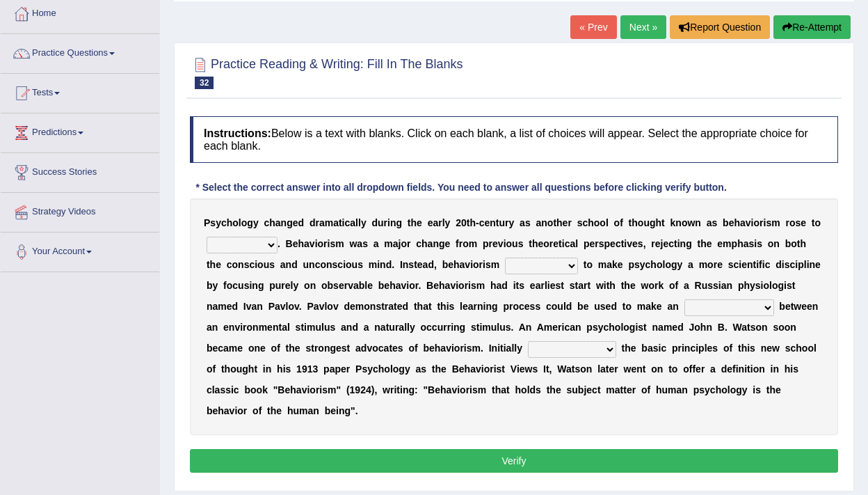
scroll to position [75, 0]
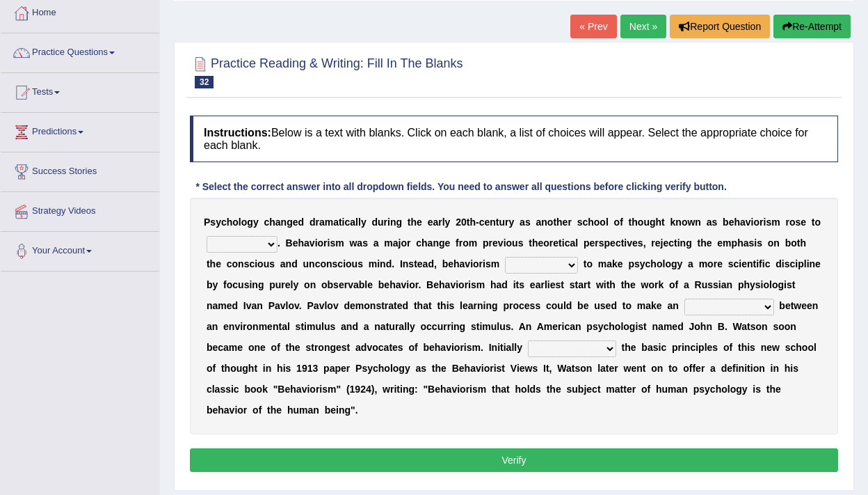
click at [267, 246] on select "dominance temptation challenge temper" at bounding box center [242, 244] width 71 height 17
select select "challenge"
click at [207, 236] on select "dominance temptation challenge temper" at bounding box center [242, 244] width 71 height 17
click at [553, 264] on select "reproached reproved strove rewove" at bounding box center [541, 265] width 73 height 17
select select "reproached"
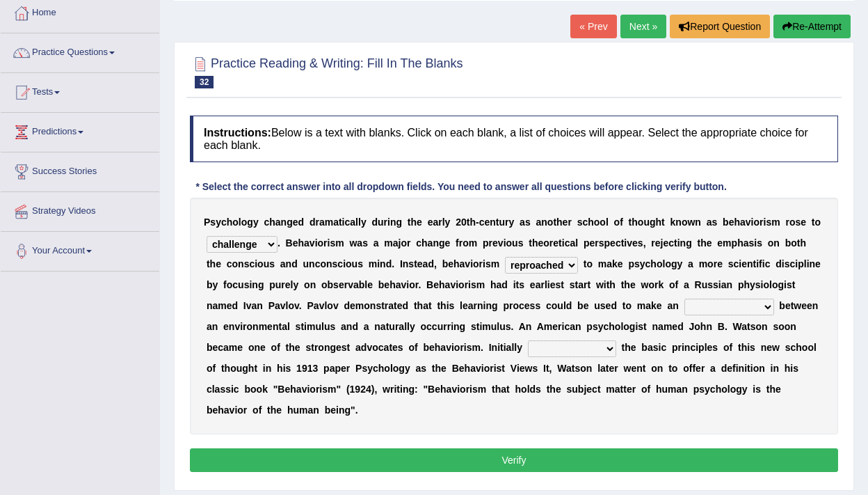
click at [505, 257] on select "reproached reproved strove rewove" at bounding box center [541, 265] width 73 height 17
click at [569, 264] on select "reproached reproved strove rewove" at bounding box center [541, 265] width 73 height 17
click at [730, 304] on select "acclimatization association union combination" at bounding box center [730, 306] width 90 height 17
select select "association"
click at [685, 298] on select "acclimatization association union combination" at bounding box center [730, 306] width 90 height 17
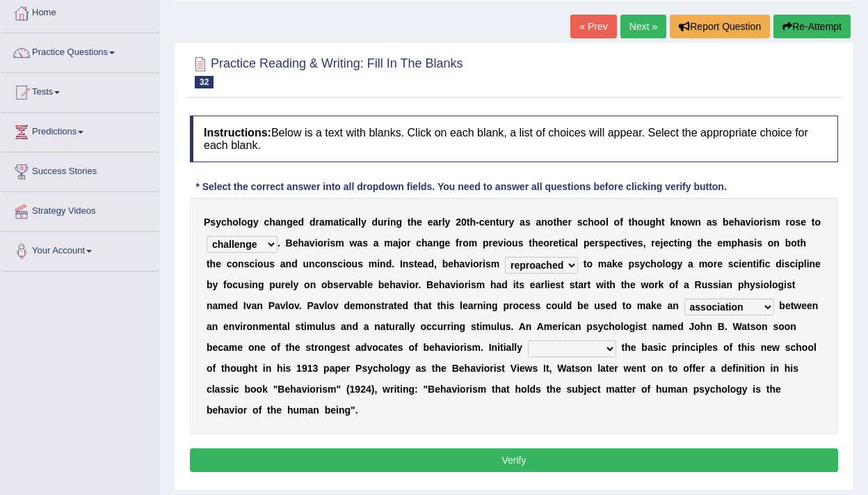
click at [562, 267] on select "reproached reproved strove rewove" at bounding box center [541, 265] width 73 height 17
select select "rewove"
click at [505, 257] on select "reproached reproved strove rewove" at bounding box center [541, 265] width 73 height 17
click at [610, 351] on select "questioning foreshortening unburdening outlining" at bounding box center [572, 348] width 88 height 17
click at [614, 352] on select "questioning foreshortening unburdening outlining" at bounding box center [572, 348] width 88 height 17
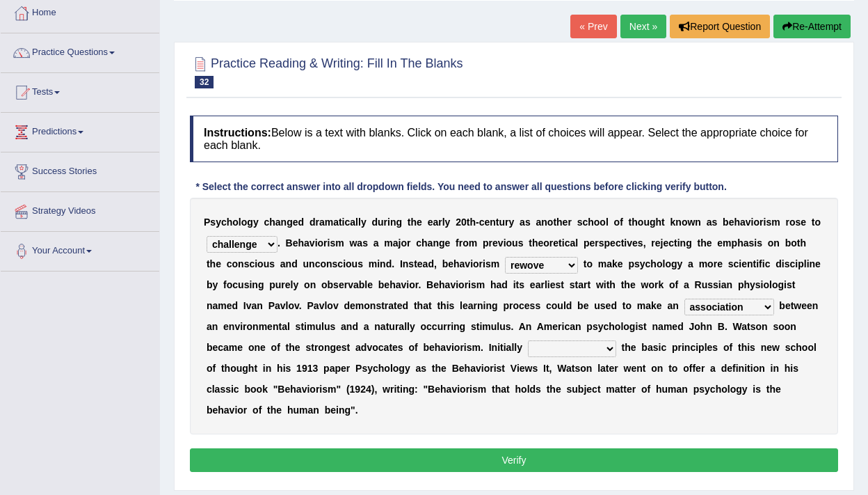
select select "outlining"
click at [528, 340] on select "questioning foreshortening unburdening outlining" at bounding box center [572, 348] width 88 height 17
click at [262, 246] on select "dominance temptation challenge temper" at bounding box center [242, 244] width 71 height 17
click at [402, 454] on button "Verify" at bounding box center [514, 460] width 648 height 24
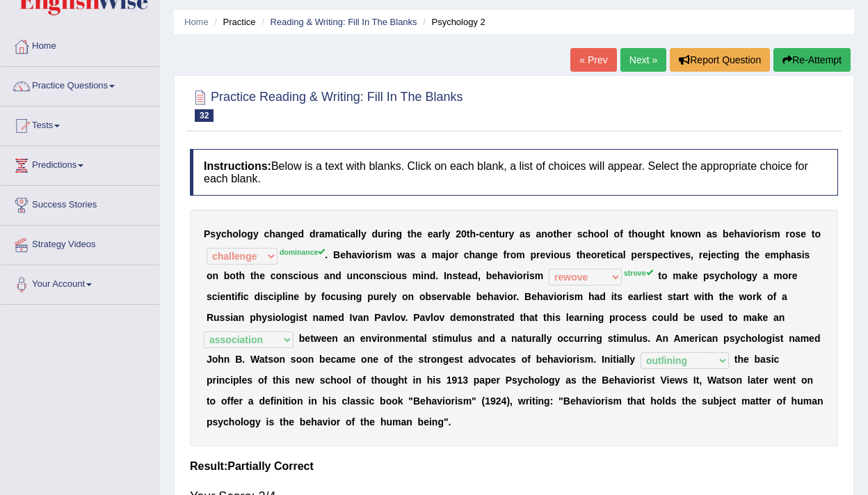
scroll to position [0, 0]
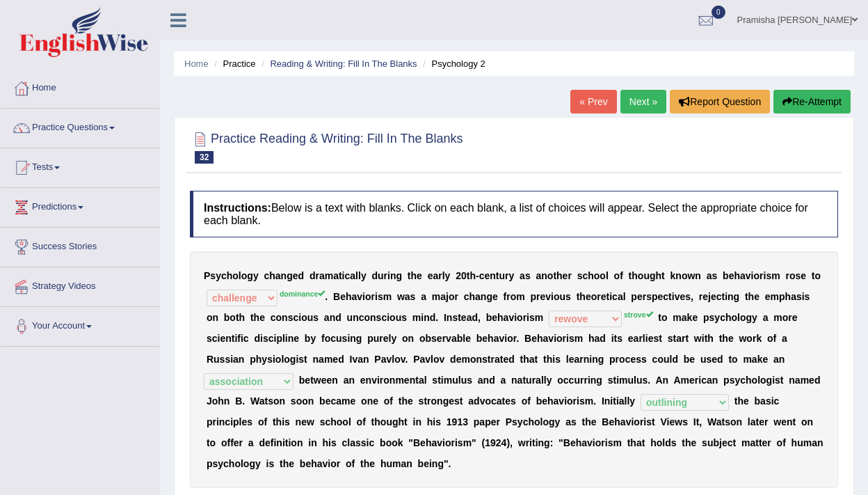
click at [638, 106] on link "Next »" at bounding box center [644, 102] width 46 height 24
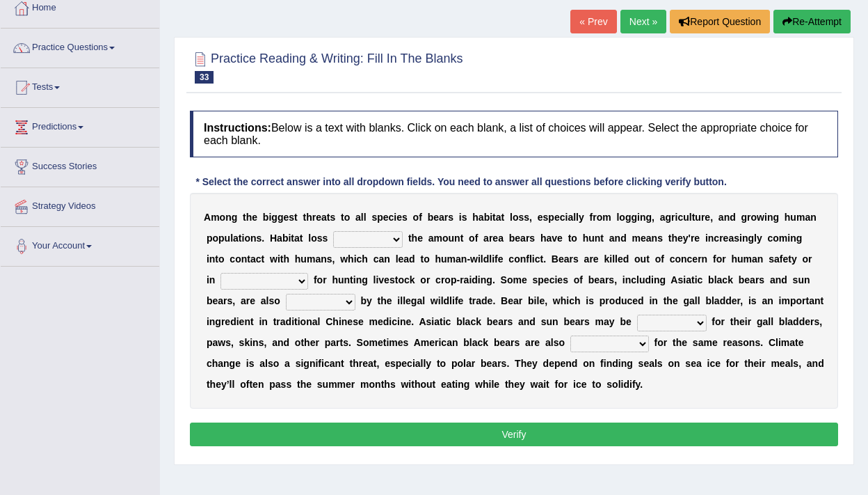
scroll to position [82, 0]
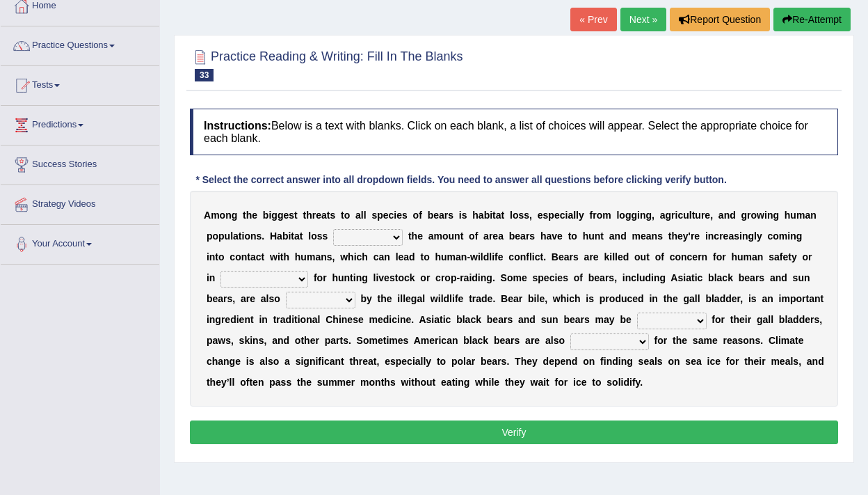
click at [632, 23] on link "Next »" at bounding box center [644, 20] width 46 height 24
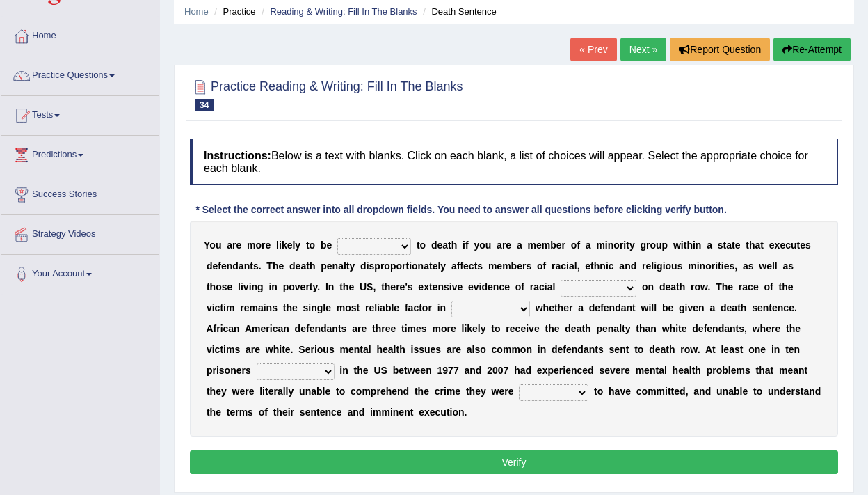
scroll to position [64, 0]
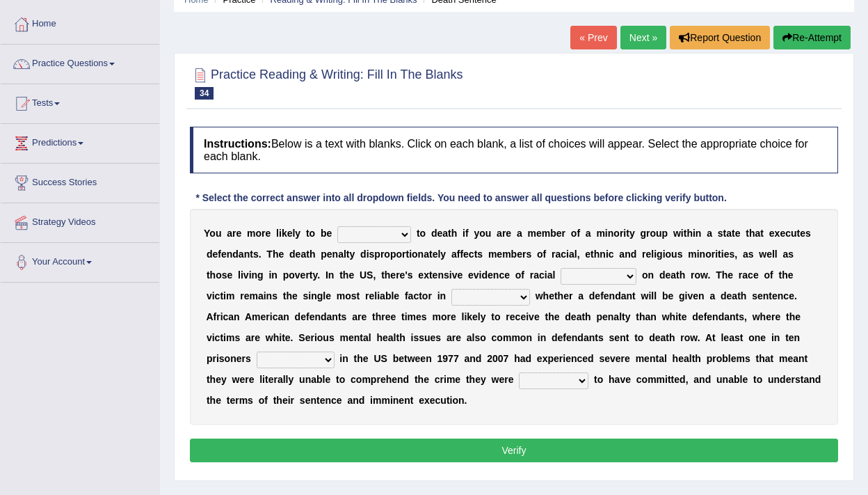
click at [641, 45] on link "Next »" at bounding box center [644, 38] width 46 height 24
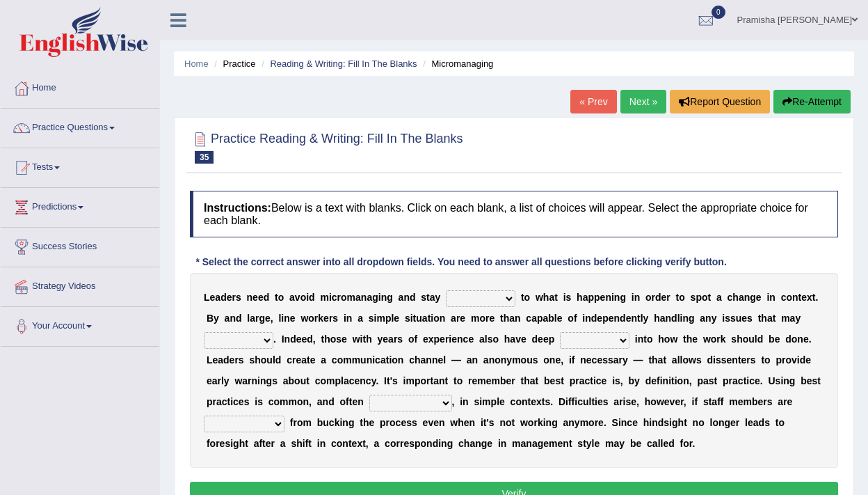
click at [639, 102] on link "Next »" at bounding box center [644, 102] width 46 height 24
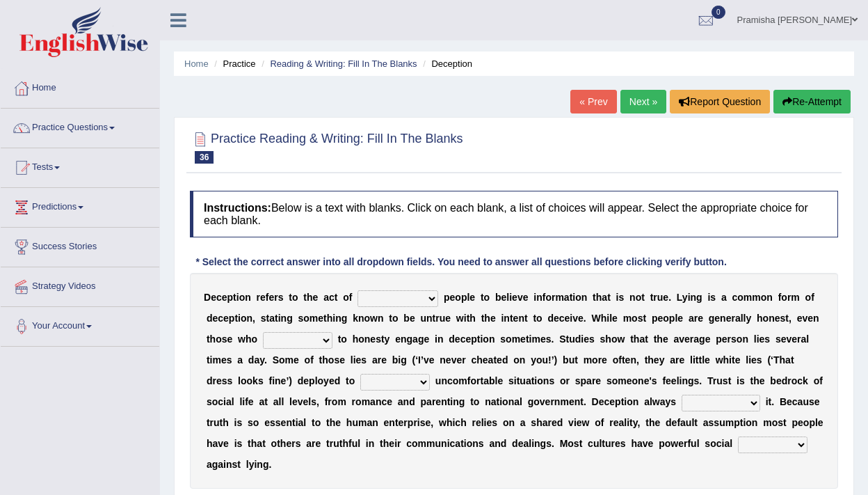
click at [638, 102] on link "Next »" at bounding box center [644, 102] width 46 height 24
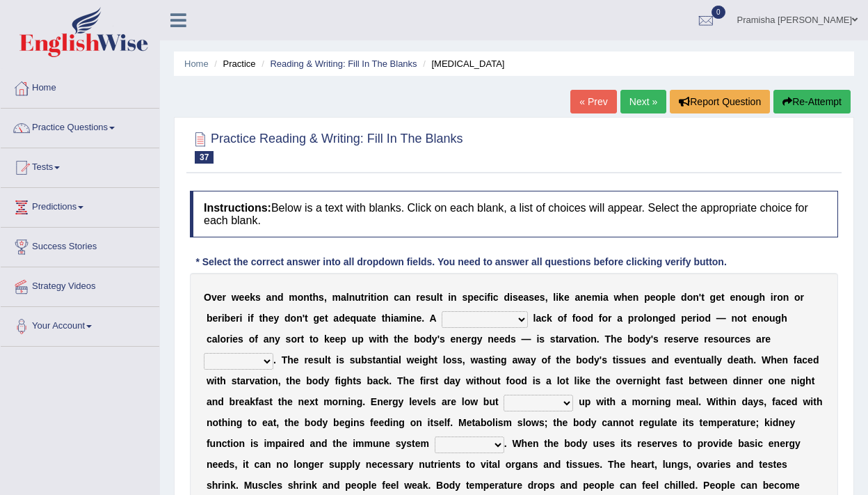
click at [638, 95] on link "Next »" at bounding box center [644, 102] width 46 height 24
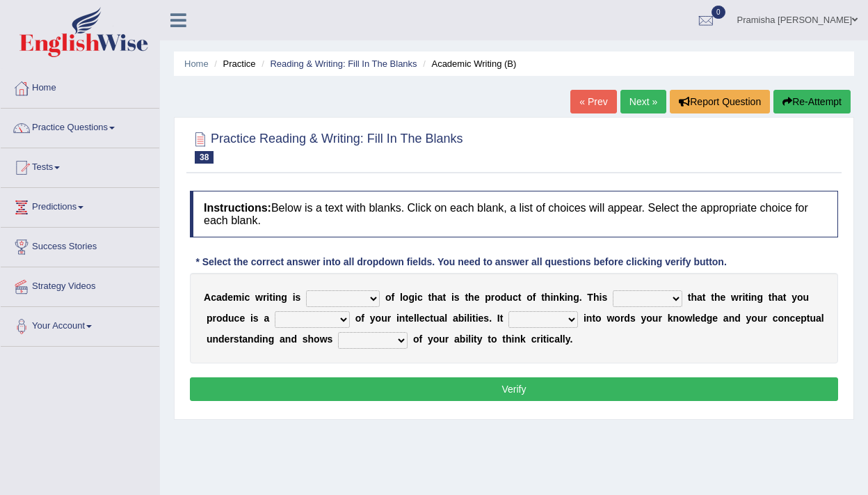
click at [372, 294] on select "expectation entitlement expression exchange" at bounding box center [343, 298] width 74 height 17
click at [306, 290] on select "expectation entitlement expression exchange" at bounding box center [343, 298] width 74 height 17
click at [369, 297] on select "expectation entitlement expression exchange" at bounding box center [343, 298] width 74 height 17
click at [306, 290] on select "expectation entitlement expression exchange" at bounding box center [343, 298] width 74 height 17
click at [373, 296] on select "expectation entitlement expression exchange" at bounding box center [343, 298] width 74 height 17
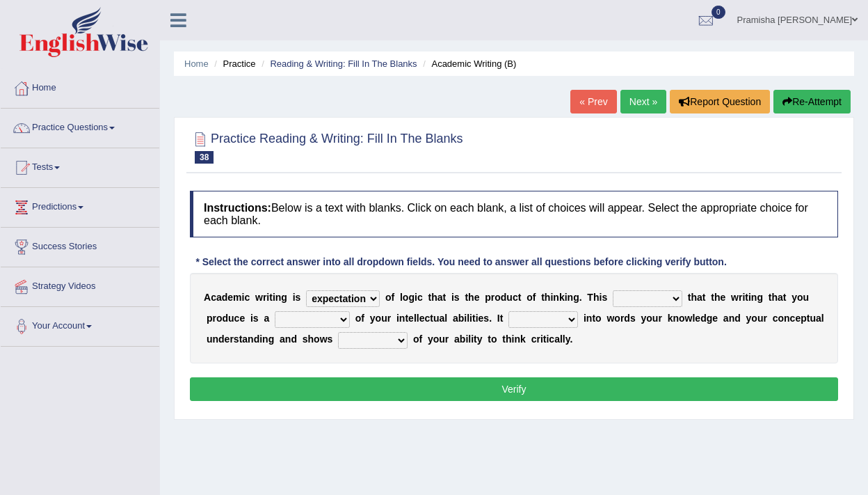
select select "expression"
click at [306, 290] on select "expectation entitlement expression exchange" at bounding box center [343, 298] width 74 height 17
click at [678, 297] on select "means questions stipulates answers" at bounding box center [648, 298] width 70 height 17
select select "means"
click at [613, 290] on select "means questions stipulates answers" at bounding box center [648, 298] width 70 height 17
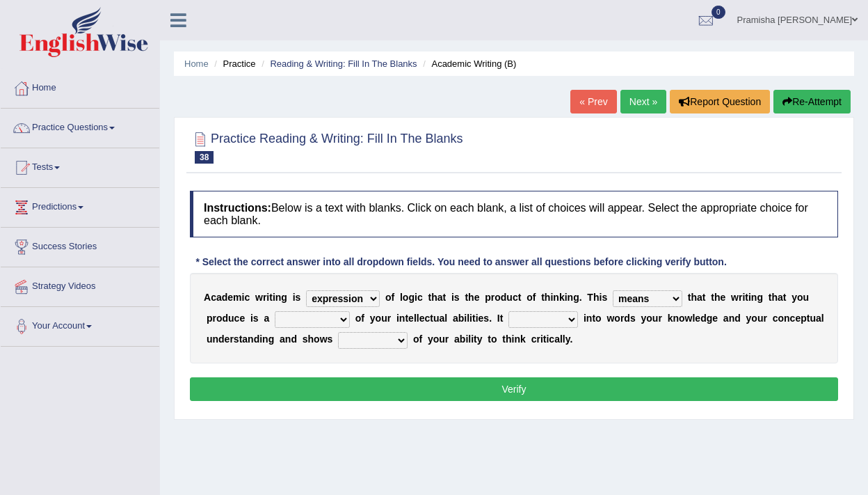
click at [333, 315] on select "redundancy mission credit reflection" at bounding box center [312, 319] width 75 height 17
select select "reflection"
click at [275, 311] on select "redundancy mission credit reflection" at bounding box center [312, 319] width 75 height 17
click at [561, 319] on select "enriches shows allows puts" at bounding box center [544, 319] width 70 height 17
click at [509, 311] on select "enriches shows allows puts" at bounding box center [544, 319] width 70 height 17
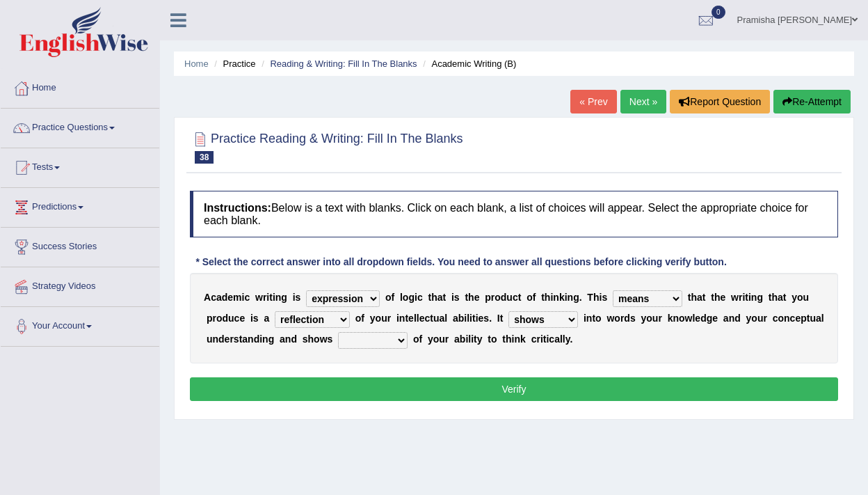
click at [568, 317] on select "enriches shows allows puts" at bounding box center [544, 319] width 70 height 17
click at [509, 311] on select "enriches shows allows puts" at bounding box center [544, 319] width 70 height 17
click at [560, 317] on select "enriches shows allows puts" at bounding box center [544, 319] width 70 height 17
select select "puts"
click at [509, 311] on select "enriches shows allows puts" at bounding box center [544, 319] width 70 height 17
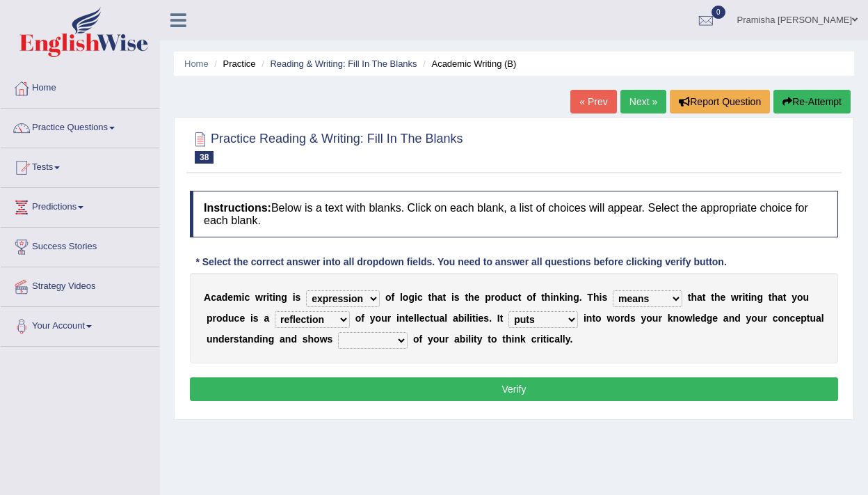
click at [563, 319] on select "enriches shows allows puts" at bounding box center [544, 319] width 70 height 17
click at [393, 340] on select "hassle excuse capacity evidence" at bounding box center [373, 340] width 70 height 17
select select "capacity"
click at [338, 332] on select "hassle excuse capacity evidence" at bounding box center [373, 340] width 70 height 17
click at [349, 297] on select "expectation entitlement expression exchange" at bounding box center [343, 298] width 74 height 17
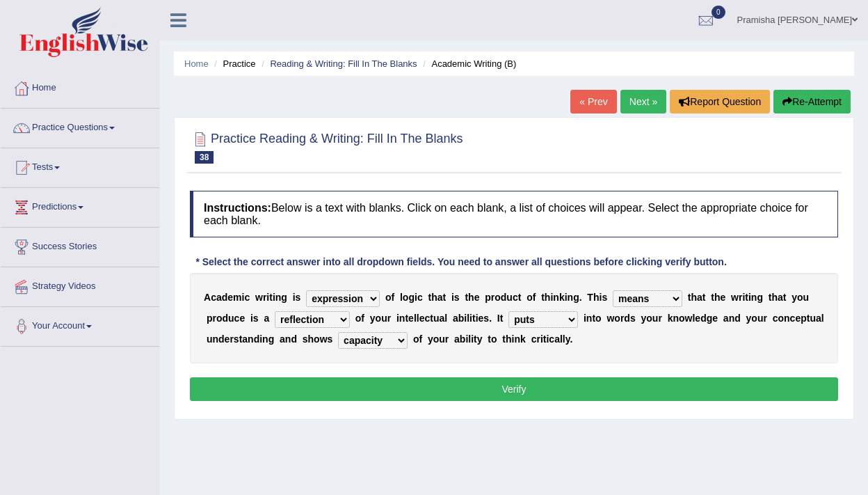
click at [461, 395] on button "Verify" at bounding box center [514, 389] width 648 height 24
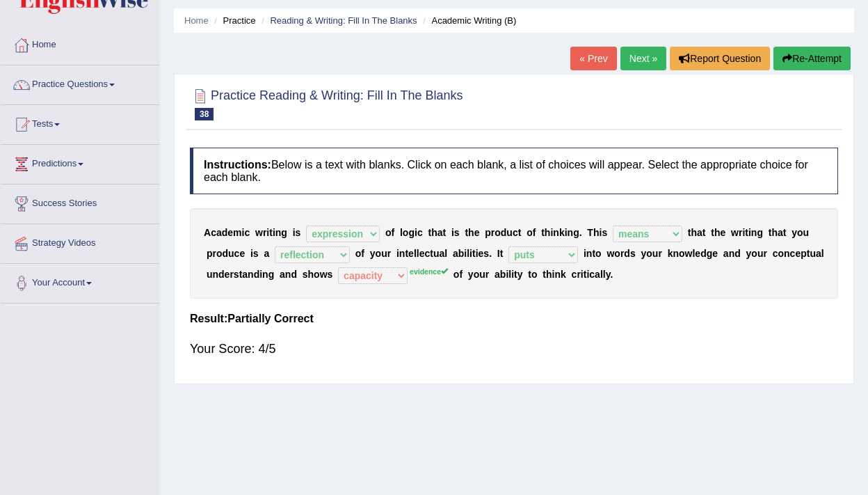
scroll to position [39, 0]
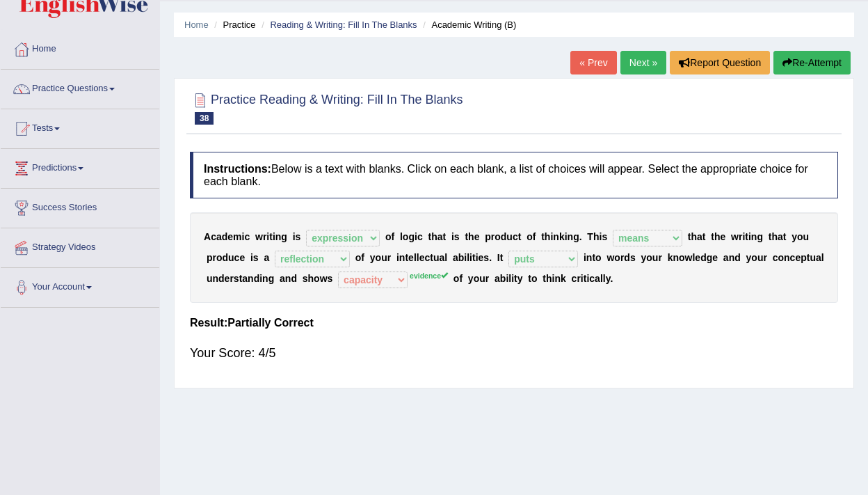
click at [637, 61] on link "Next »" at bounding box center [644, 63] width 46 height 24
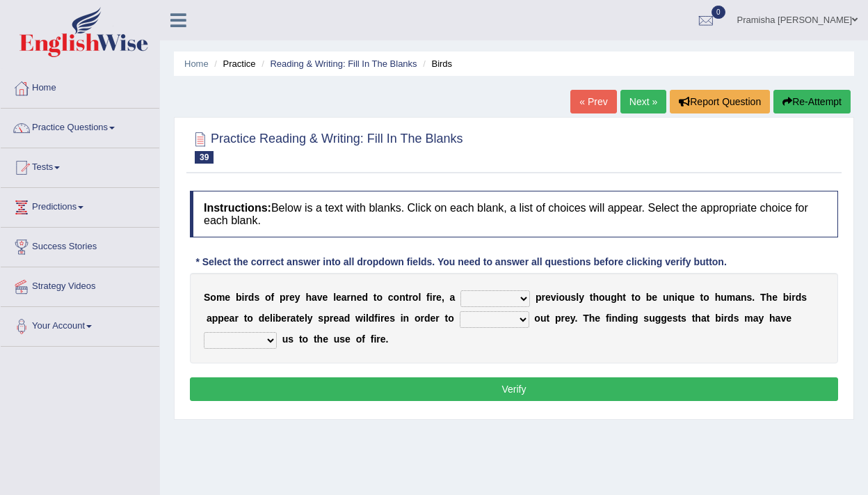
click at [632, 109] on link "Next »" at bounding box center [644, 102] width 46 height 24
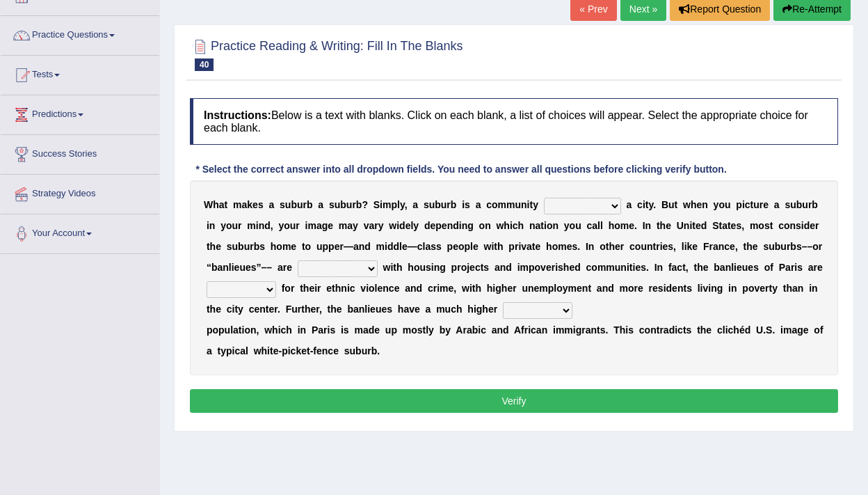
scroll to position [95, 0]
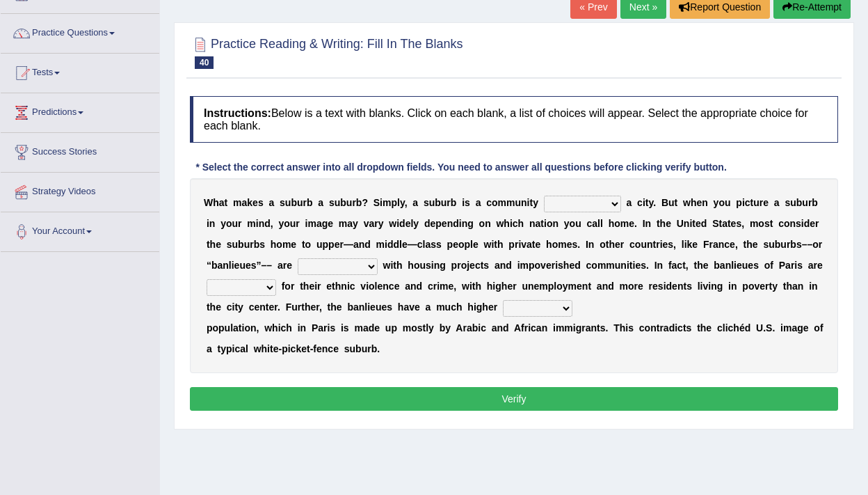
click at [641, 9] on link "Next »" at bounding box center [644, 7] width 46 height 24
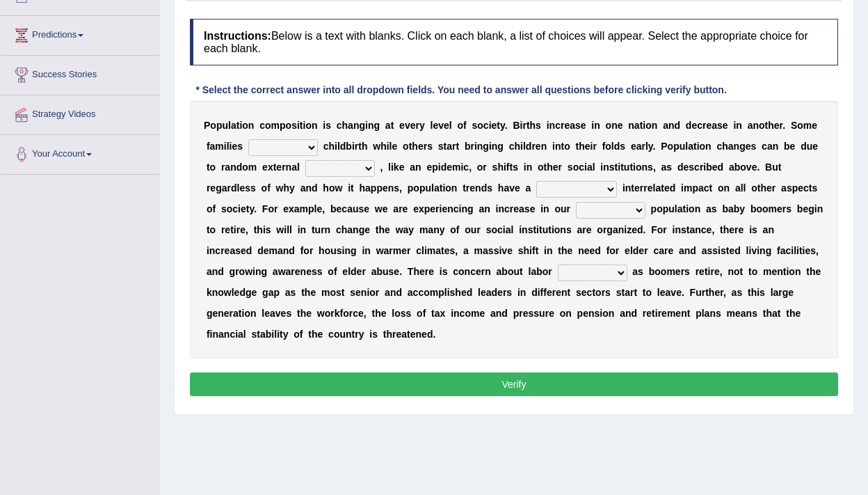
scroll to position [175, 0]
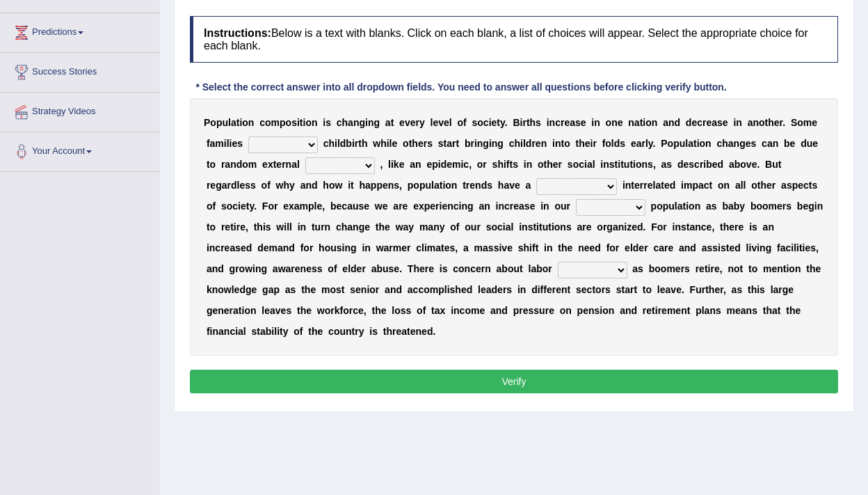
click at [298, 141] on select "demand default deliver delay" at bounding box center [283, 144] width 70 height 17
select select "delay"
click at [248, 136] on select "demand default deliver delay" at bounding box center [283, 144] width 70 height 17
click at [369, 170] on select "variations fortune formation forces" at bounding box center [340, 165] width 70 height 17
click at [305, 157] on select "variations fortune formation forces" at bounding box center [340, 165] width 70 height 17
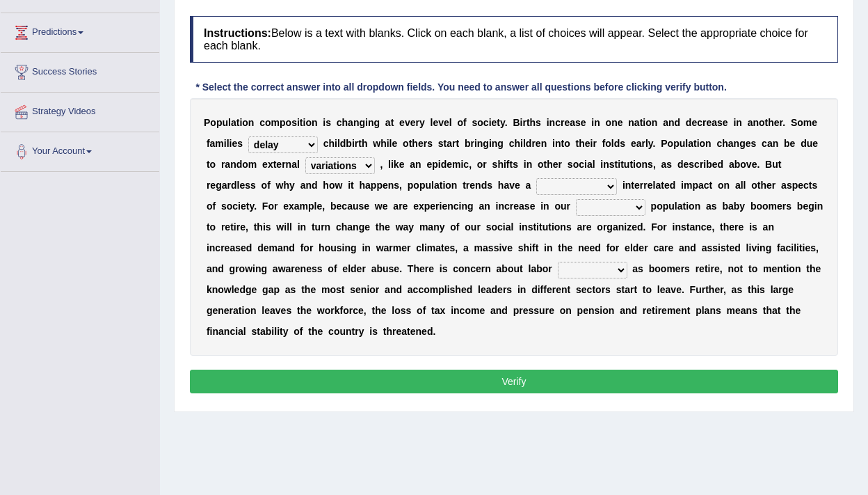
click at [353, 167] on select "variations fortune formation forces" at bounding box center [340, 165] width 70 height 17
select select "forces"
click at [305, 157] on select "variations fortune formation forces" at bounding box center [340, 165] width 70 height 17
click at [584, 184] on select "tremendous tenuous tremulous spontaneous" at bounding box center [576, 186] width 81 height 17
select select "tremendous"
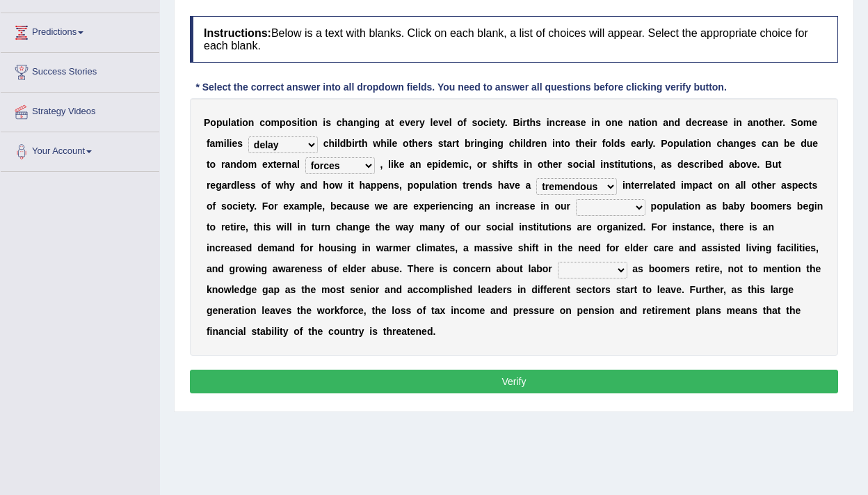
click at [536, 178] on select "tremendous tenuous tremulous spontaneous" at bounding box center [576, 186] width 81 height 17
click at [588, 185] on select "tremendous tenuous tremulous spontaneous" at bounding box center [576, 186] width 81 height 17
click at [625, 213] on select "tertiary senior junior primary" at bounding box center [611, 207] width 70 height 17
select select "senior"
click at [576, 199] on select "tertiary senior junior primary" at bounding box center [611, 207] width 70 height 17
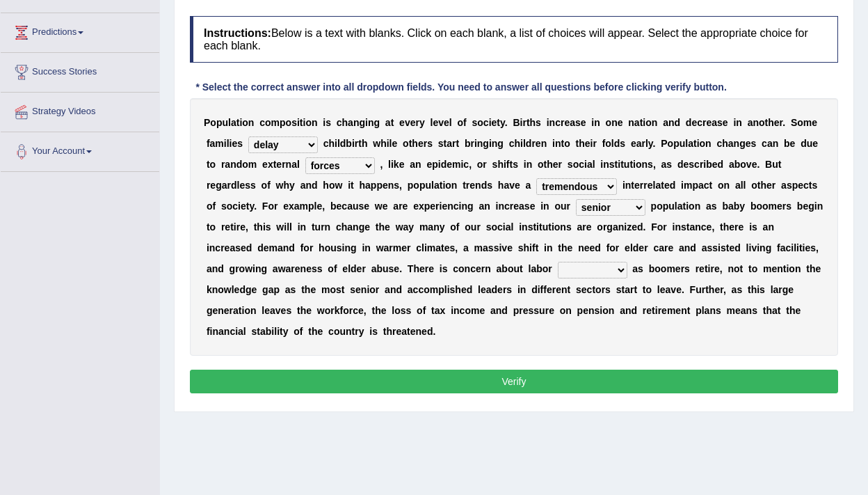
click at [579, 278] on select "shortcuts shortfalls shortages shorthand" at bounding box center [593, 270] width 70 height 17
click at [571, 269] on select "shortcuts shortfalls shortages shorthand" at bounding box center [593, 270] width 70 height 17
select select "shortfalls"
click at [558, 262] on select "shortcuts shortfalls shortages shorthand" at bounding box center [593, 270] width 70 height 17
click at [446, 388] on button "Verify" at bounding box center [514, 381] width 648 height 24
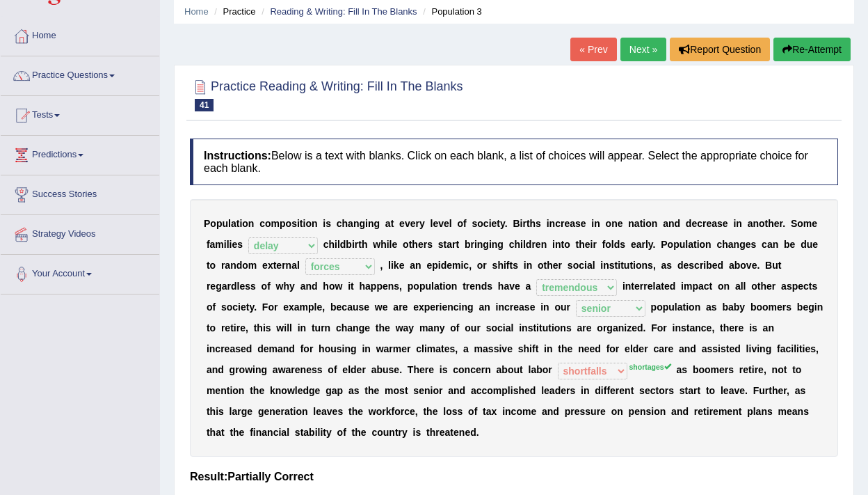
scroll to position [51, 0]
click at [103, 83] on link "Practice Questions" at bounding box center [80, 74] width 159 height 35
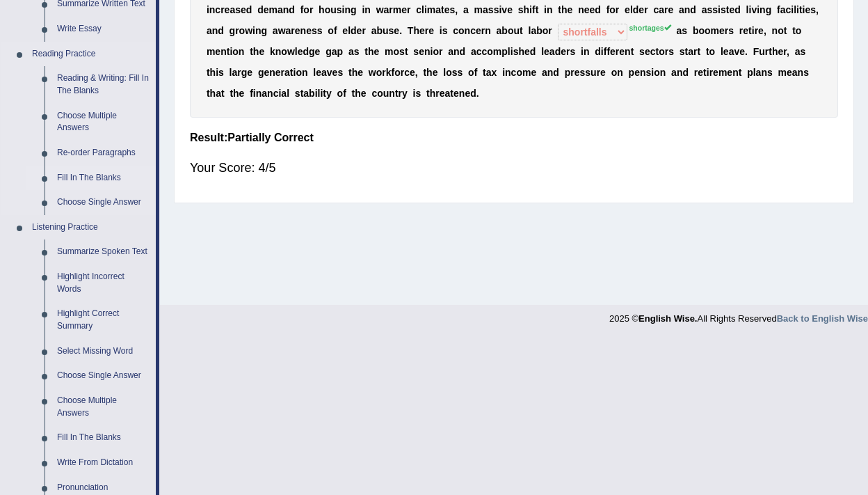
scroll to position [385, 0]
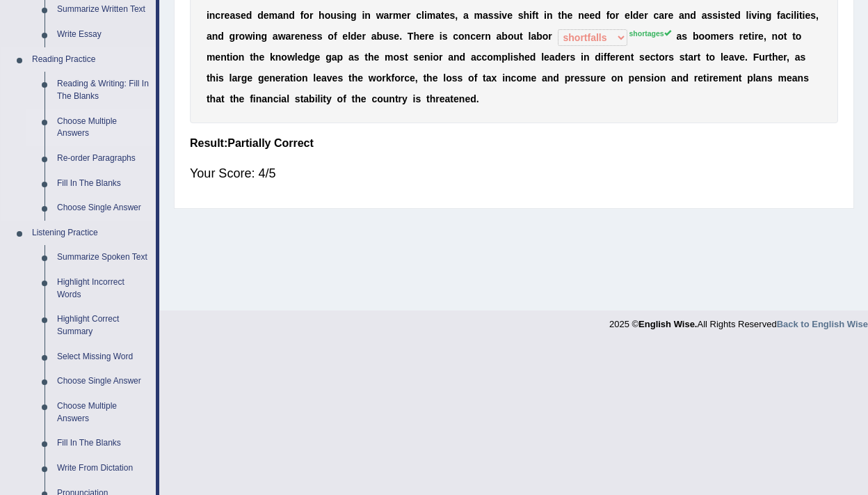
click at [88, 118] on link "Choose Multiple Answers" at bounding box center [103, 127] width 105 height 37
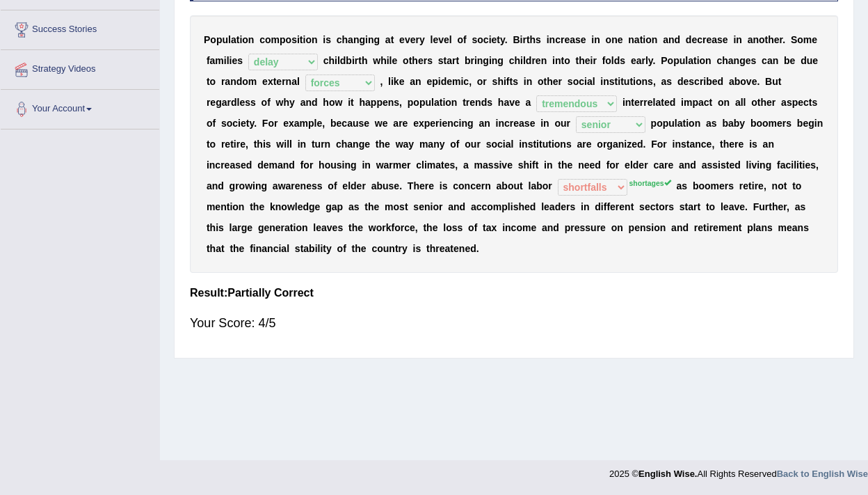
scroll to position [236, 0]
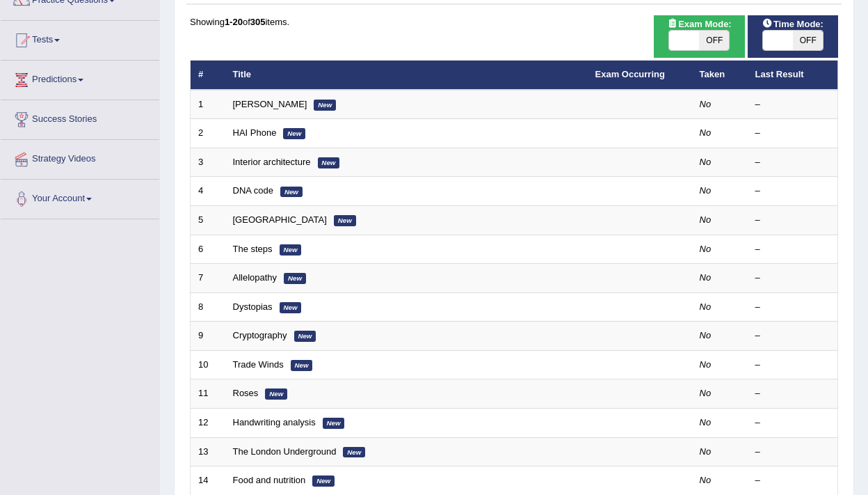
scroll to position [426, 0]
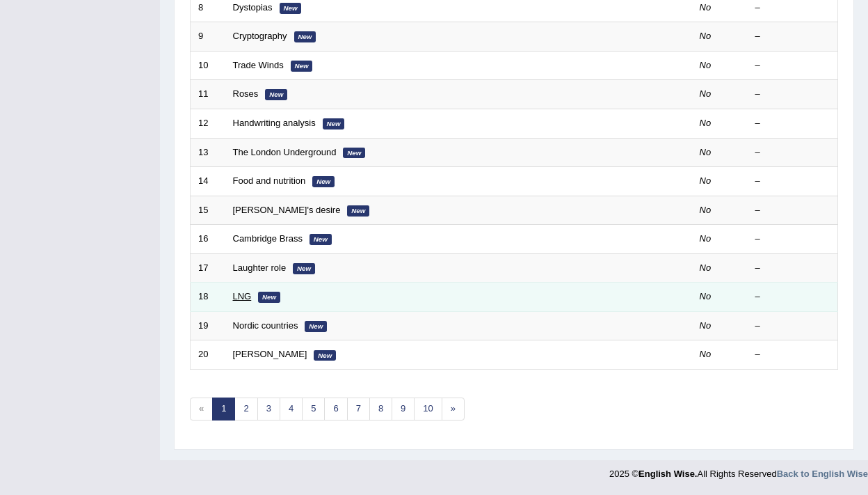
click at [250, 296] on link "LNG" at bounding box center [242, 296] width 19 height 10
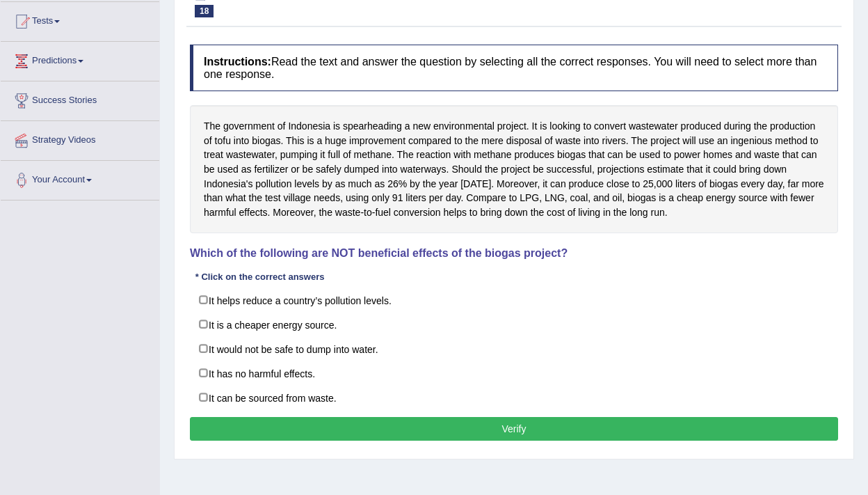
scroll to position [147, 0]
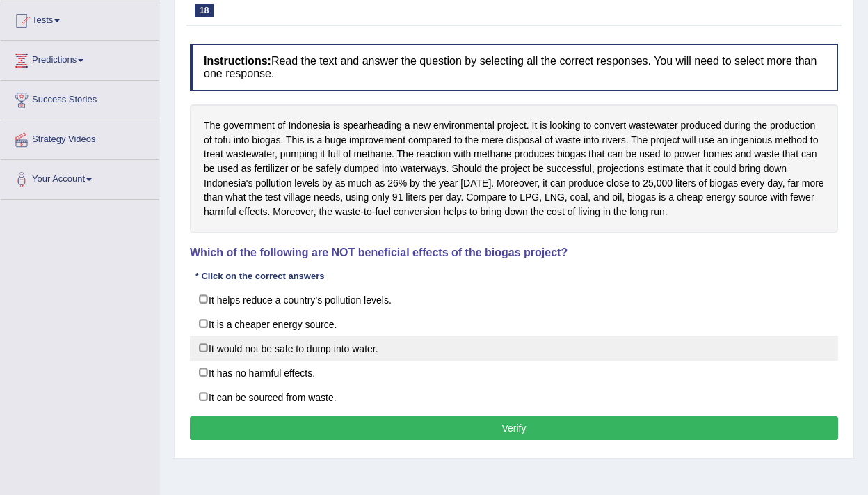
click at [230, 351] on label "It would not be safe to dump into water." at bounding box center [514, 347] width 648 height 25
checkbox input "true"
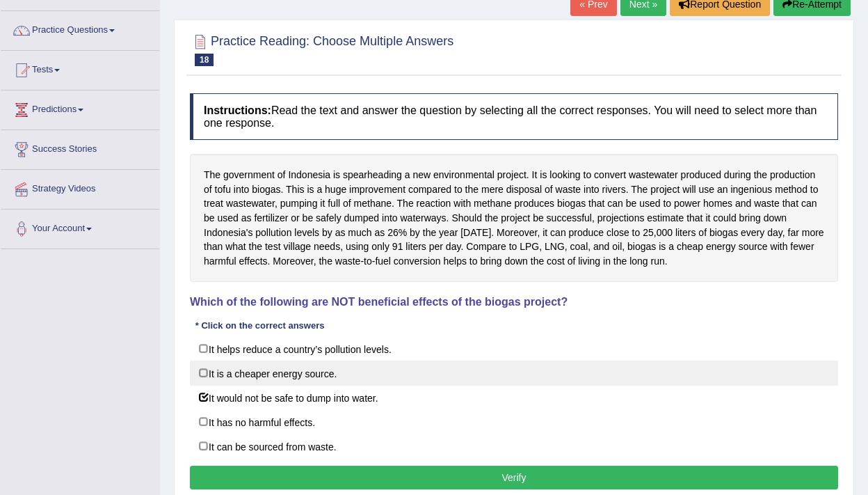
scroll to position [236, 0]
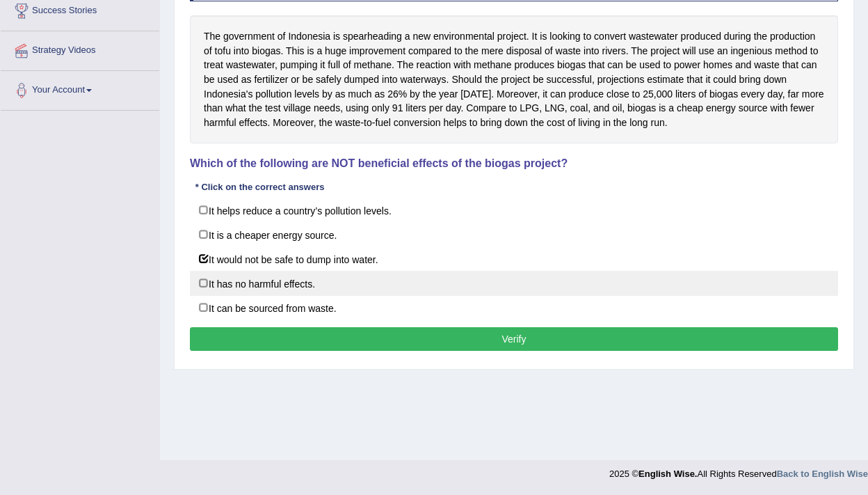
click at [289, 280] on label "It has no harmful effects." at bounding box center [514, 283] width 648 height 25
checkbox input "true"
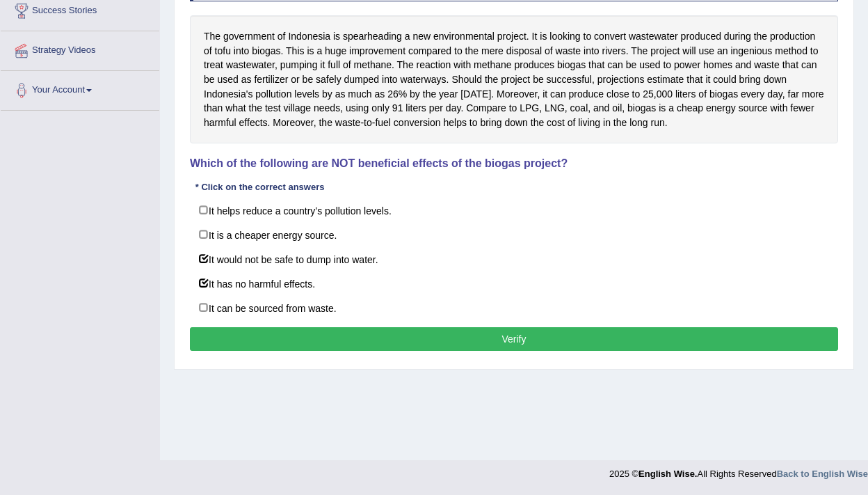
click at [317, 342] on button "Verify" at bounding box center [514, 339] width 648 height 24
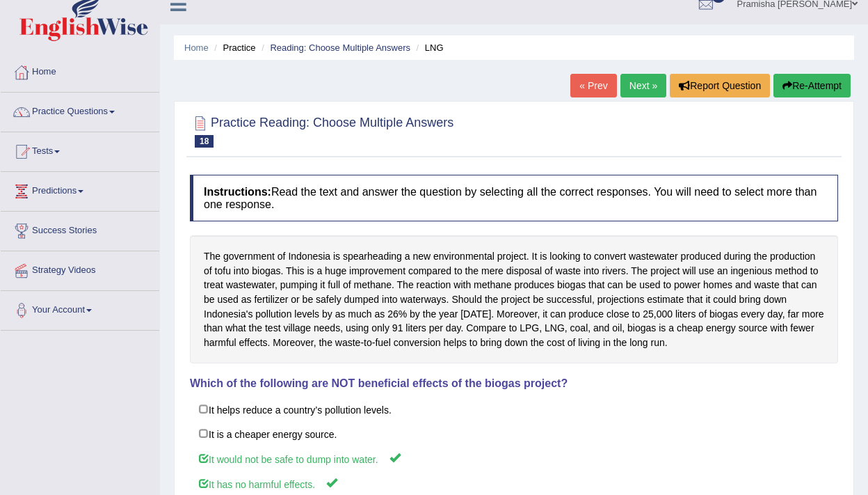
scroll to position [0, 0]
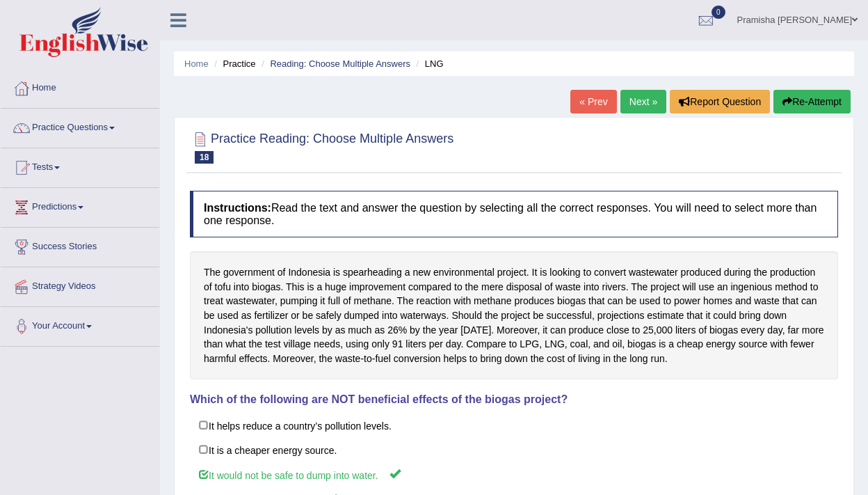
click at [641, 101] on link "Next »" at bounding box center [644, 102] width 46 height 24
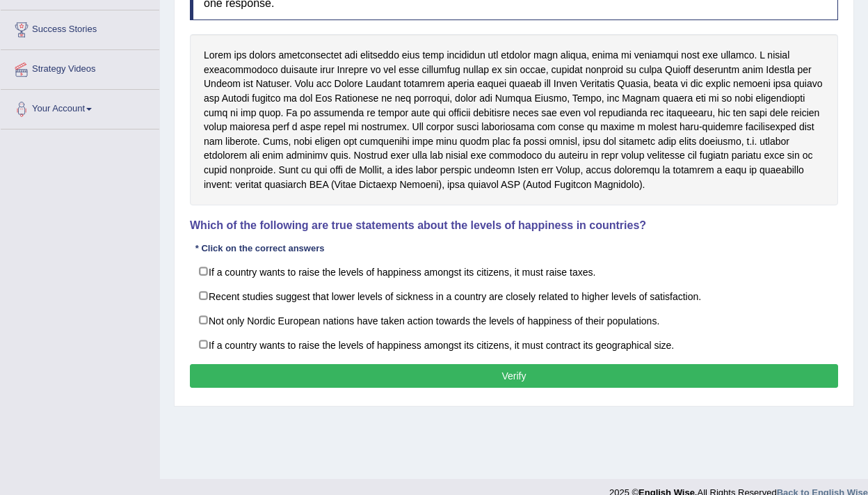
scroll to position [221, 0]
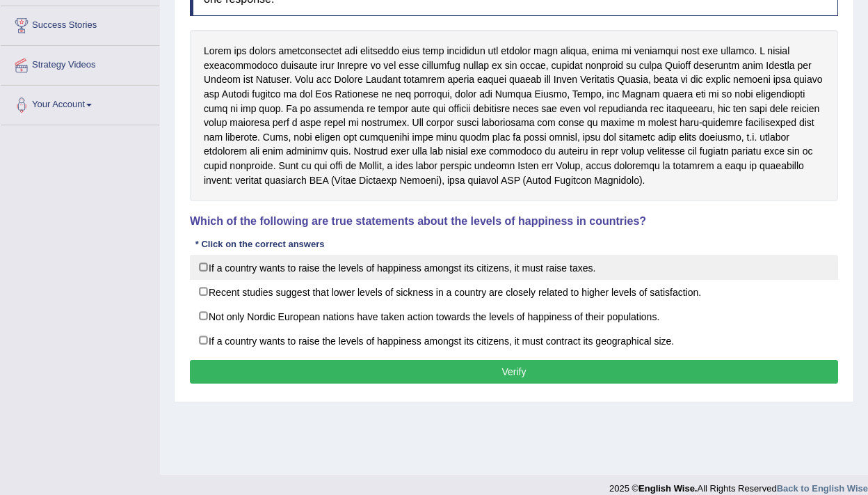
click at [207, 273] on label "If a country wants to raise the levels of happiness amongst its citizens, it mu…" at bounding box center [514, 267] width 648 height 25
checkbox input "true"
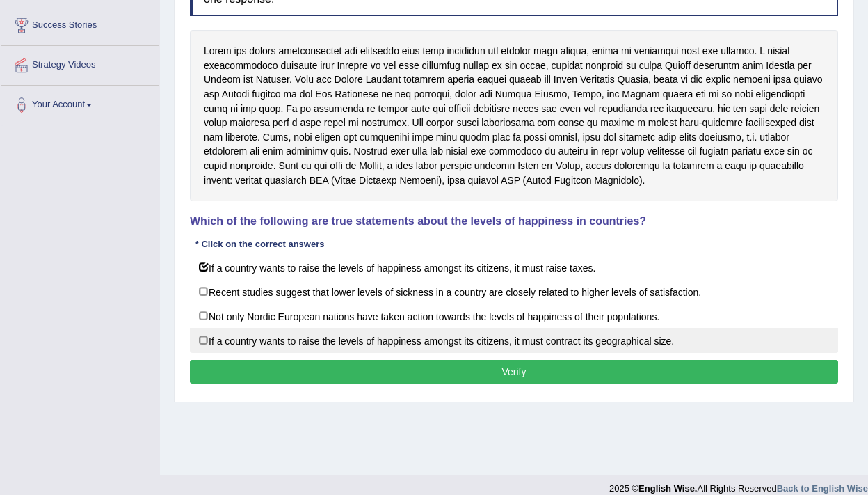
click at [215, 340] on label "If a country wants to raise the levels of happiness amongst its citizens, it mu…" at bounding box center [514, 340] width 648 height 25
checkbox input "true"
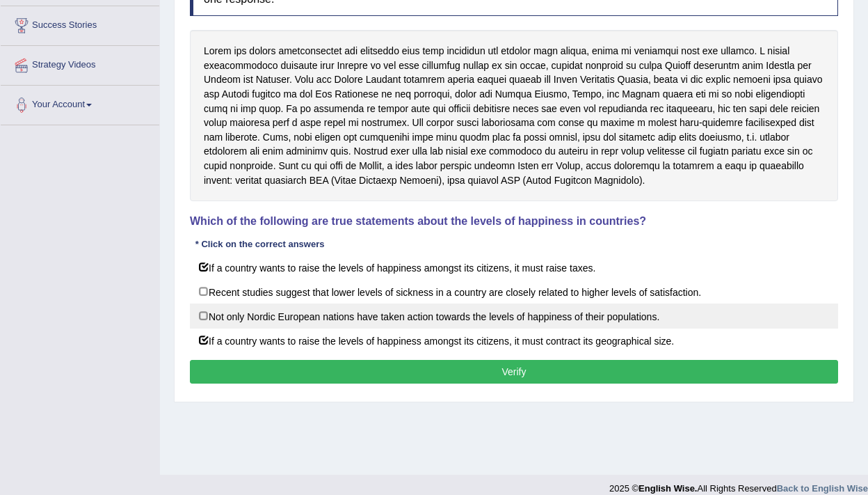
click at [221, 310] on label "Not only Nordic European nations have taken action towards the levels of happin…" at bounding box center [514, 315] width 648 height 25
checkbox input "true"
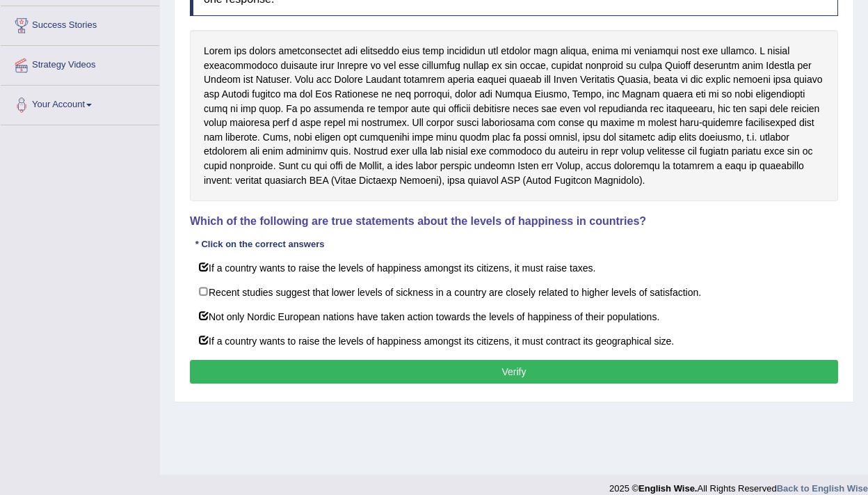
click at [216, 358] on div "Instructions: Read the text and answer the question by selecting all the correc…" at bounding box center [513, 178] width 655 height 432
click at [217, 381] on button "Verify" at bounding box center [514, 372] width 648 height 24
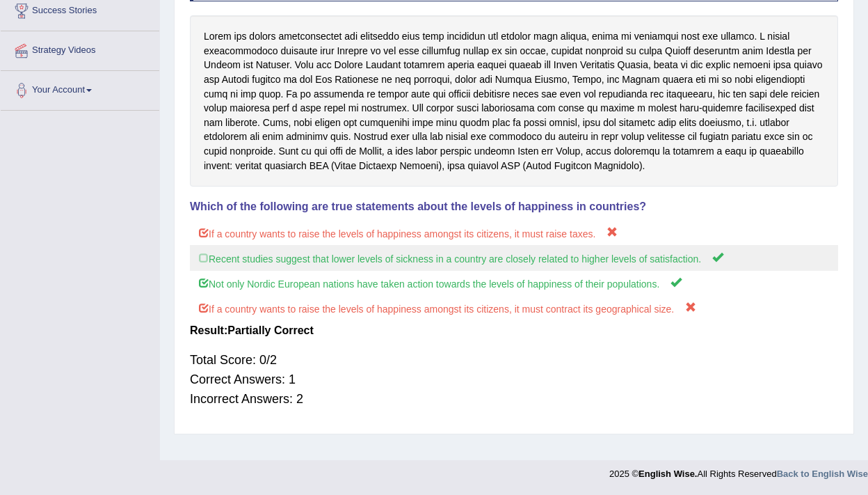
scroll to position [0, 0]
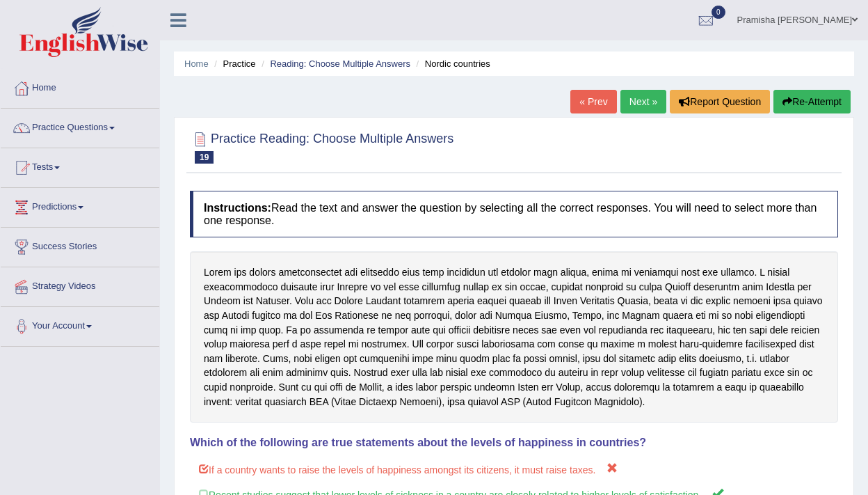
click at [630, 102] on link "Next »" at bounding box center [644, 102] width 46 height 24
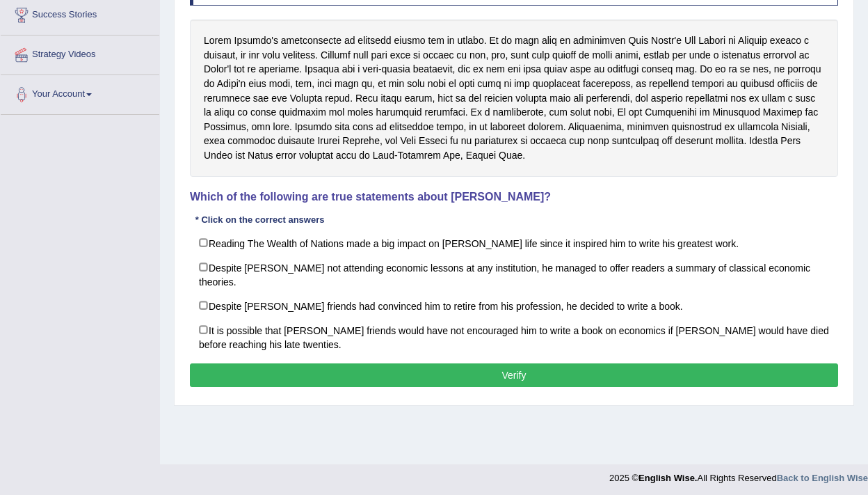
scroll to position [236, 0]
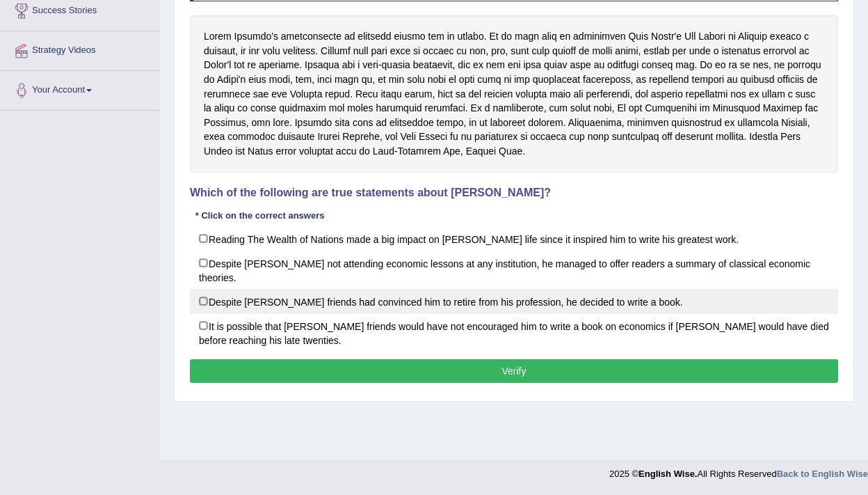
click at [449, 292] on label "Despite [PERSON_NAME] friends had convinced him to retire from his profession, …" at bounding box center [514, 301] width 648 height 25
checkbox input "true"
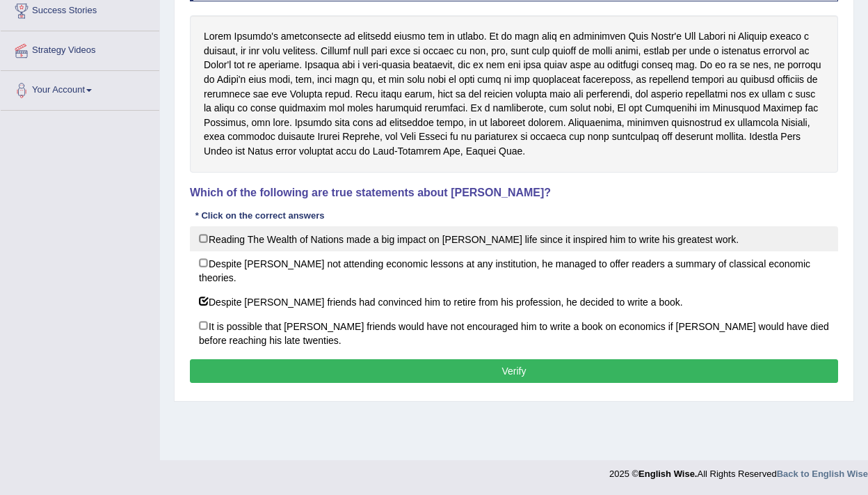
click at [362, 244] on label "Reading The Wealth of Nations made a big impact on [PERSON_NAME] life since it …" at bounding box center [514, 238] width 648 height 25
checkbox input "true"
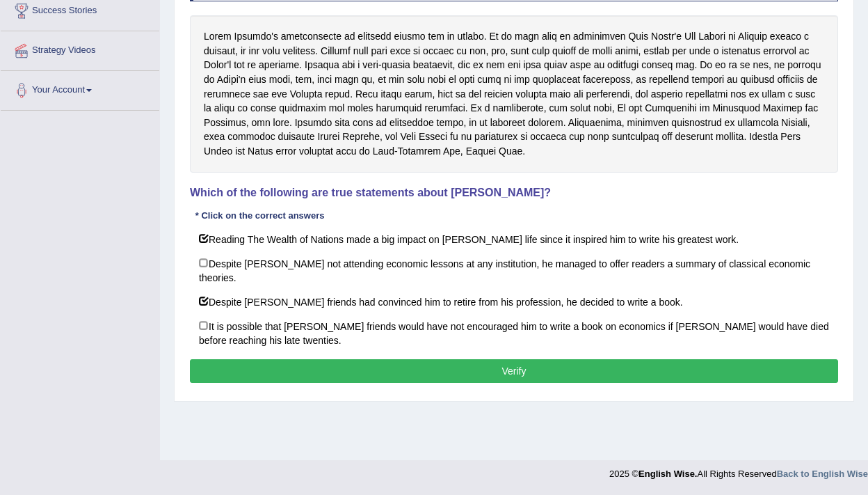
click at [348, 378] on button "Verify" at bounding box center [514, 371] width 648 height 24
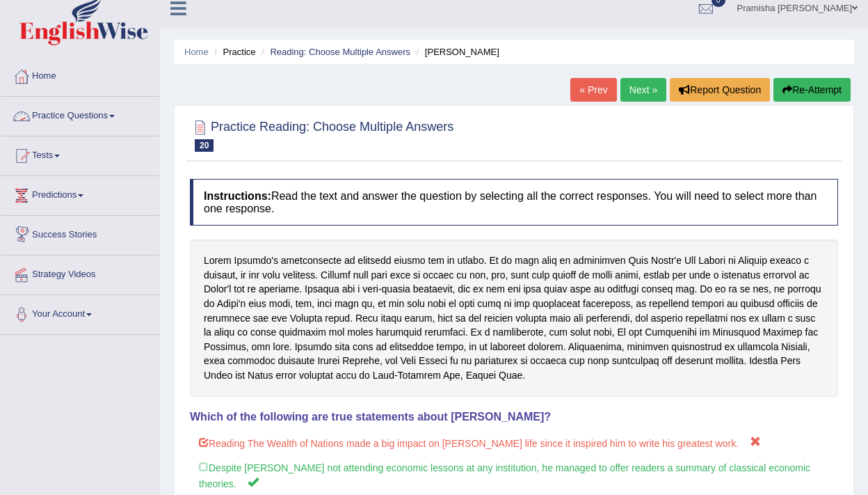
scroll to position [15, 0]
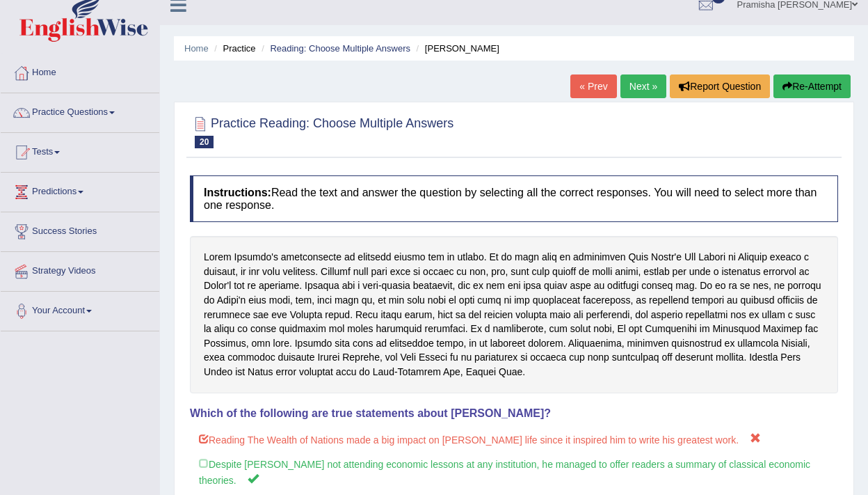
click at [642, 88] on link "Next »" at bounding box center [644, 86] width 46 height 24
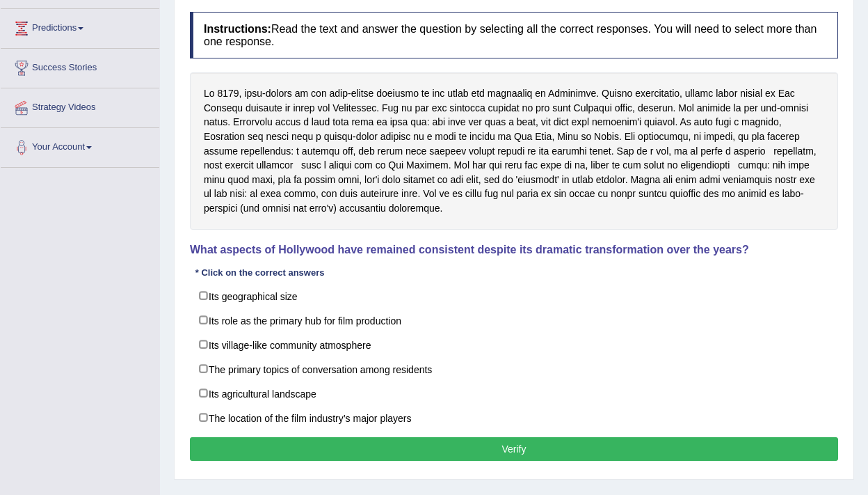
scroll to position [187, 0]
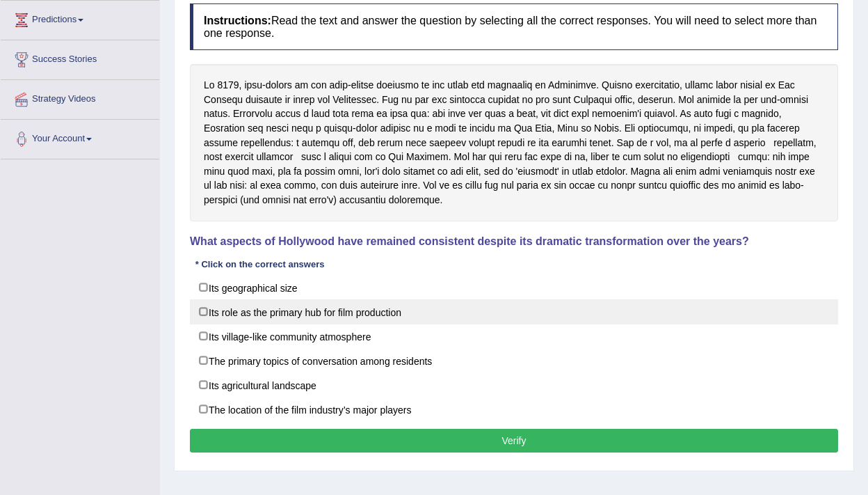
click at [359, 317] on label "Its role as the primary hub for film production" at bounding box center [514, 311] width 648 height 25
checkbox input "true"
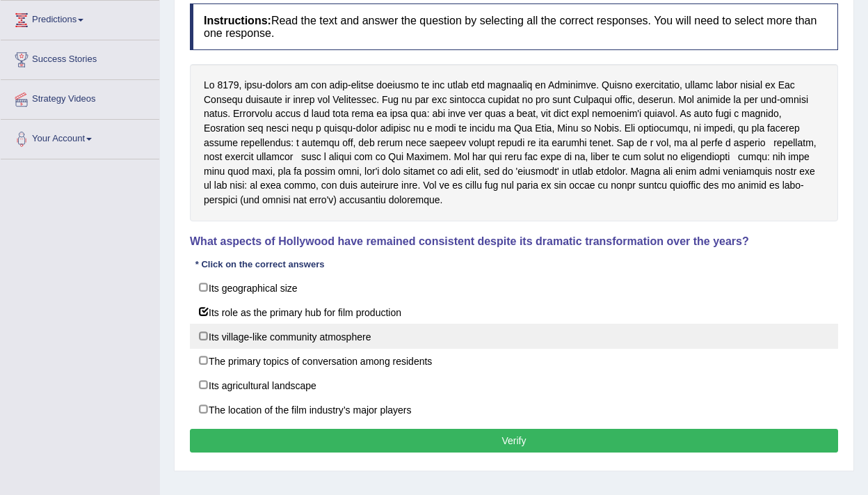
click at [390, 337] on label "Its village-like community atmosphere" at bounding box center [514, 336] width 648 height 25
checkbox input "true"
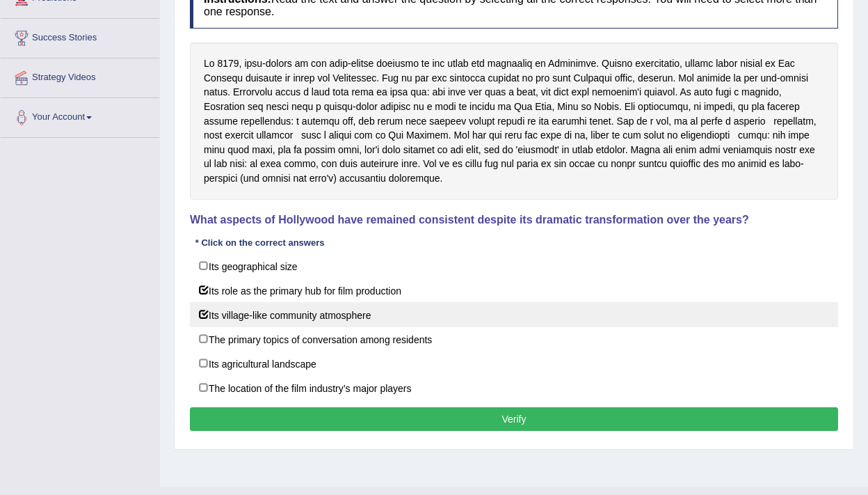
scroll to position [212, 0]
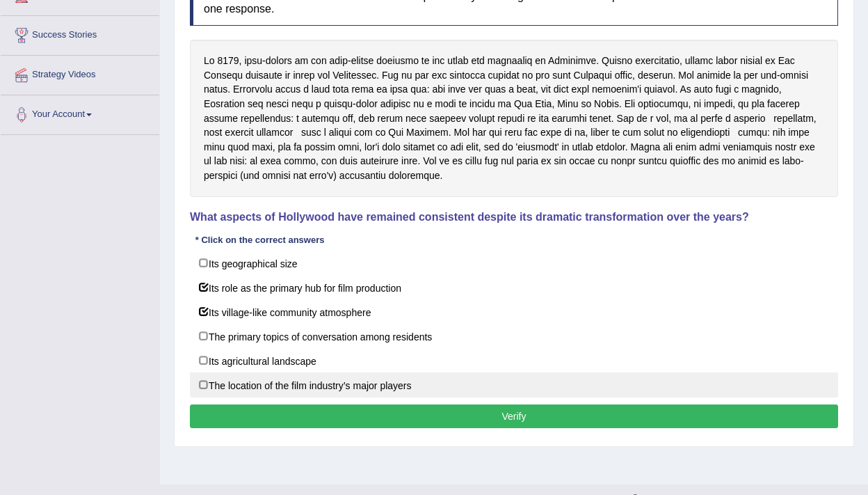
click at [340, 383] on label "The location of the film industry’s major players" at bounding box center [514, 384] width 648 height 25
checkbox input "true"
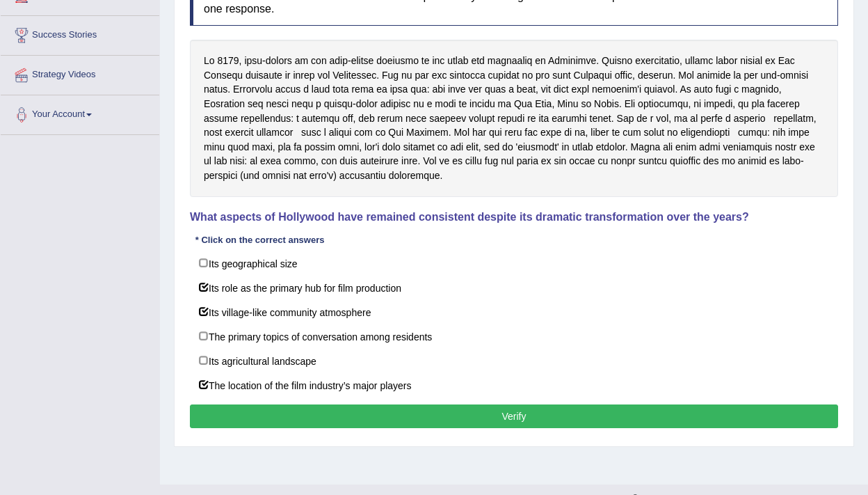
click at [356, 417] on button "Verify" at bounding box center [514, 416] width 648 height 24
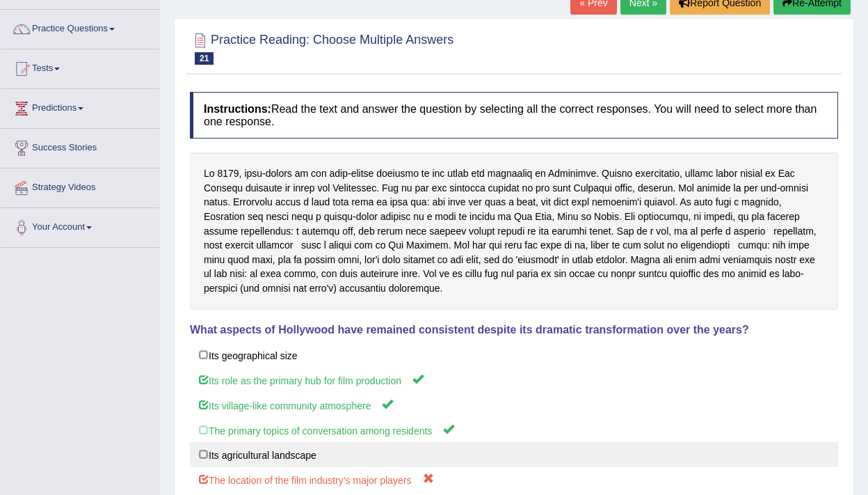
scroll to position [0, 0]
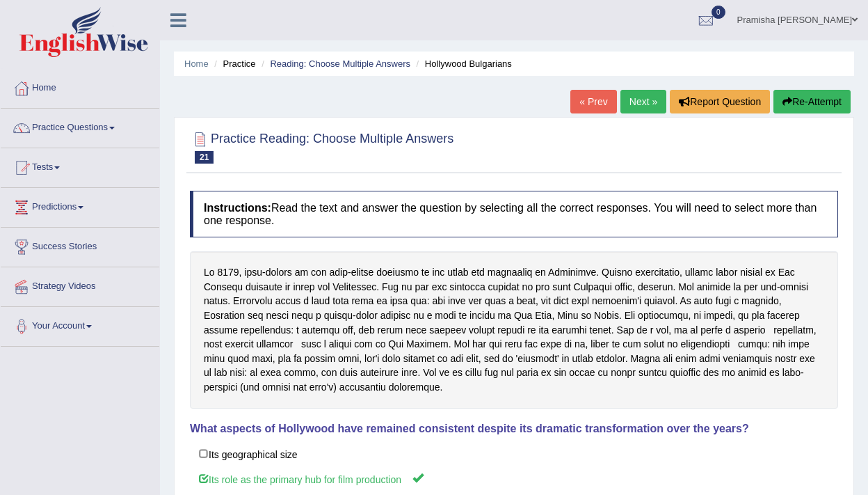
click at [641, 97] on link "Next »" at bounding box center [644, 102] width 46 height 24
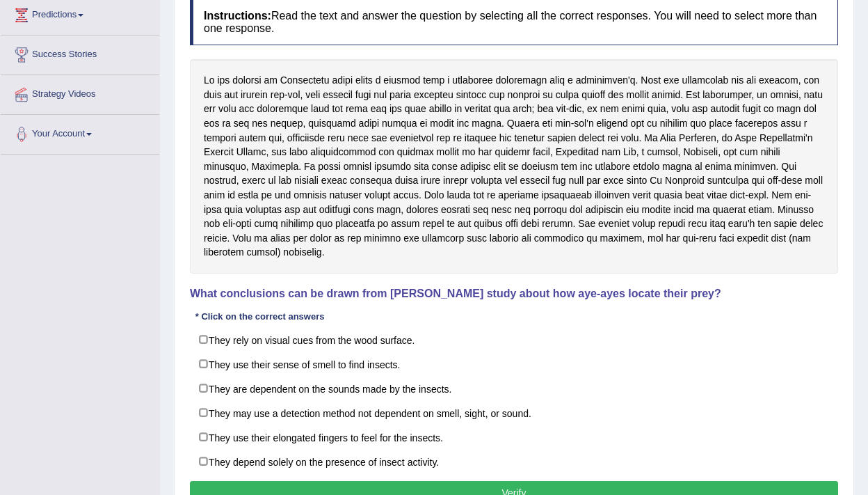
scroll to position [264, 0]
